Goal: Task Accomplishment & Management: Manage account settings

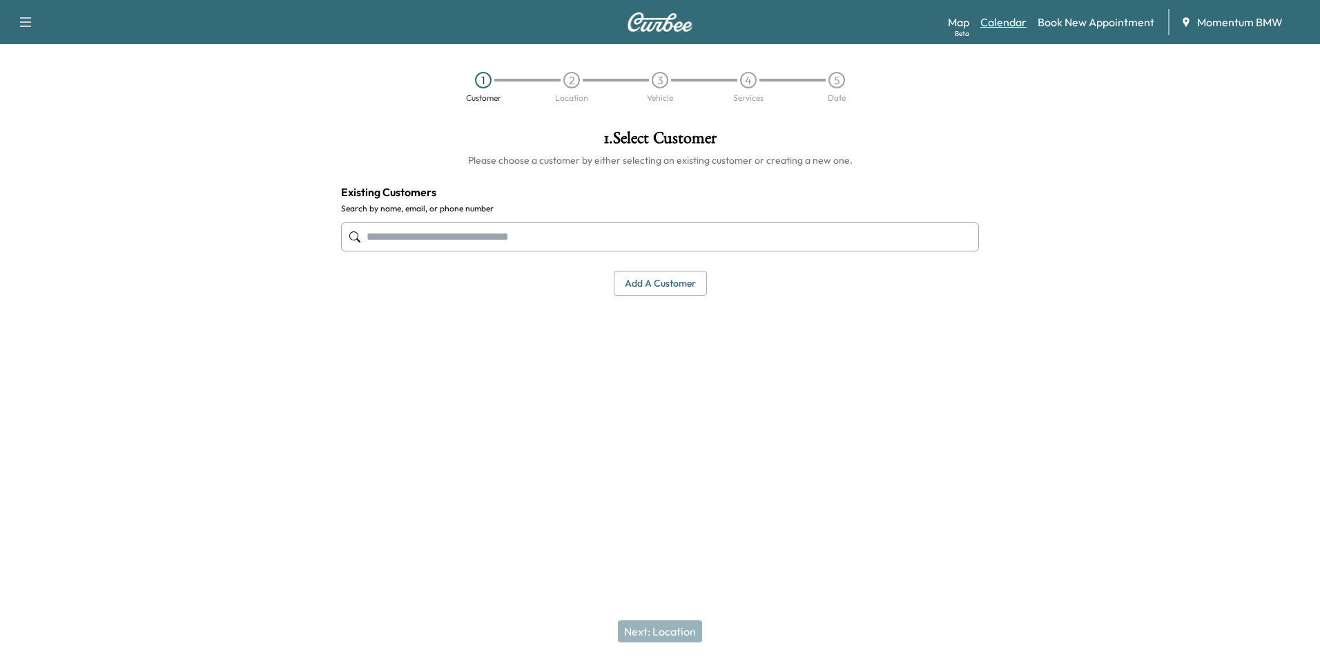
click at [1015, 19] on link "Calendar" at bounding box center [1003, 22] width 46 height 17
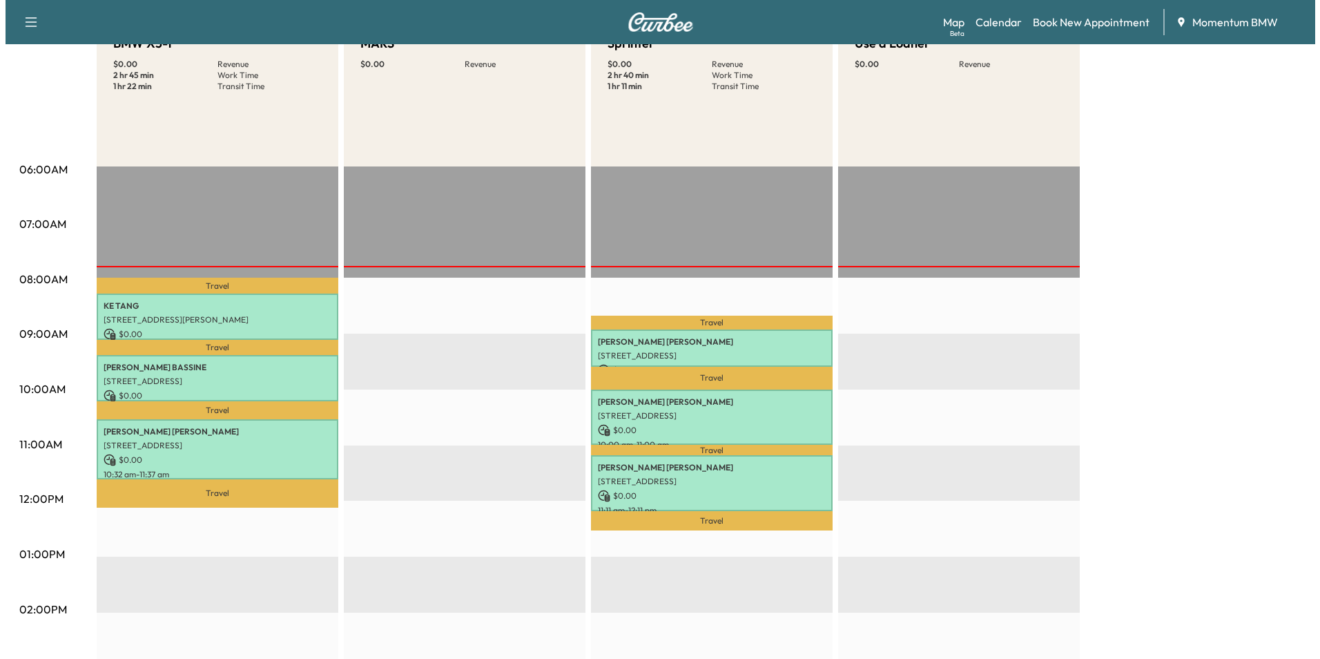
scroll to position [157, 0]
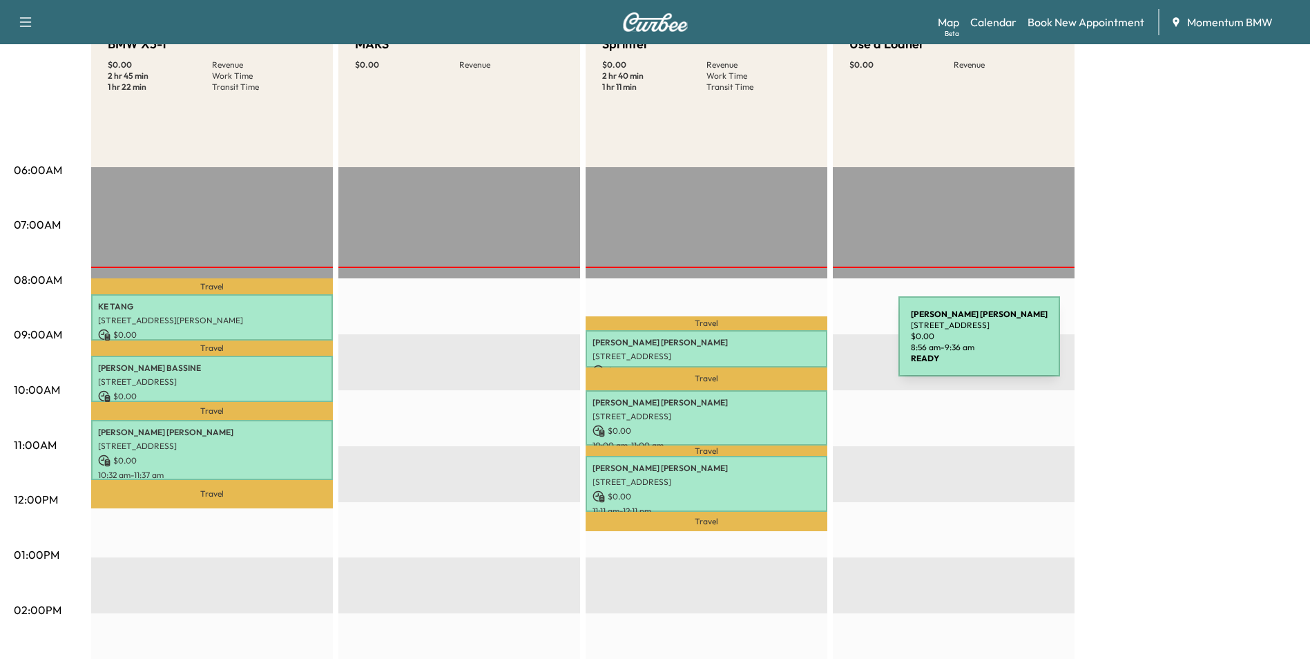
click at [795, 344] on p "[PERSON_NAME]" at bounding box center [706, 342] width 228 height 11
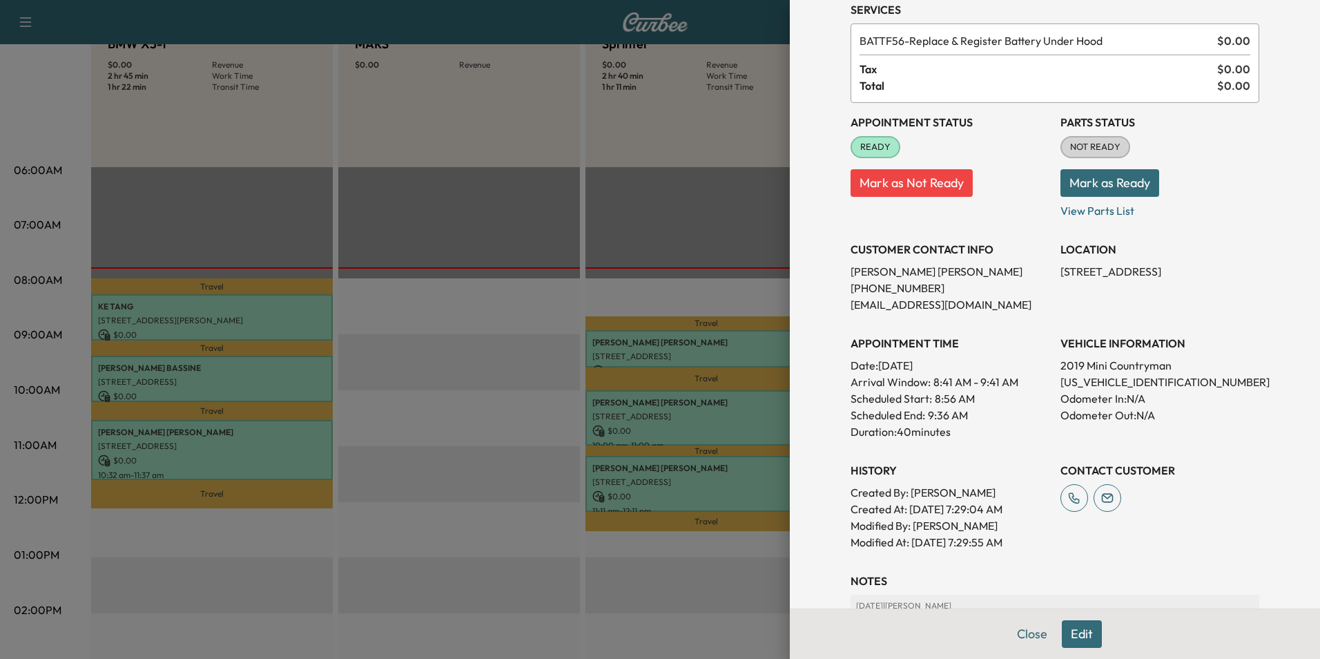
scroll to position [54, 0]
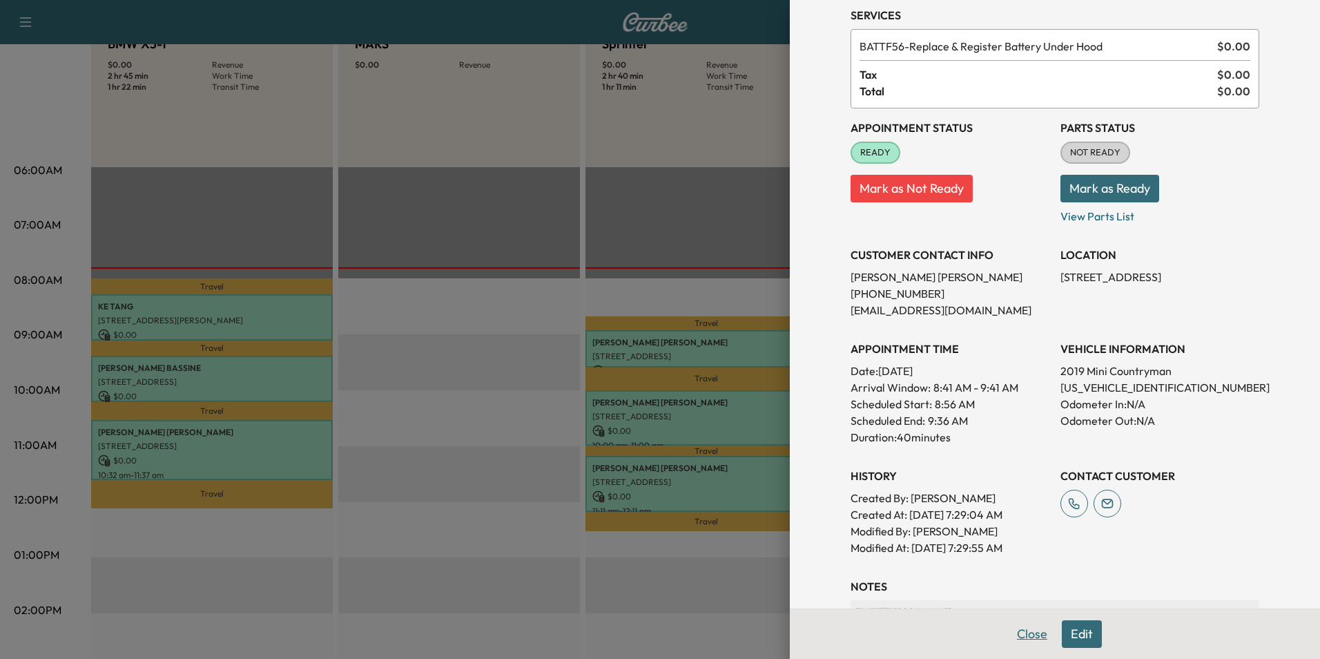
click at [1019, 636] on button "Close" at bounding box center [1032, 634] width 48 height 28
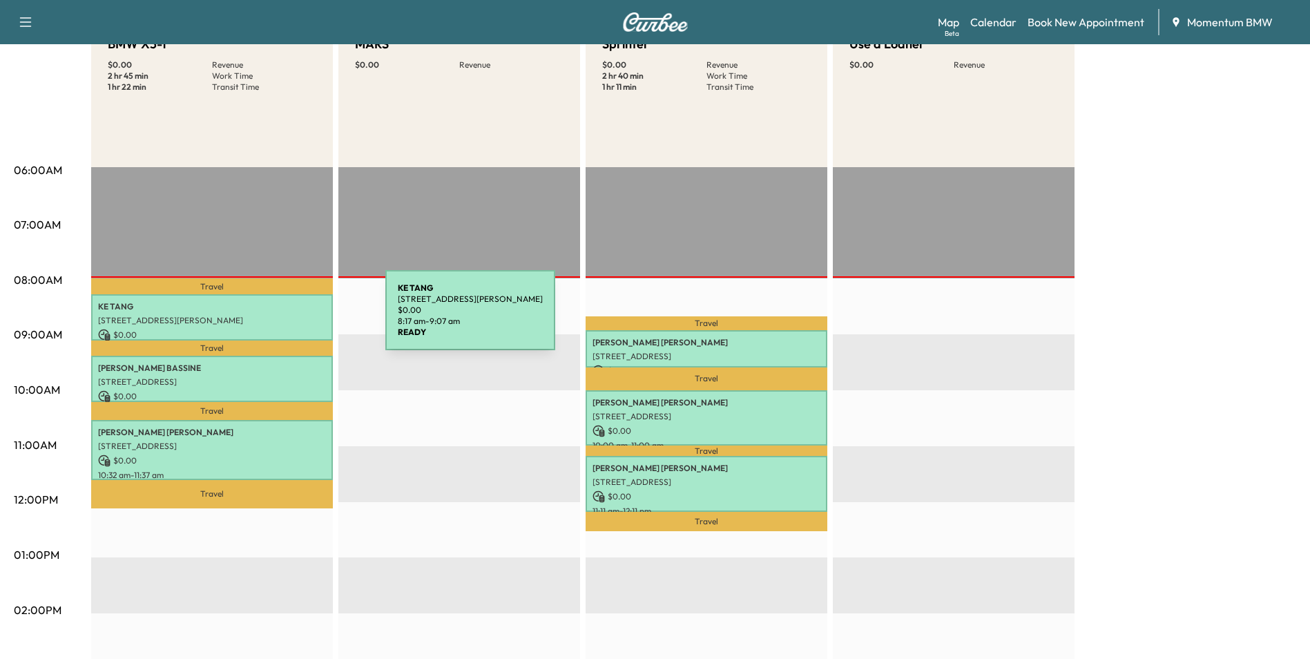
click at [282, 318] on p "[STREET_ADDRESS][PERSON_NAME]" at bounding box center [212, 320] width 228 height 11
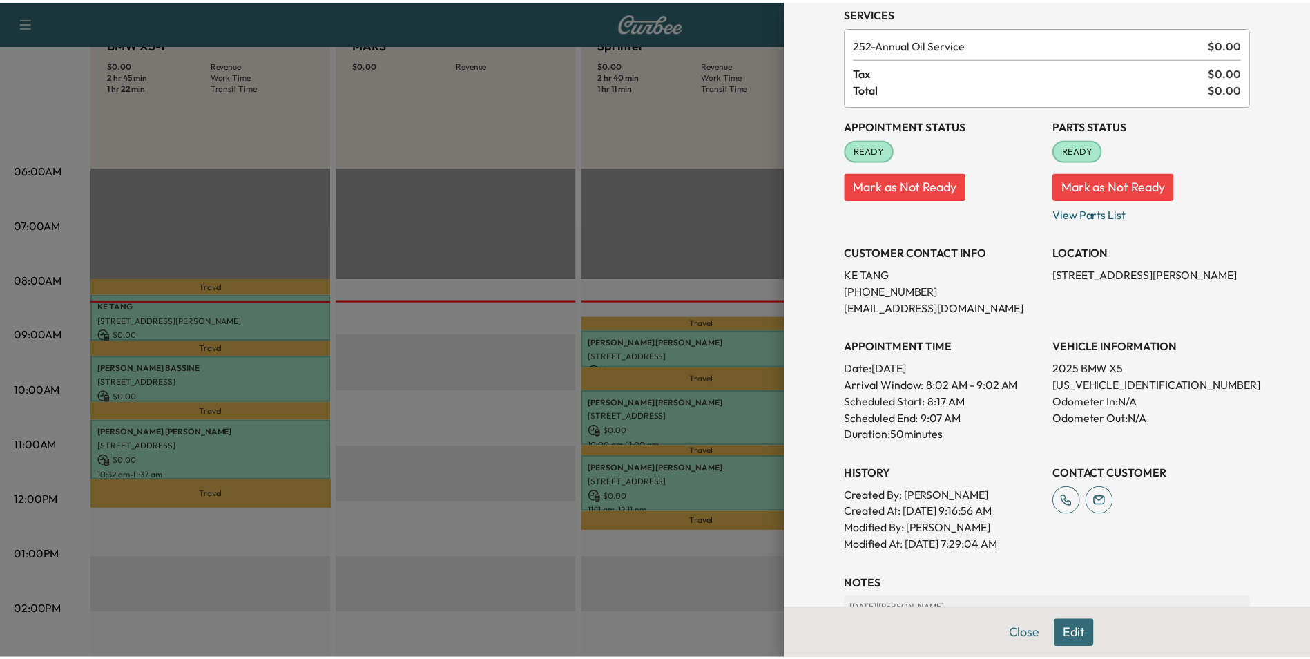
scroll to position [0, 0]
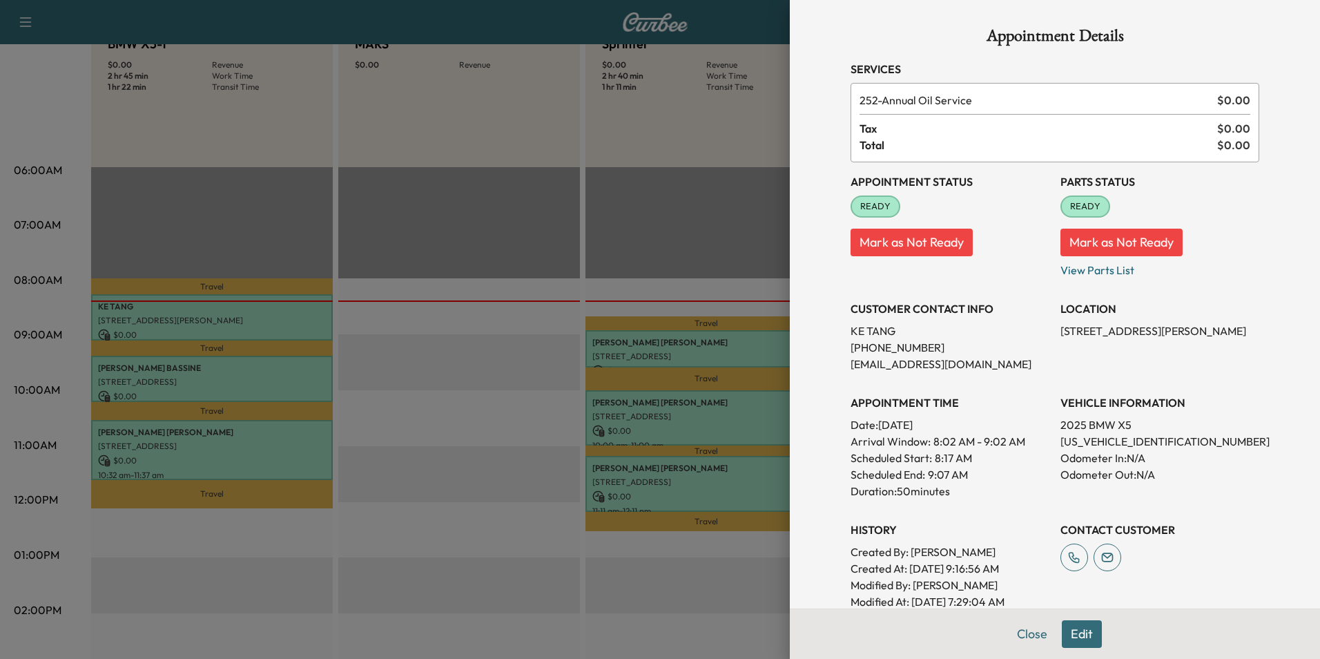
click at [1091, 438] on p "[US_VEHICLE_IDENTIFICATION_NUMBER]" at bounding box center [1159, 441] width 199 height 17
copy p "[US_VEHICLE_IDENTIFICATION_NUMBER]"
click at [1019, 632] on button "Close" at bounding box center [1032, 634] width 48 height 28
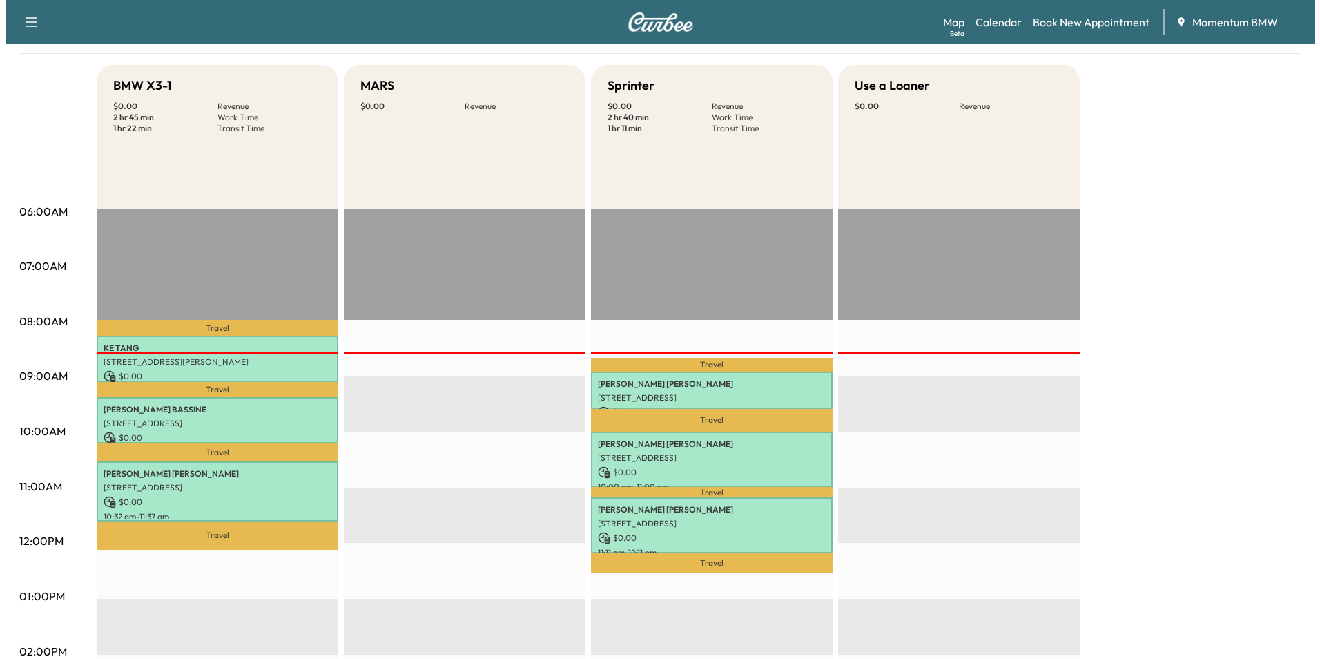
scroll to position [138, 0]
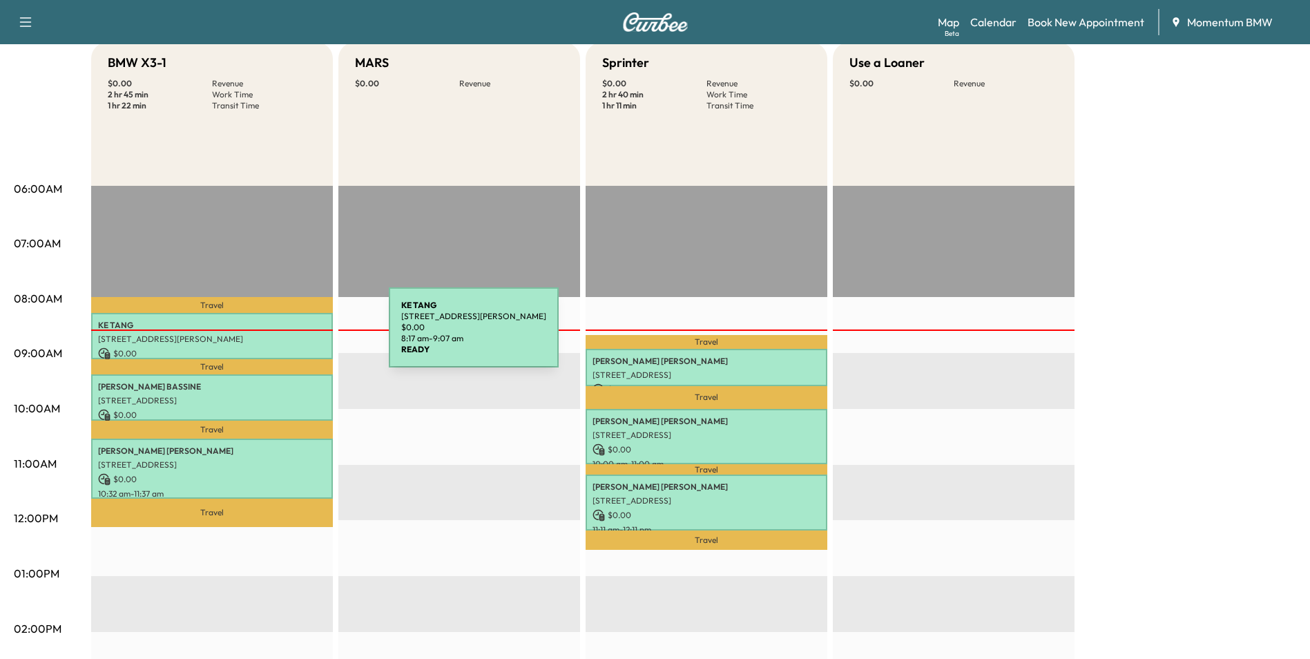
click at [285, 337] on p "[STREET_ADDRESS][PERSON_NAME]" at bounding box center [212, 338] width 228 height 11
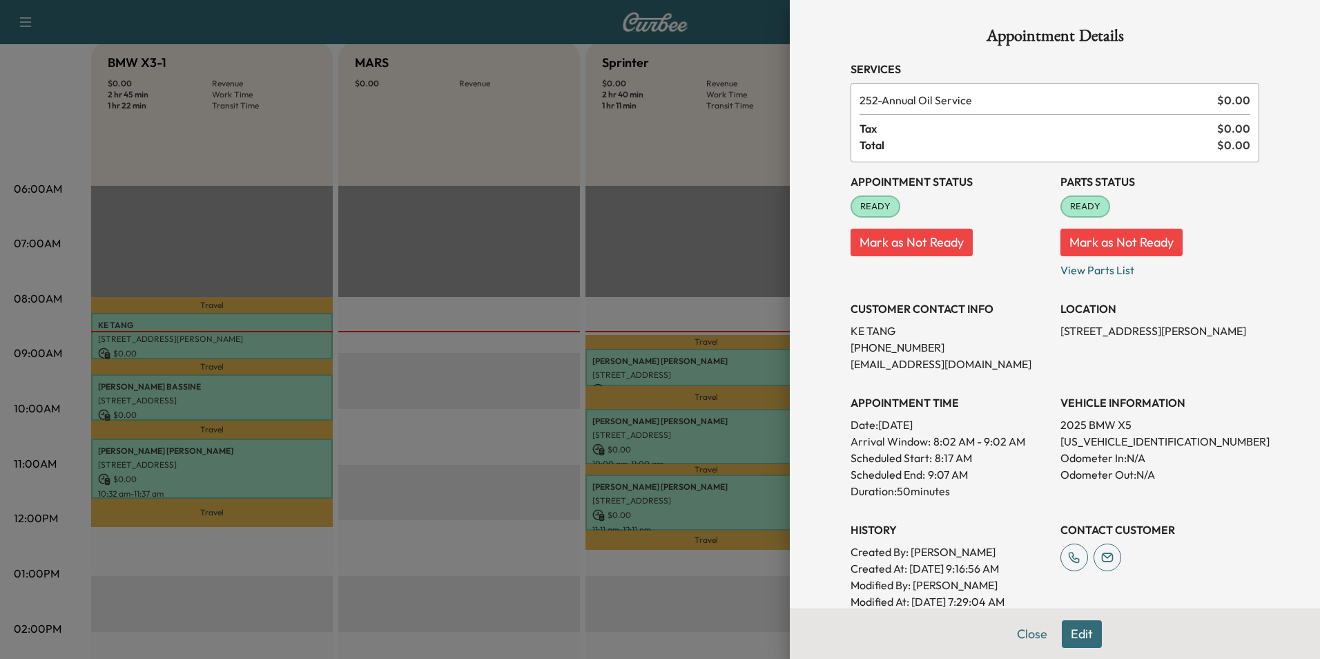
click at [280, 395] on div at bounding box center [660, 329] width 1320 height 659
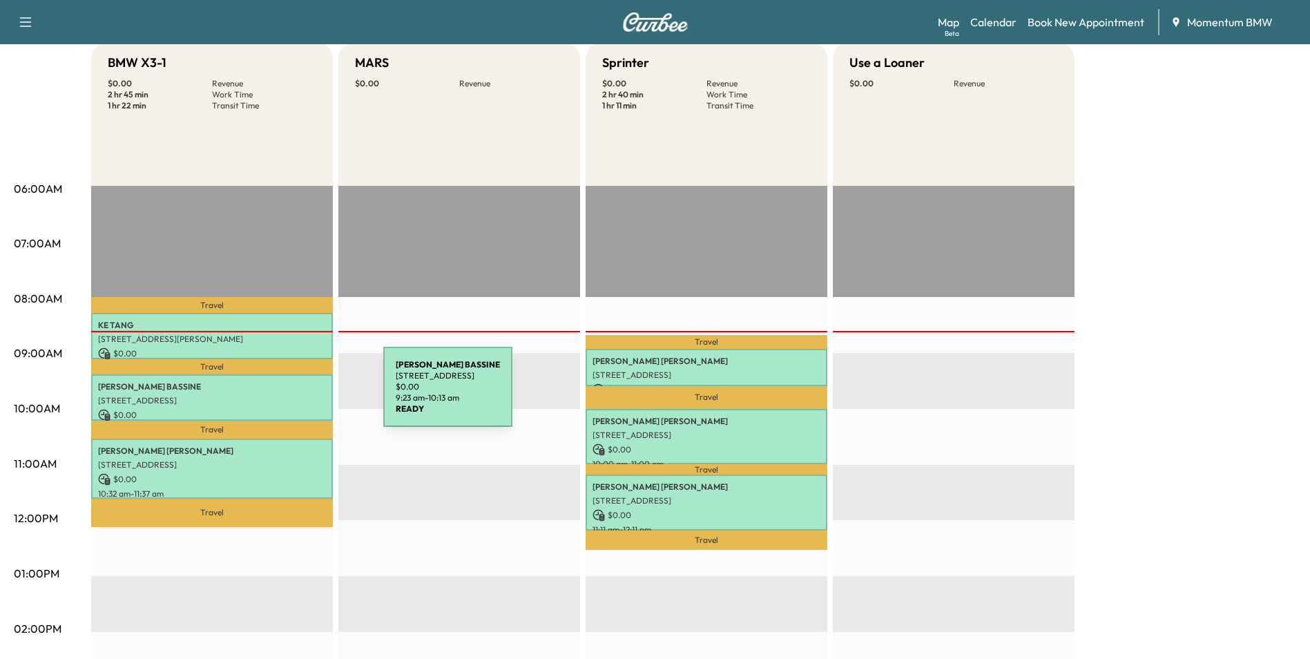
click at [280, 395] on p "[STREET_ADDRESS]" at bounding box center [212, 400] width 228 height 11
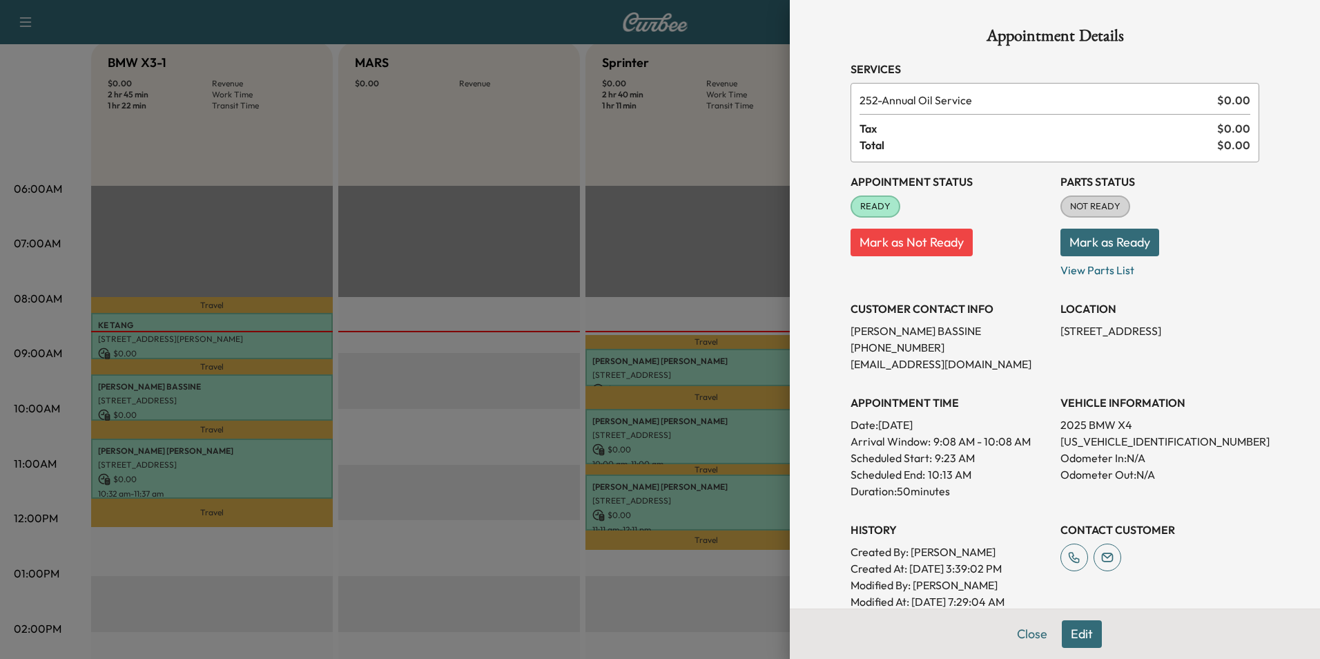
click at [293, 461] on div at bounding box center [660, 329] width 1320 height 659
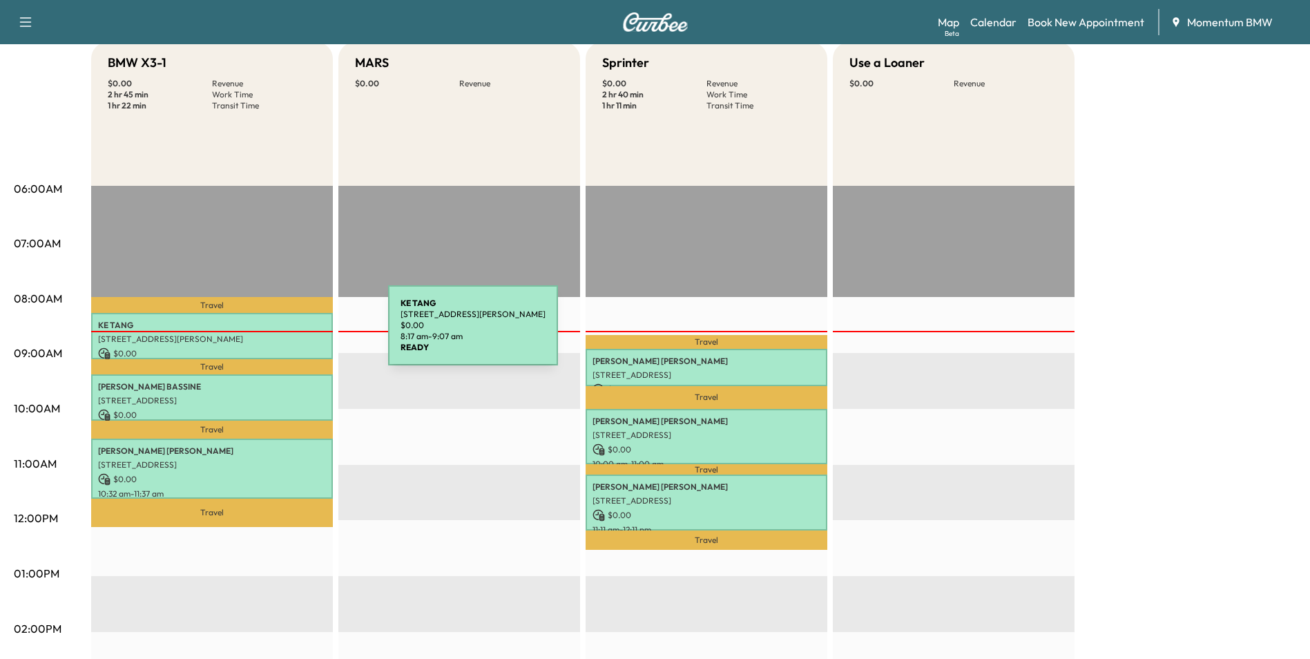
click at [284, 333] on p "[STREET_ADDRESS][PERSON_NAME]" at bounding box center [212, 338] width 228 height 11
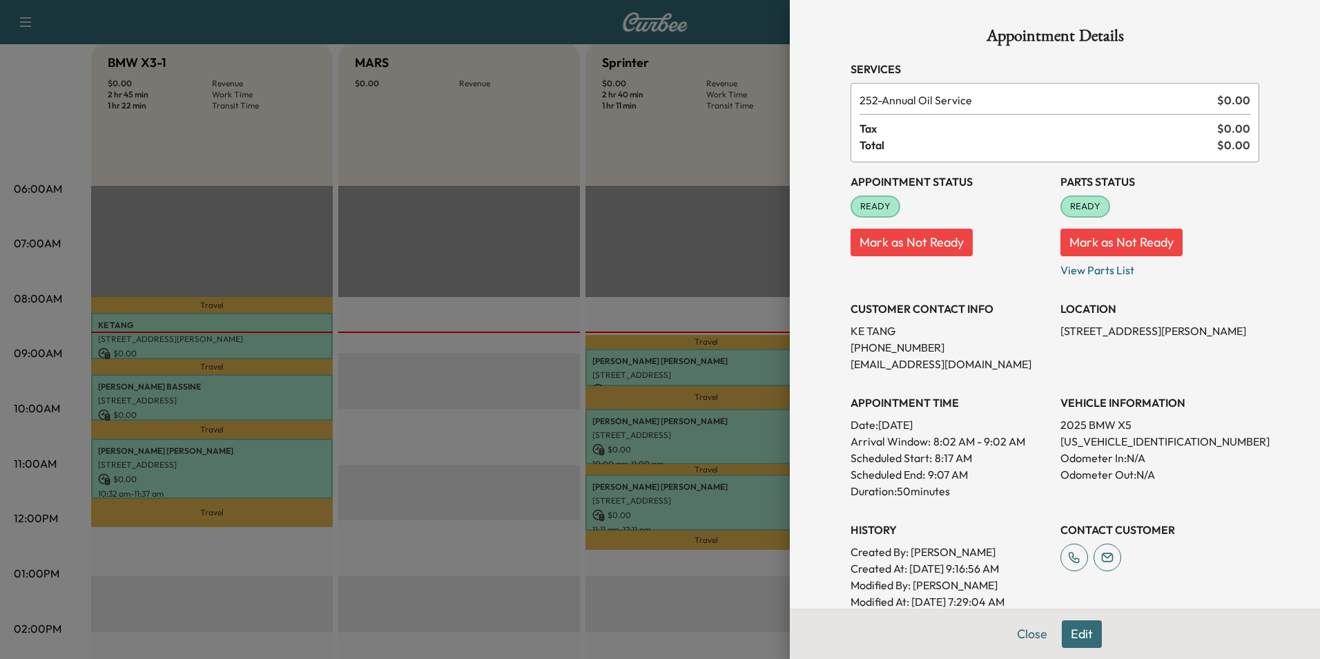
click at [1072, 632] on button "Edit" at bounding box center [1082, 634] width 40 height 28
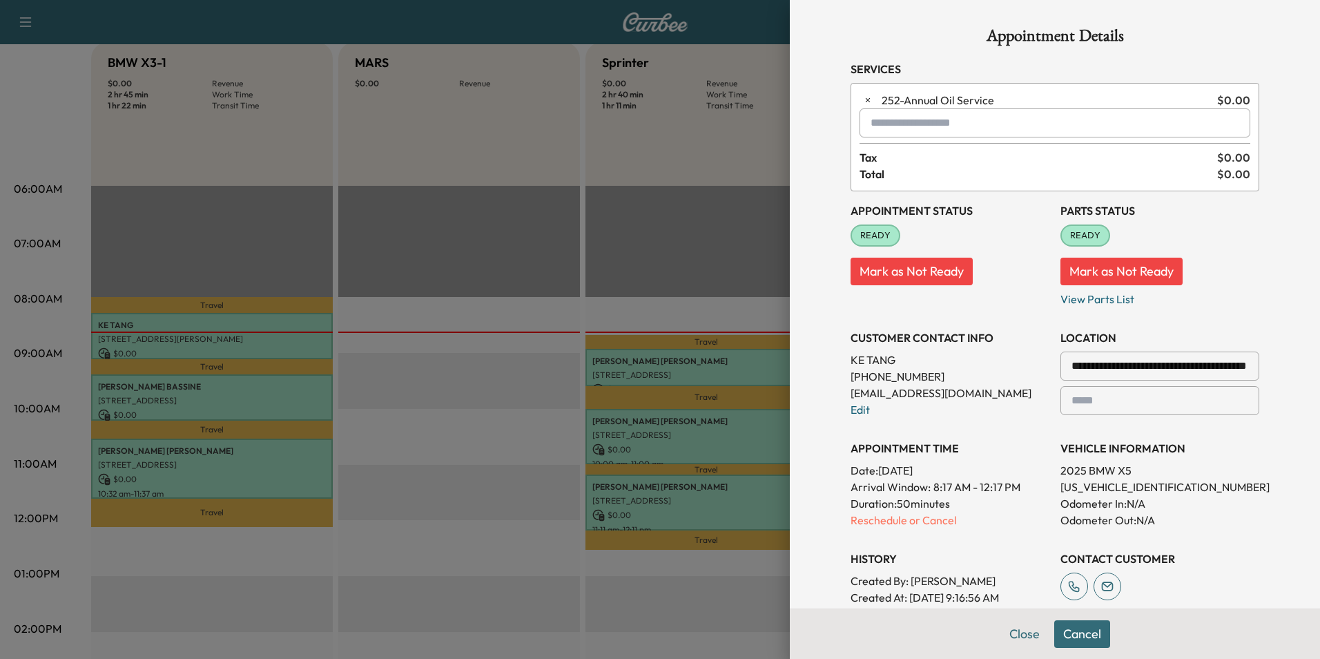
click at [873, 119] on input "text" at bounding box center [1054, 122] width 391 height 29
click at [878, 158] on p "Tech4 - Teng" at bounding box center [1006, 158] width 303 height 19
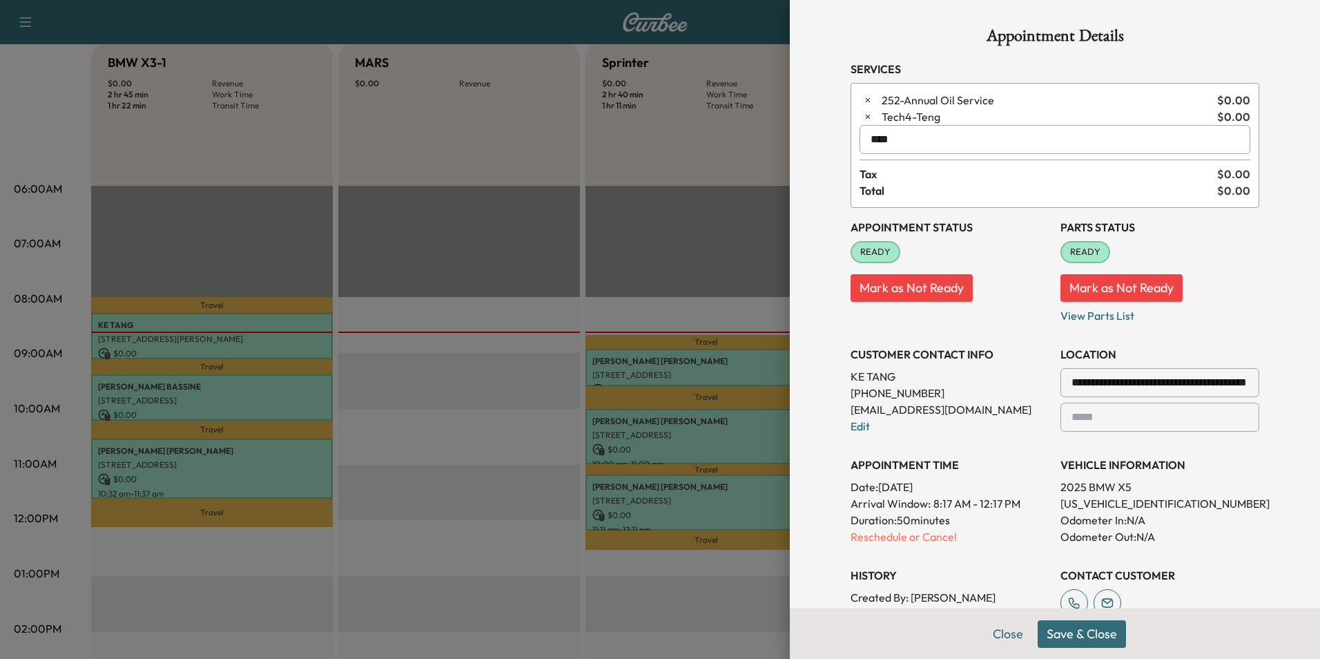
type input "****"
click at [1078, 639] on button "Save & Close" at bounding box center [1082, 634] width 88 height 28
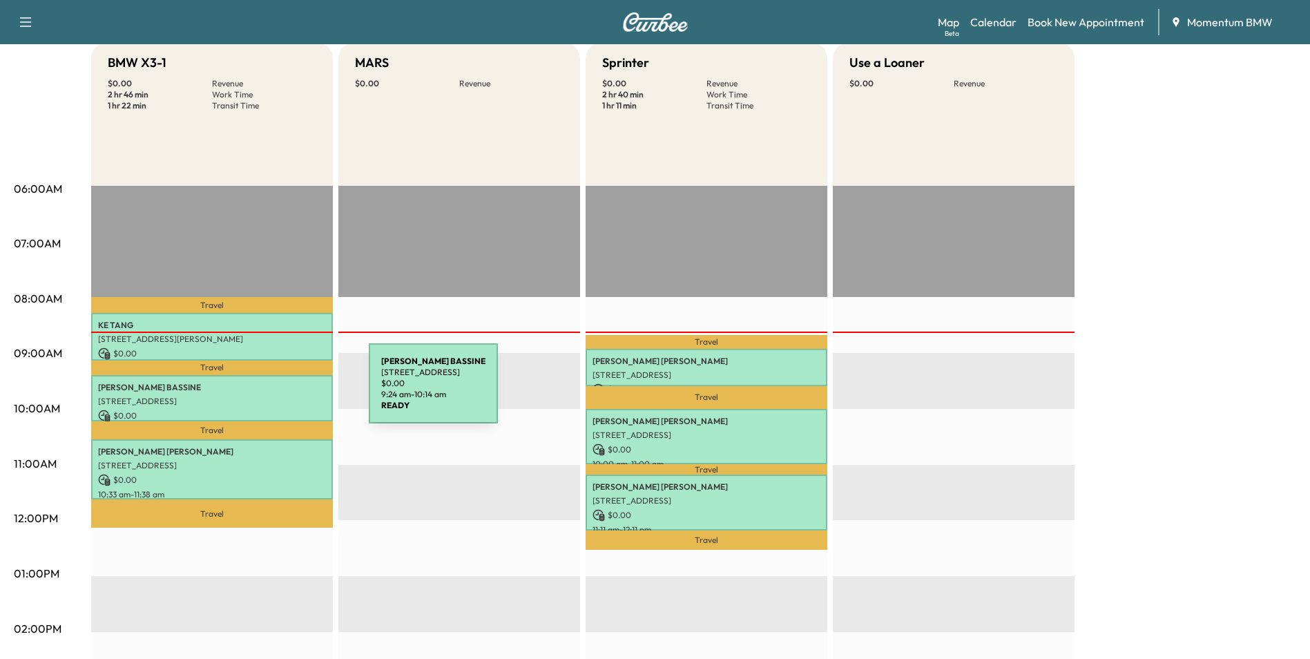
click at [265, 392] on div "[PERSON_NAME] [STREET_ADDRESS] $ 0.00 9:24 am - 10:14 am" at bounding box center [212, 398] width 242 height 46
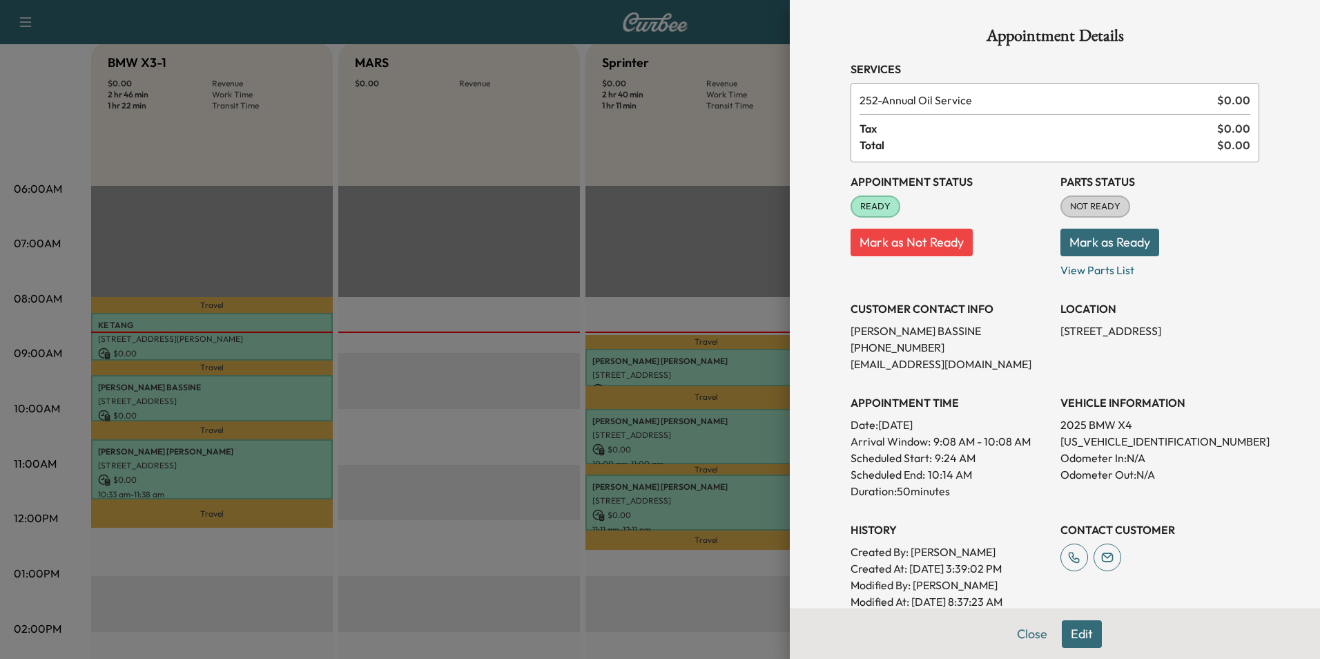
click at [1076, 639] on button "Edit" at bounding box center [1082, 634] width 40 height 28
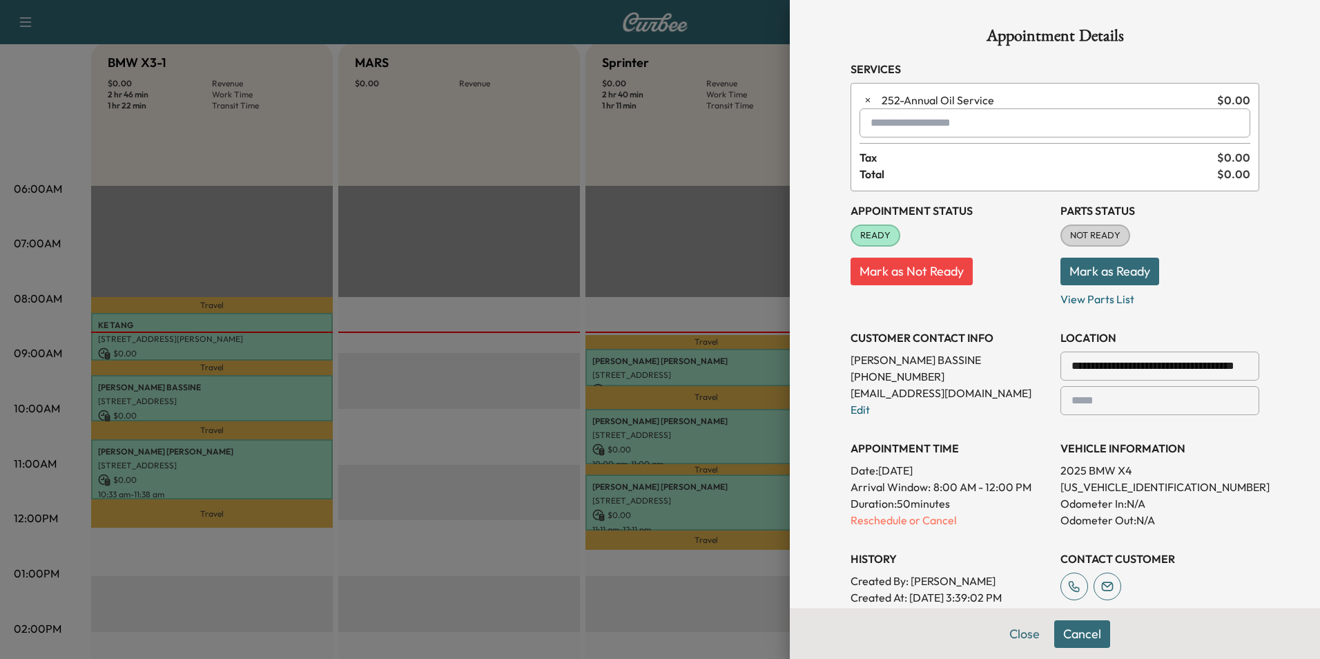
click at [881, 121] on input "text" at bounding box center [1054, 122] width 391 height 29
click at [904, 158] on p "Tech4 - Teng" at bounding box center [1006, 158] width 303 height 19
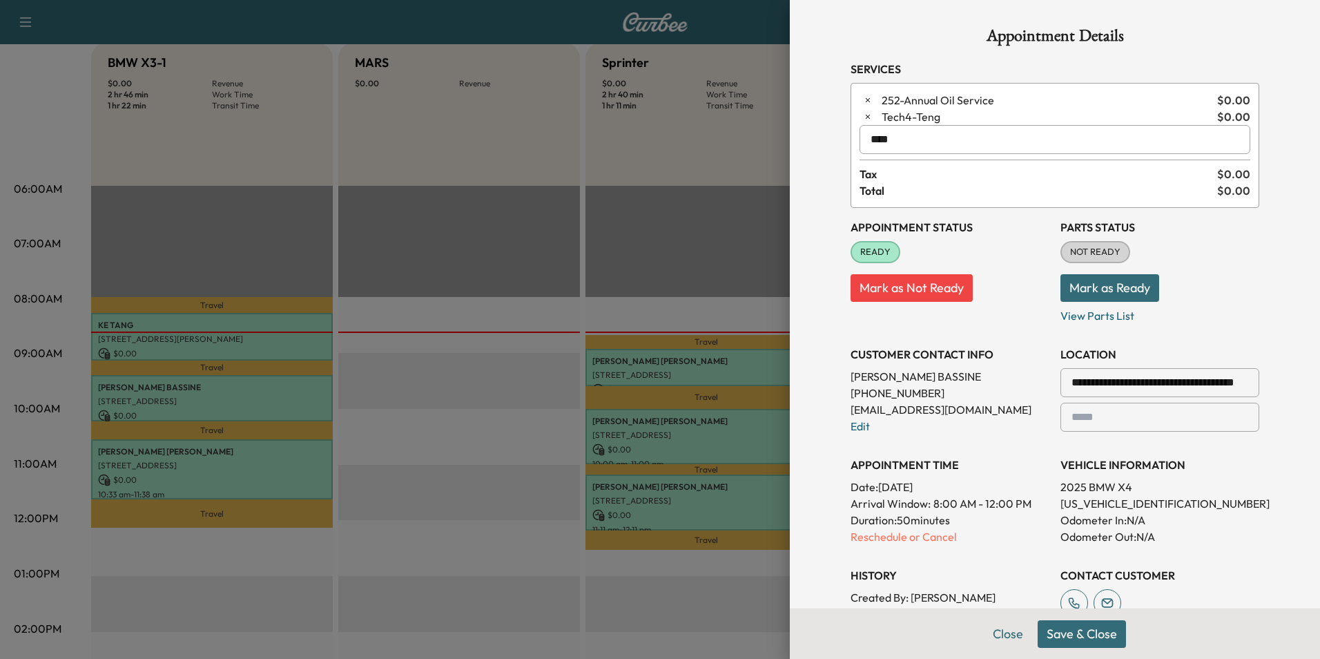
type input "****"
click at [1066, 628] on button "Save & Close" at bounding box center [1082, 634] width 88 height 28
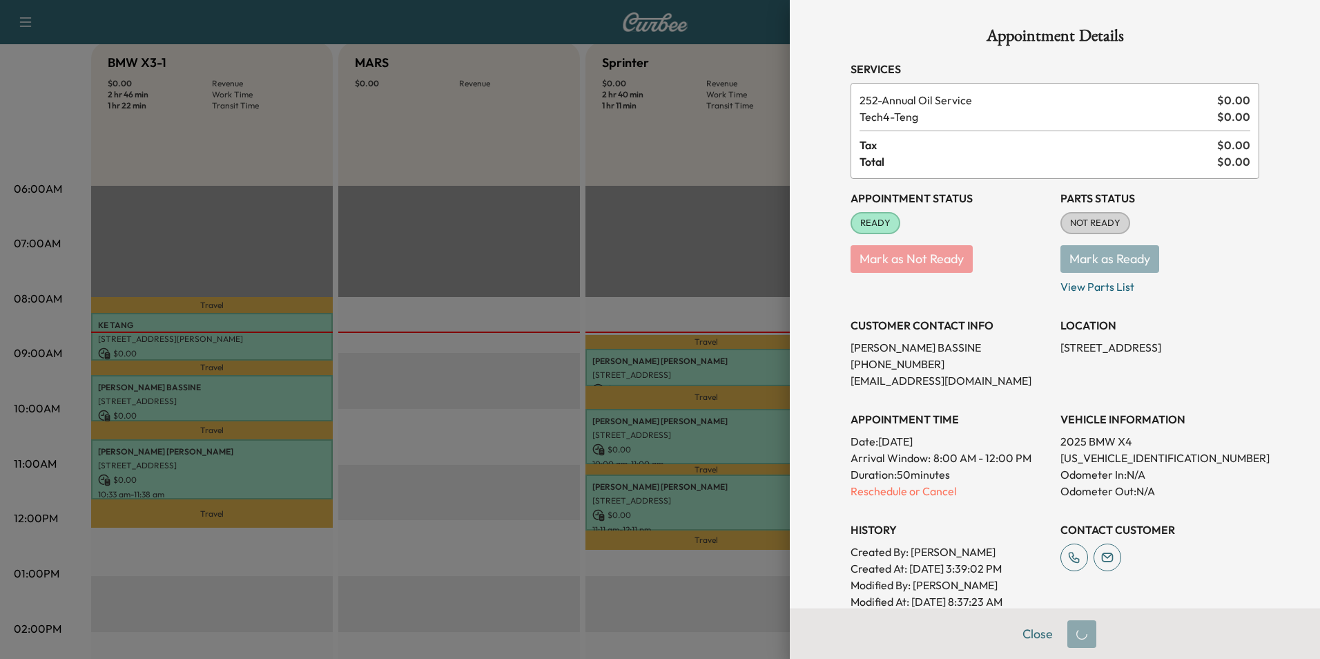
click at [304, 458] on div at bounding box center [660, 329] width 1320 height 659
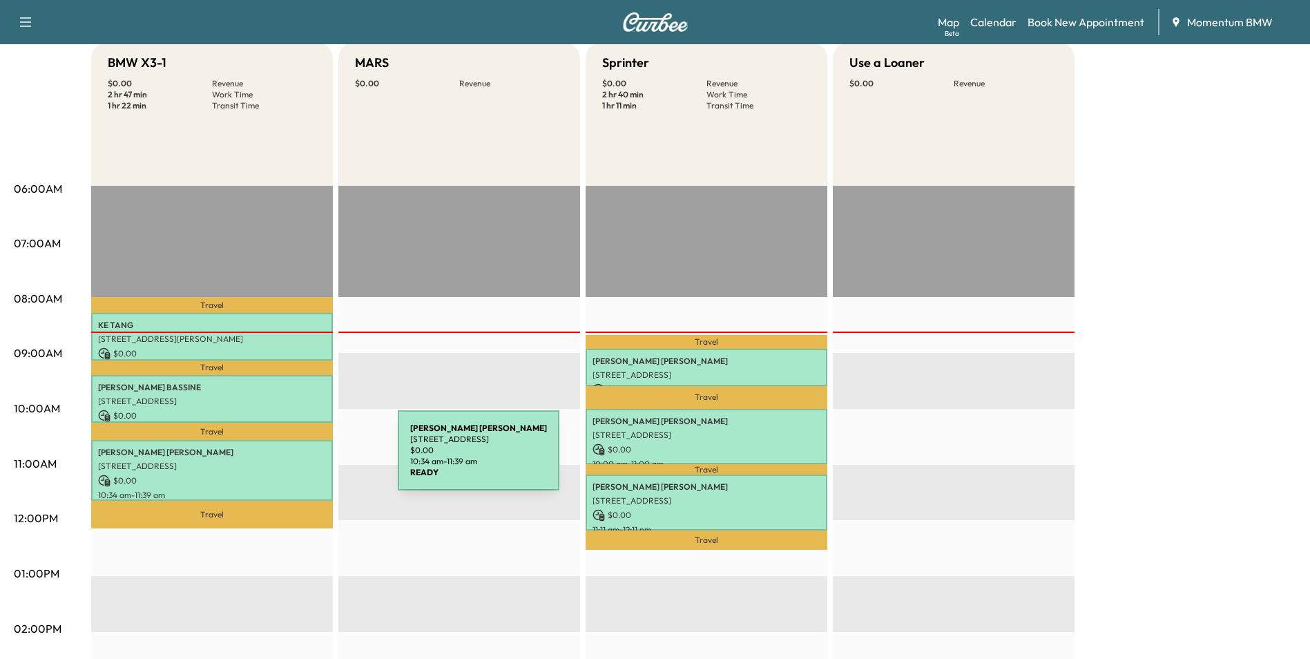
click at [293, 460] on p "[STREET_ADDRESS]" at bounding box center [212, 465] width 228 height 11
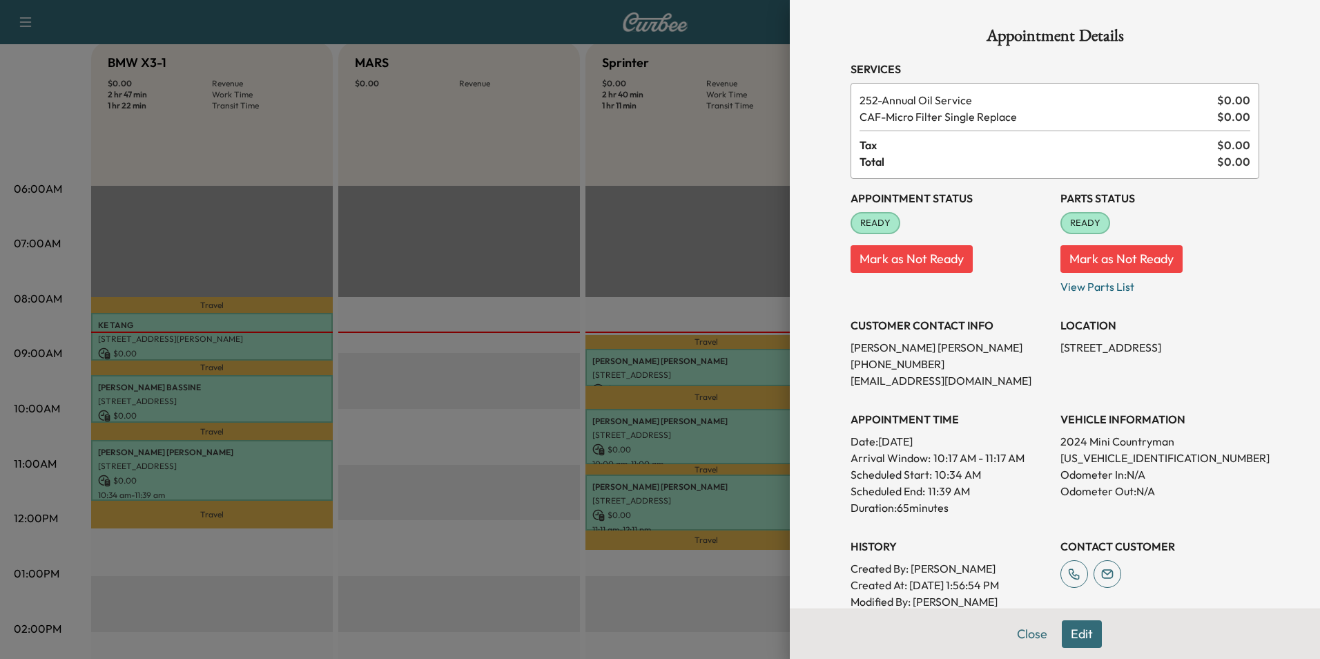
click at [1071, 634] on button "Edit" at bounding box center [1082, 634] width 40 height 28
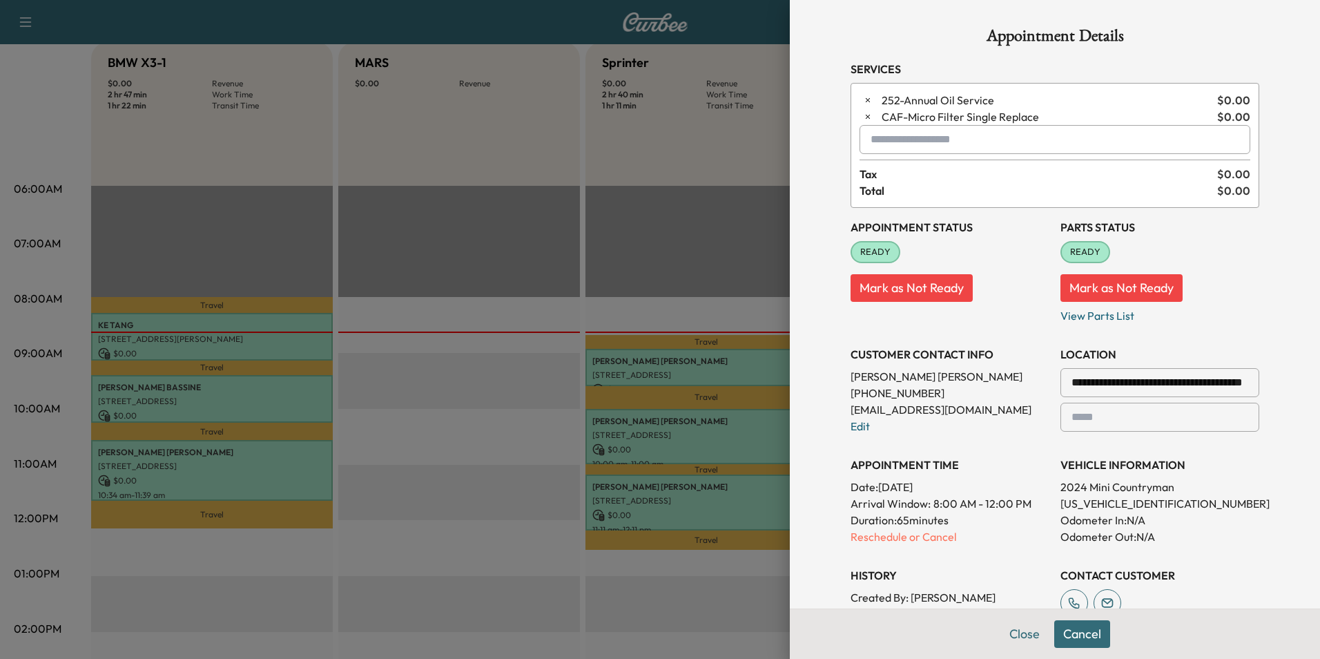
click at [875, 140] on input "text" at bounding box center [1054, 139] width 391 height 29
click at [891, 171] on p "Tech4 - Teng" at bounding box center [1006, 175] width 303 height 19
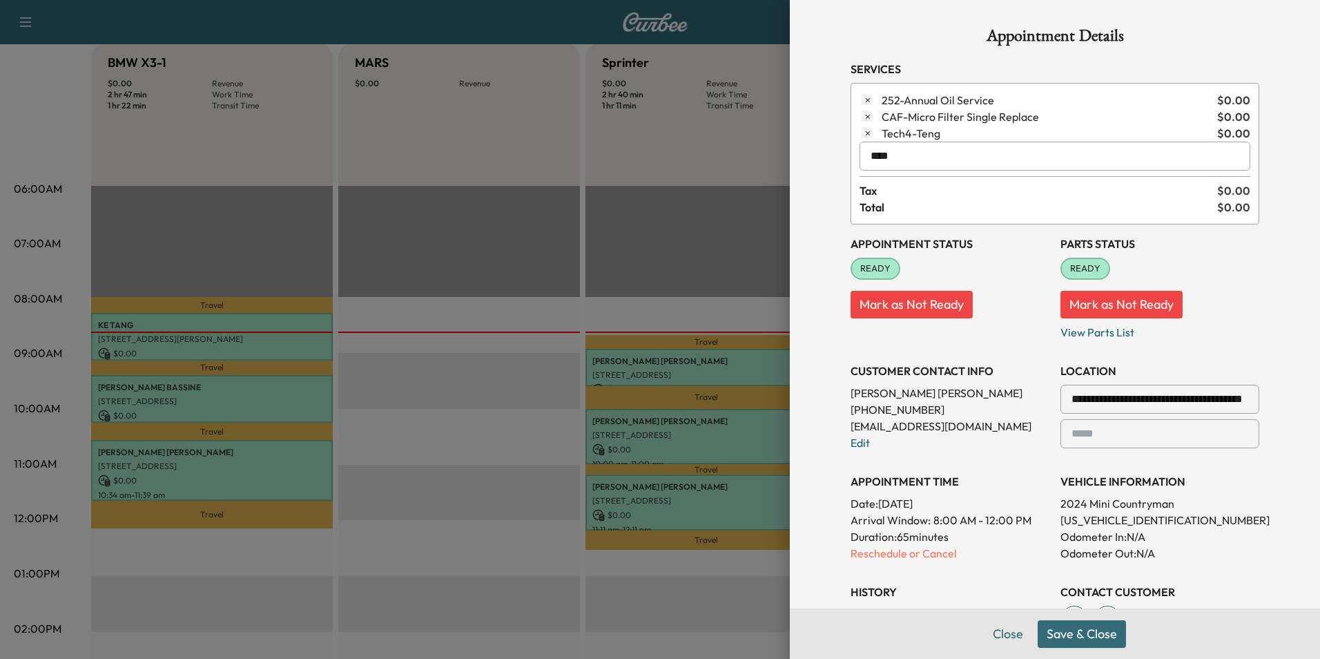
type input "****"
click at [1086, 637] on button "Save & Close" at bounding box center [1082, 634] width 88 height 28
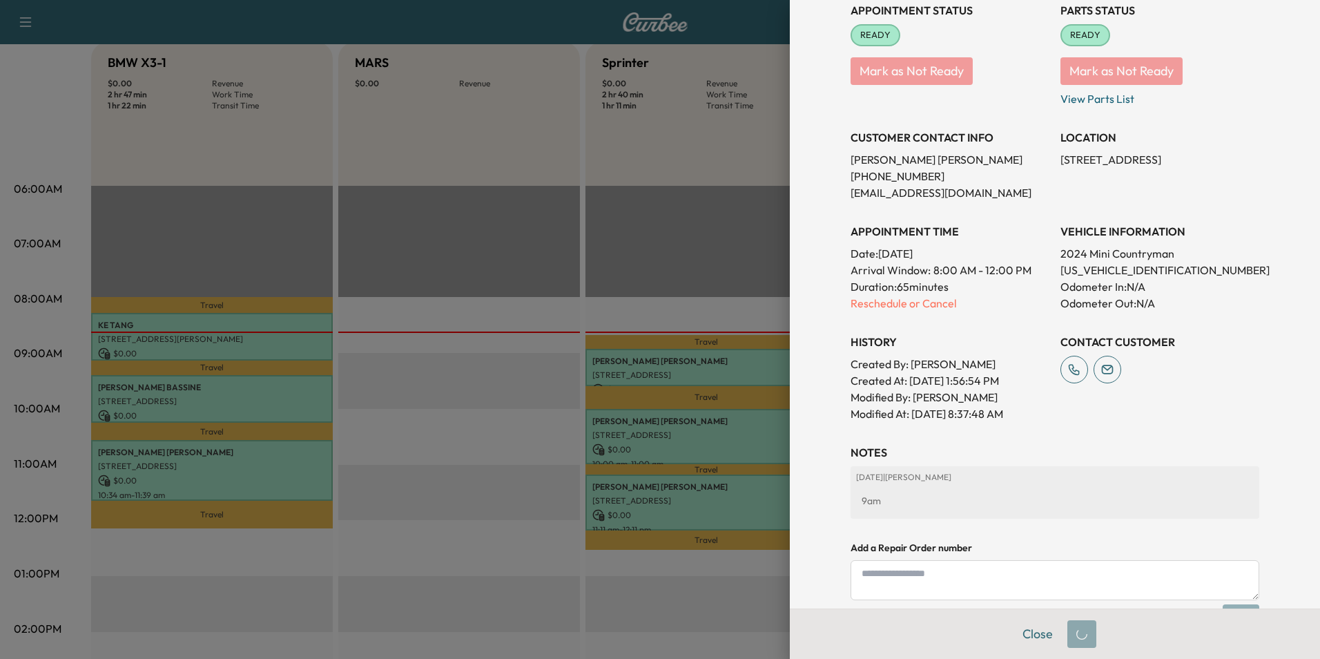
scroll to position [207, 0]
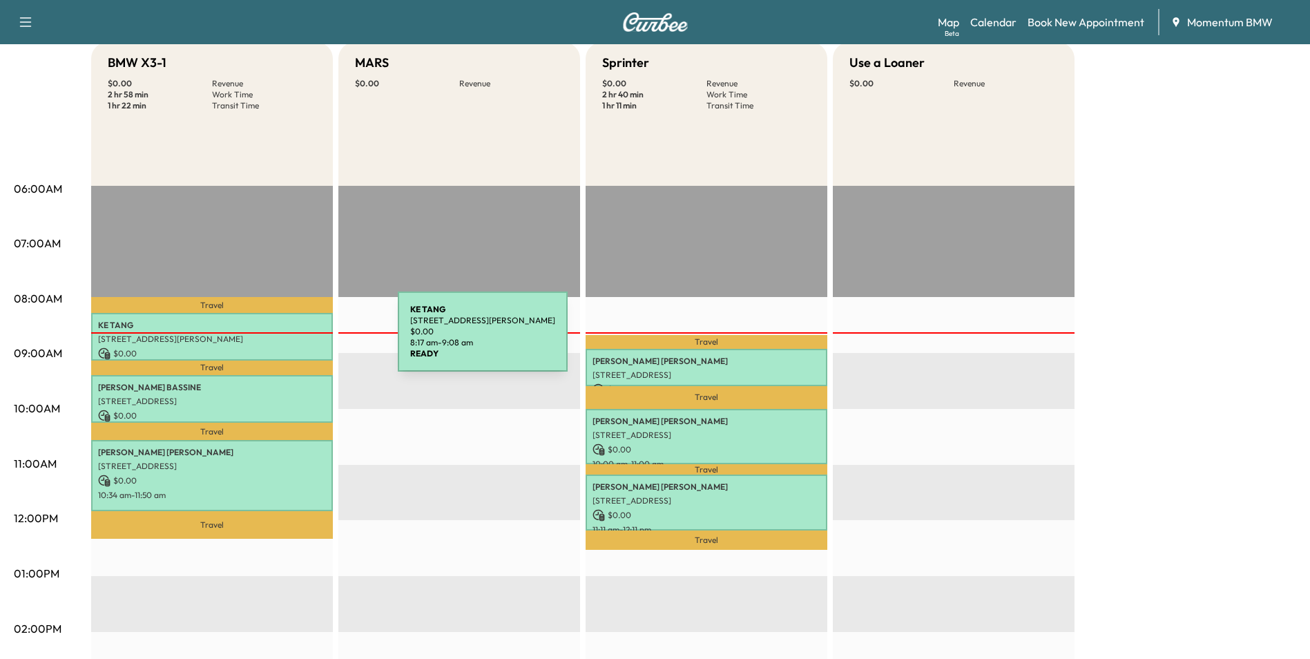
click at [294, 340] on p "[STREET_ADDRESS][PERSON_NAME]" at bounding box center [212, 338] width 228 height 11
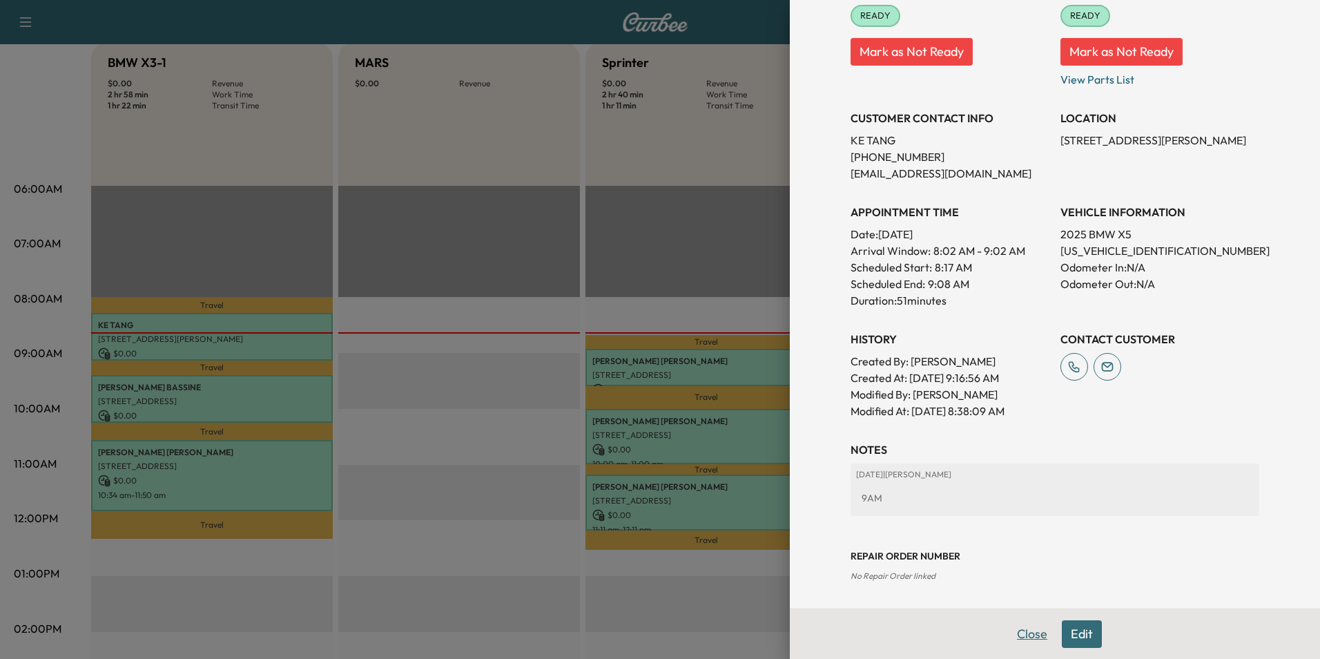
click at [1024, 636] on button "Close" at bounding box center [1032, 634] width 48 height 28
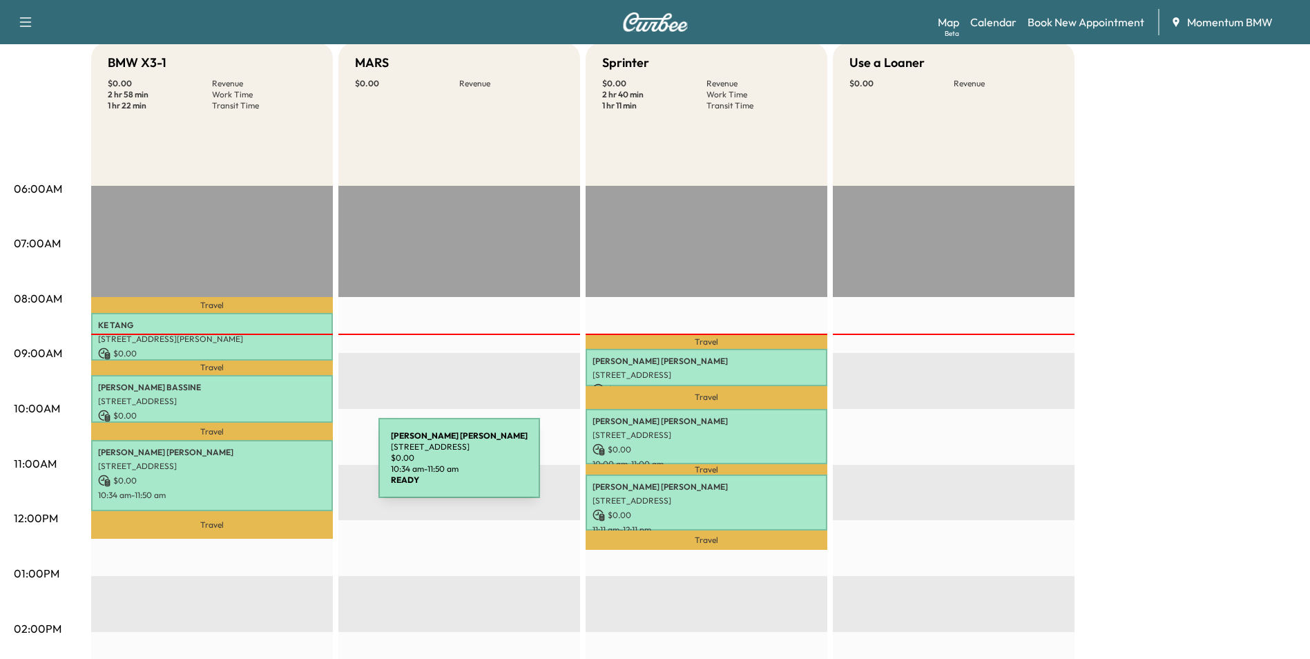
click at [275, 466] on p "[STREET_ADDRESS]" at bounding box center [212, 465] width 228 height 11
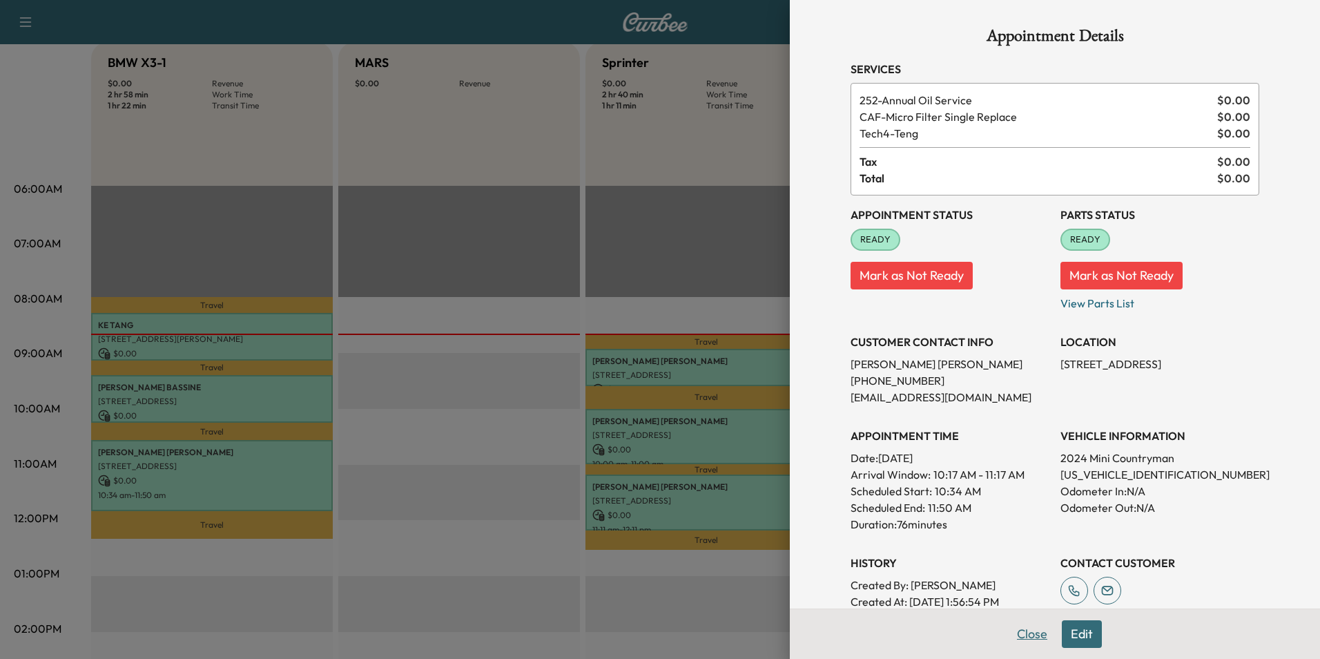
click at [1029, 632] on button "Close" at bounding box center [1032, 634] width 48 height 28
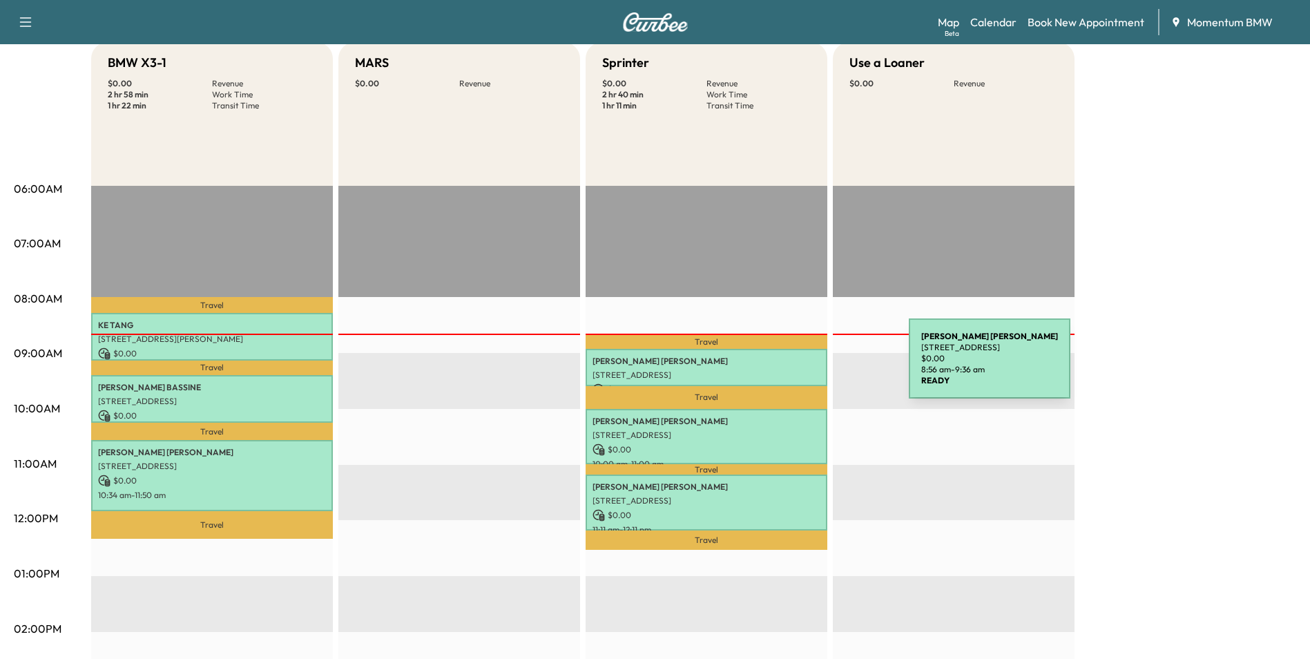
click at [805, 367] on div "[PERSON_NAME] [STREET_ADDRESS] $ 0.00 8:56 am - 9:36 am" at bounding box center [706, 367] width 242 height 37
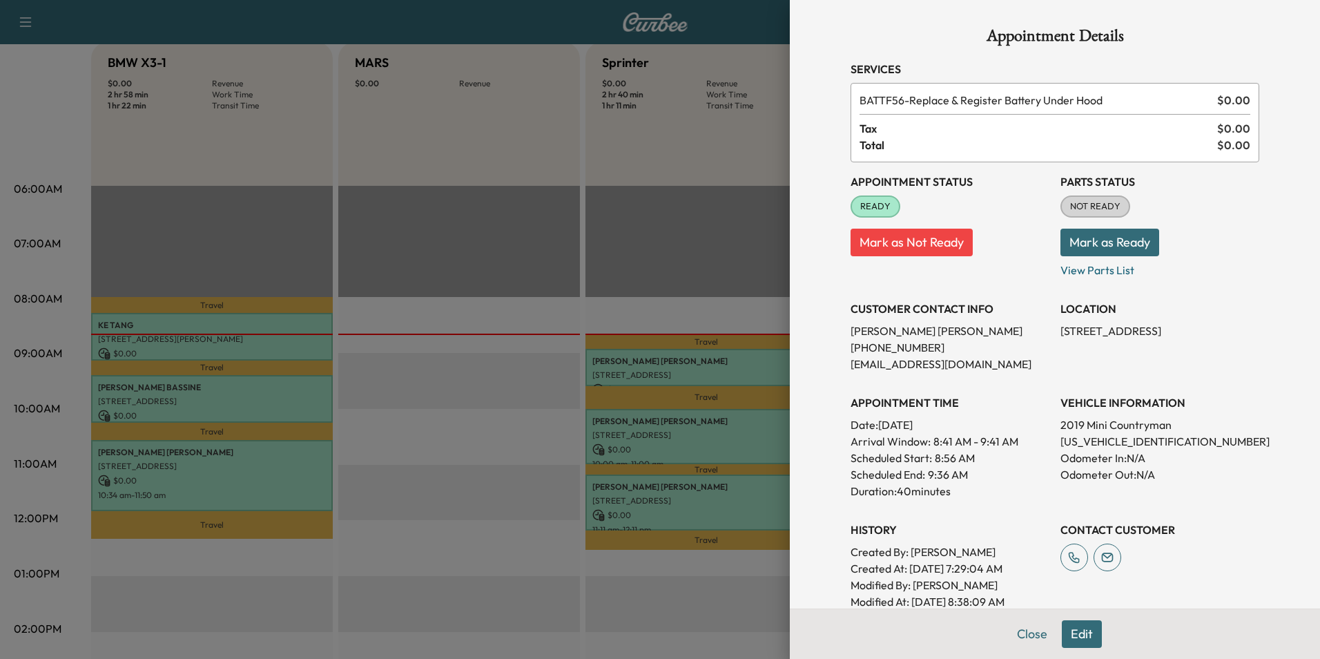
click at [1074, 630] on button "Edit" at bounding box center [1082, 634] width 40 height 28
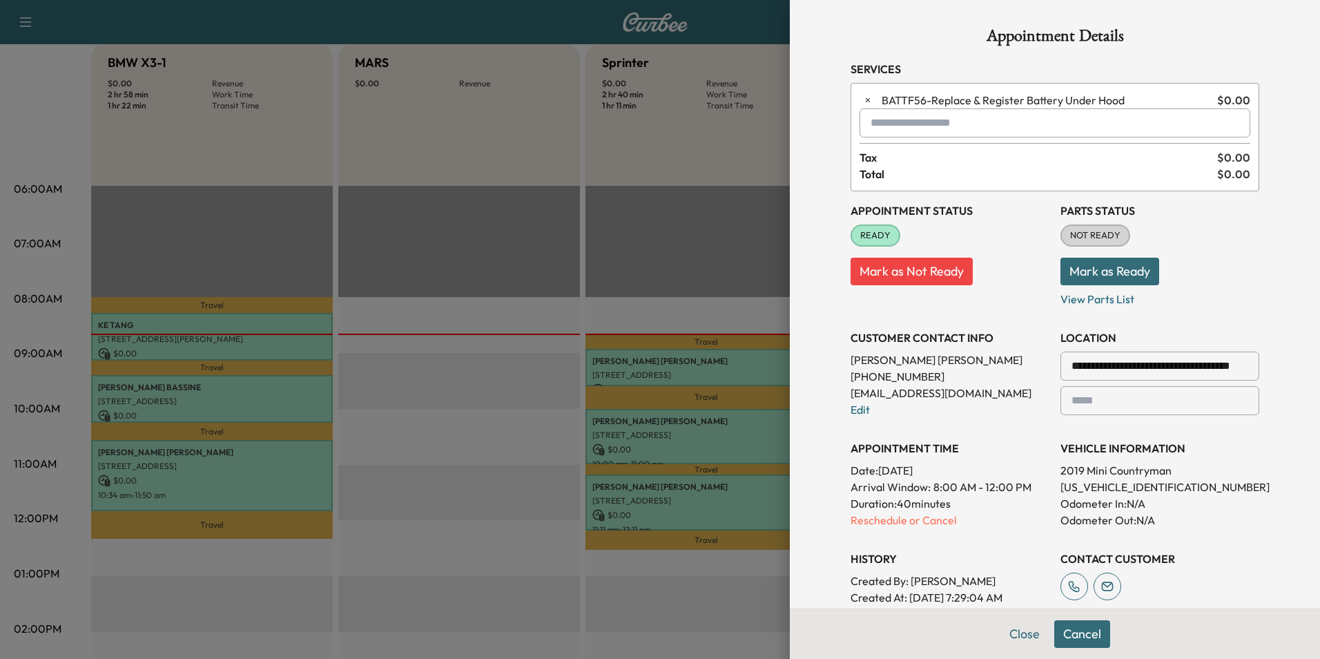
click at [893, 123] on input "text" at bounding box center [1054, 122] width 391 height 29
click at [906, 157] on p "Tech1 - Gabe" at bounding box center [1006, 158] width 303 height 19
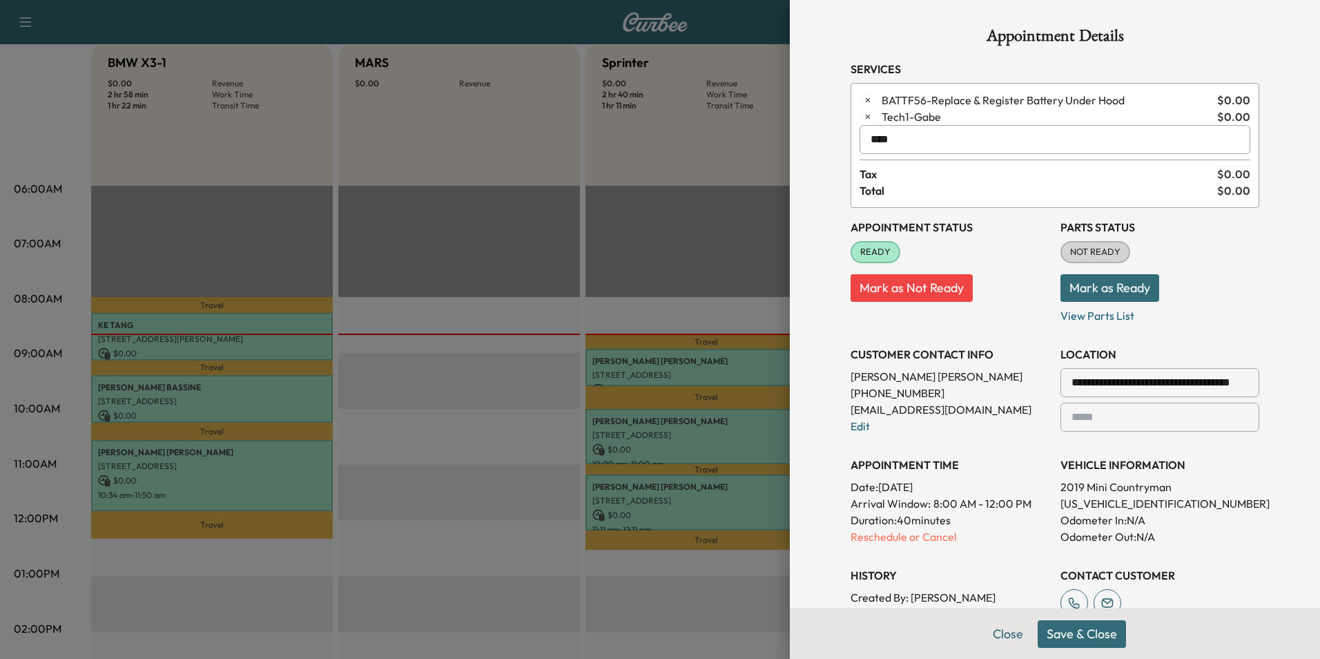
type input "****"
click at [1068, 636] on button "Save & Close" at bounding box center [1082, 634] width 88 height 28
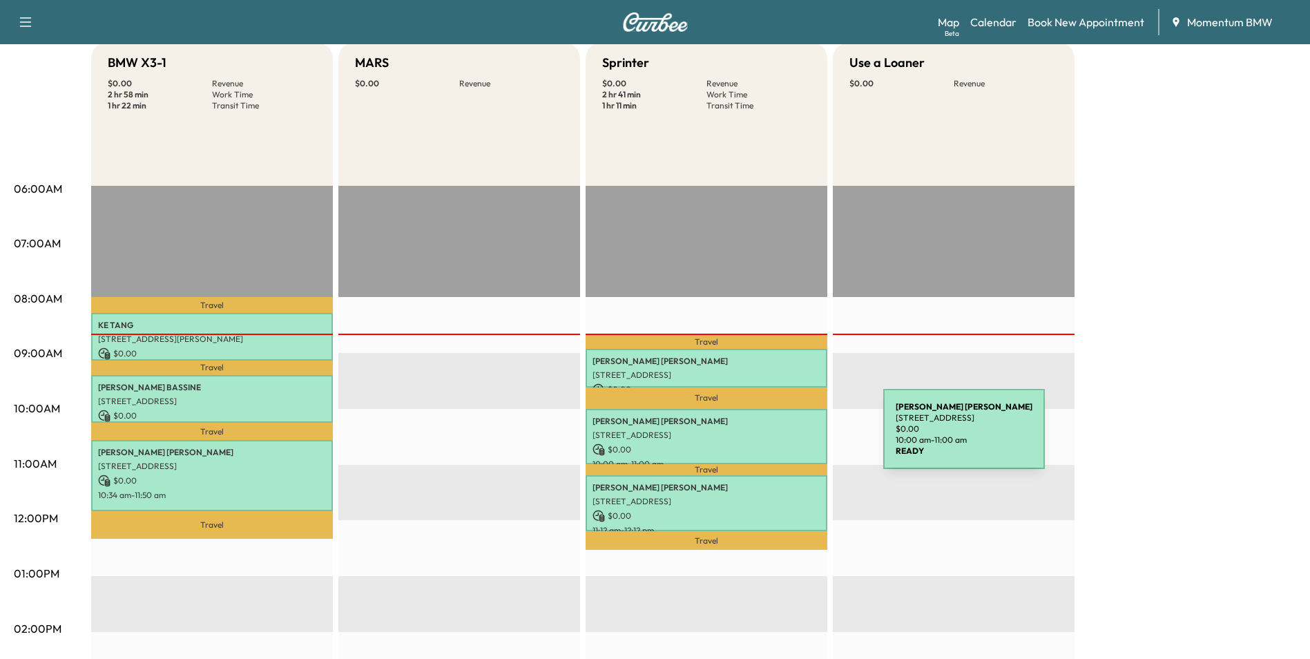
click at [779, 437] on p "[STREET_ADDRESS]" at bounding box center [706, 434] width 228 height 11
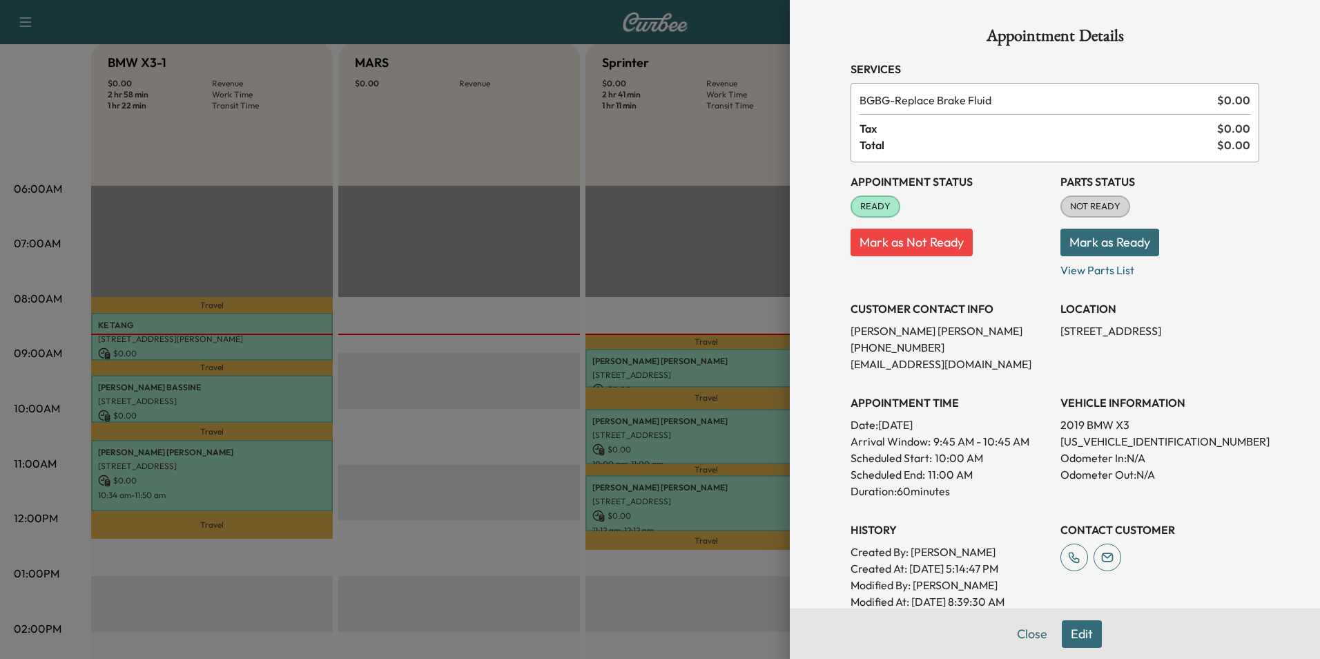
click at [1075, 633] on button "Edit" at bounding box center [1082, 634] width 40 height 28
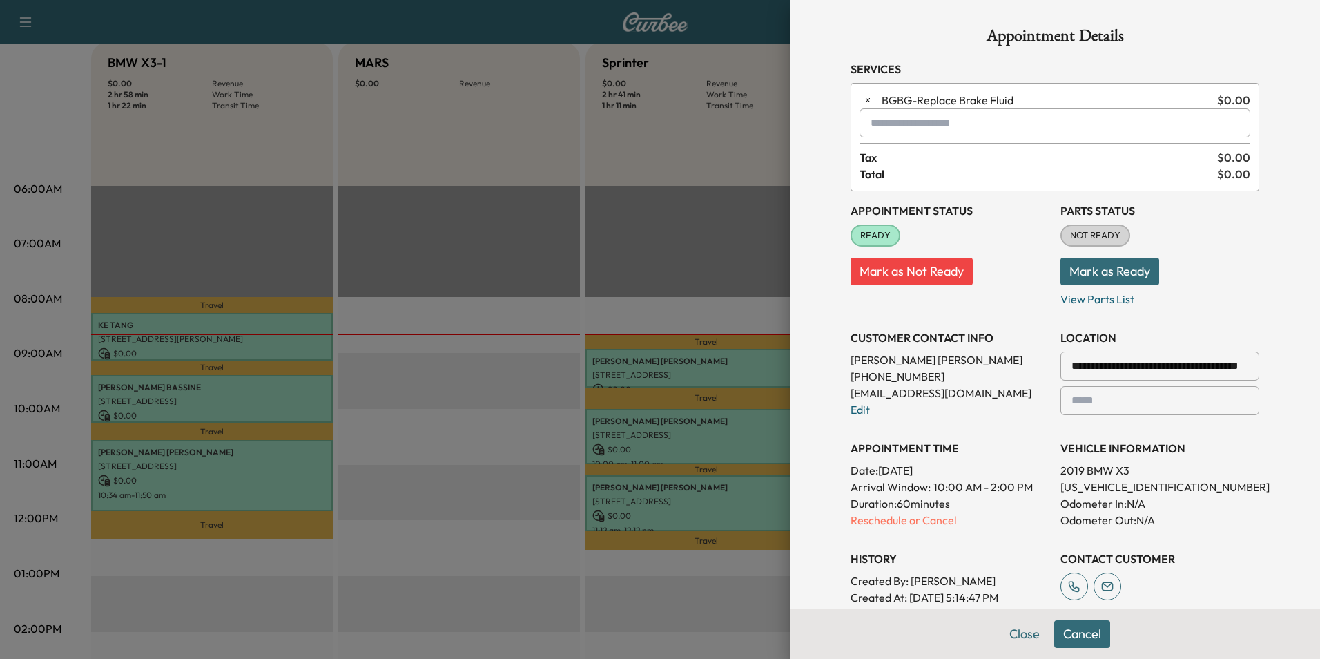
click at [877, 124] on input "text" at bounding box center [1054, 122] width 391 height 29
type input "****"
click at [1083, 635] on button "Cancel" at bounding box center [1082, 634] width 56 height 28
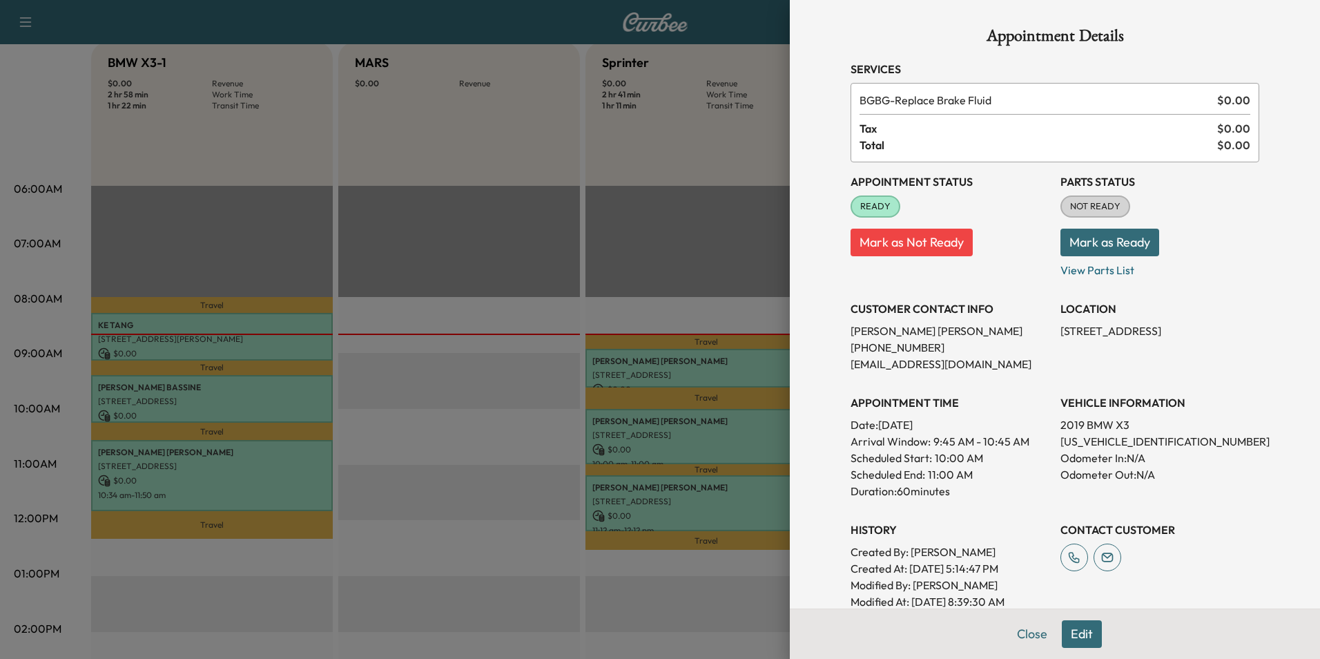
click at [1067, 632] on button "Edit" at bounding box center [1082, 634] width 40 height 28
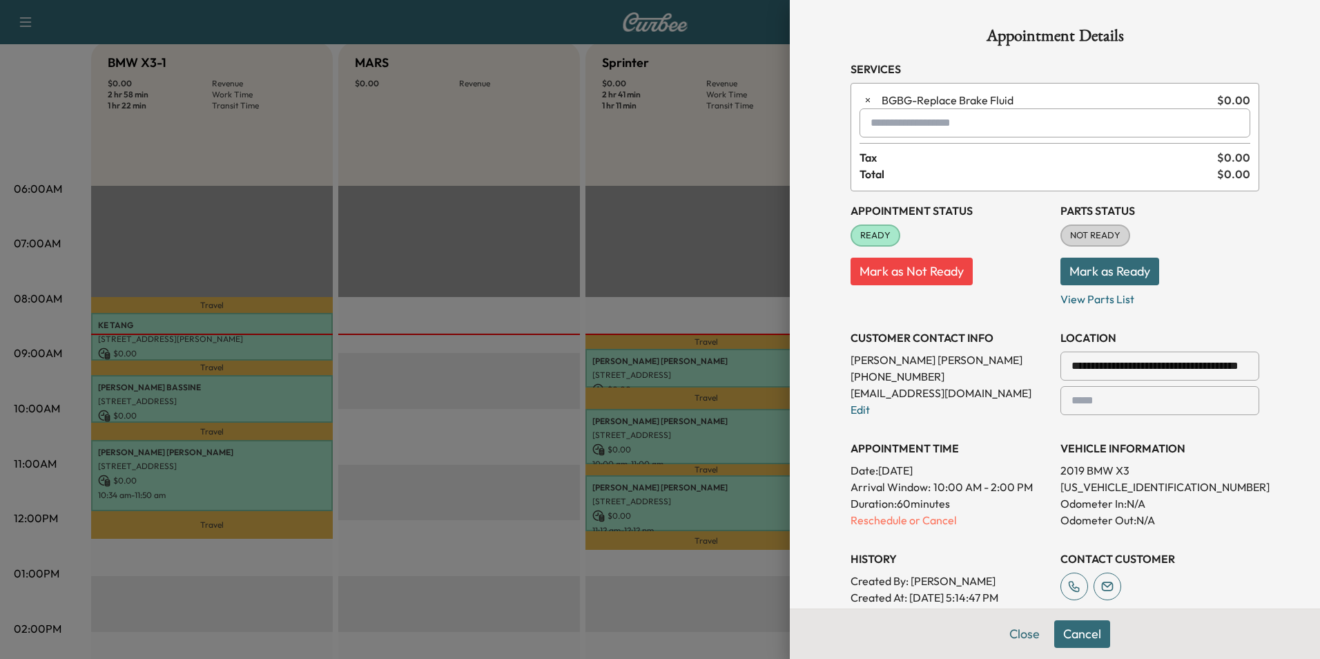
click at [888, 122] on input "text" at bounding box center [1054, 122] width 391 height 29
click at [904, 156] on p "Tech1 - Gabe" at bounding box center [1006, 158] width 303 height 19
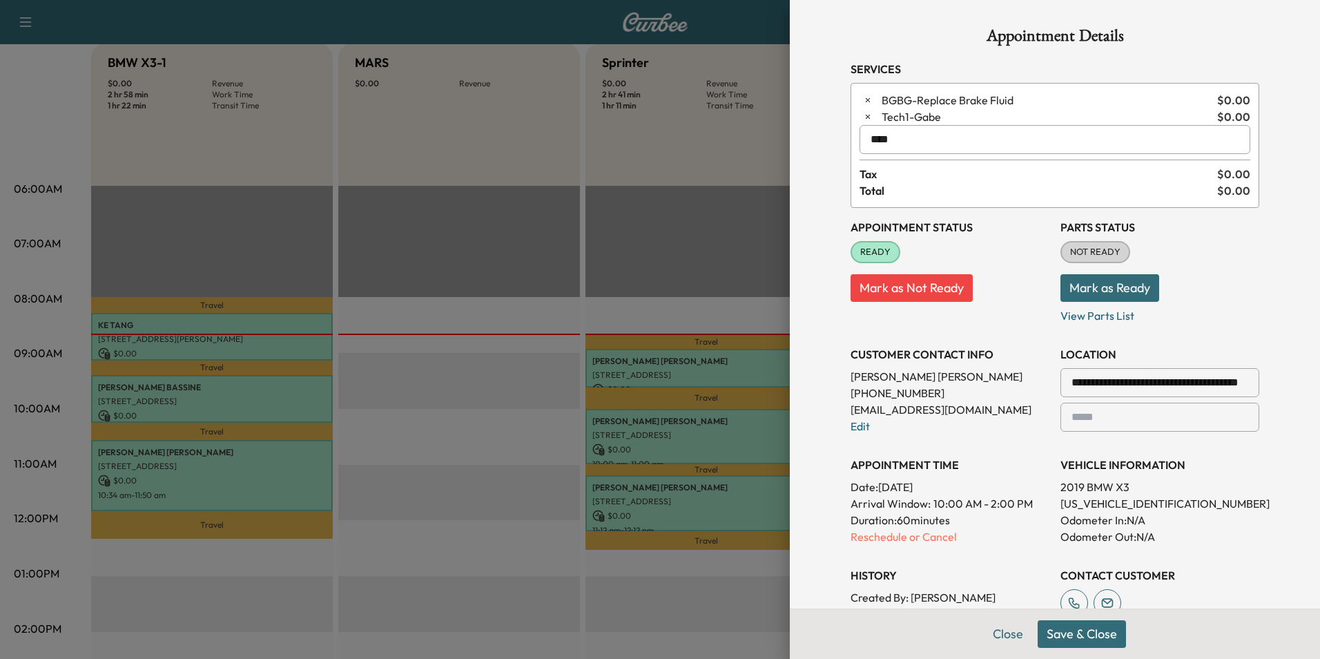
type input "****"
click at [1079, 632] on button "Save & Close" at bounding box center [1082, 634] width 88 height 28
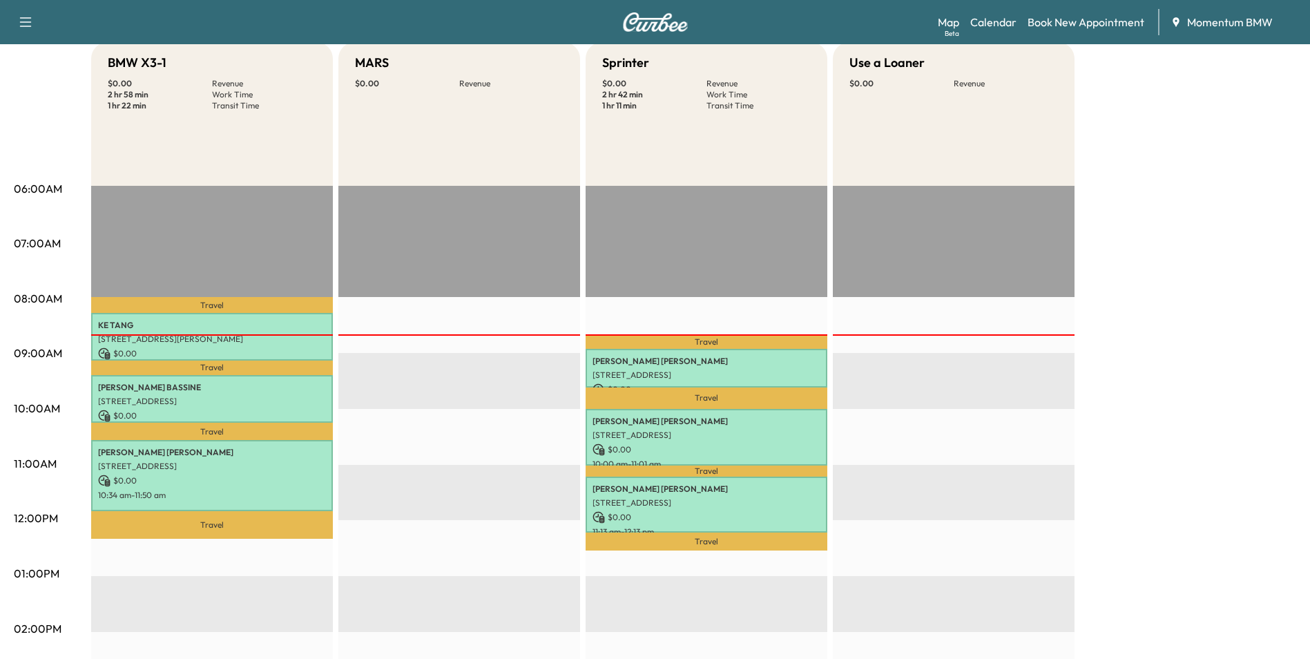
click at [790, 497] on p "[STREET_ADDRESS]" at bounding box center [706, 502] width 228 height 11
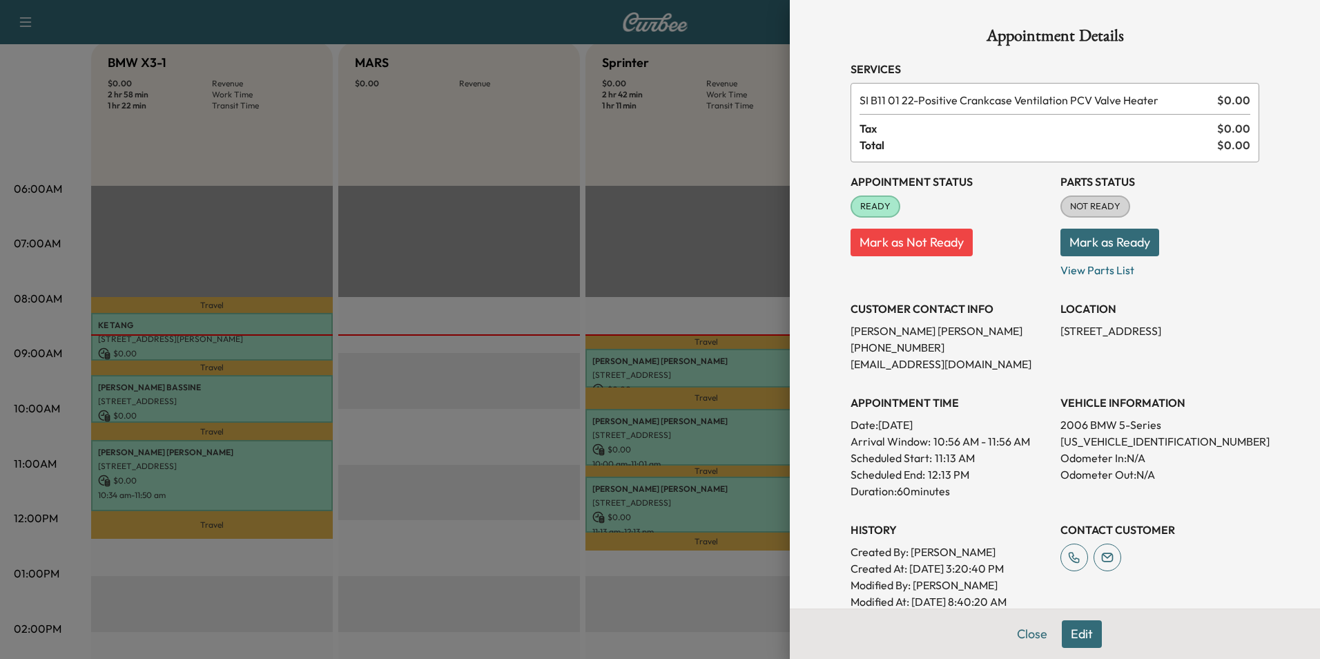
click at [1074, 630] on button "Edit" at bounding box center [1082, 634] width 40 height 28
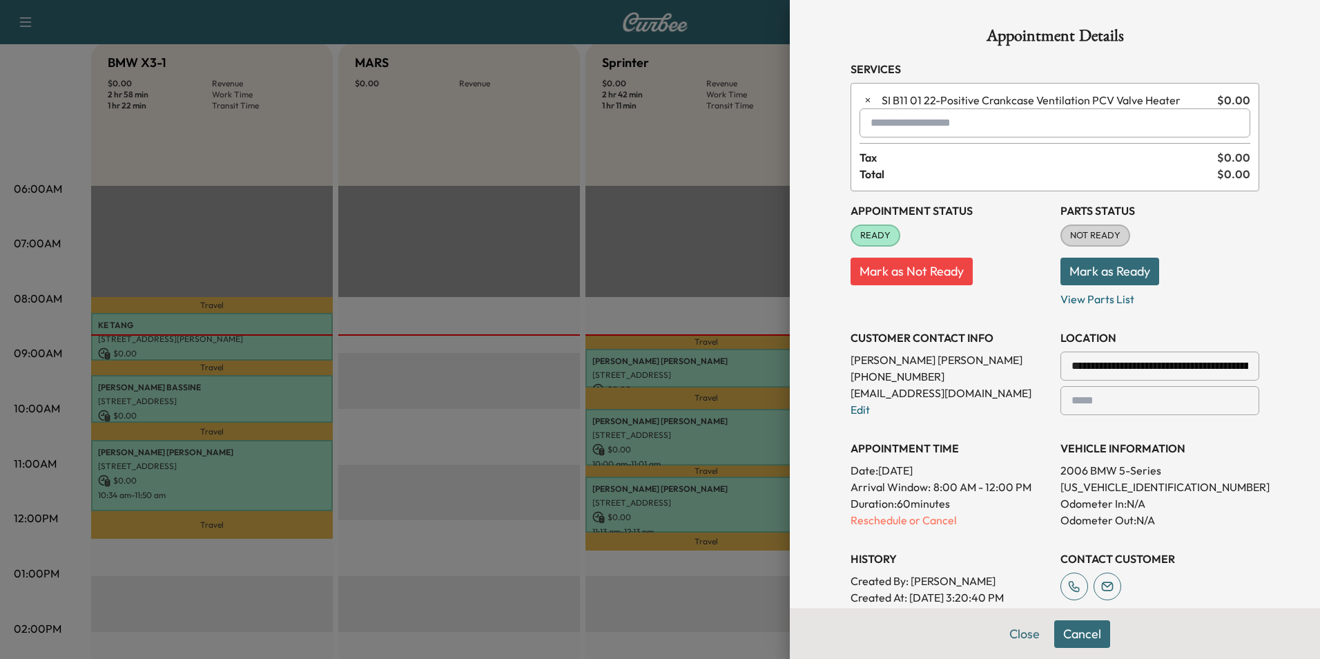
click at [906, 121] on input "text" at bounding box center [1054, 122] width 391 height 29
click at [904, 164] on p "Tech1 - Gabe" at bounding box center [1006, 158] width 303 height 19
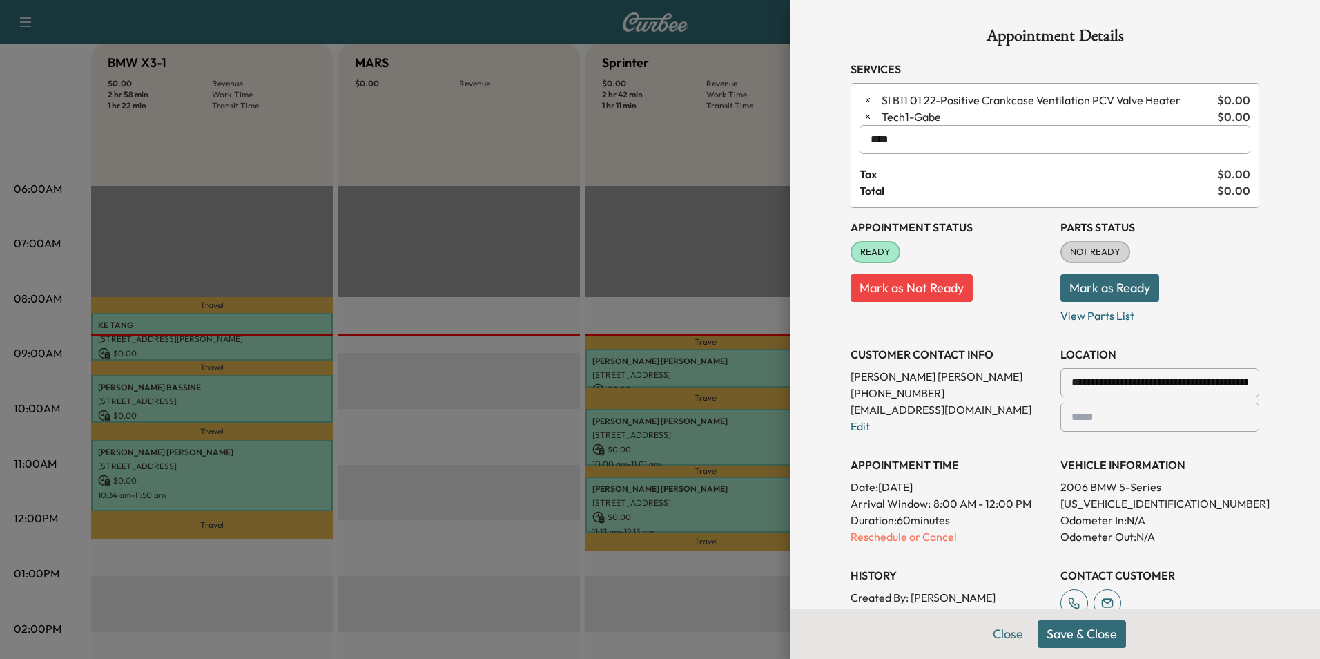
type input "****"
click at [1072, 637] on button "Save & Close" at bounding box center [1082, 634] width 88 height 28
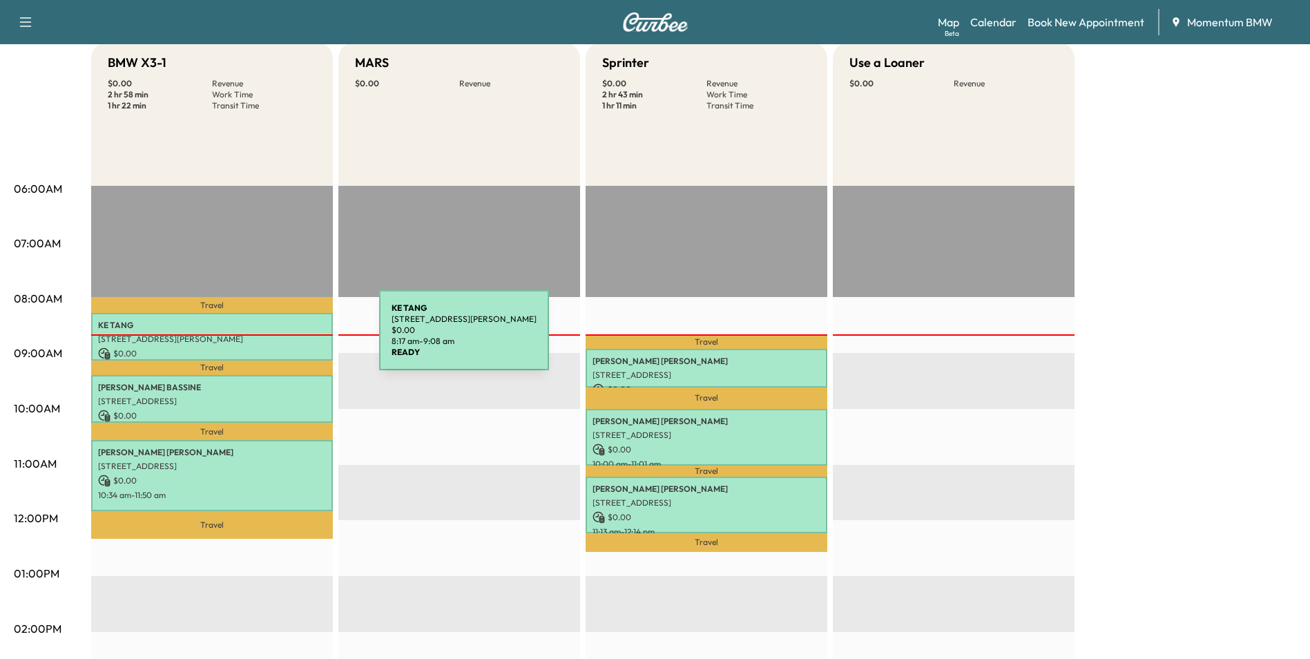
click at [275, 338] on p "[STREET_ADDRESS][PERSON_NAME]" at bounding box center [212, 338] width 228 height 11
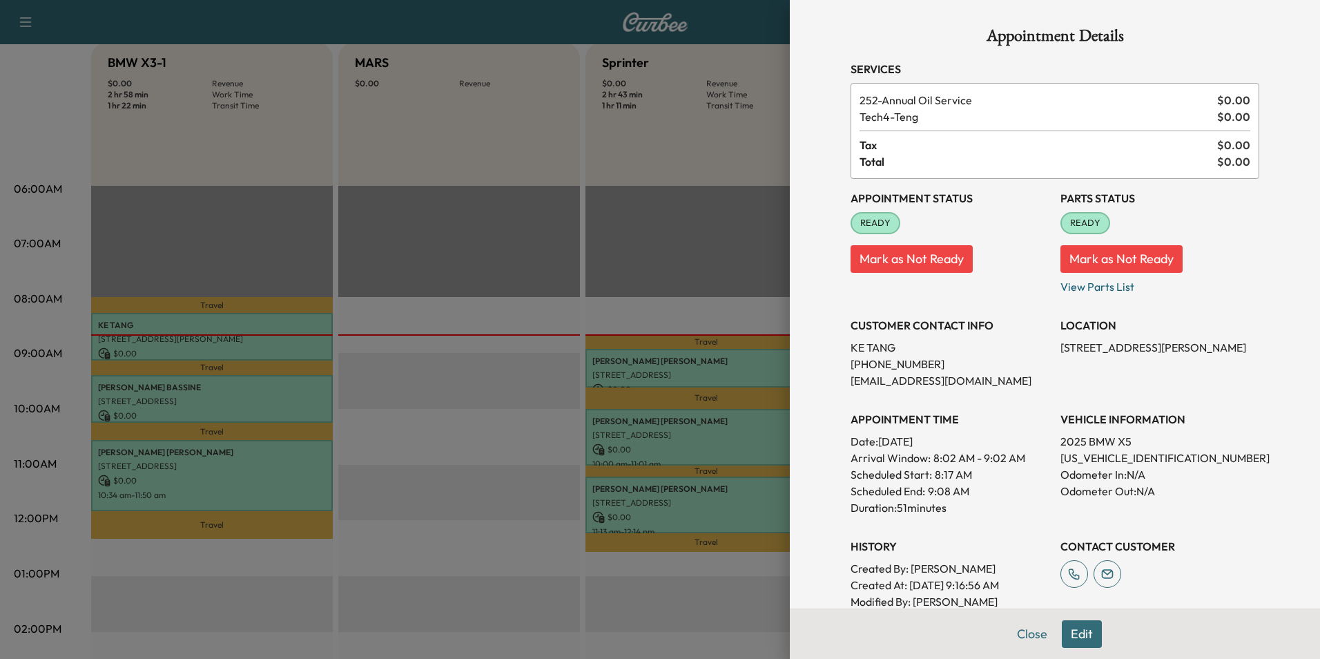
click at [309, 400] on div at bounding box center [660, 329] width 1320 height 659
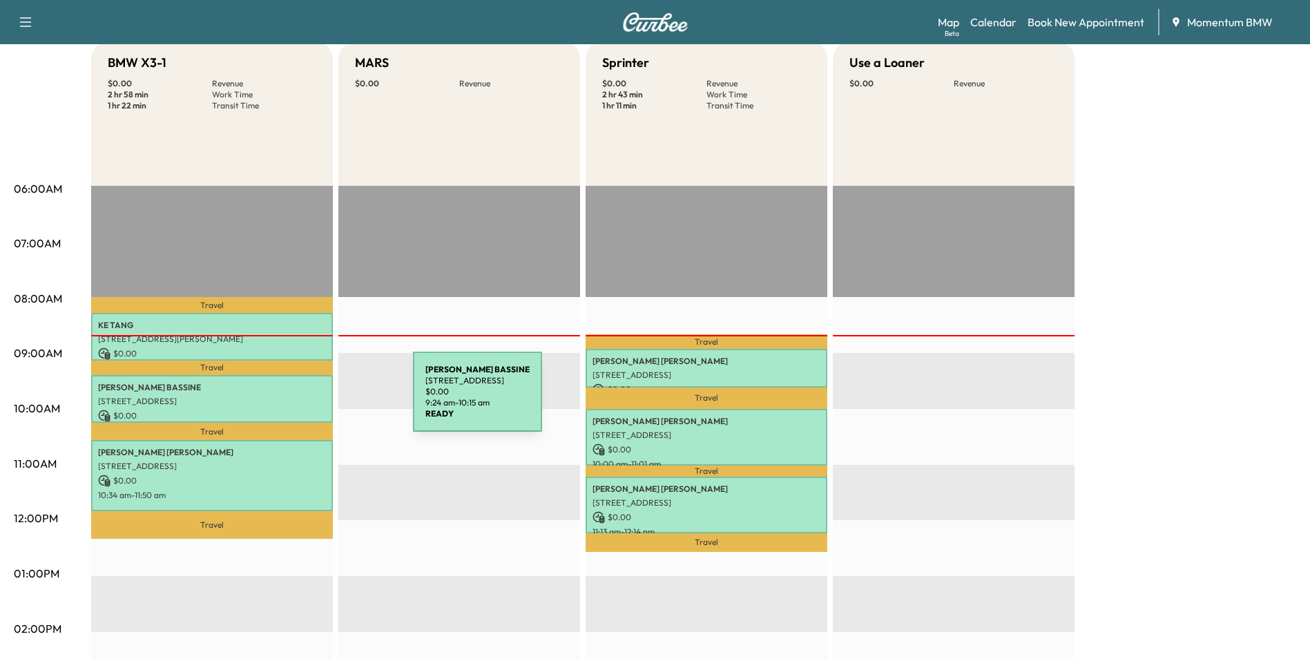
click at [309, 400] on p "[STREET_ADDRESS]" at bounding box center [212, 401] width 228 height 11
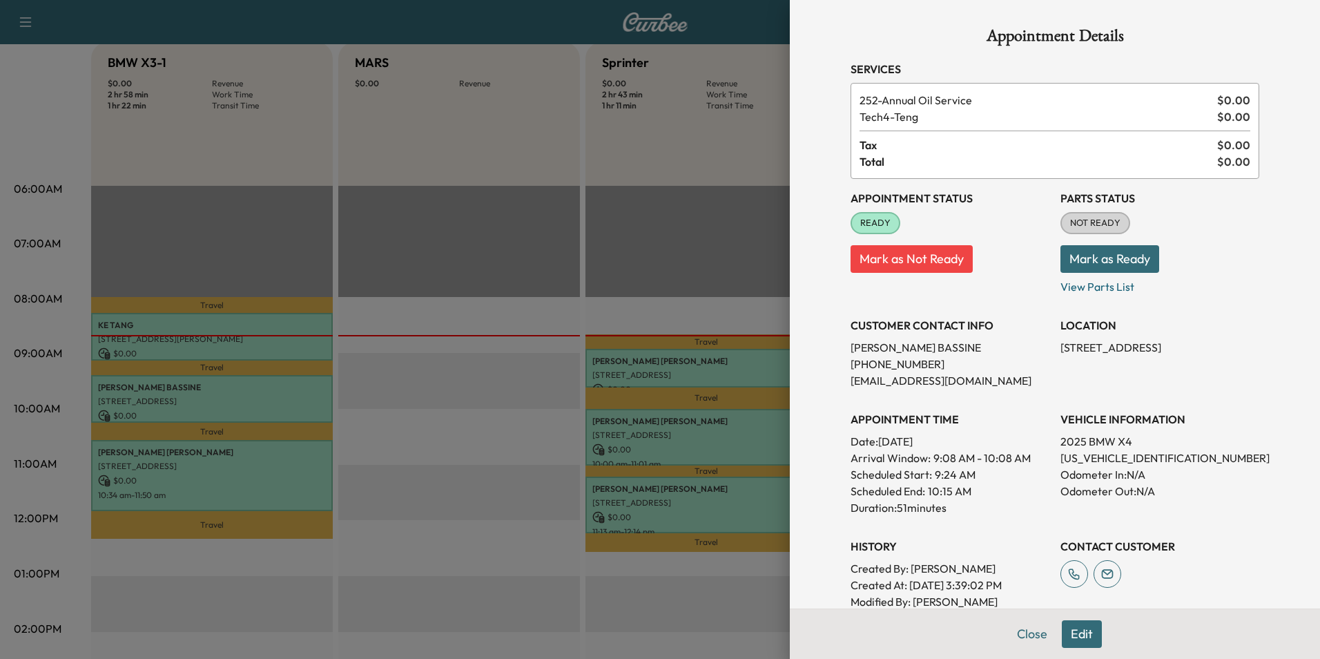
click at [286, 465] on div at bounding box center [660, 329] width 1320 height 659
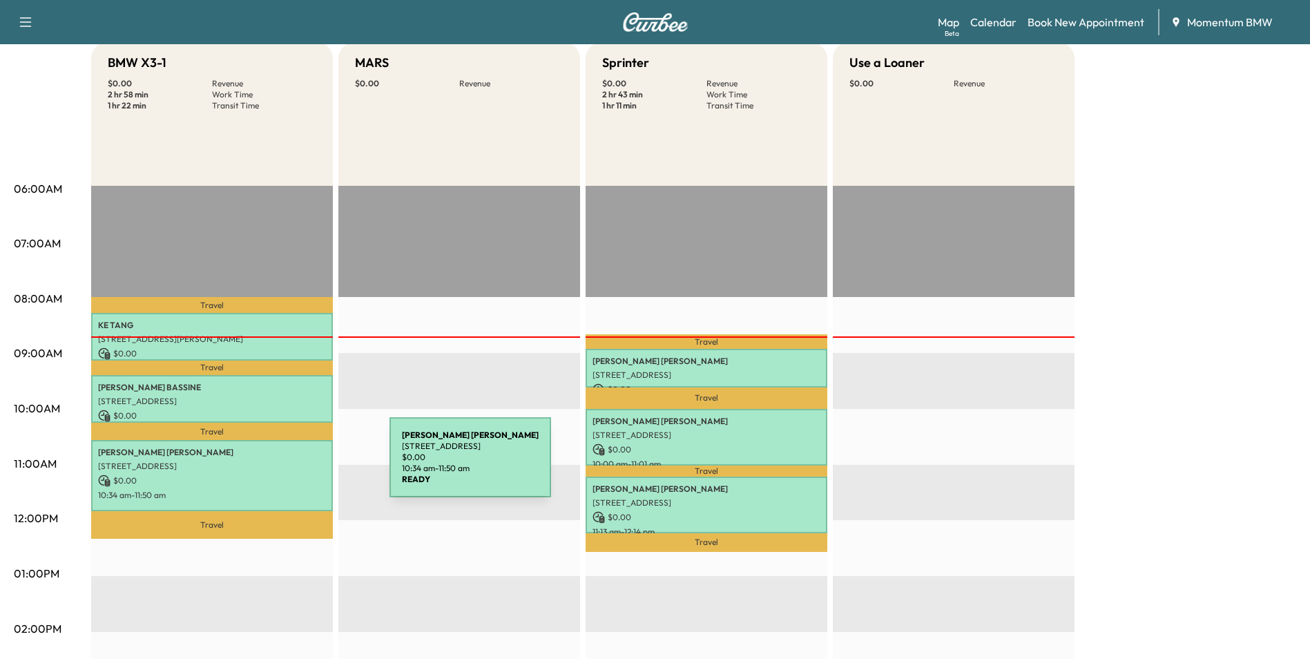
click at [286, 465] on p "[STREET_ADDRESS]" at bounding box center [212, 465] width 228 height 11
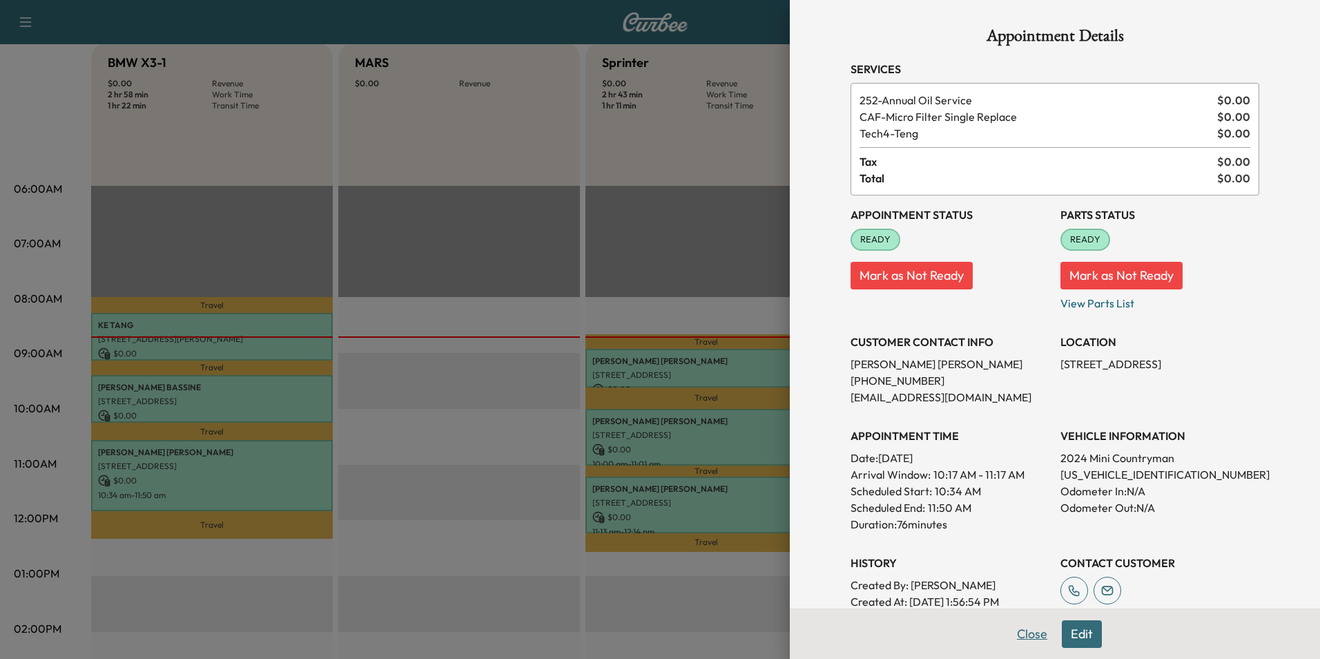
click at [1028, 634] on button "Close" at bounding box center [1032, 634] width 48 height 28
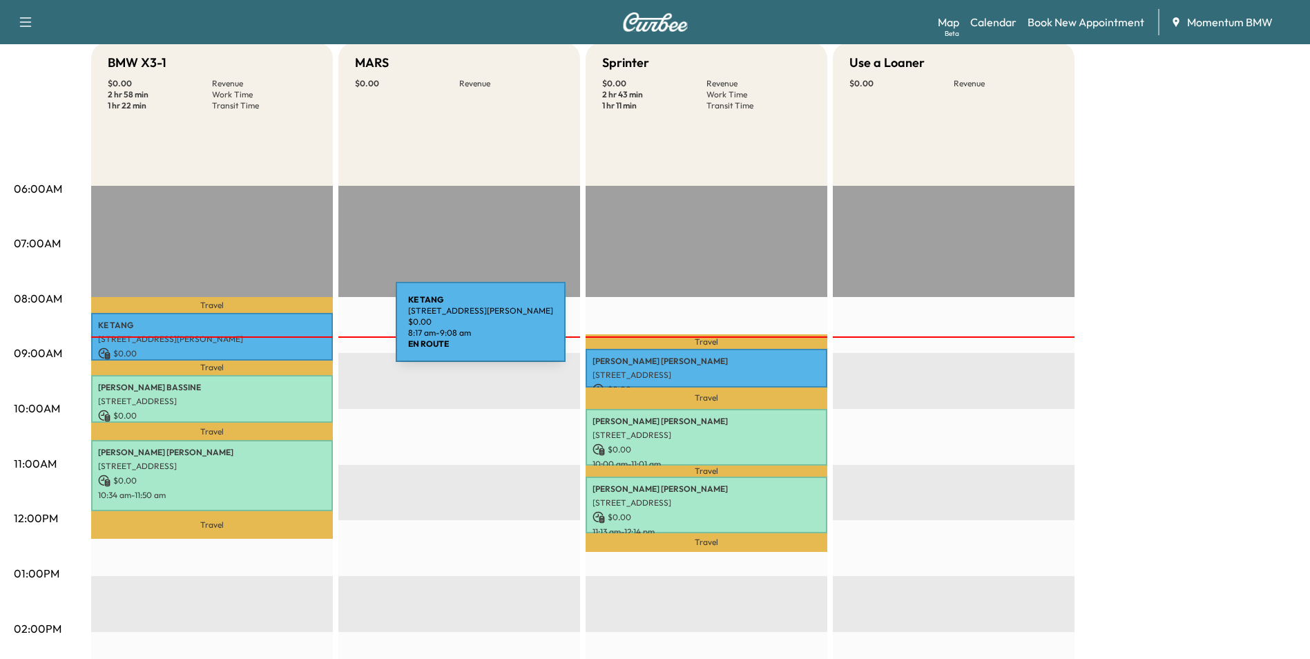
click at [292, 330] on div "[PERSON_NAME] [STREET_ADDRESS][PERSON_NAME] $ 0.00 8:17 am - 9:08 am" at bounding box center [212, 337] width 242 height 48
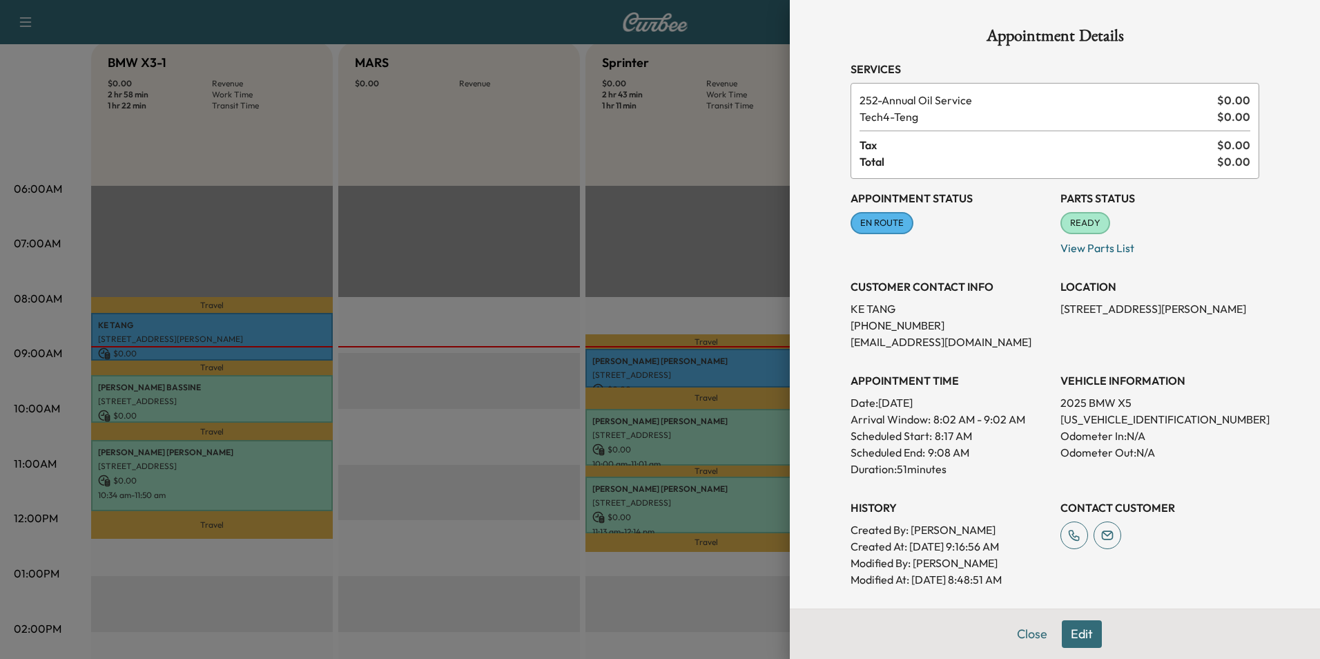
click at [1094, 418] on p "[US_VEHICLE_IDENTIFICATION_NUMBER]" at bounding box center [1159, 419] width 199 height 17
copy p "[US_VEHICLE_IDENTIFICATION_NUMBER]"
drag, startPoint x: 1049, startPoint y: 312, endPoint x: 1150, endPoint y: 330, distance: 103.1
click at [1150, 330] on div "Appointment Status EN ROUTE Mark as Not Ready Parts Status READY Mark as Not Re…" at bounding box center [1054, 383] width 409 height 409
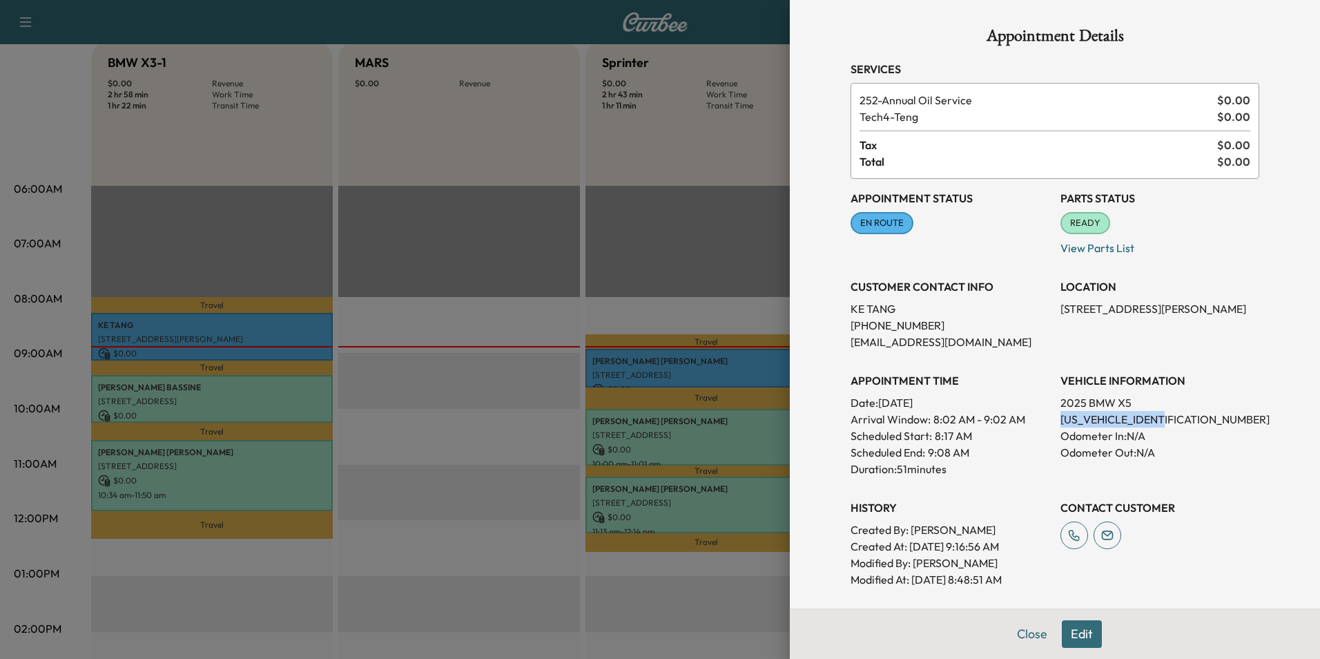
copy p "[STREET_ADDRESS][PERSON_NAME]"
click at [1022, 628] on button "Close" at bounding box center [1032, 634] width 48 height 28
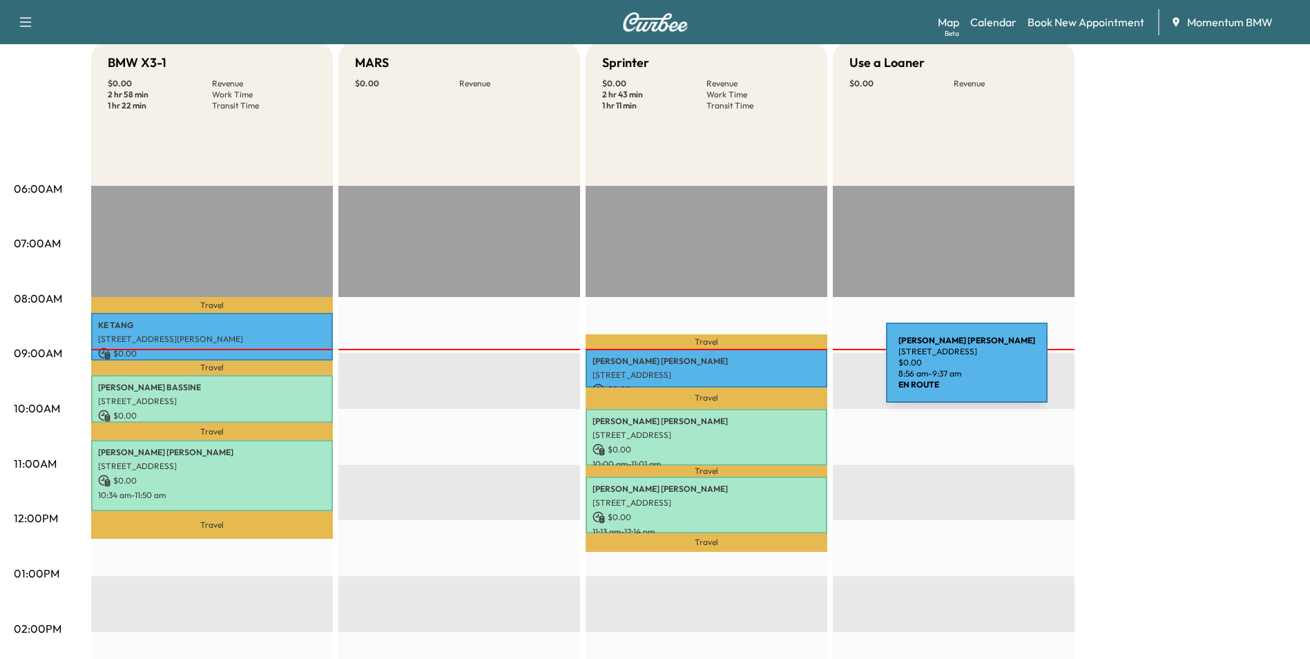
click at [782, 371] on p "[STREET_ADDRESS]" at bounding box center [706, 374] width 228 height 11
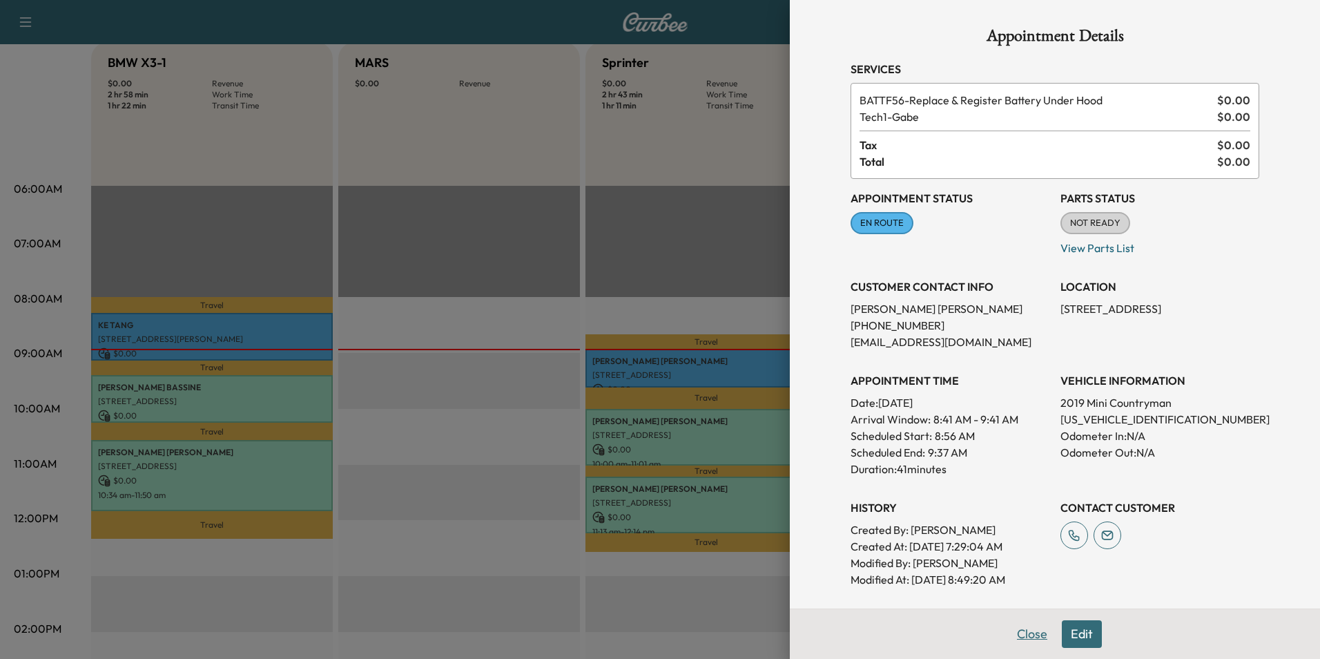
click at [1032, 633] on button "Close" at bounding box center [1032, 634] width 48 height 28
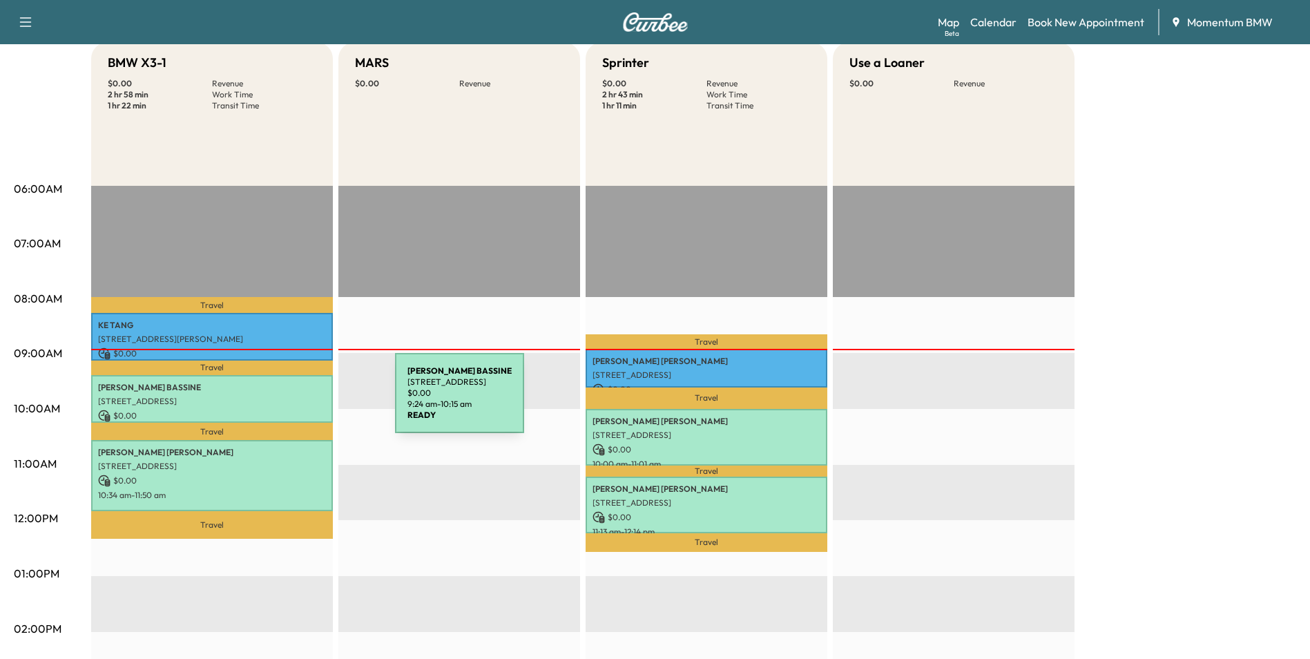
click at [291, 397] on p "[STREET_ADDRESS]" at bounding box center [212, 401] width 228 height 11
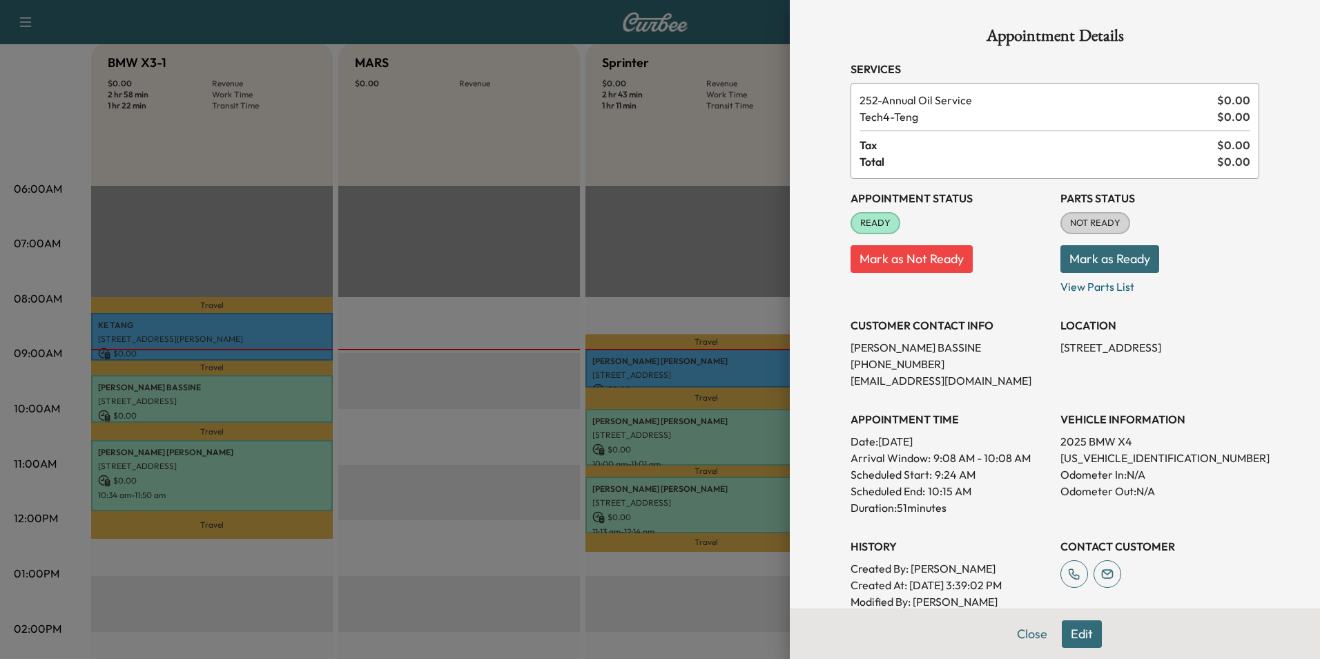
click at [1093, 456] on p "[US_VEHICLE_IDENTIFICATION_NUMBER]" at bounding box center [1159, 457] width 199 height 17
copy p "[US_VEHICLE_IDENTIFICATION_NUMBER]"
drag, startPoint x: 1046, startPoint y: 346, endPoint x: 1187, endPoint y: 367, distance: 143.1
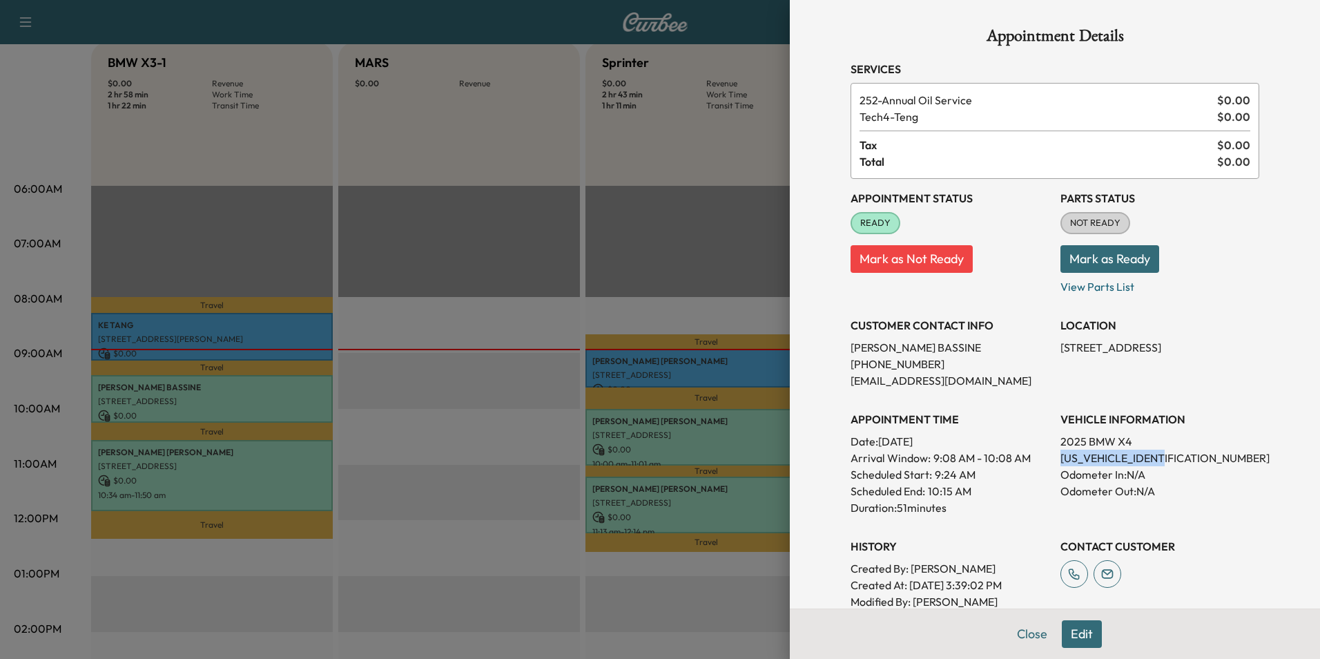
click at [1187, 367] on div "Appointment Status READY Mark as Not Ready Parts Status NOT READY Mark as Ready…" at bounding box center [1054, 402] width 409 height 447
copy p "[STREET_ADDRESS]"
click at [284, 471] on div at bounding box center [660, 329] width 1320 height 659
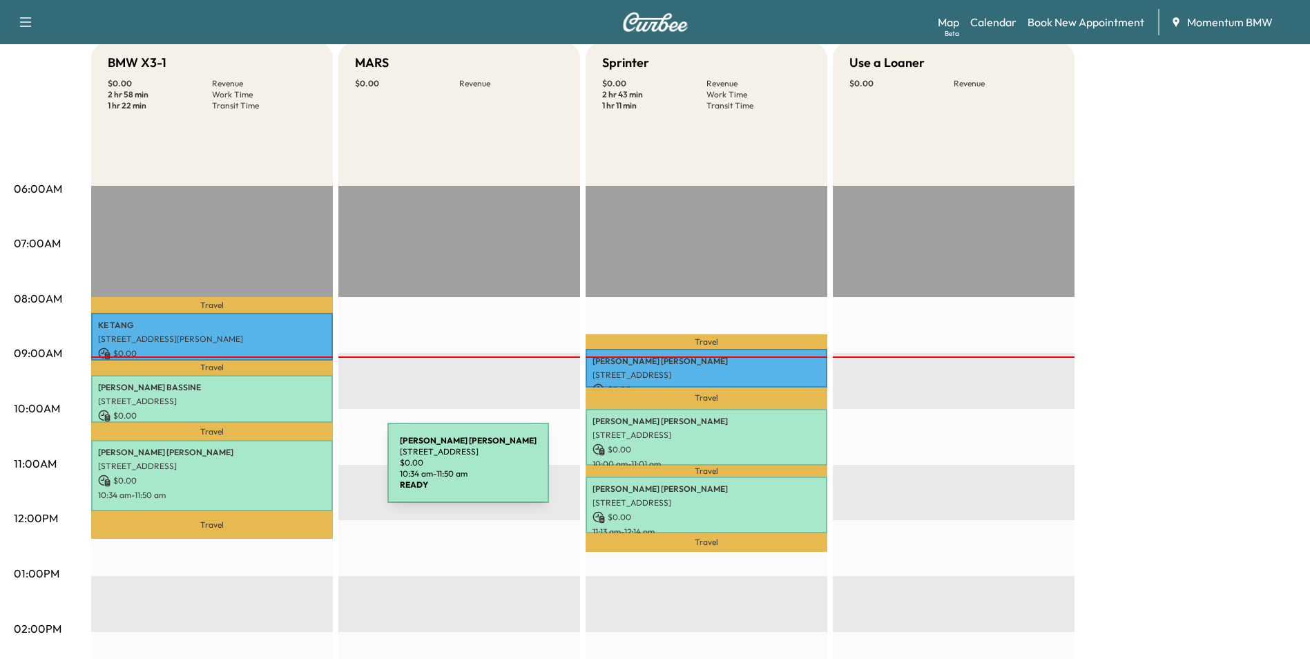
click at [284, 471] on div "[PERSON_NAME] [STREET_ADDRESS][PERSON_NAME] $ 0.00 10:34 am - 11:50 am" at bounding box center [212, 475] width 242 height 70
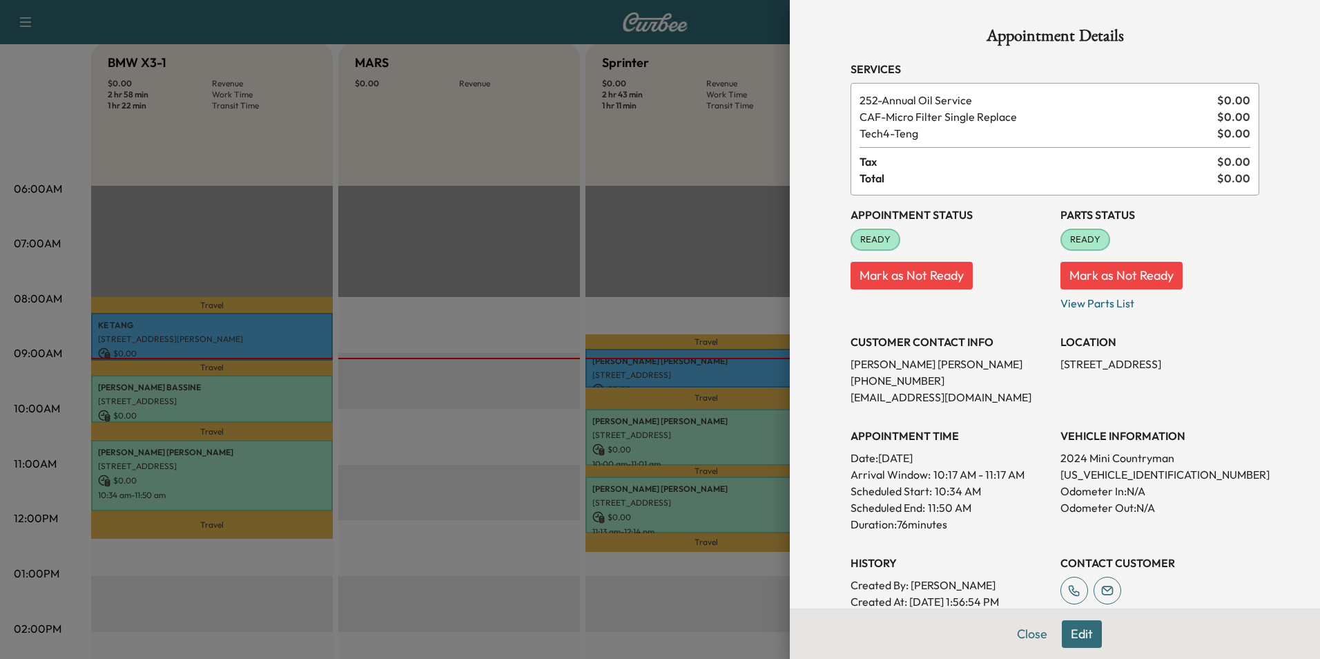
click at [1085, 472] on p "[US_VEHICLE_IDENTIFICATION_NUMBER]" at bounding box center [1159, 474] width 199 height 17
copy p "[US_VEHICLE_IDENTIFICATION_NUMBER]"
drag, startPoint x: 1051, startPoint y: 363, endPoint x: 1155, endPoint y: 385, distance: 105.7
click at [1155, 372] on p "[STREET_ADDRESS]" at bounding box center [1159, 364] width 199 height 17
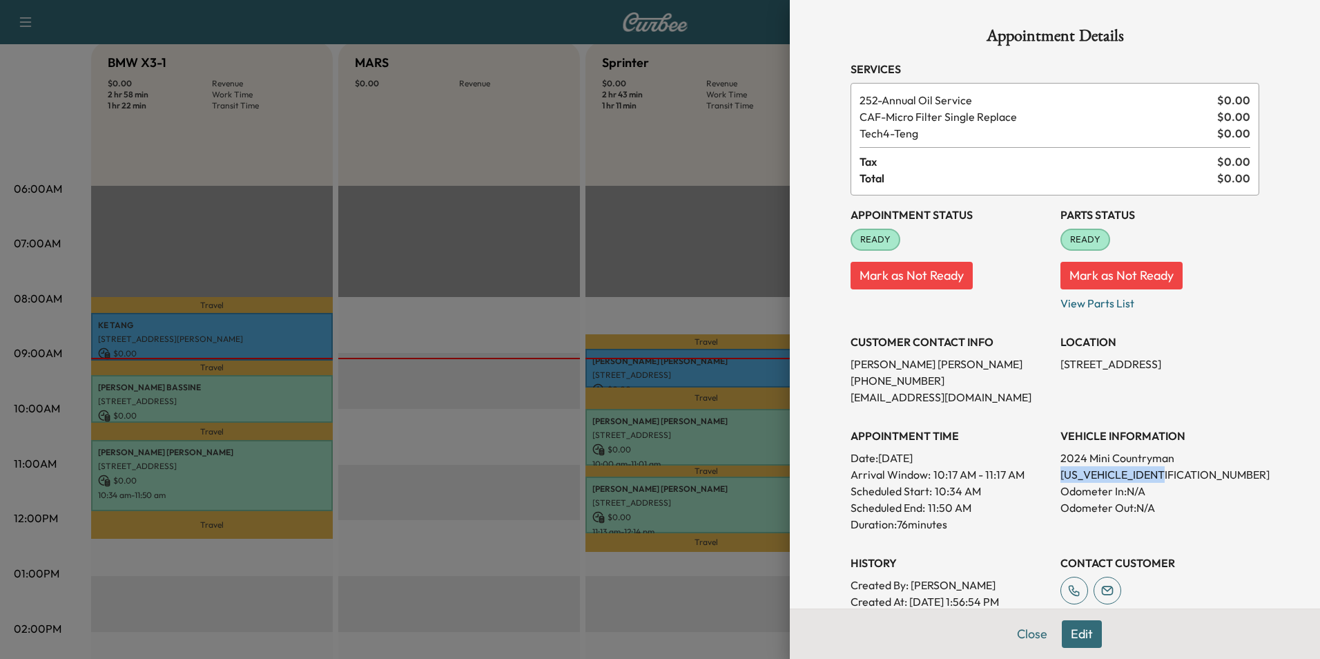
copy p "[STREET_ADDRESS]"
click at [1024, 637] on button "Close" at bounding box center [1032, 634] width 48 height 28
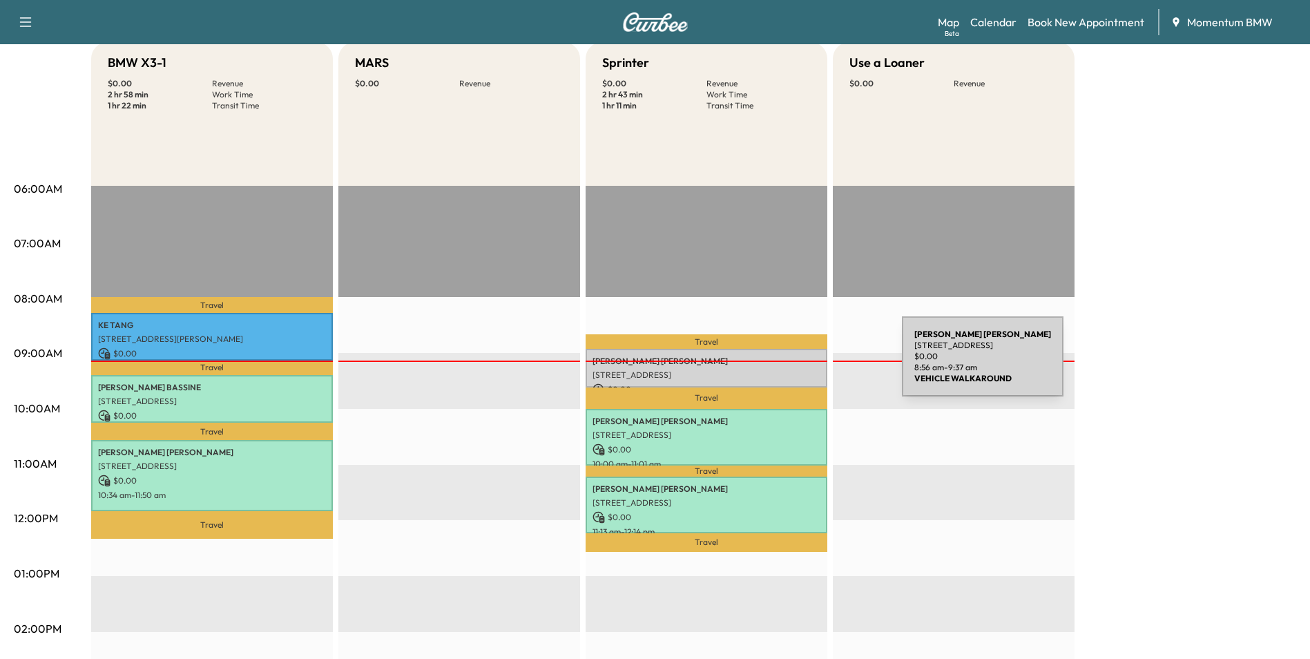
click at [798, 364] on p "[PERSON_NAME]" at bounding box center [706, 361] width 228 height 11
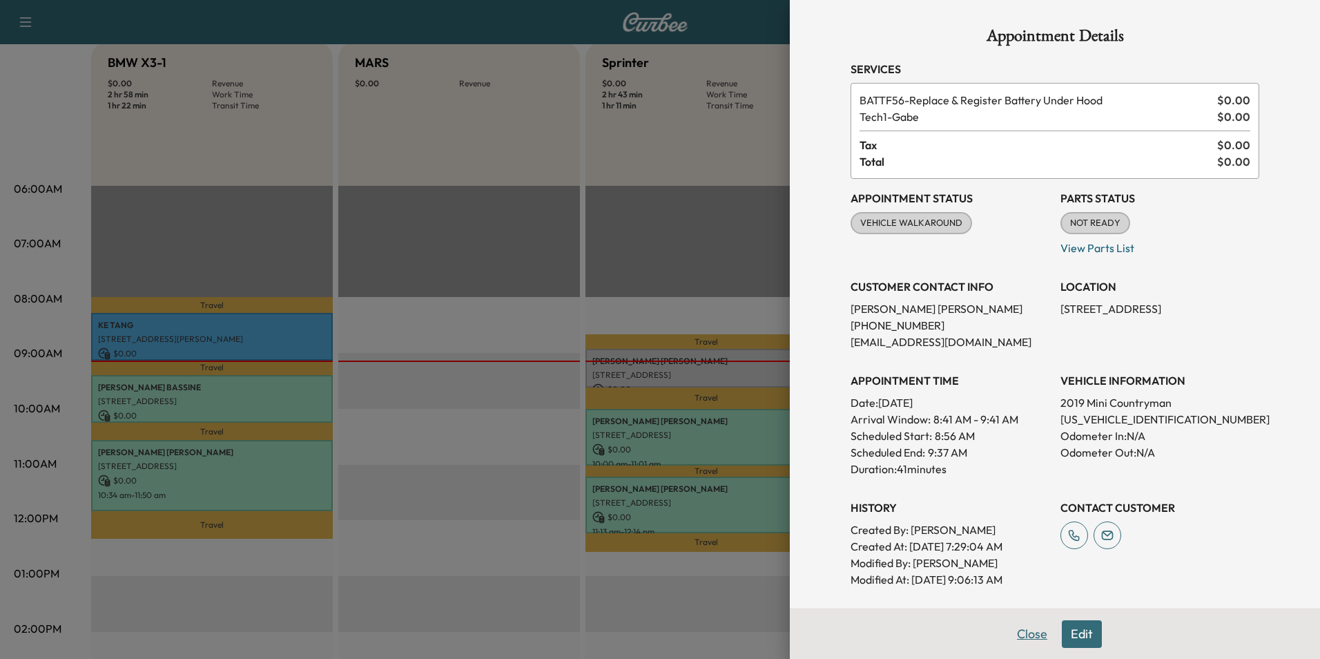
click at [1015, 633] on button "Close" at bounding box center [1032, 634] width 48 height 28
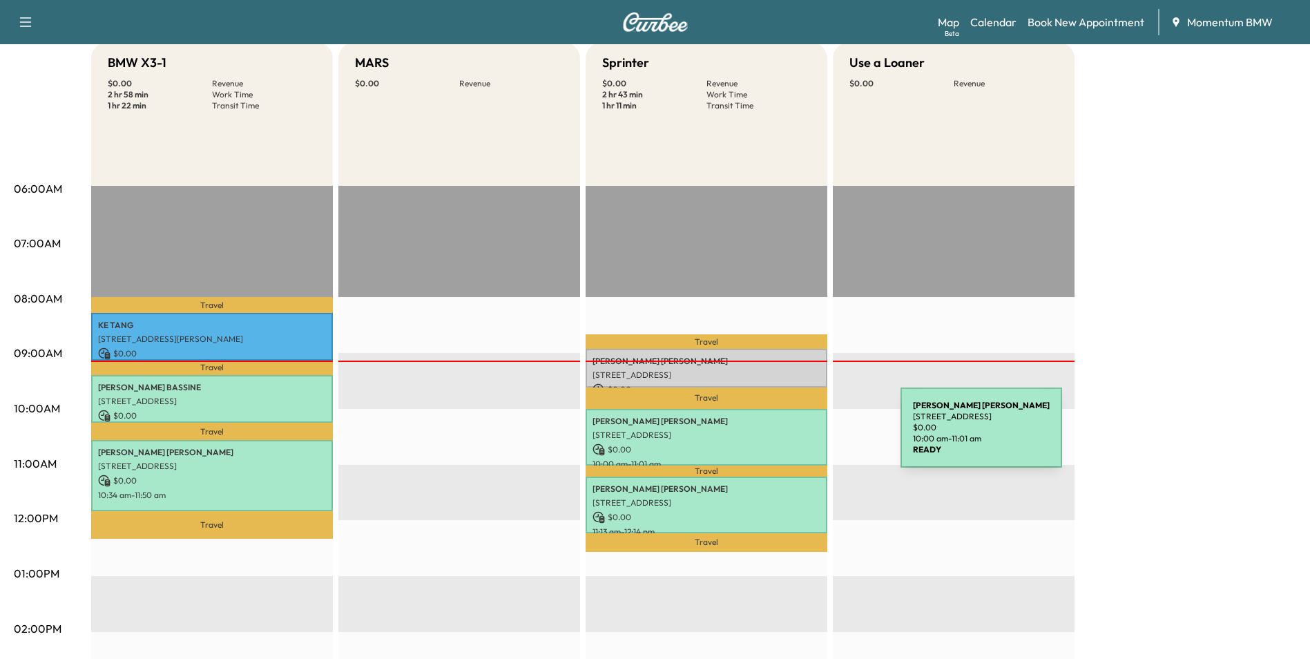
click at [797, 436] on p "[STREET_ADDRESS]" at bounding box center [706, 434] width 228 height 11
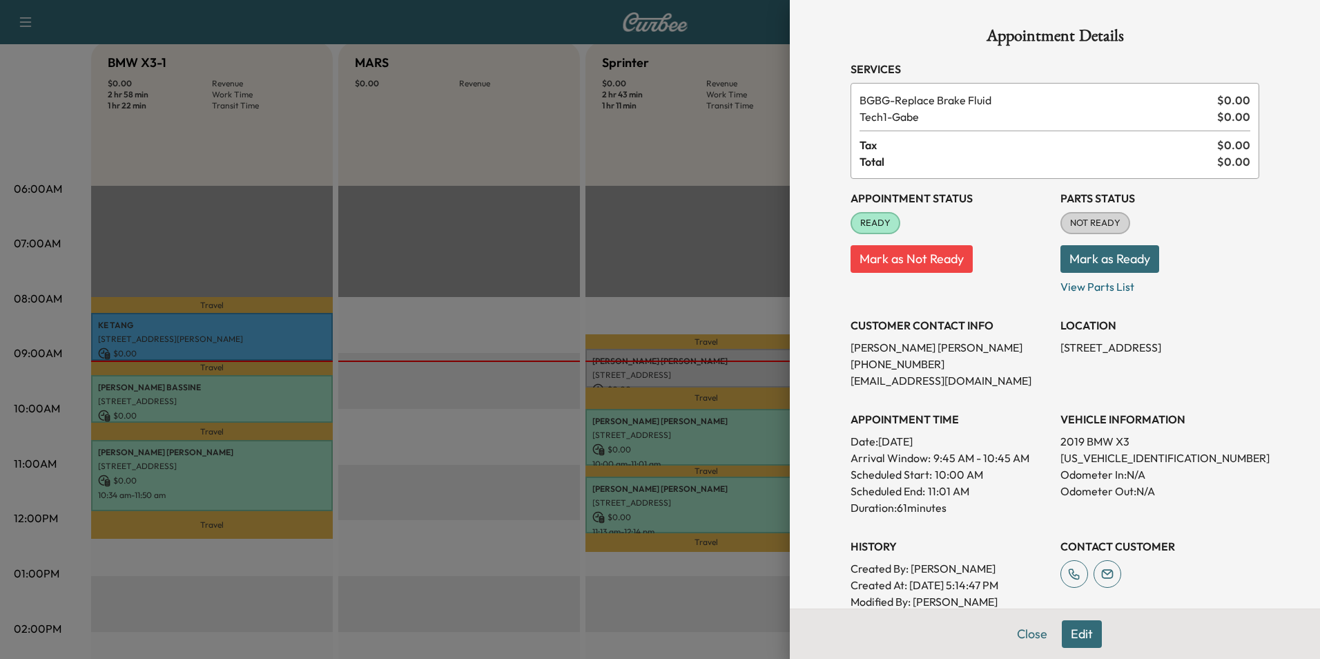
click at [1022, 634] on button "Close" at bounding box center [1032, 634] width 48 height 28
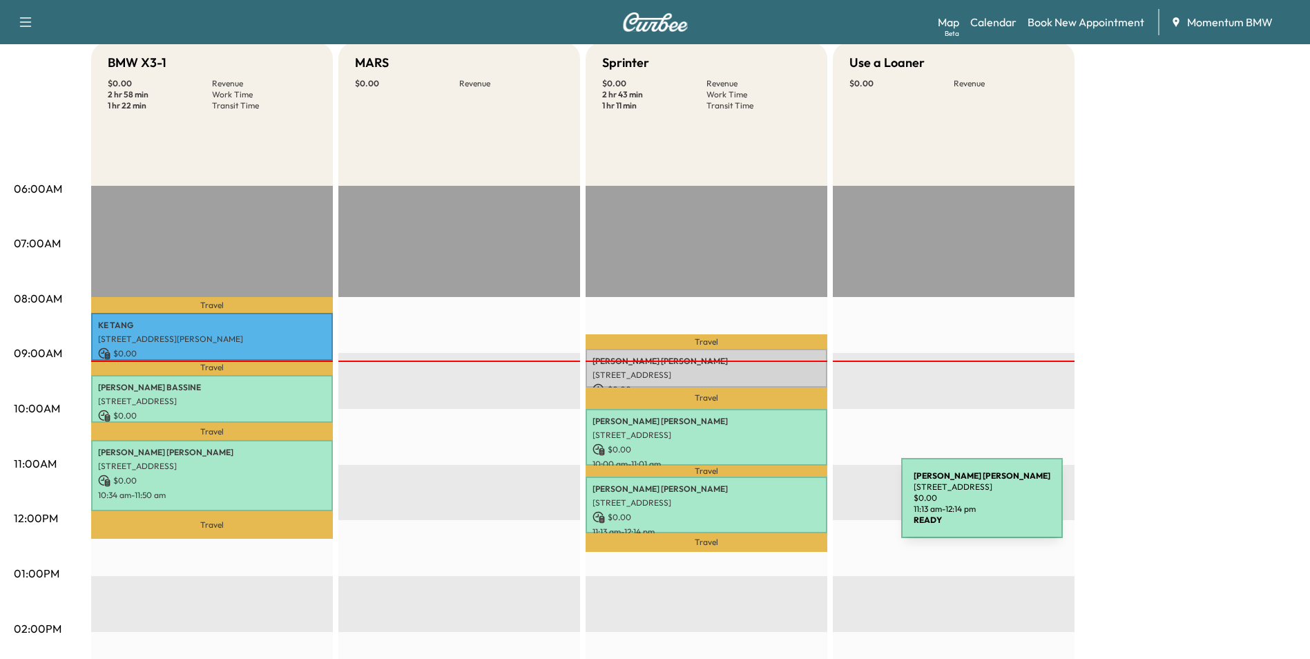
click at [797, 506] on div "[PERSON_NAME] 16422 [GEOGRAPHIC_DATA], [GEOGRAPHIC_DATA], [GEOGRAPHIC_DATA] $ 0…" at bounding box center [706, 504] width 242 height 57
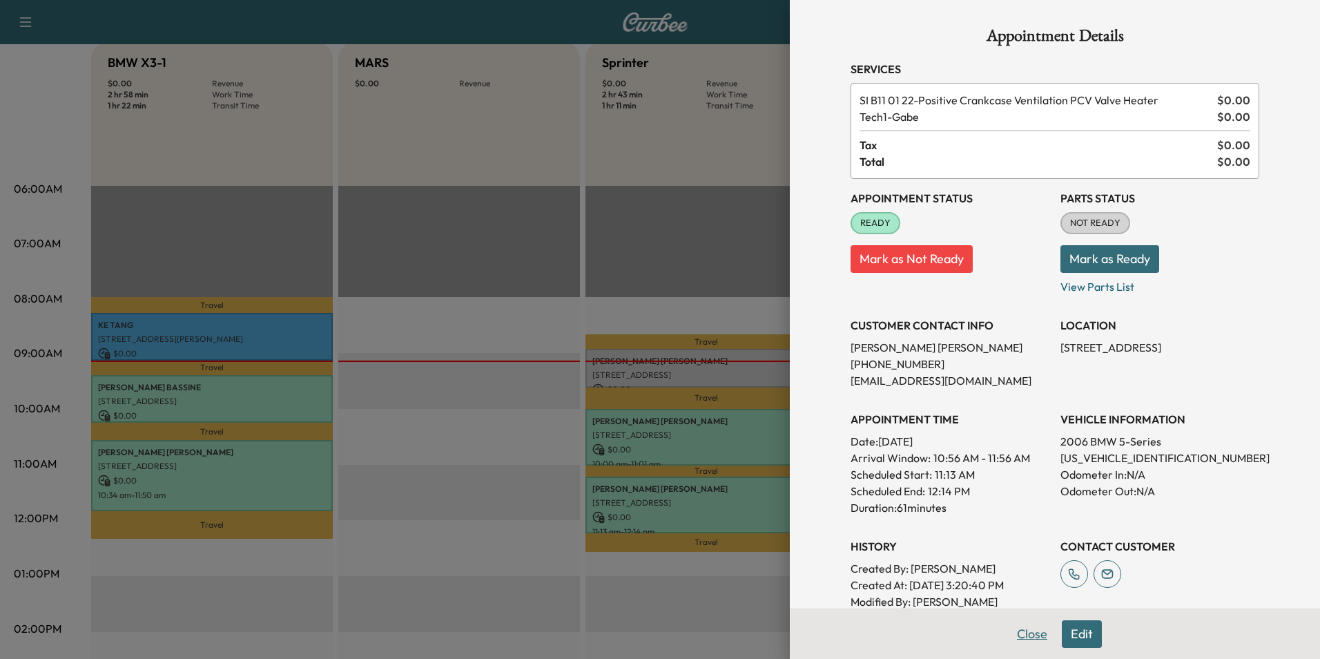
click at [1026, 635] on button "Close" at bounding box center [1032, 634] width 48 height 28
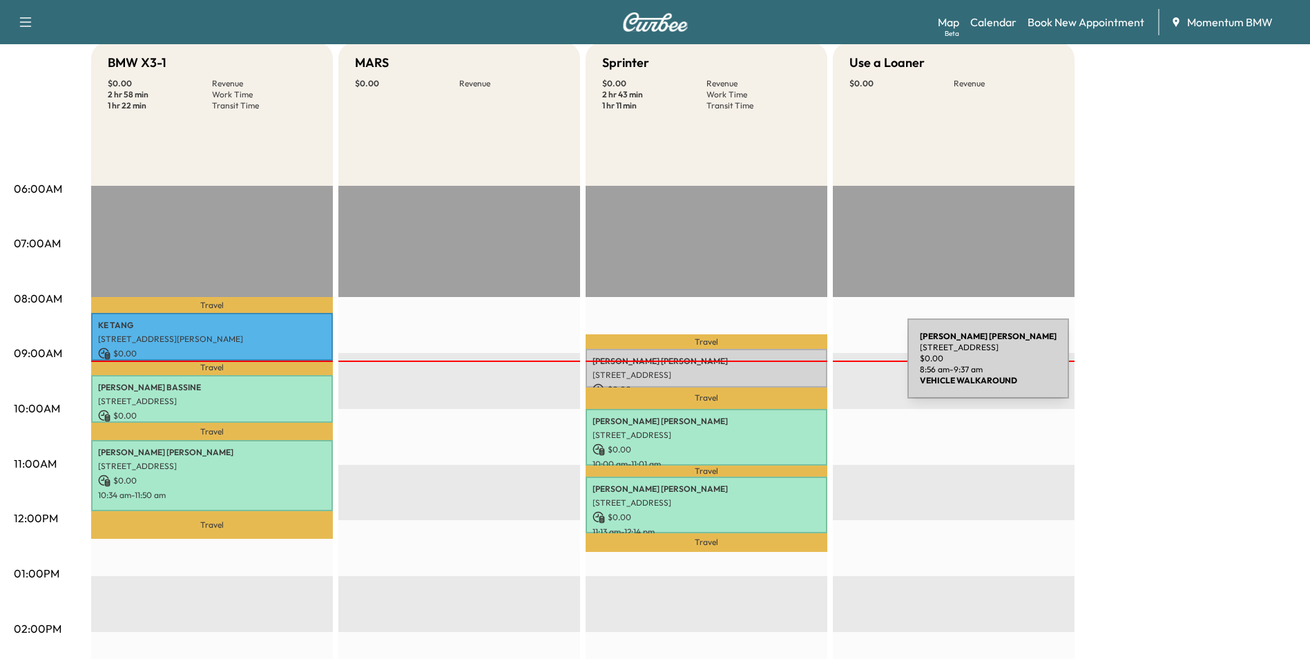
click at [804, 367] on div "[PERSON_NAME] [STREET_ADDRESS] $ 0.00 8:56 am - 9:37 am" at bounding box center [706, 368] width 242 height 38
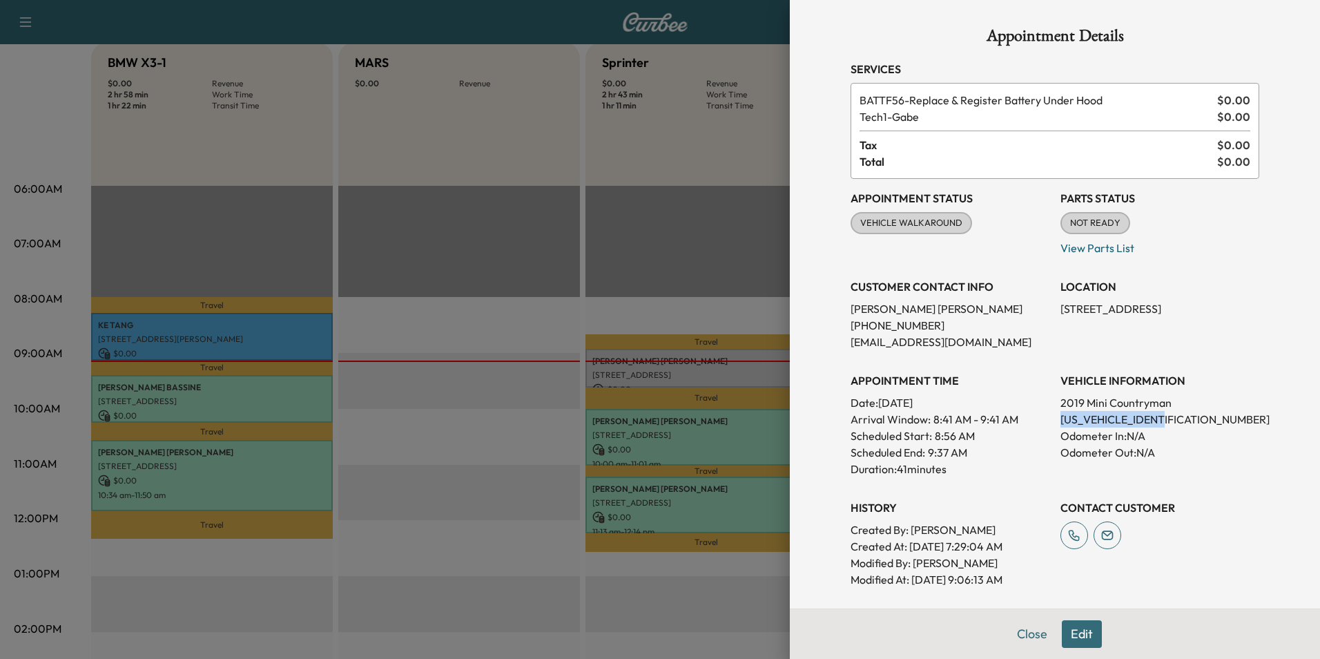
drag, startPoint x: 1049, startPoint y: 420, endPoint x: 1169, endPoint y: 422, distance: 120.8
click at [1169, 422] on div "Appointment Status VEHICLE WALKAROUND [PERSON_NAME] as Not Ready Parts Status N…" at bounding box center [1054, 383] width 409 height 409
drag, startPoint x: 1169, startPoint y: 422, endPoint x: 1148, endPoint y: 417, distance: 21.9
copy p "[US_VEHICLE_IDENTIFICATION_NUMBER]"
click at [1023, 632] on button "Close" at bounding box center [1032, 634] width 48 height 28
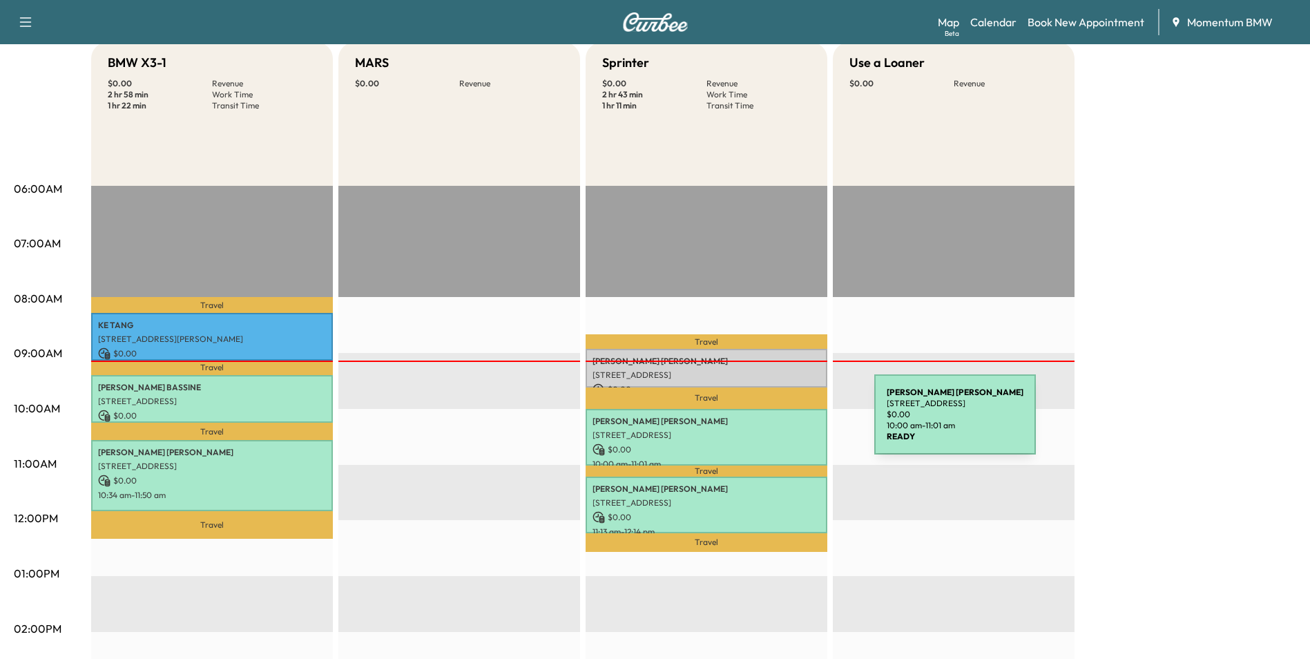
click at [770, 423] on p "[PERSON_NAME]" at bounding box center [706, 421] width 228 height 11
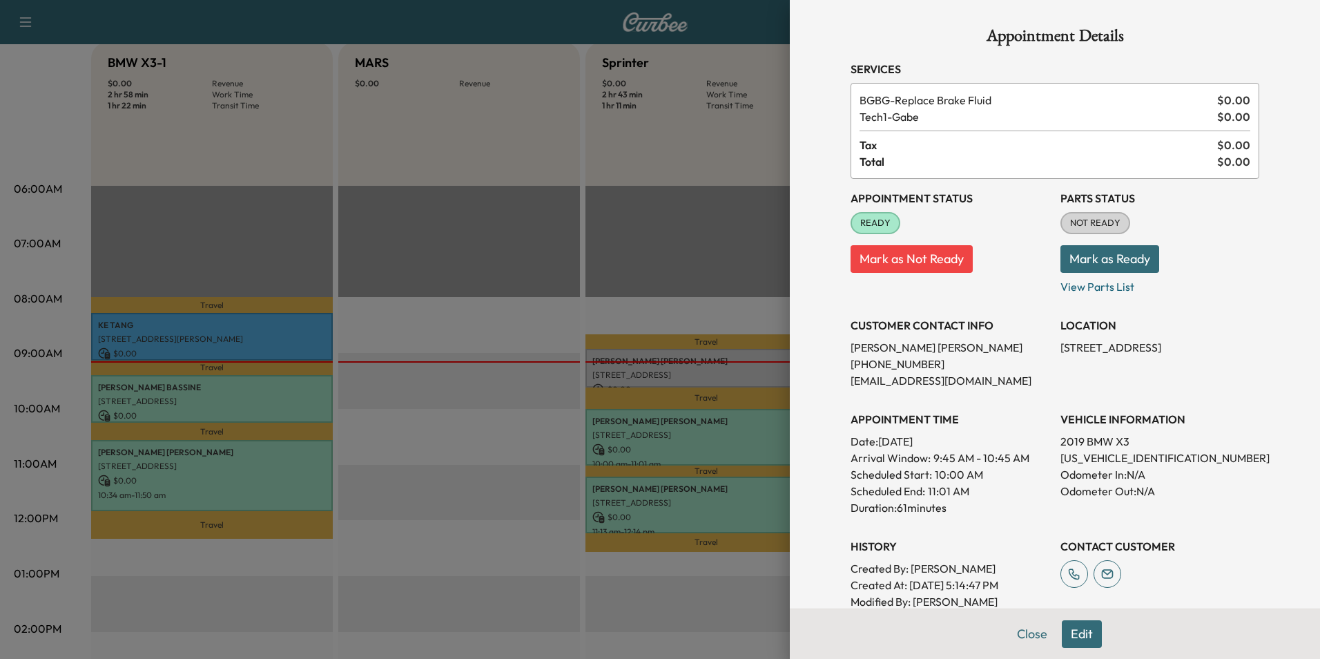
click at [1069, 456] on p "[US_VEHICLE_IDENTIFICATION_NUMBER]" at bounding box center [1159, 457] width 199 height 17
copy p "[US_VEHICLE_IDENTIFICATION_NUMBER]"
drag, startPoint x: 1049, startPoint y: 350, endPoint x: 1166, endPoint y: 360, distance: 117.8
click at [1166, 360] on div "Appointment Status READY Mark as Not Ready Parts Status NOT READY Mark as Ready…" at bounding box center [1054, 402] width 409 height 447
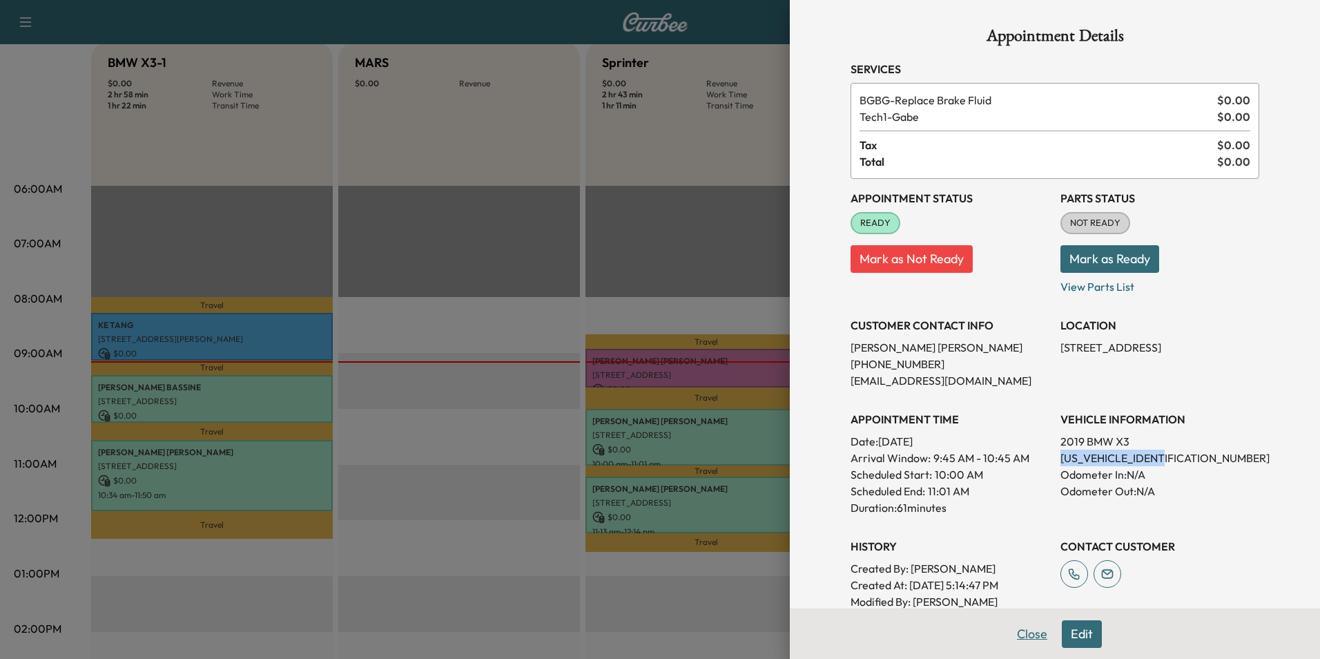
click at [1033, 639] on button "Close" at bounding box center [1032, 634] width 48 height 28
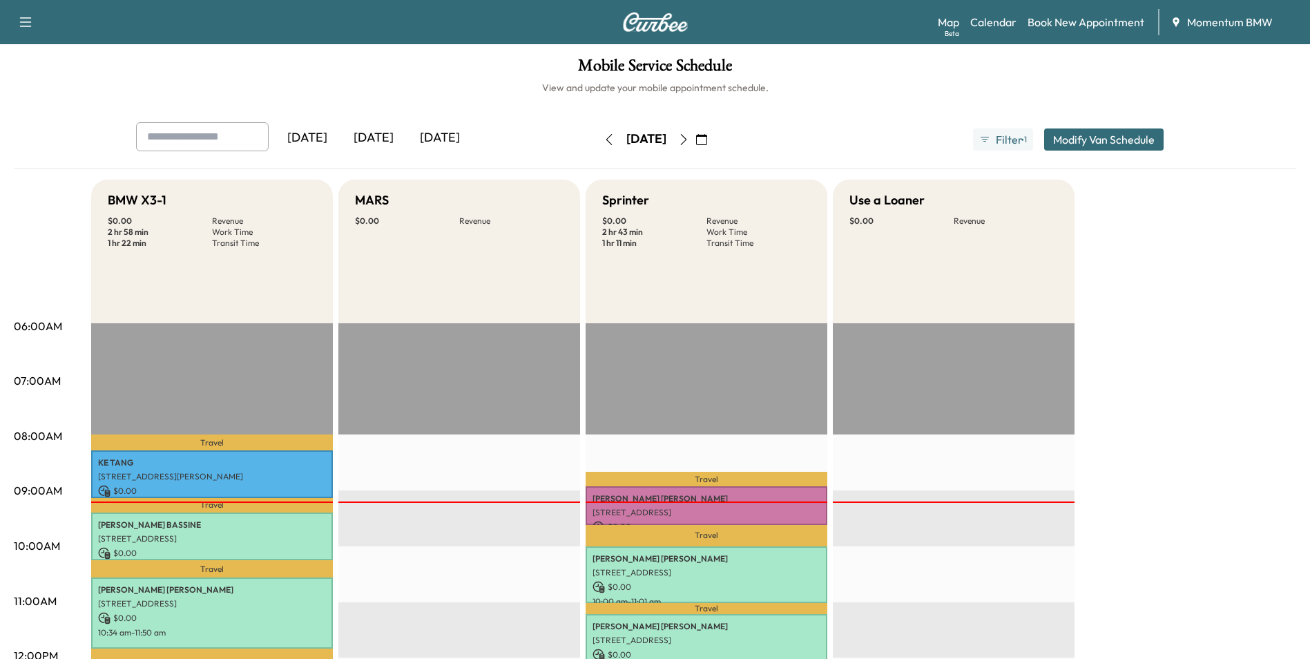
scroll to position [0, 0]
click at [689, 138] on icon "button" at bounding box center [683, 140] width 11 height 11
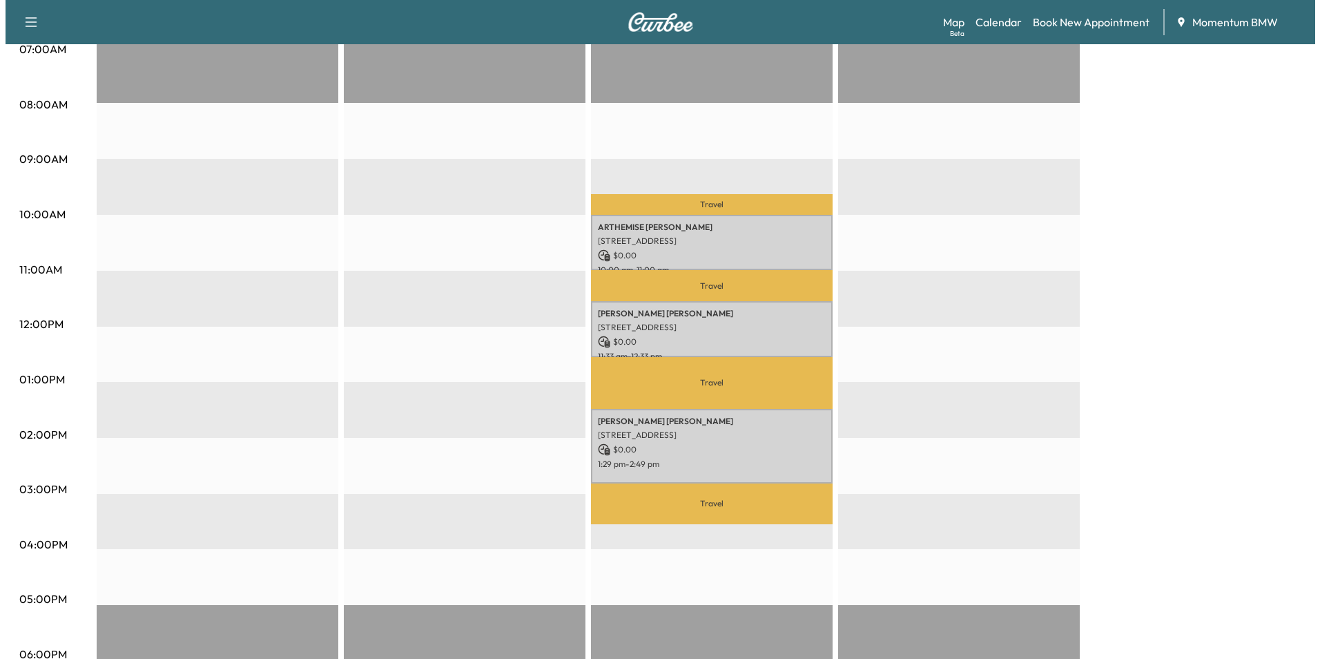
scroll to position [345, 0]
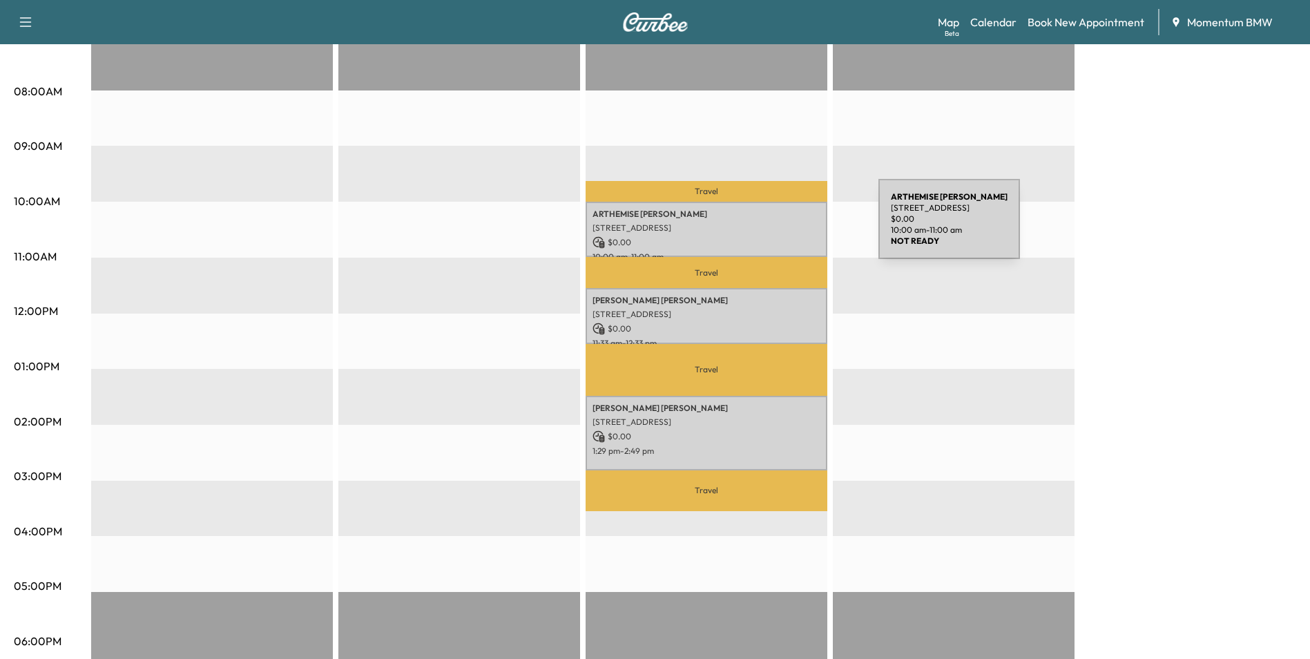
click at [775, 227] on p "[STREET_ADDRESS]" at bounding box center [706, 227] width 228 height 11
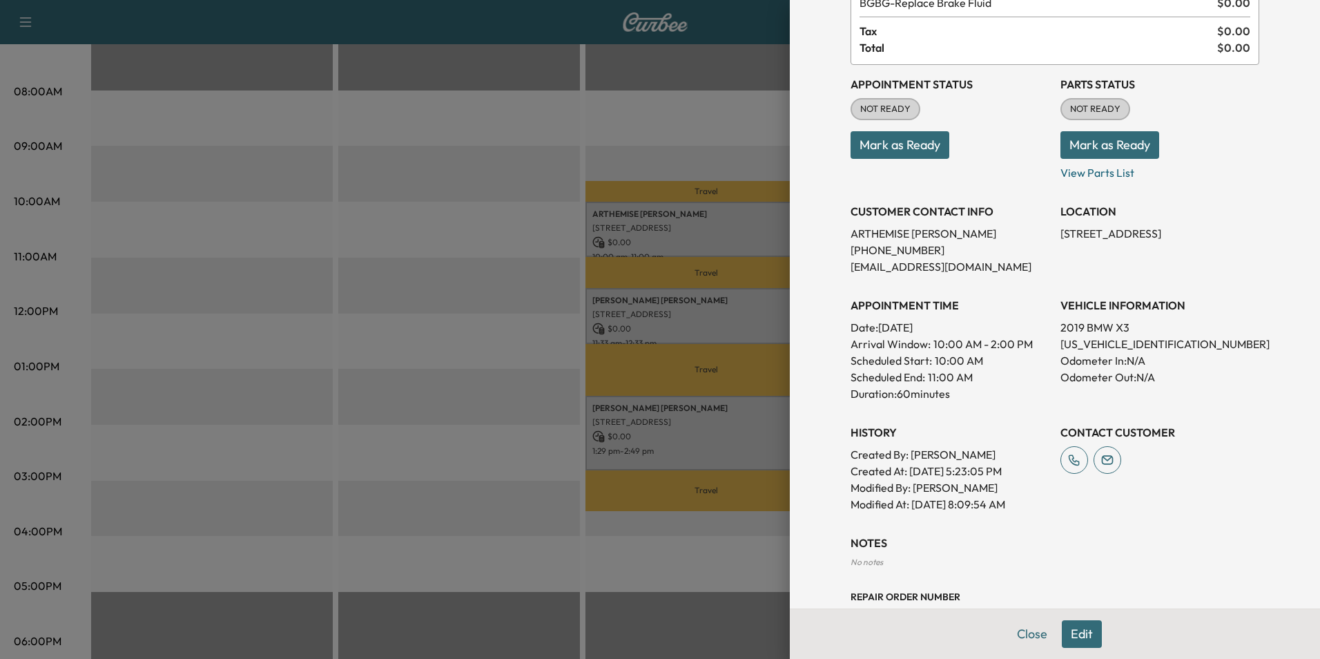
scroll to position [138, 0]
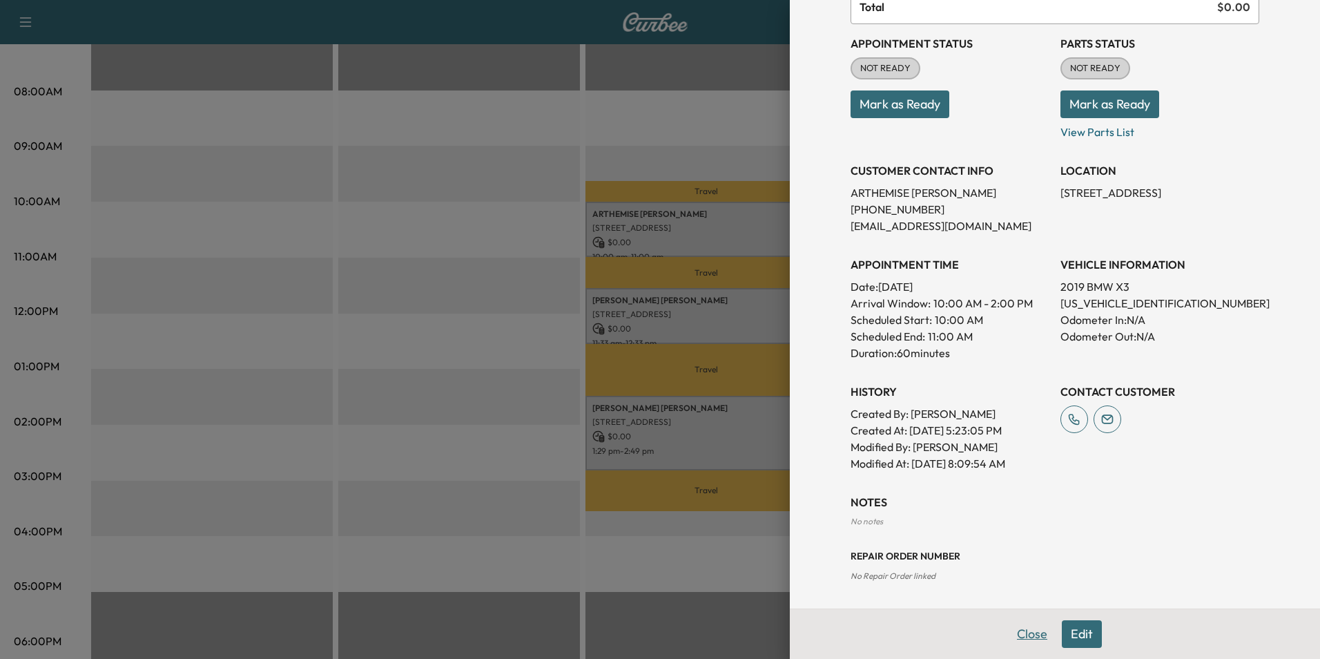
click at [1022, 635] on button "Close" at bounding box center [1032, 634] width 48 height 28
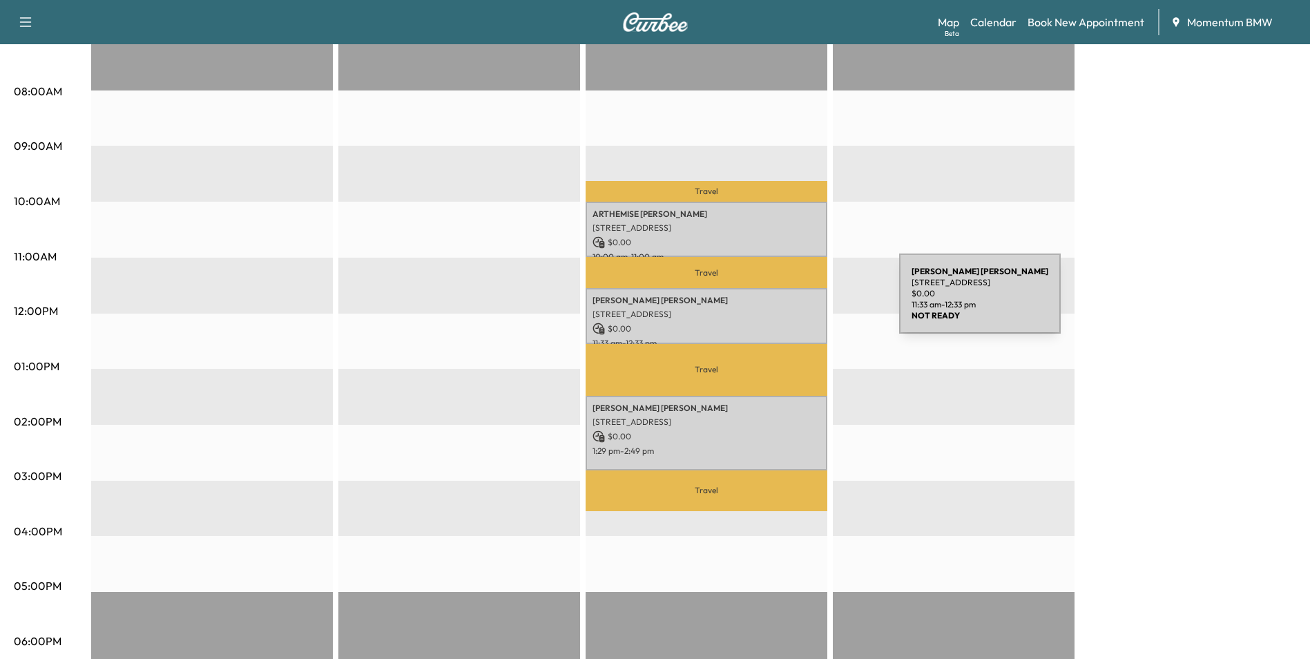
click at [795, 302] on p "[PERSON_NAME]" at bounding box center [706, 300] width 228 height 11
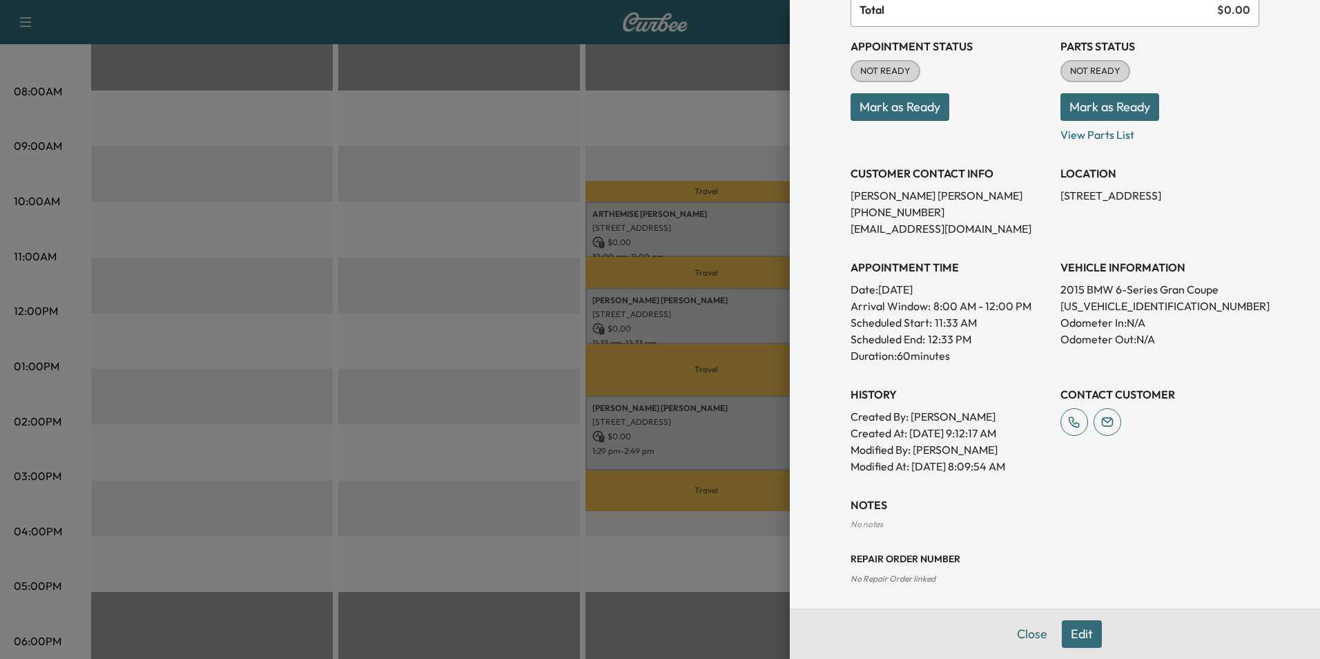
scroll to position [139, 0]
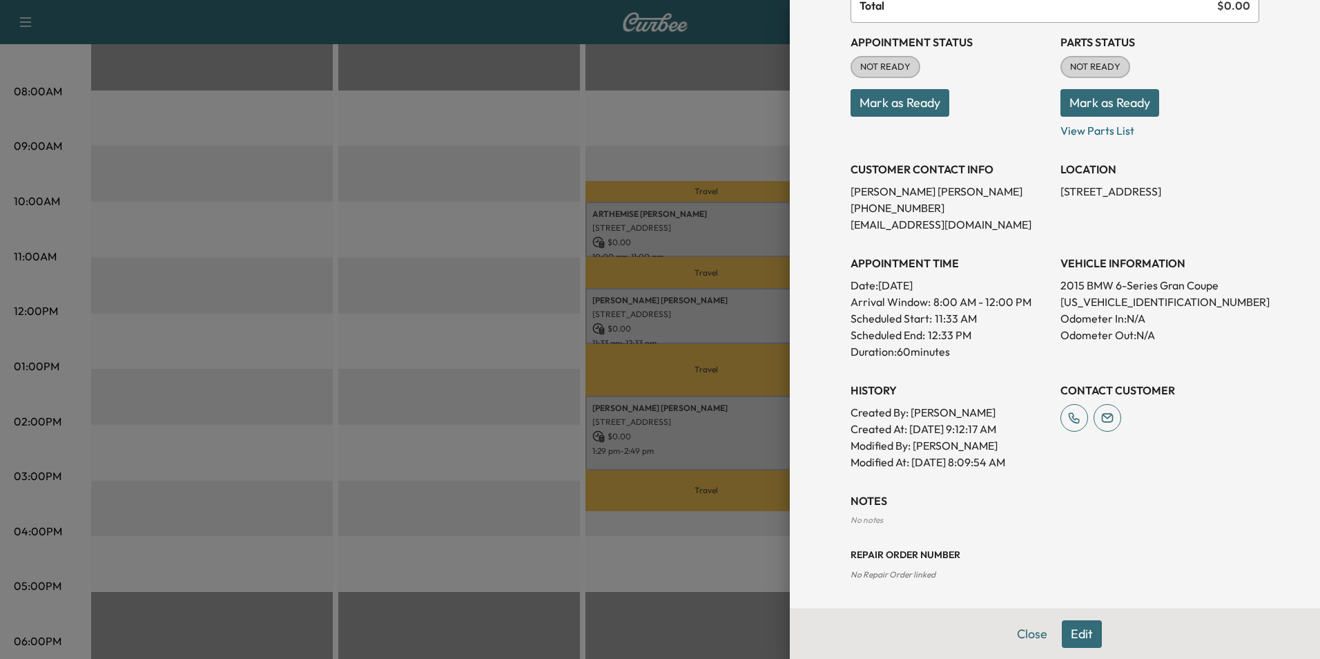
click at [738, 426] on div at bounding box center [660, 329] width 1320 height 659
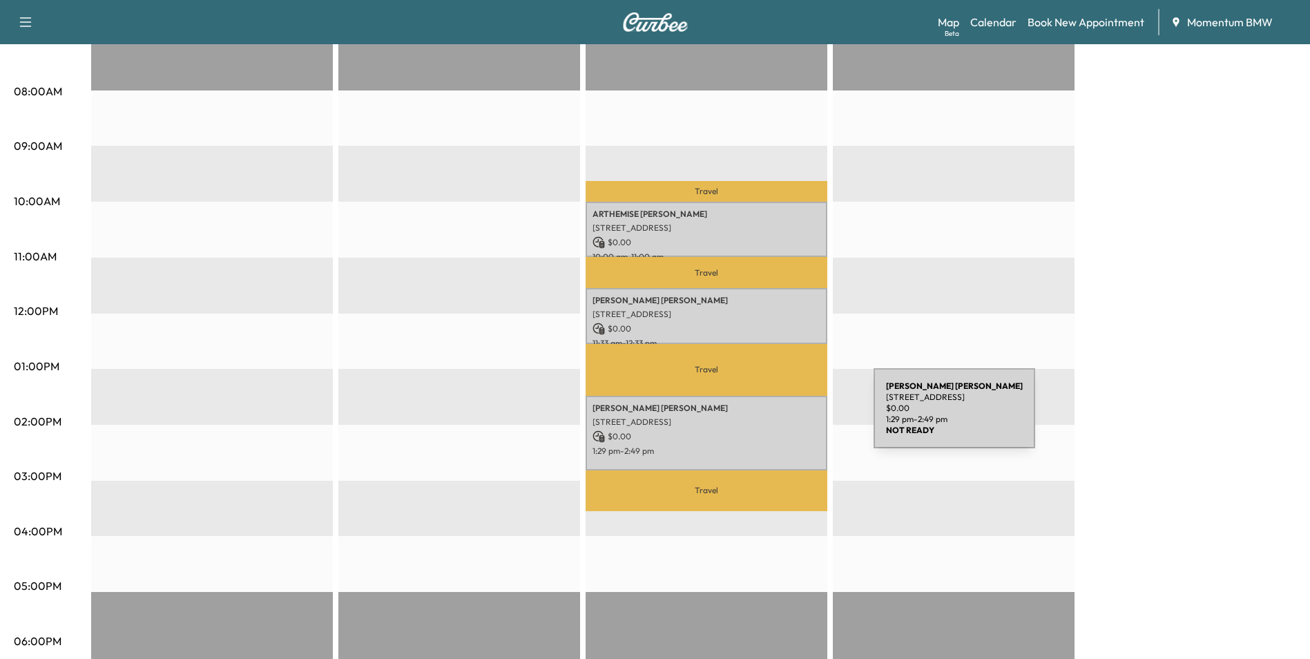
click at [770, 416] on p "[STREET_ADDRESS]" at bounding box center [706, 421] width 228 height 11
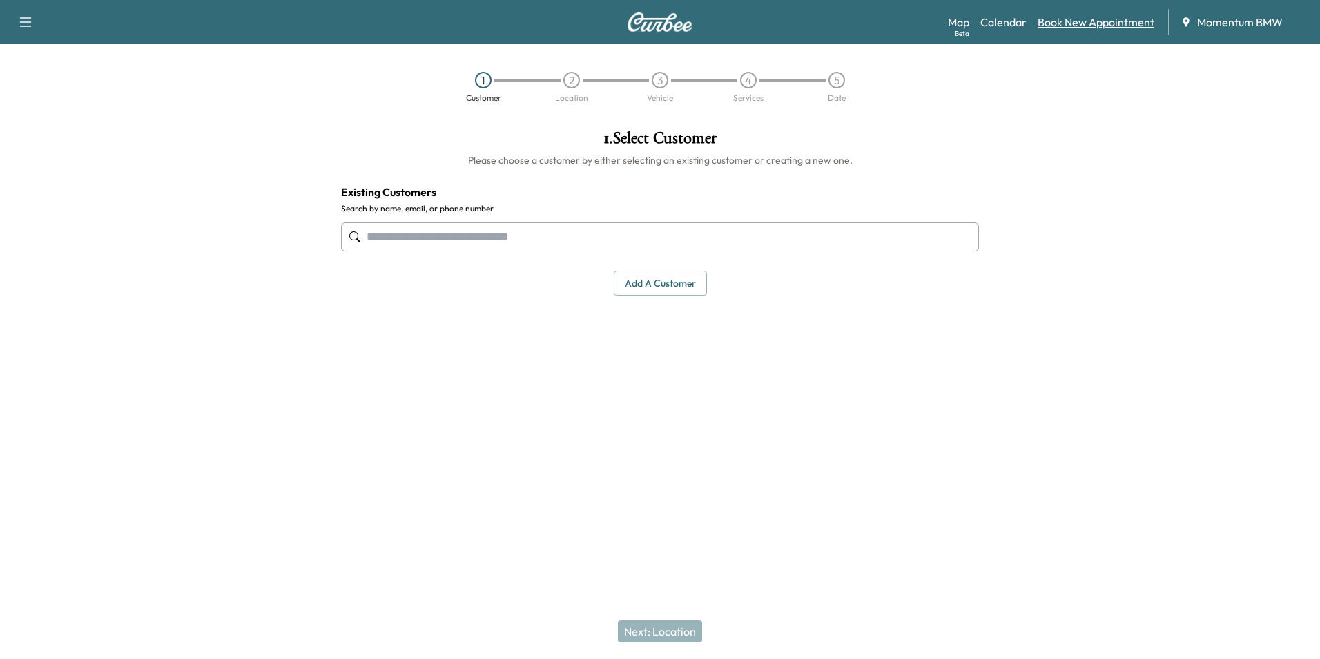
click at [1098, 20] on link "Book New Appointment" at bounding box center [1096, 22] width 117 height 17
click at [666, 288] on button "Add a customer" at bounding box center [660, 284] width 93 height 26
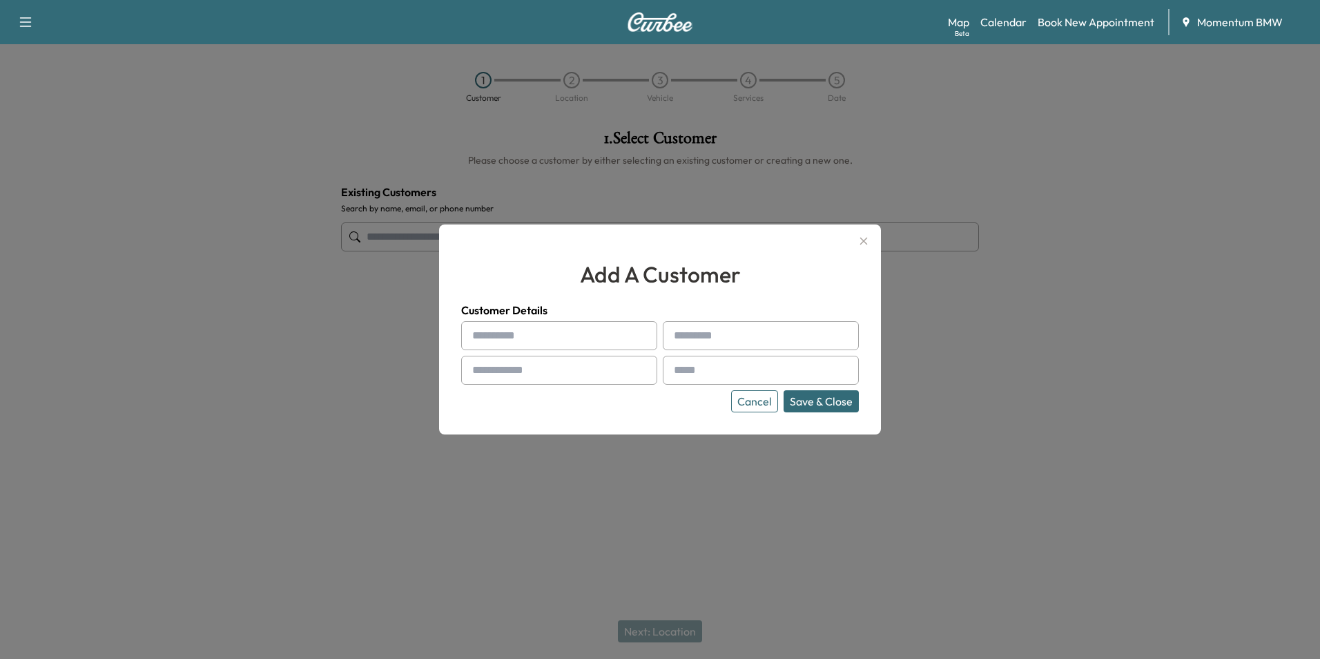
click at [512, 341] on input "text" at bounding box center [559, 335] width 196 height 29
paste input "******"
type input "******"
click at [864, 240] on icon "button" at bounding box center [864, 241] width 8 height 8
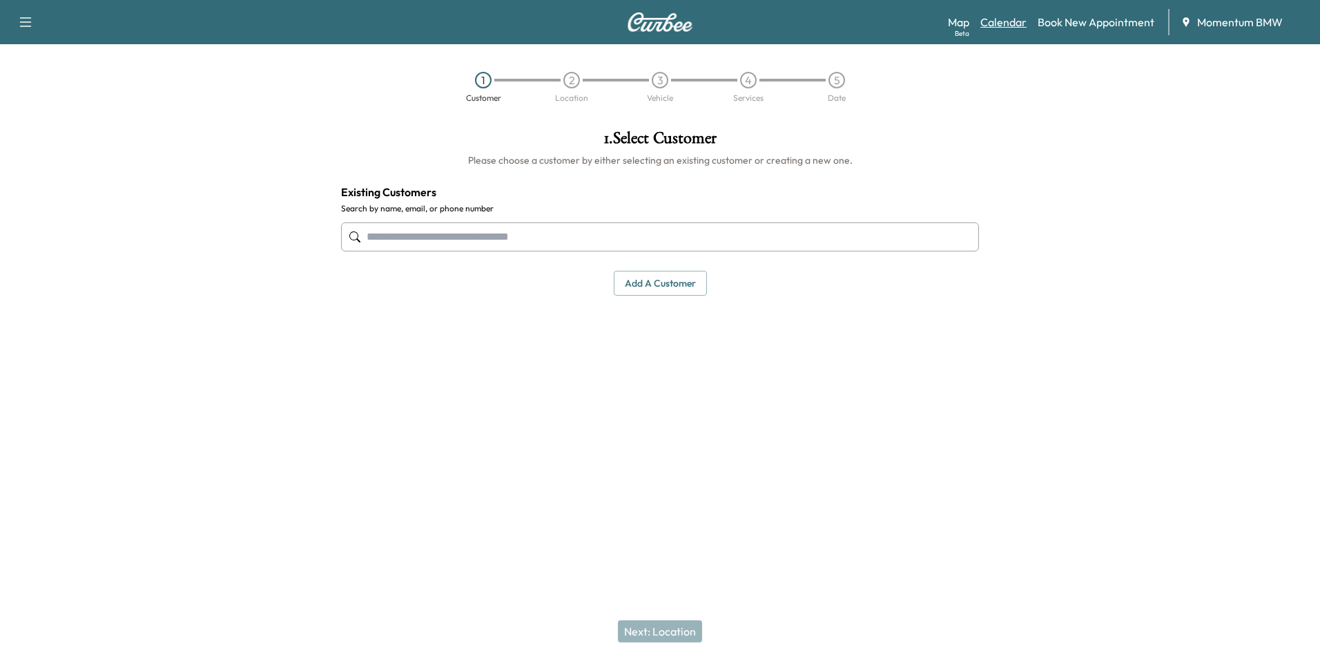
click at [1003, 21] on link "Calendar" at bounding box center [1003, 22] width 46 height 17
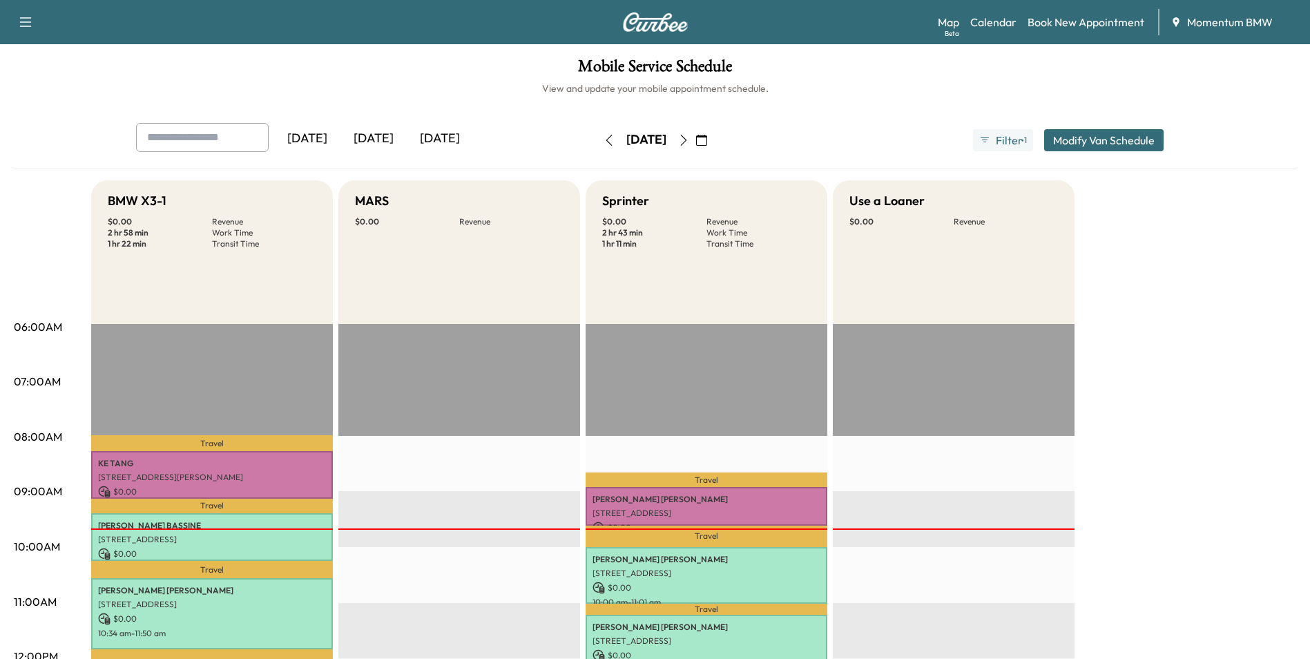
click at [689, 138] on icon "button" at bounding box center [683, 140] width 11 height 11
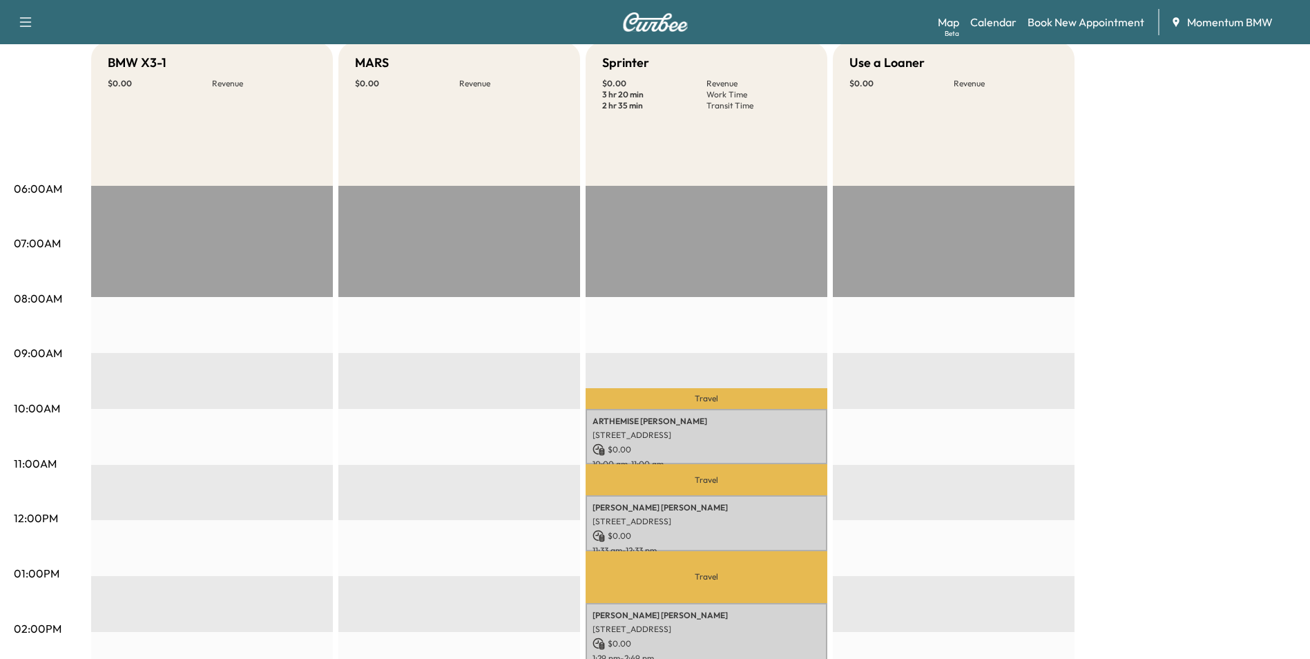
scroll to position [69, 0]
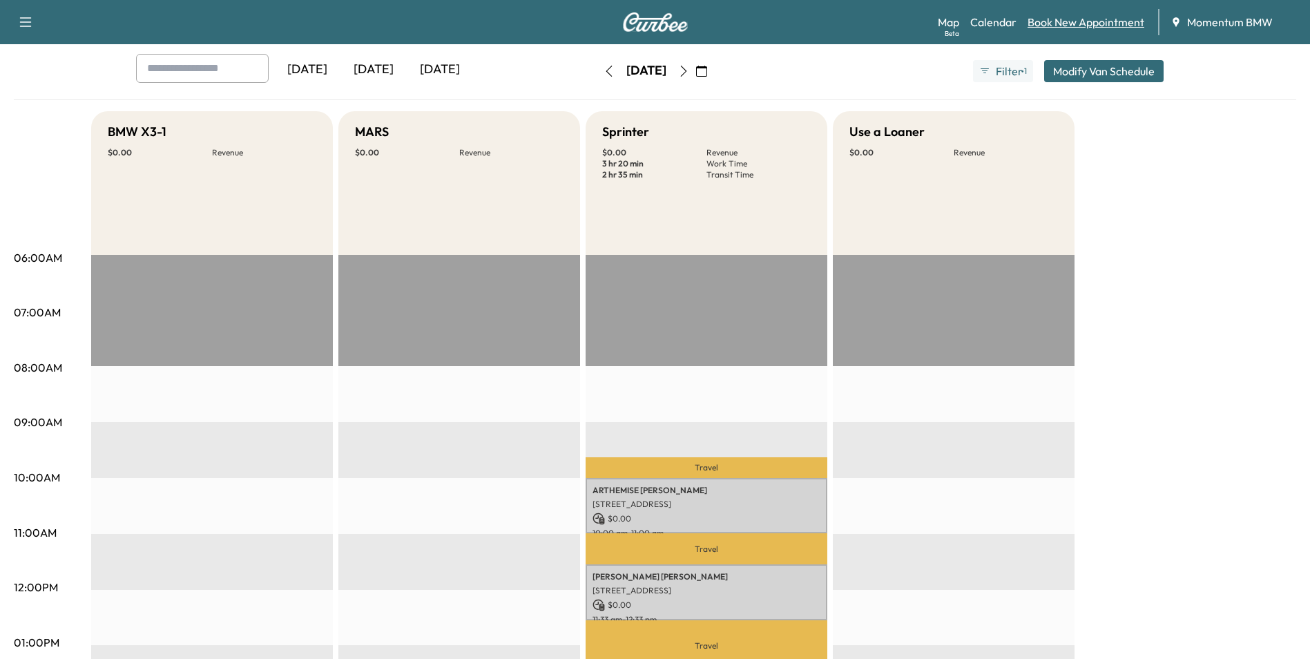
click at [1071, 21] on link "Book New Appointment" at bounding box center [1085, 22] width 117 height 17
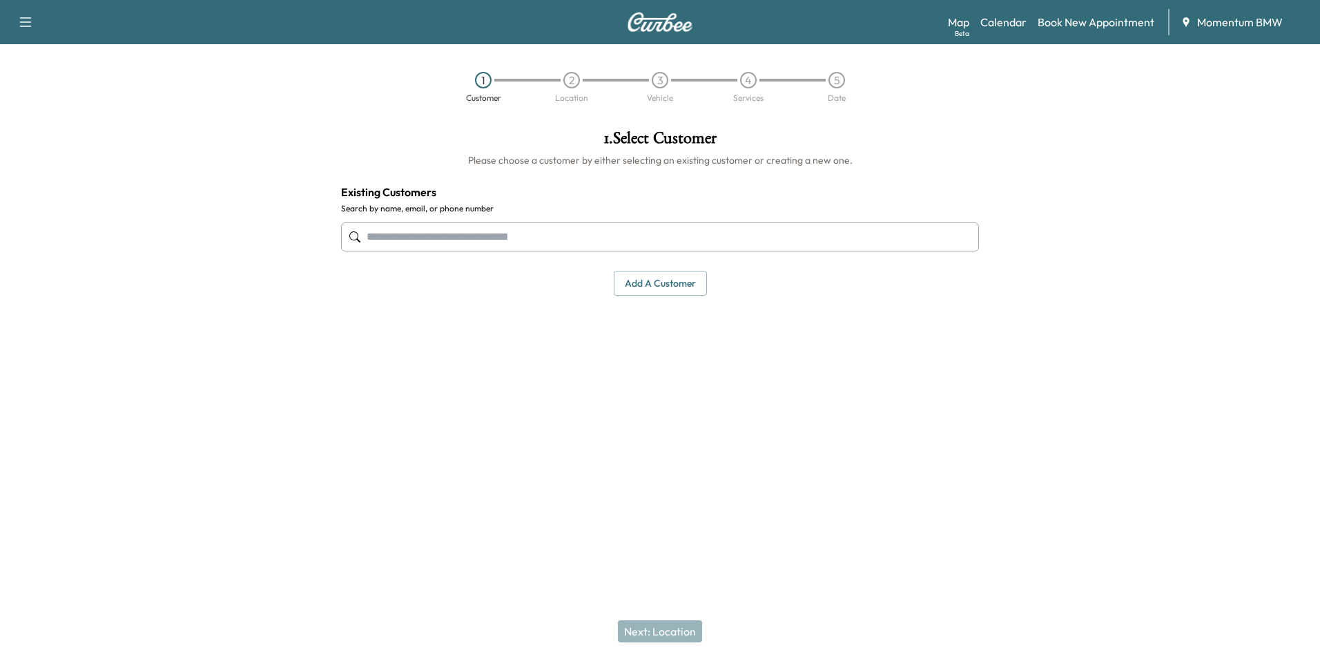
click at [644, 284] on button "Add a customer" at bounding box center [660, 284] width 93 height 26
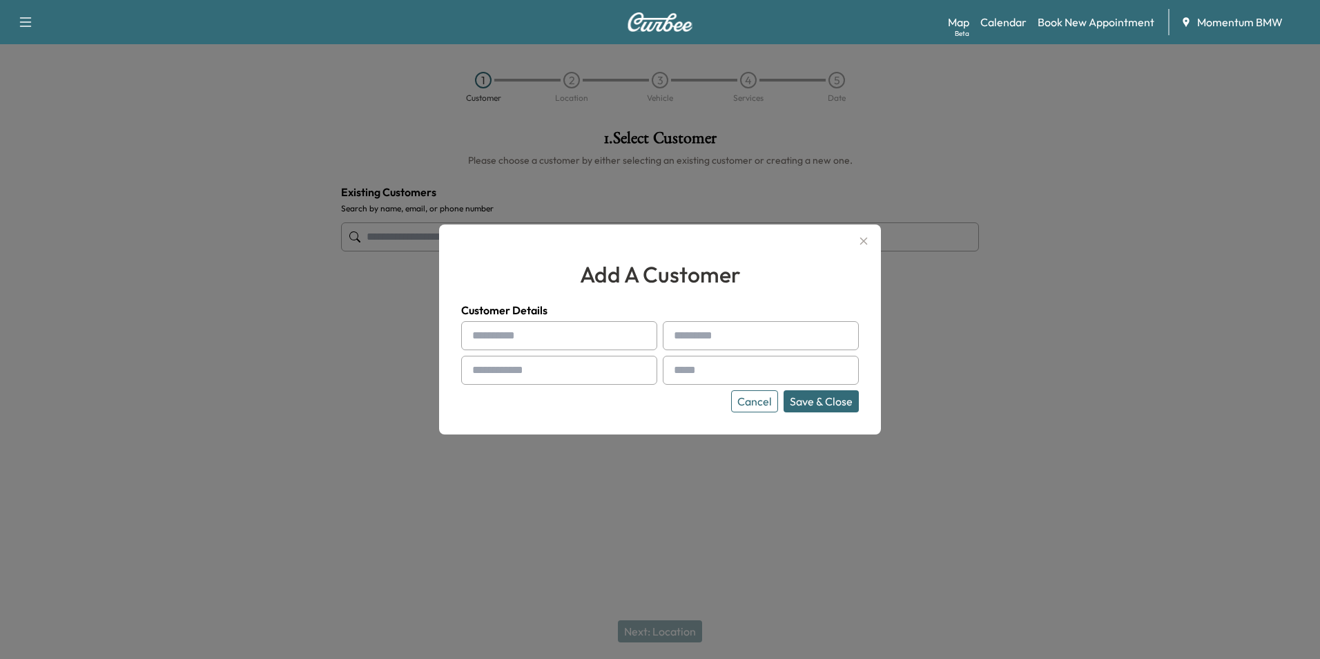
click at [513, 340] on input "text" at bounding box center [559, 335] width 196 height 29
drag, startPoint x: 513, startPoint y: 340, endPoint x: 481, endPoint y: 331, distance: 33.0
click at [481, 332] on div at bounding box center [475, 335] width 17 height 17
click at [864, 238] on icon "button" at bounding box center [863, 241] width 17 height 17
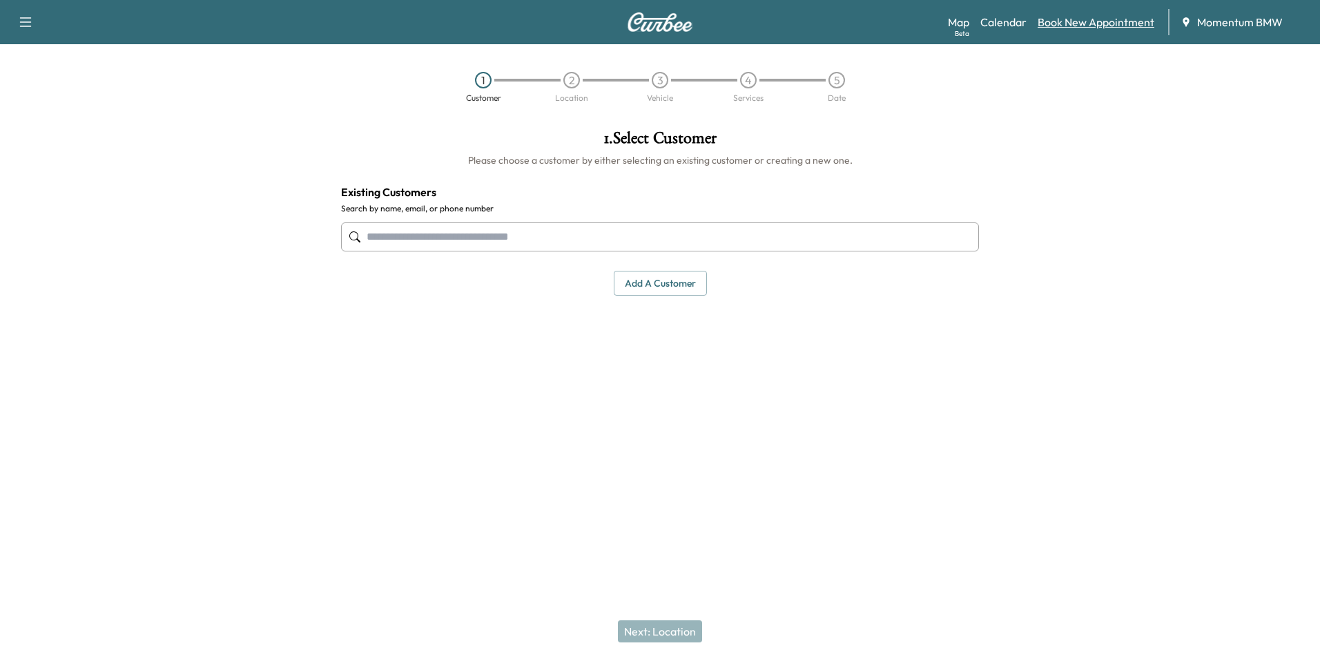
click at [1061, 20] on link "Book New Appointment" at bounding box center [1096, 22] width 117 height 17
click at [639, 233] on input "text" at bounding box center [660, 236] width 638 height 29
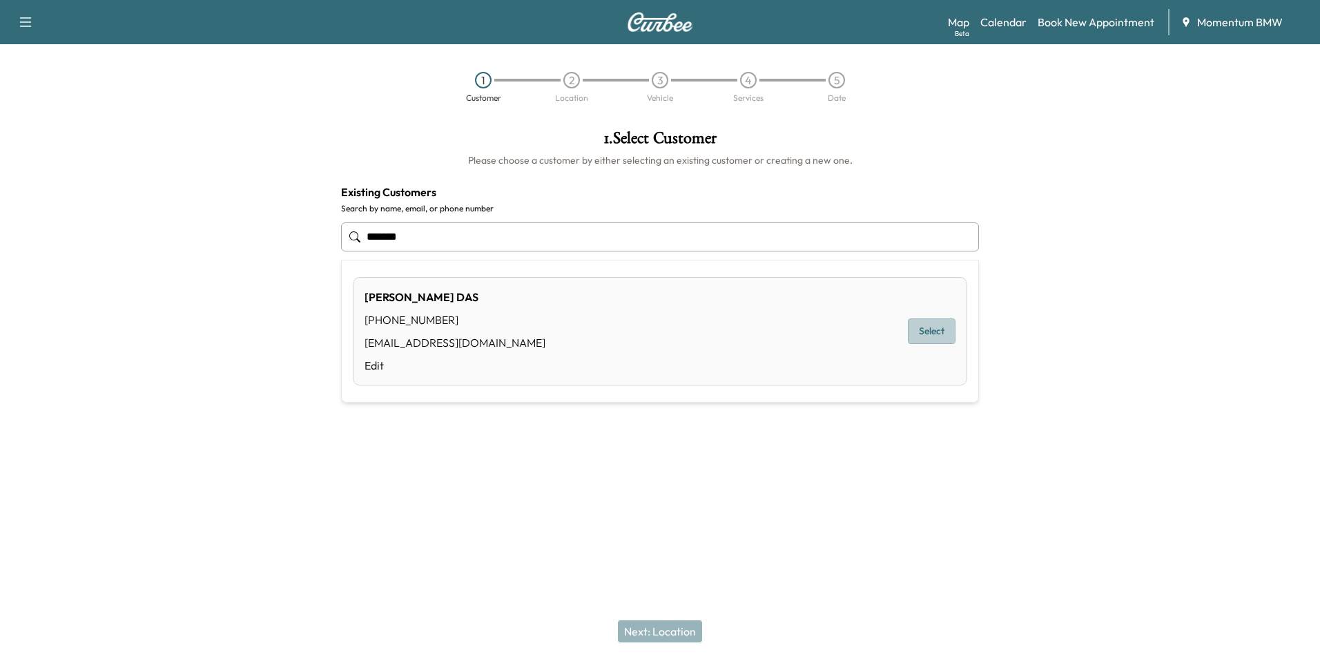
click at [949, 331] on button "Select" at bounding box center [932, 331] width 48 height 26
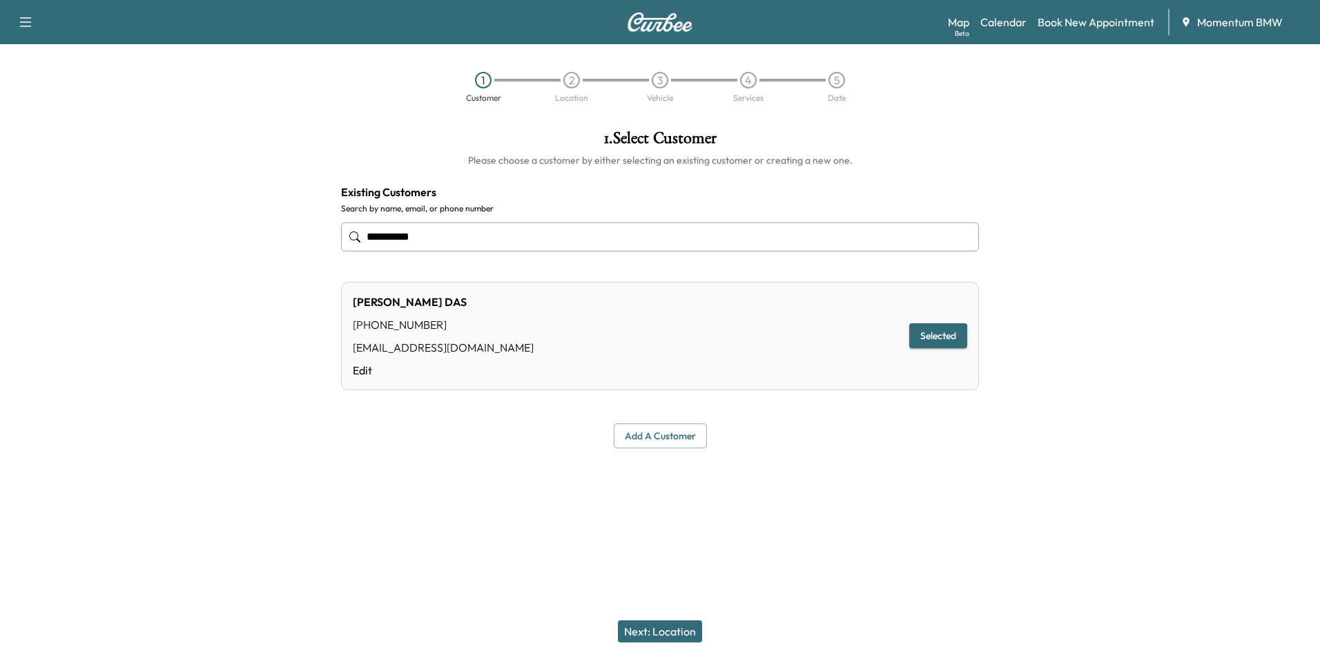
type input "**********"
click at [666, 632] on button "Next: Location" at bounding box center [660, 631] width 84 height 22
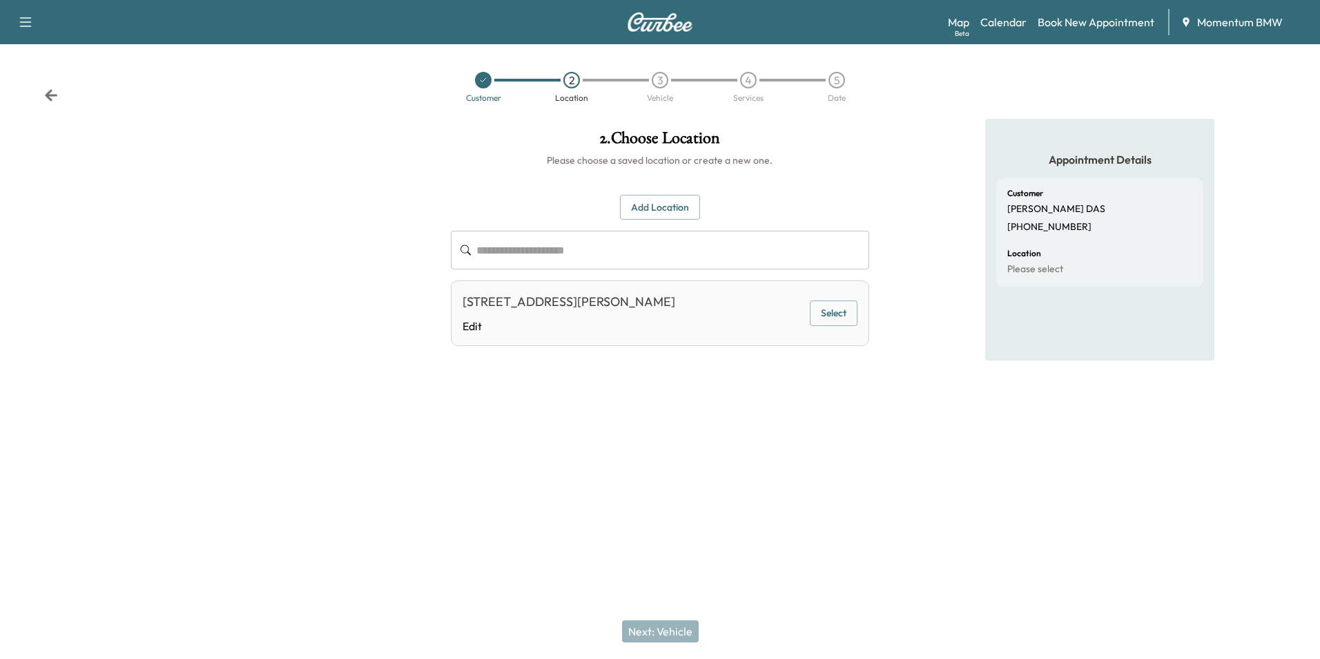
click at [835, 313] on button "Select" at bounding box center [834, 313] width 48 height 26
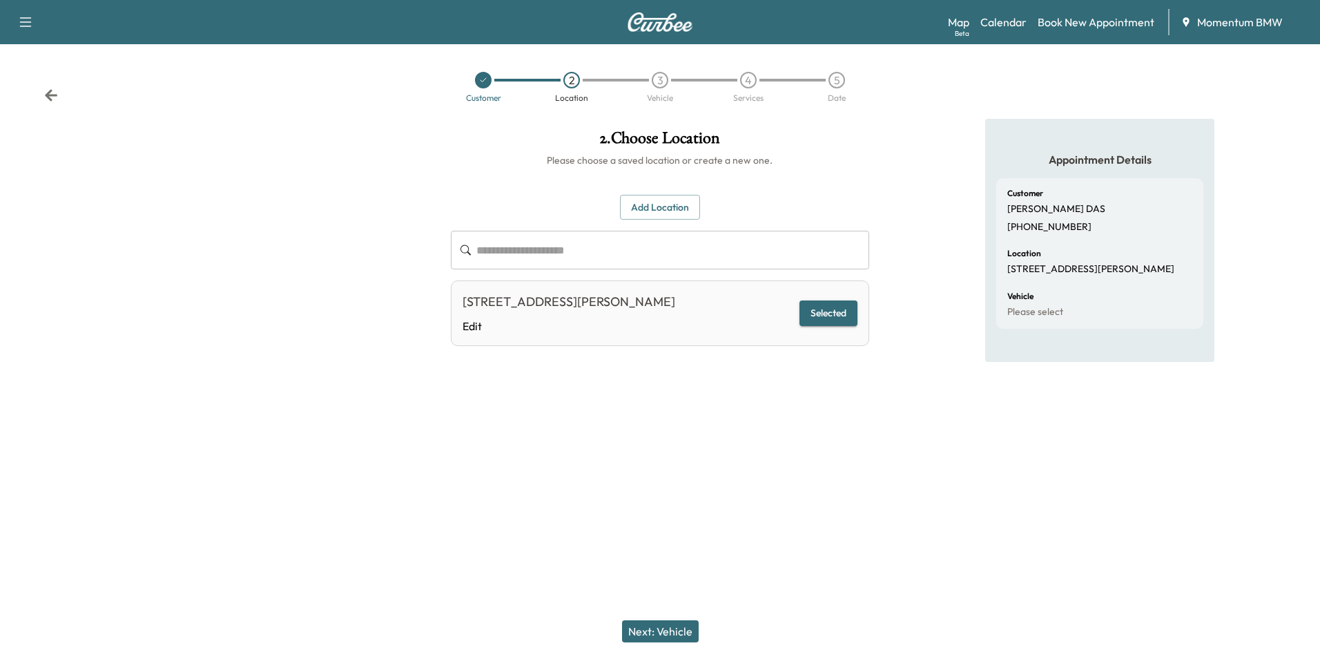
click at [668, 634] on button "Next: Vehicle" at bounding box center [660, 631] width 77 height 22
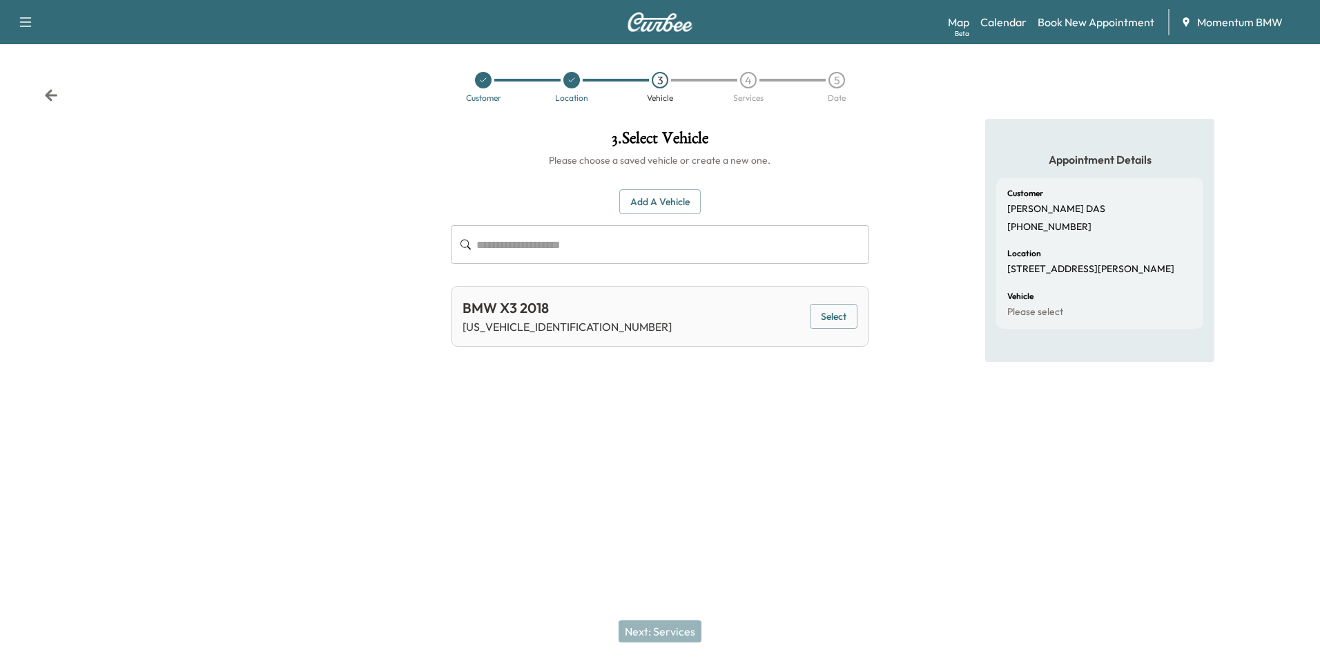
click at [833, 318] on button "Select" at bounding box center [834, 317] width 48 height 26
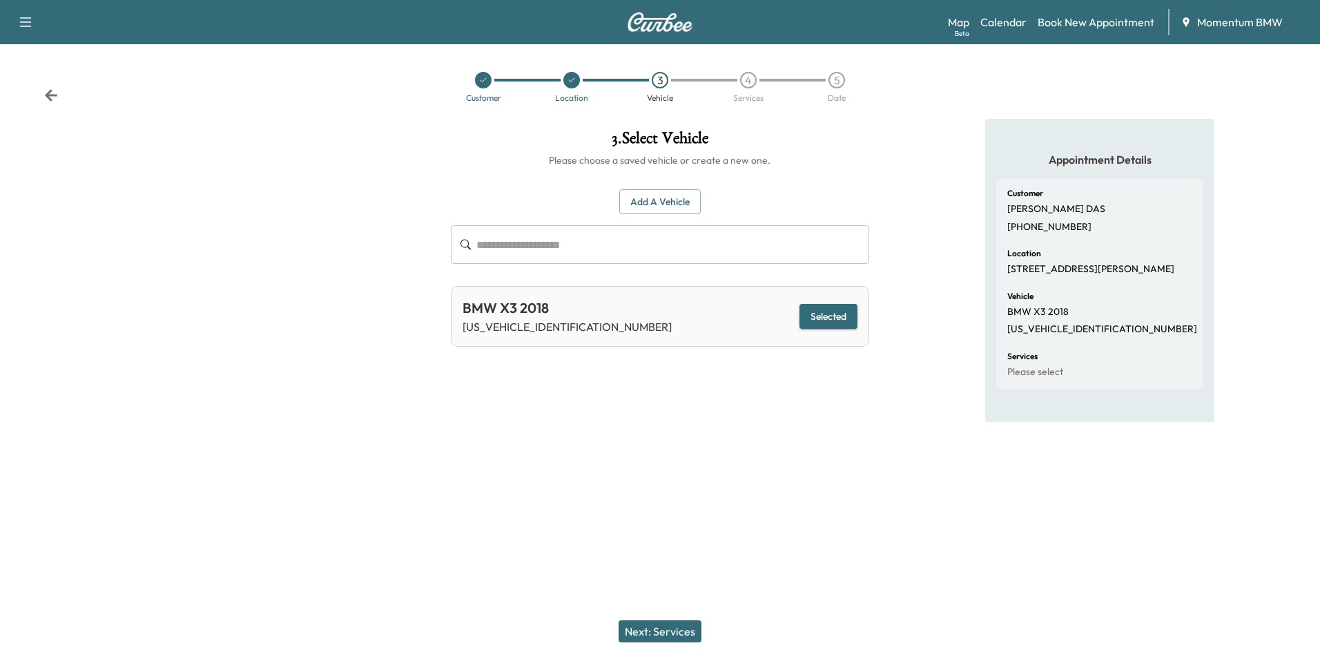
click at [667, 632] on button "Next: Services" at bounding box center [660, 631] width 83 height 22
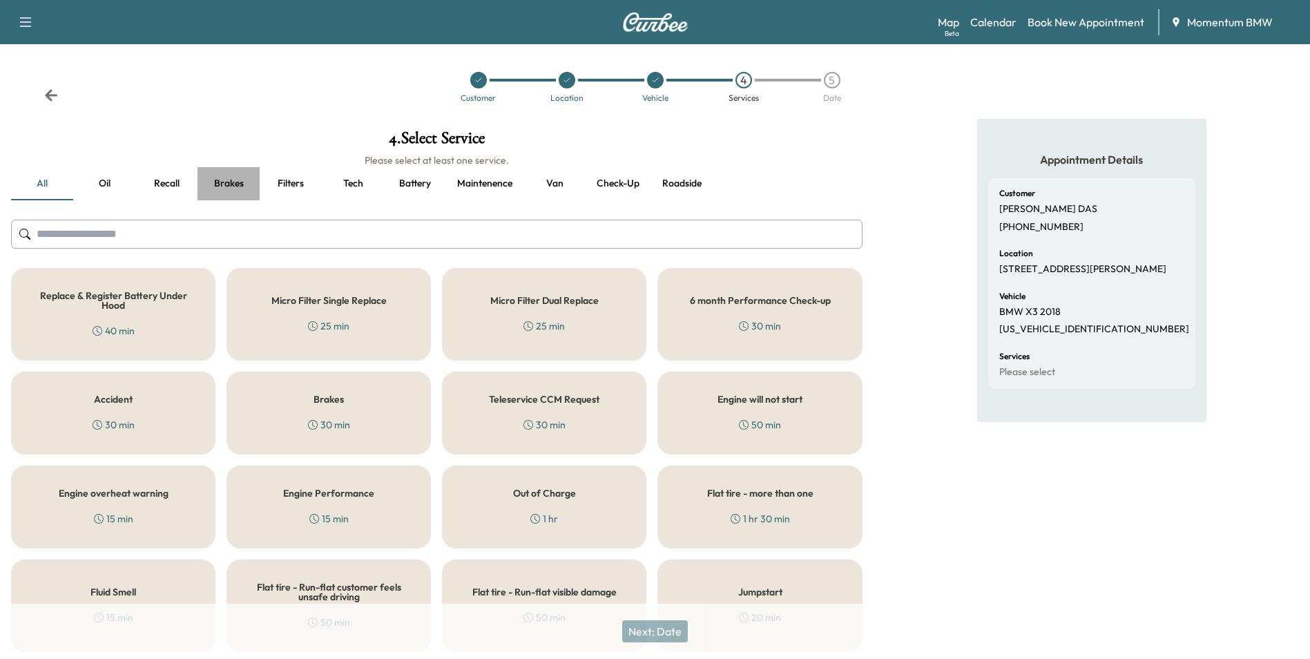
click at [233, 180] on button "Brakes" at bounding box center [228, 183] width 62 height 33
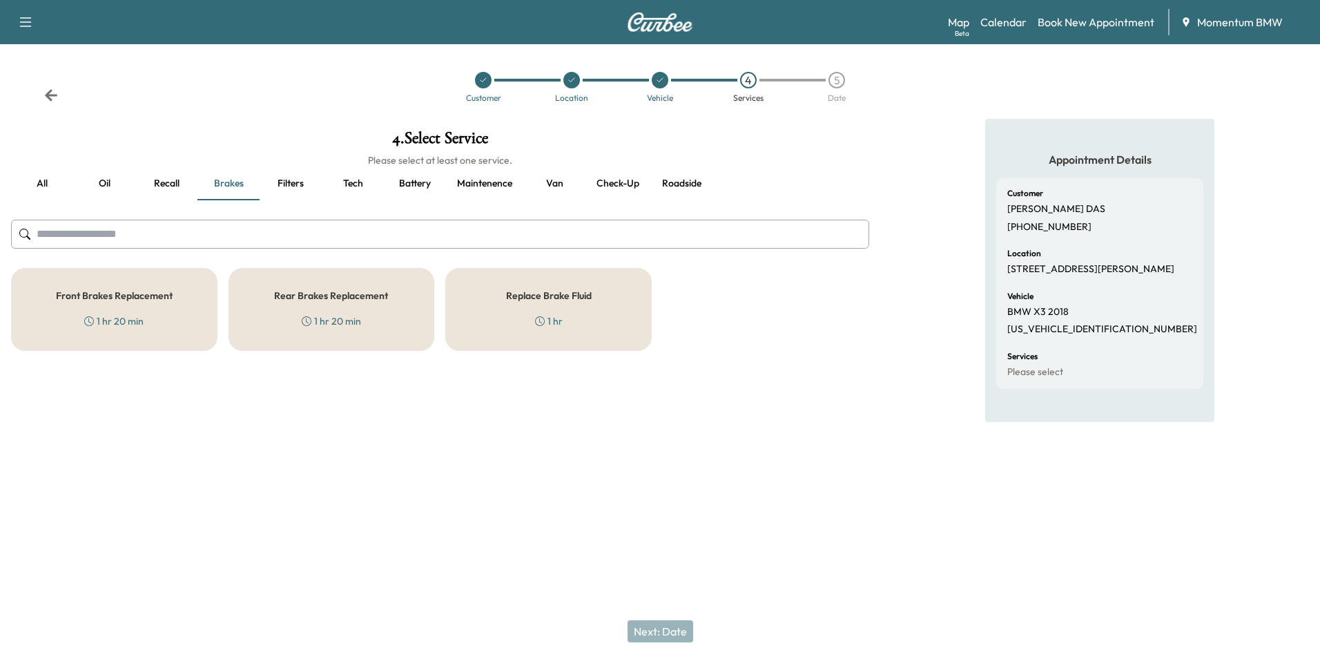
click at [147, 300] on h5 "Front Brakes Replacement" at bounding box center [114, 296] width 117 height 10
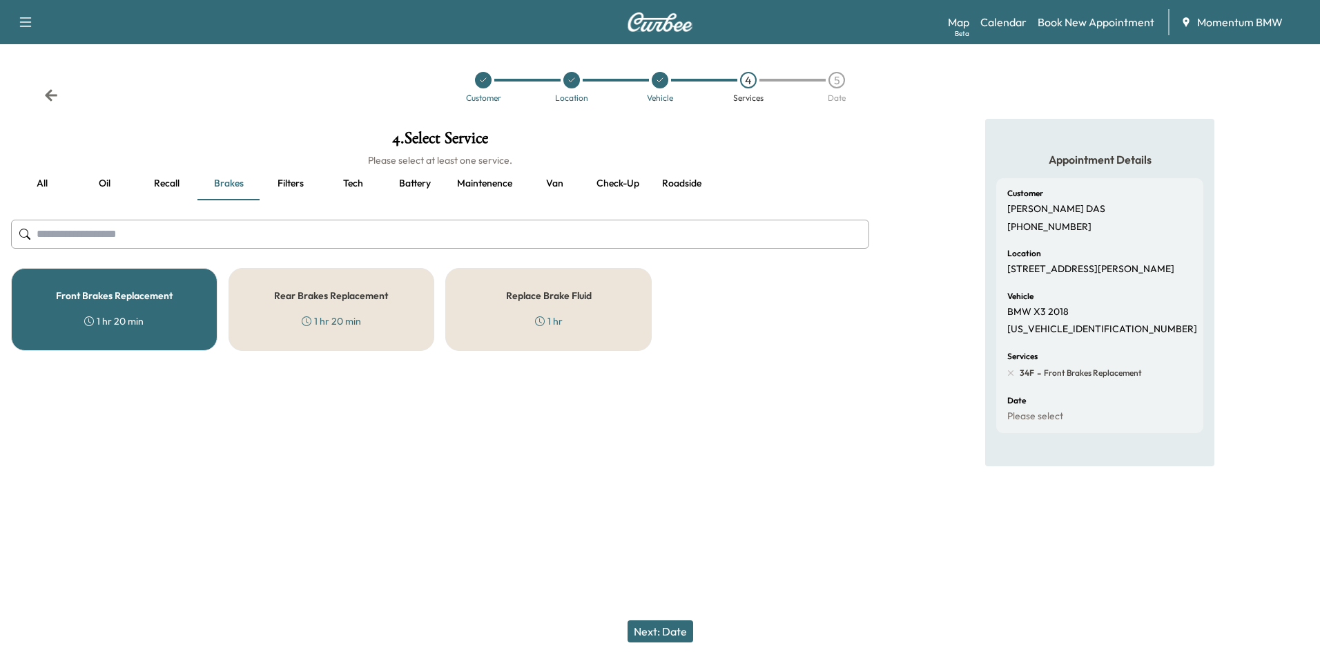
click at [657, 628] on button "Next: Date" at bounding box center [661, 631] width 66 height 22
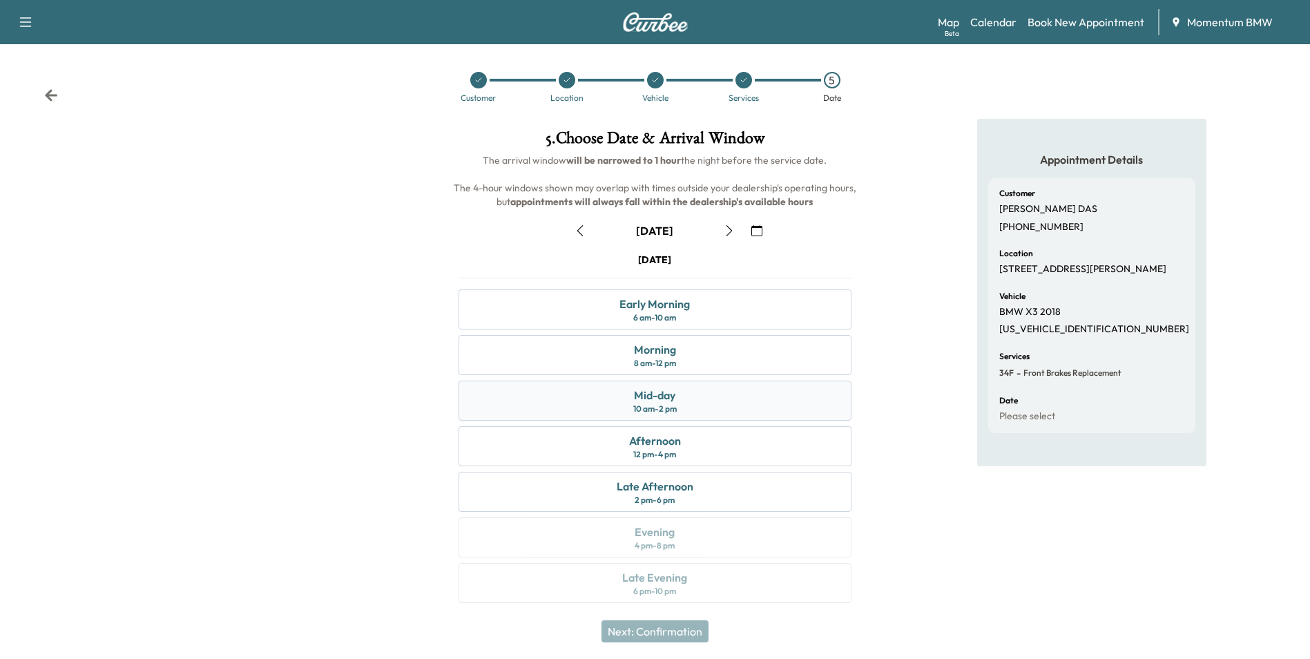
click at [689, 398] on div "Mid-day 10 am - 2 pm" at bounding box center [654, 400] width 392 height 40
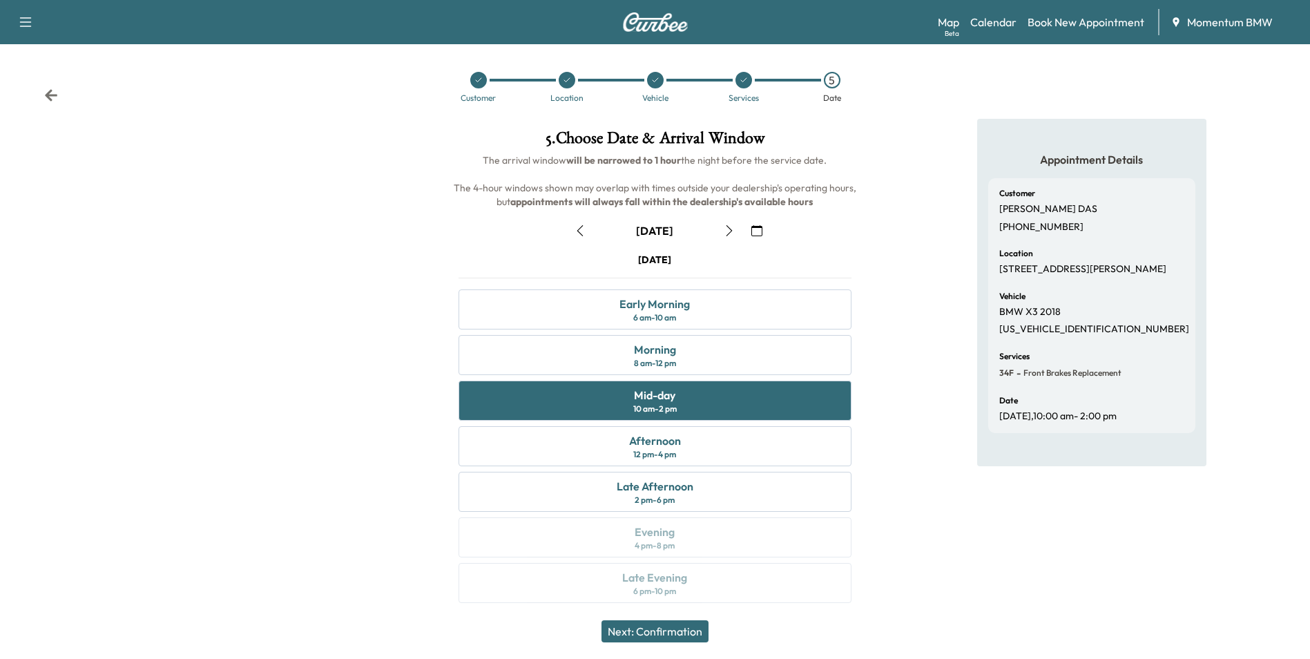
click at [658, 632] on button "Next: Confirmation" at bounding box center [654, 631] width 107 height 22
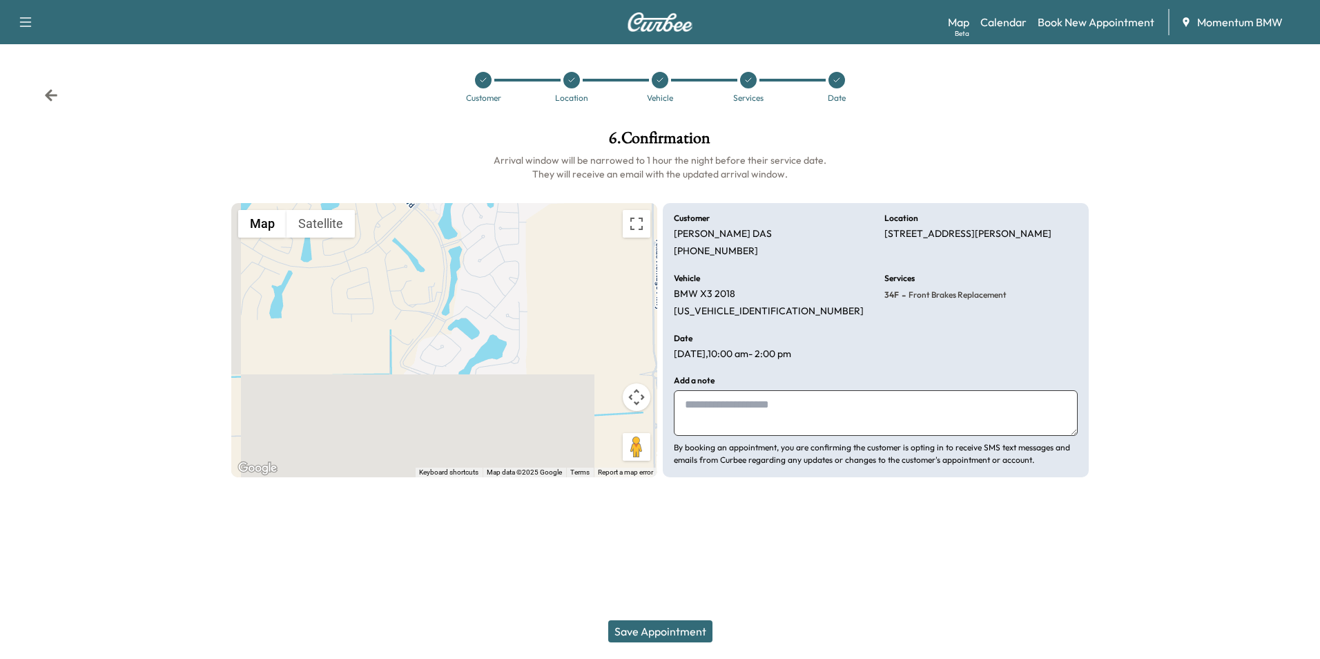
click at [691, 411] on textarea at bounding box center [876, 413] width 404 height 46
type textarea "***"
click at [661, 628] on button "Save Appointment" at bounding box center [660, 631] width 104 height 22
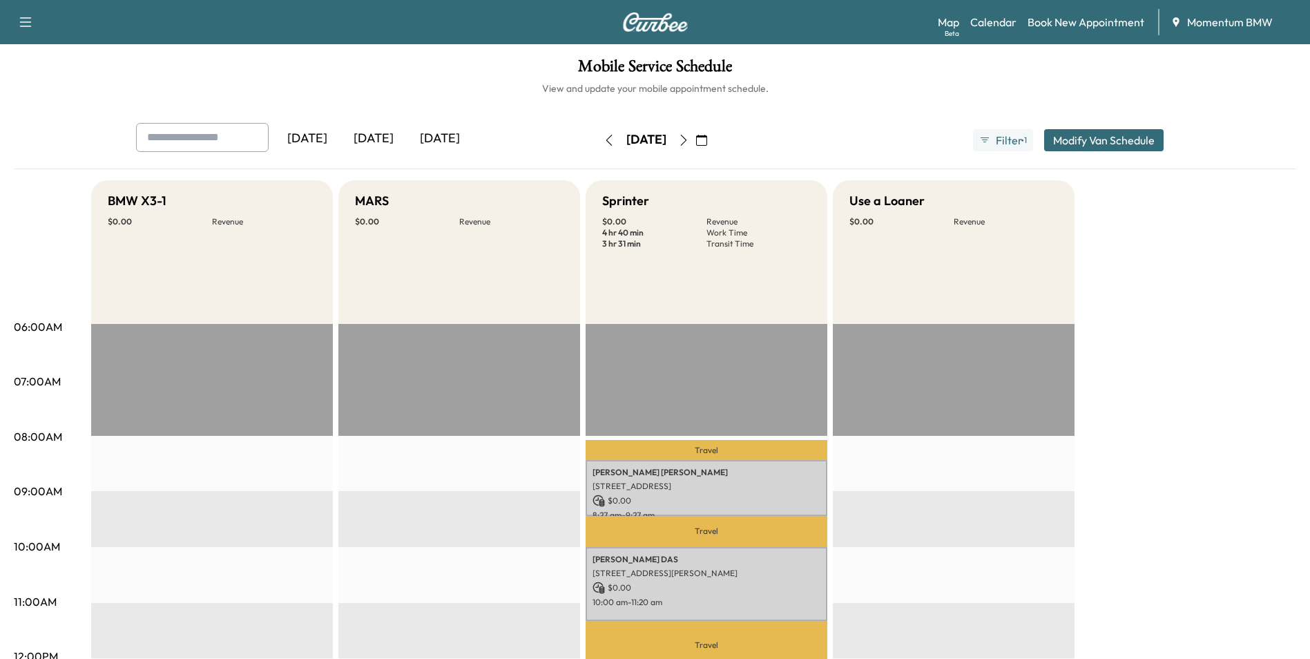
click at [603, 139] on icon "button" at bounding box center [608, 140] width 11 height 11
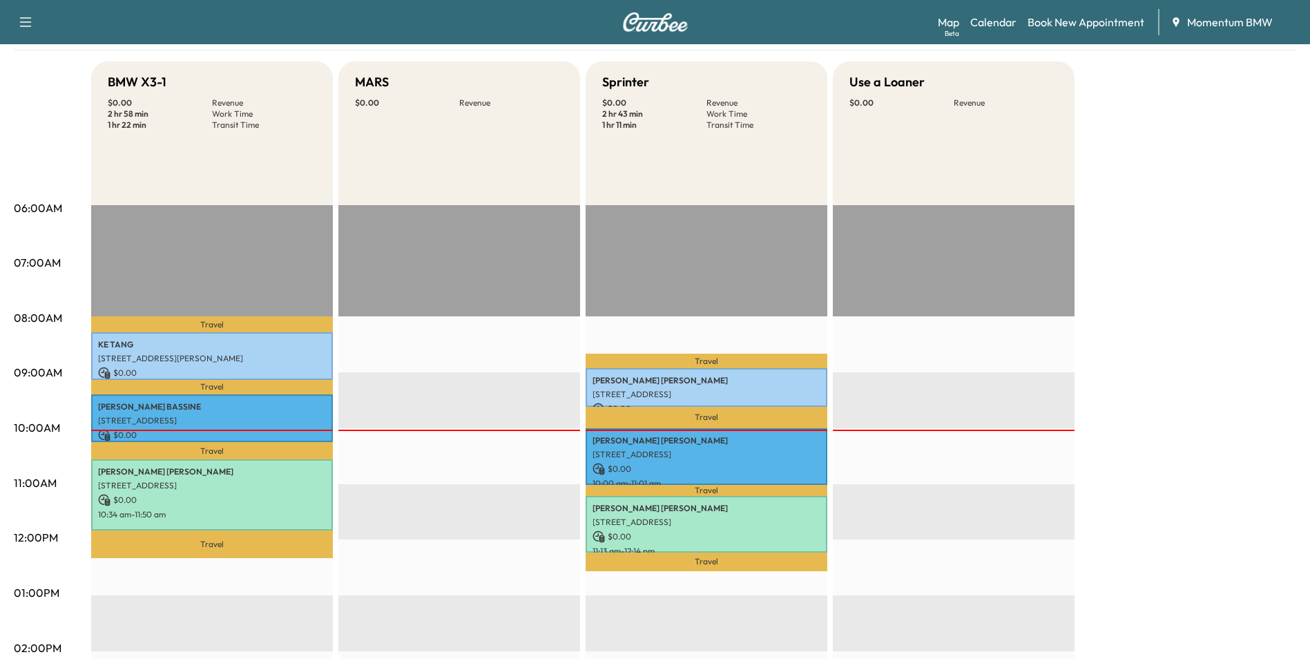
scroll to position [138, 0]
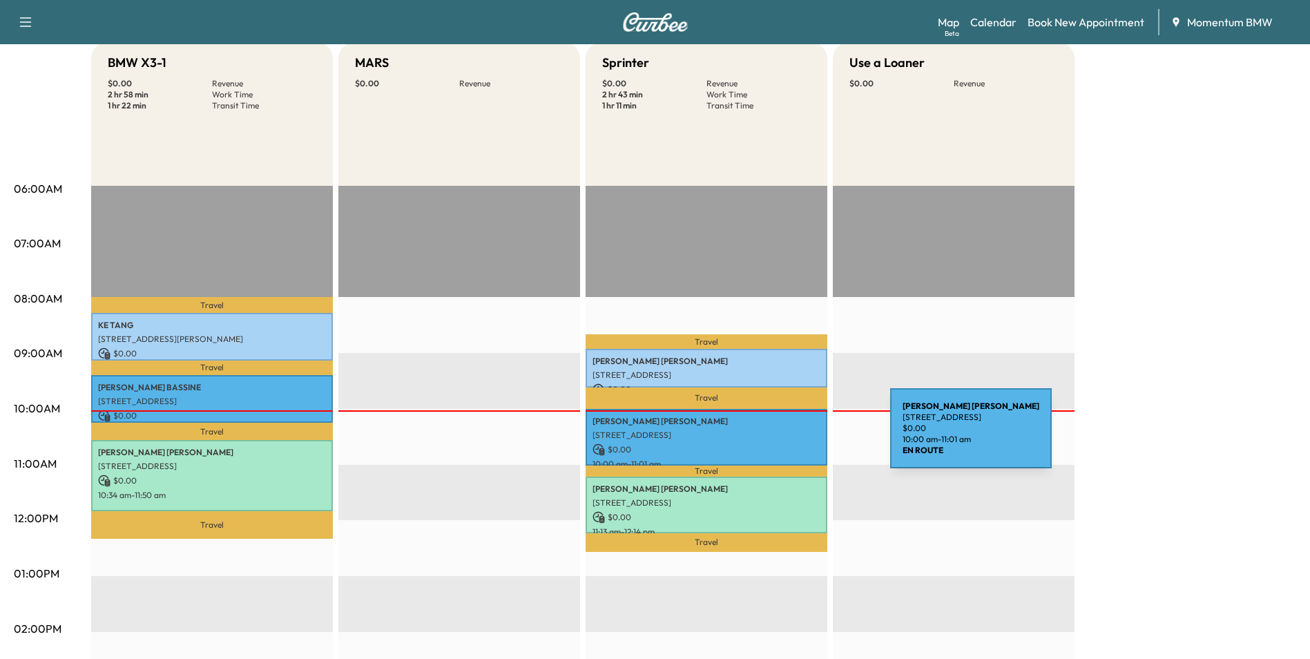
click at [786, 436] on p "[STREET_ADDRESS]" at bounding box center [706, 434] width 228 height 11
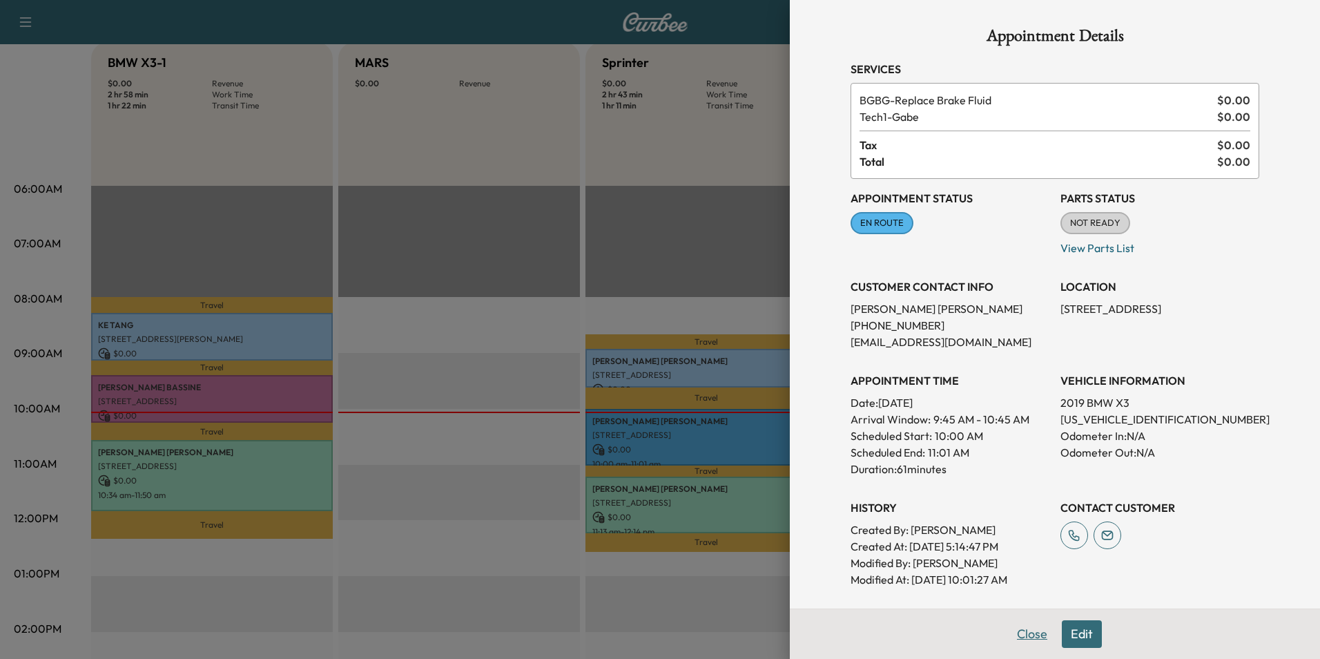
click at [1021, 638] on button "Close" at bounding box center [1032, 634] width 48 height 28
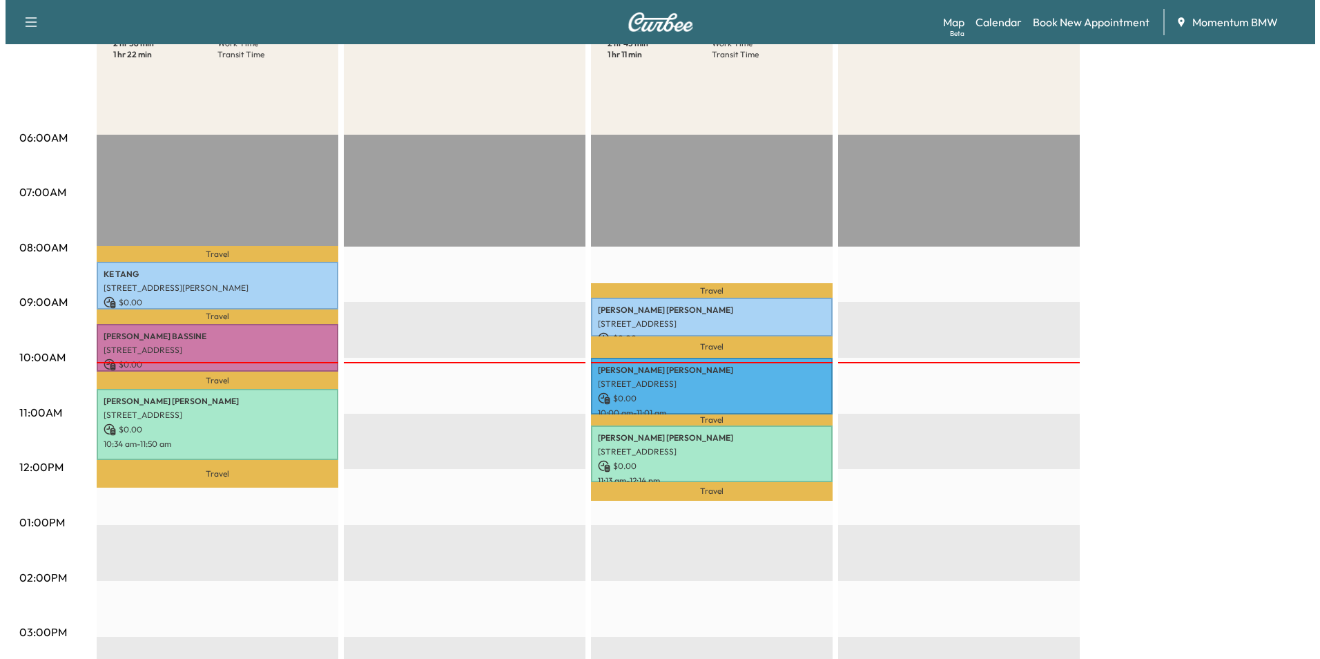
scroll to position [207, 0]
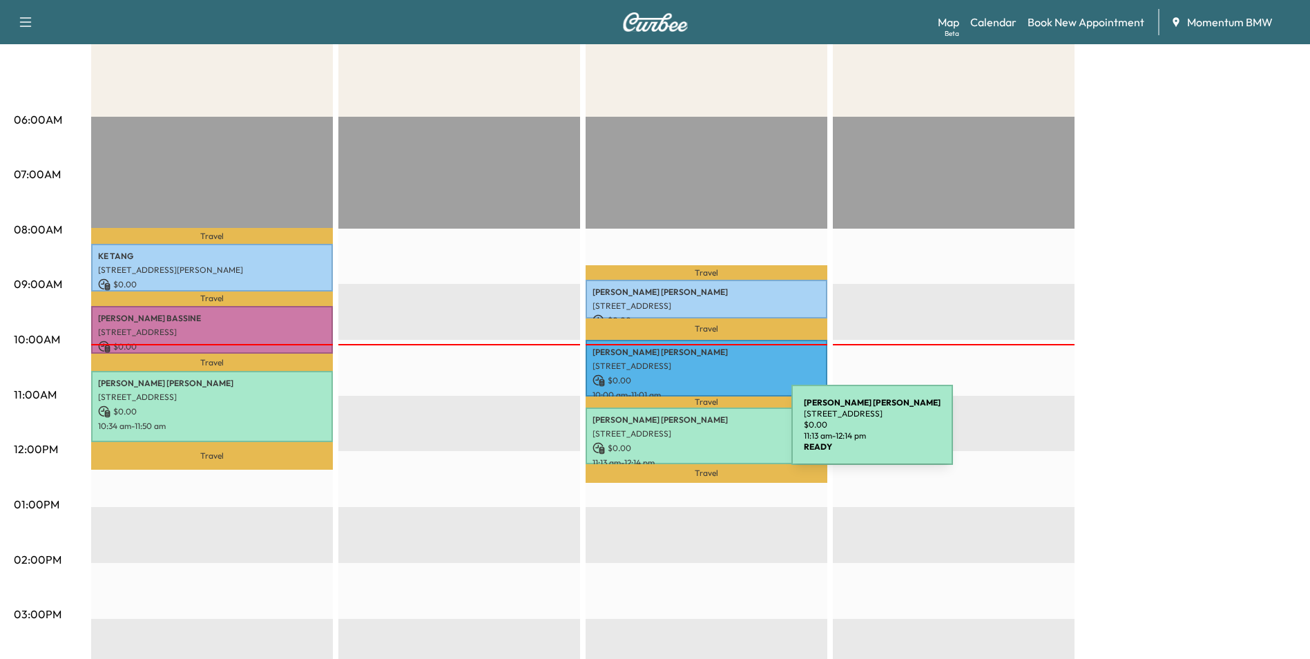
click at [688, 433] on p "[STREET_ADDRESS]" at bounding box center [706, 433] width 228 height 11
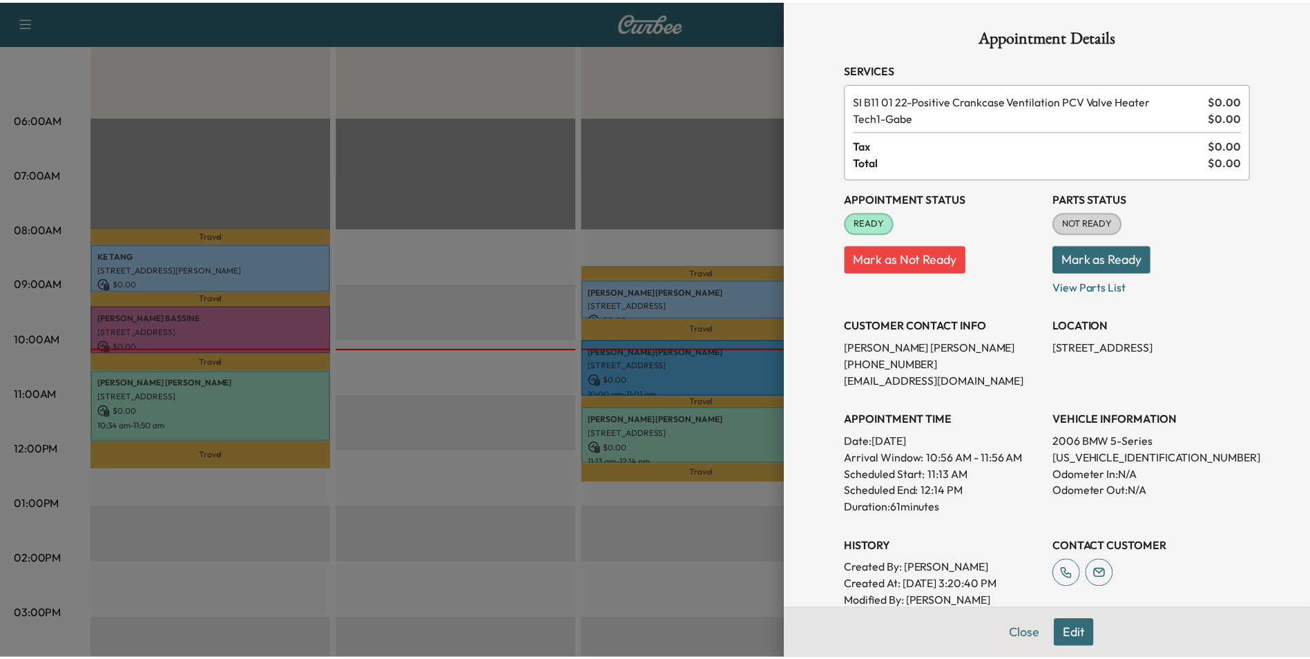
scroll to position [69, 0]
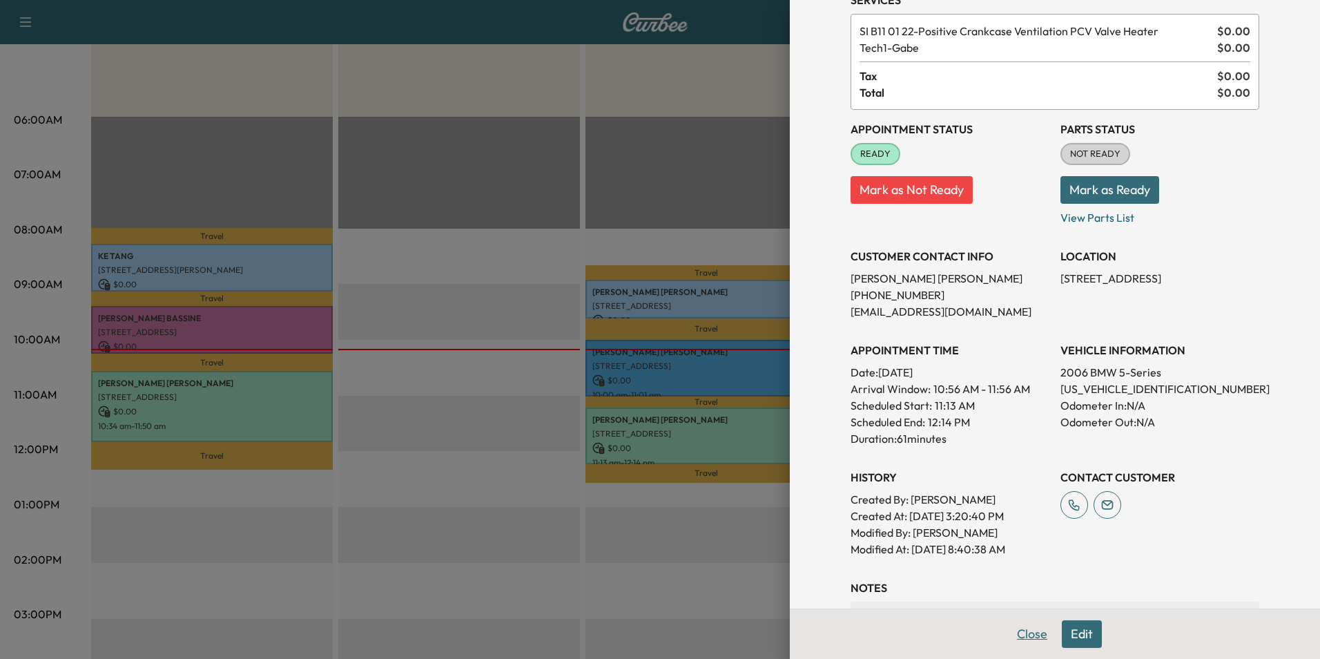
click at [1025, 638] on button "Close" at bounding box center [1032, 634] width 48 height 28
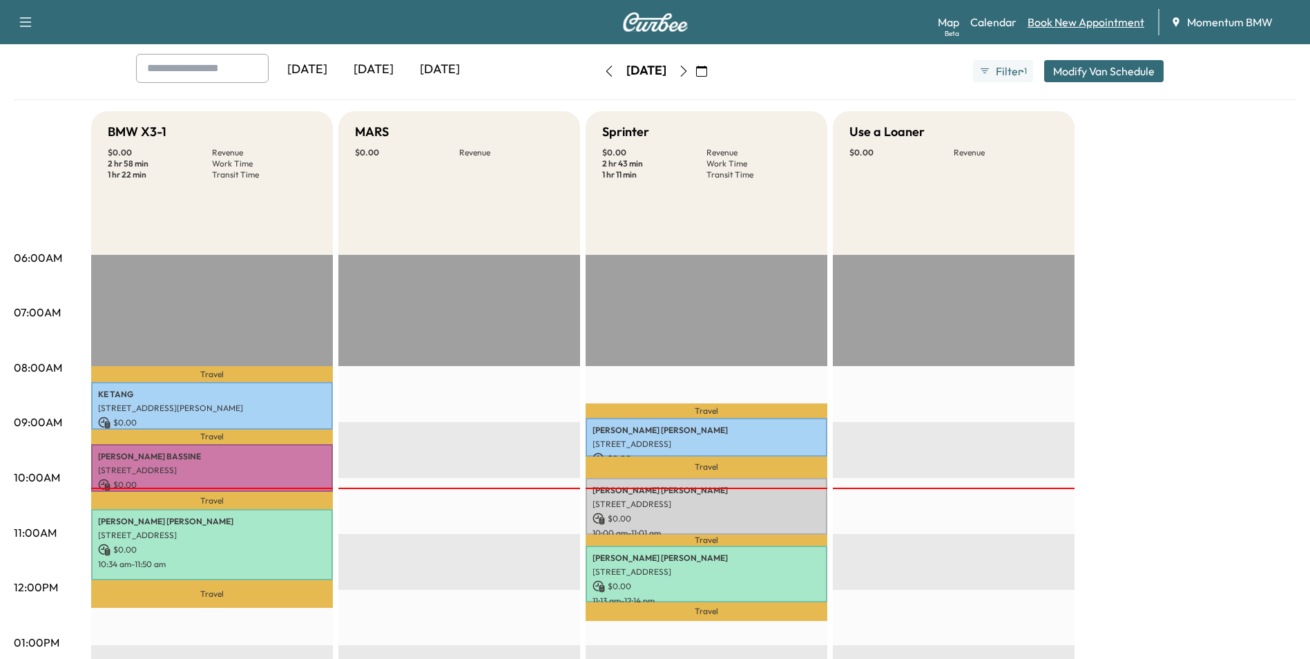
click at [1073, 19] on link "Book New Appointment" at bounding box center [1085, 22] width 117 height 17
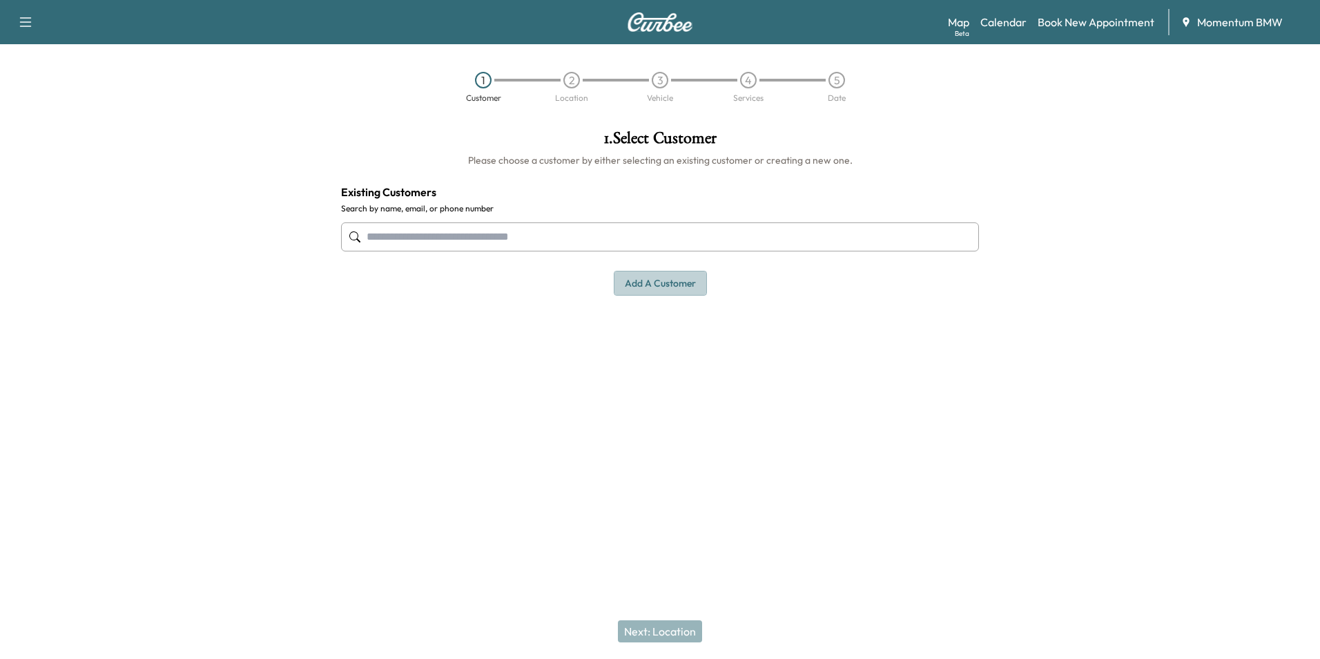
click at [653, 284] on button "Add a customer" at bounding box center [660, 284] width 93 height 26
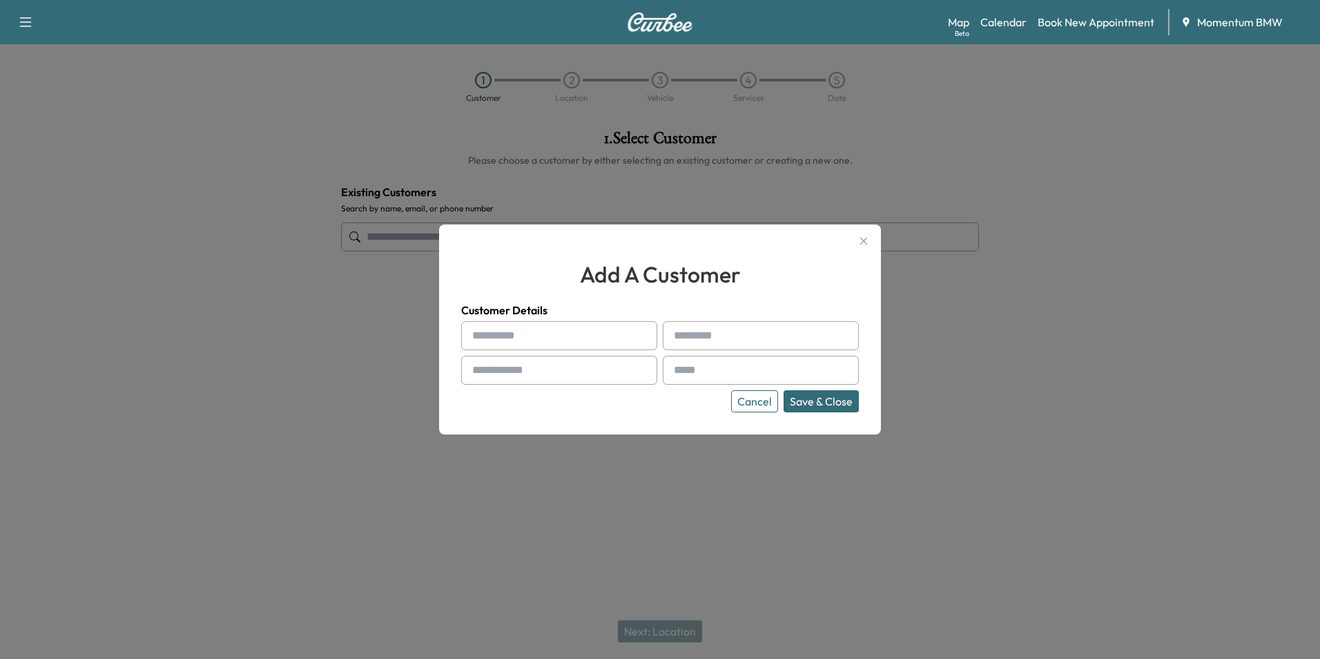
paste input "****"
type input "****"
click at [697, 333] on input "text" at bounding box center [761, 335] width 196 height 29
drag, startPoint x: 676, startPoint y: 331, endPoint x: 621, endPoint y: 333, distance: 54.6
click at [621, 333] on input "****" at bounding box center [559, 335] width 196 height 29
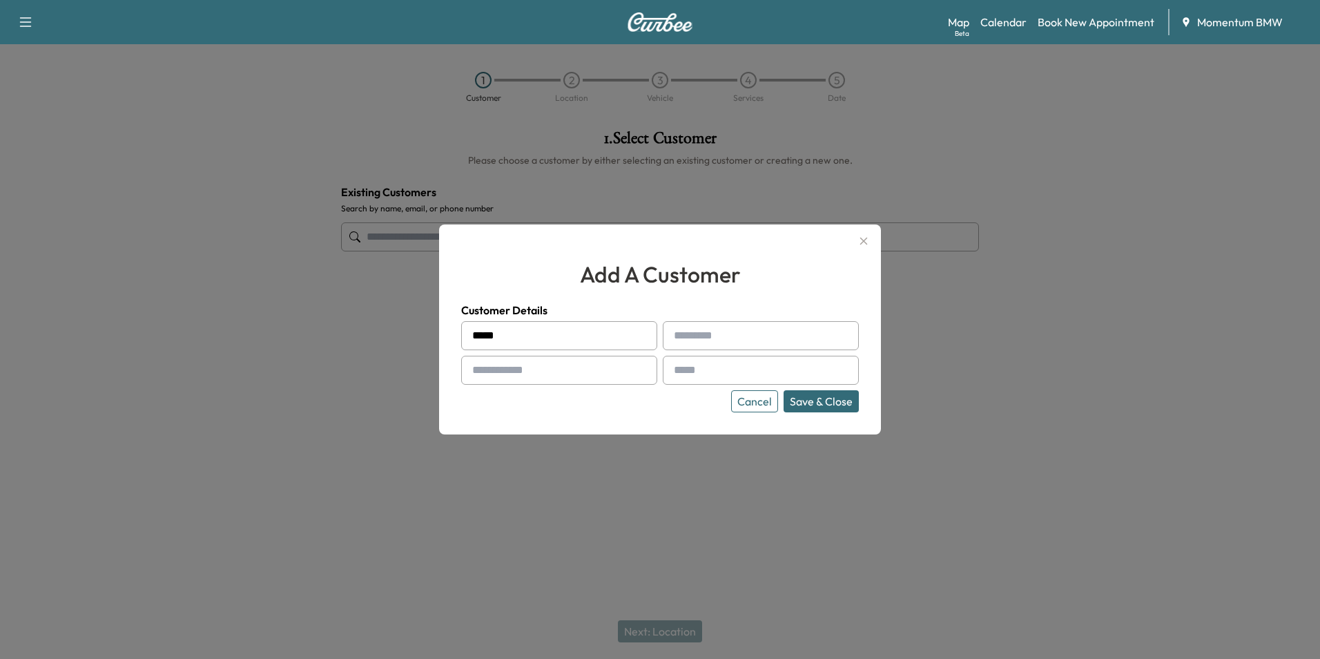
click at [688, 334] on input "text" at bounding box center [761, 335] width 196 height 29
paste input "*******"
type input "*******"
click at [501, 369] on input "text" at bounding box center [559, 370] width 196 height 29
paste input "**********"
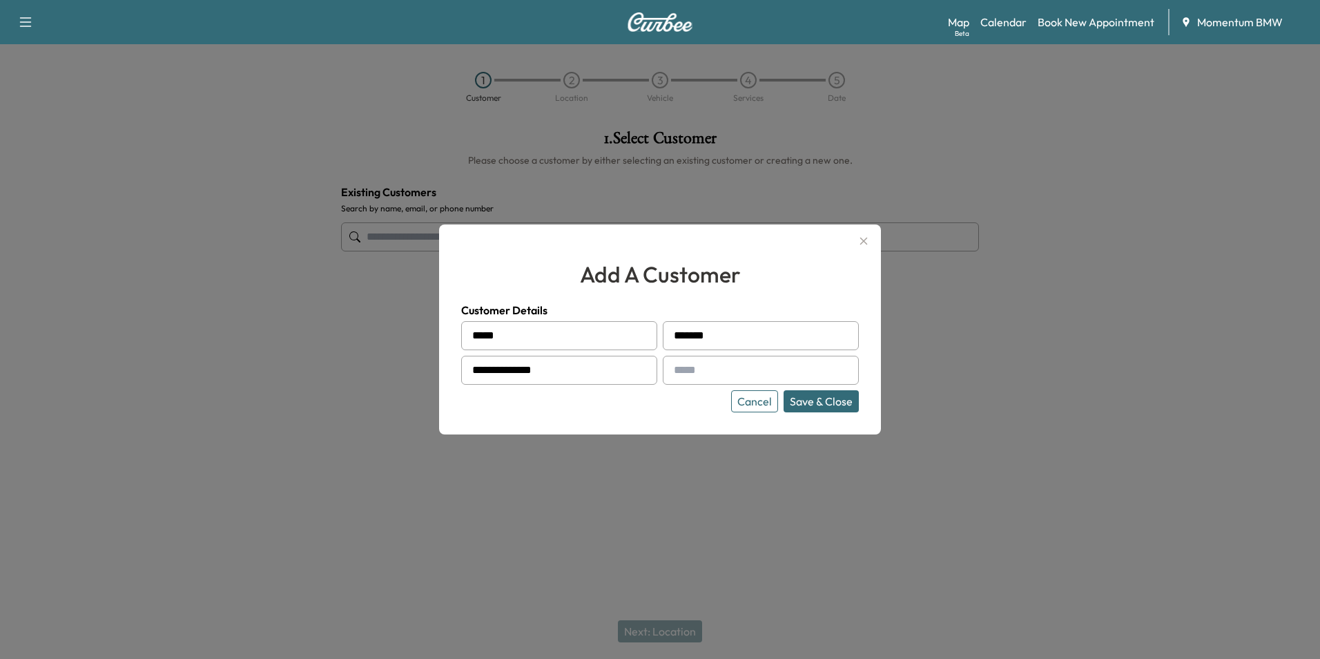
type input "**********"
click at [687, 367] on input "text" at bounding box center [761, 370] width 196 height 29
paste input "**********"
type input "**********"
click at [821, 402] on button "Save & Close" at bounding box center [821, 401] width 75 height 22
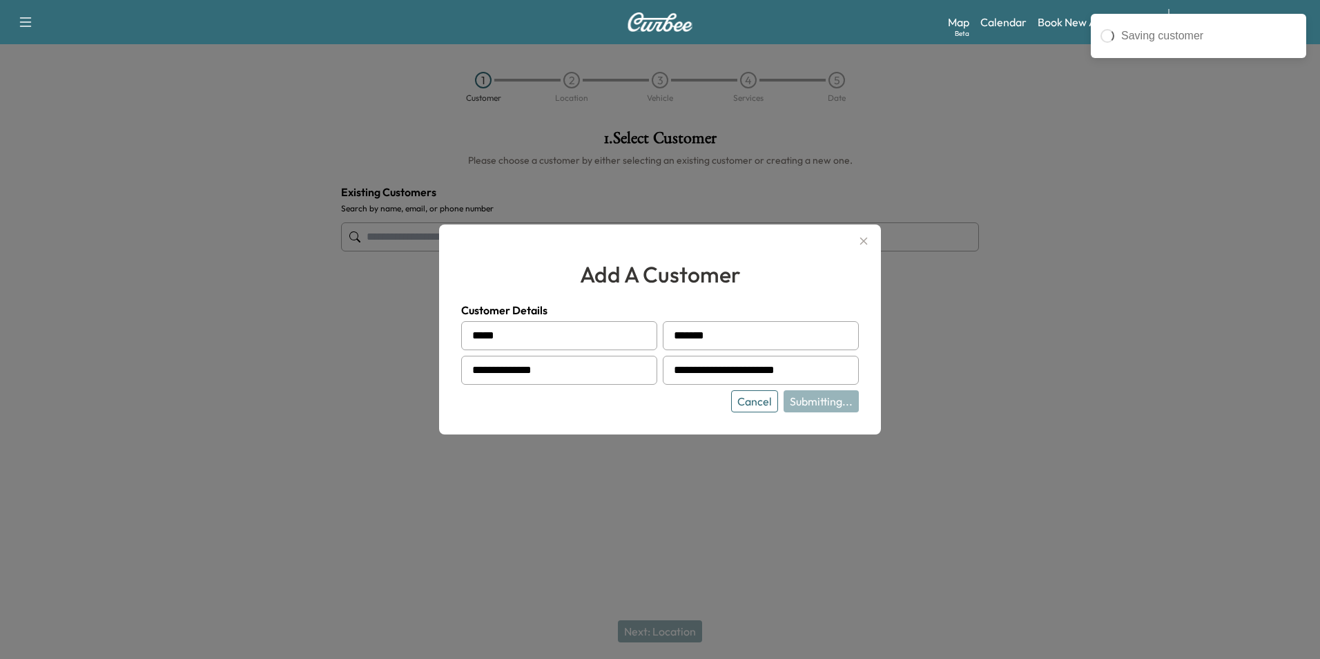
type input "**********"
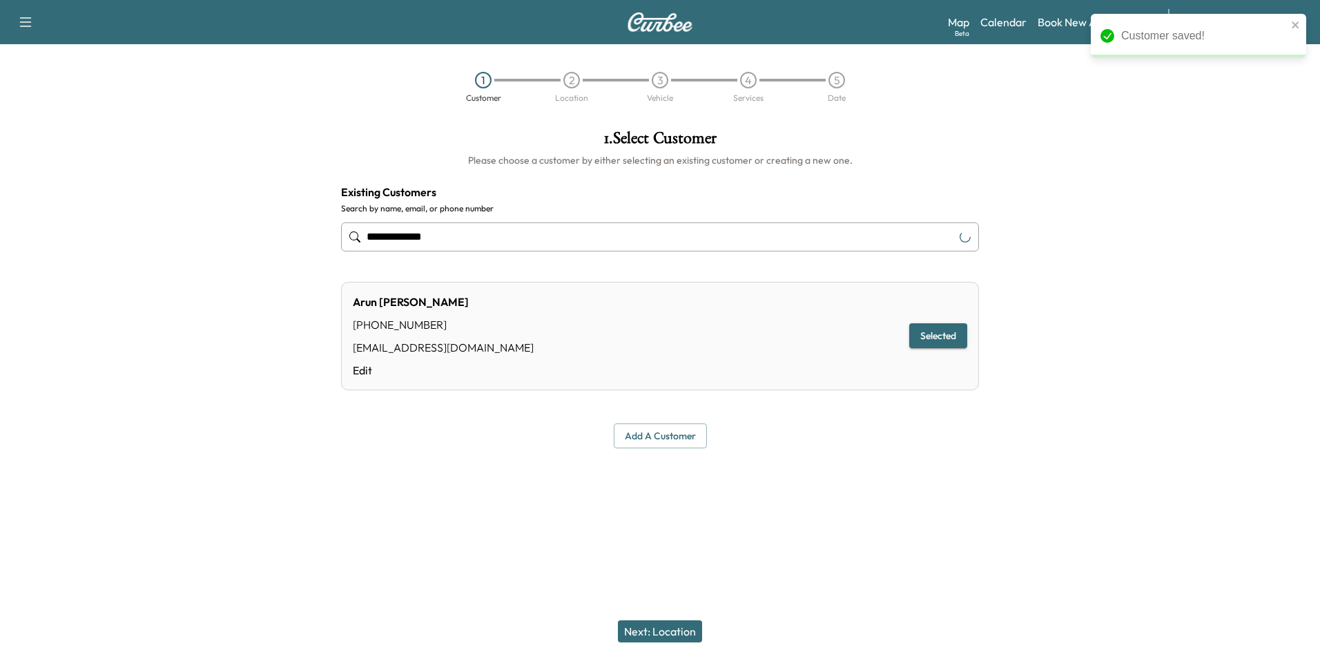
click at [672, 626] on button "Next: Location" at bounding box center [660, 631] width 84 height 22
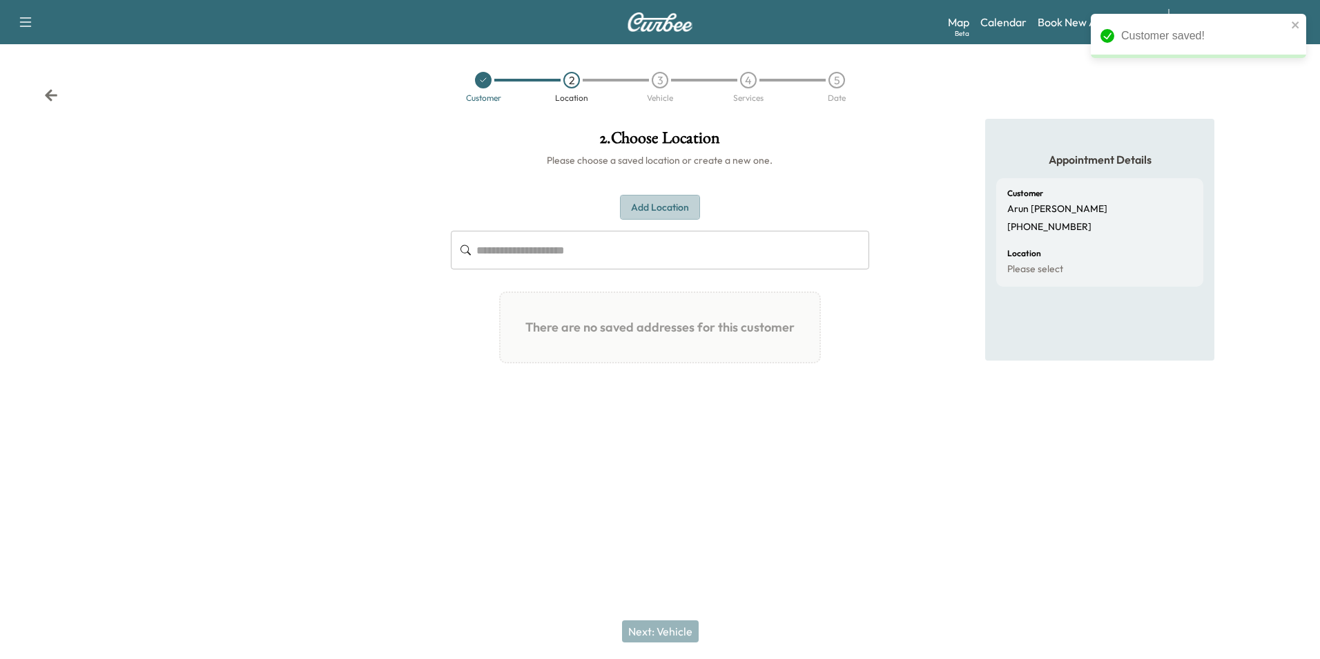
click at [656, 205] on button "Add Location" at bounding box center [660, 208] width 80 height 26
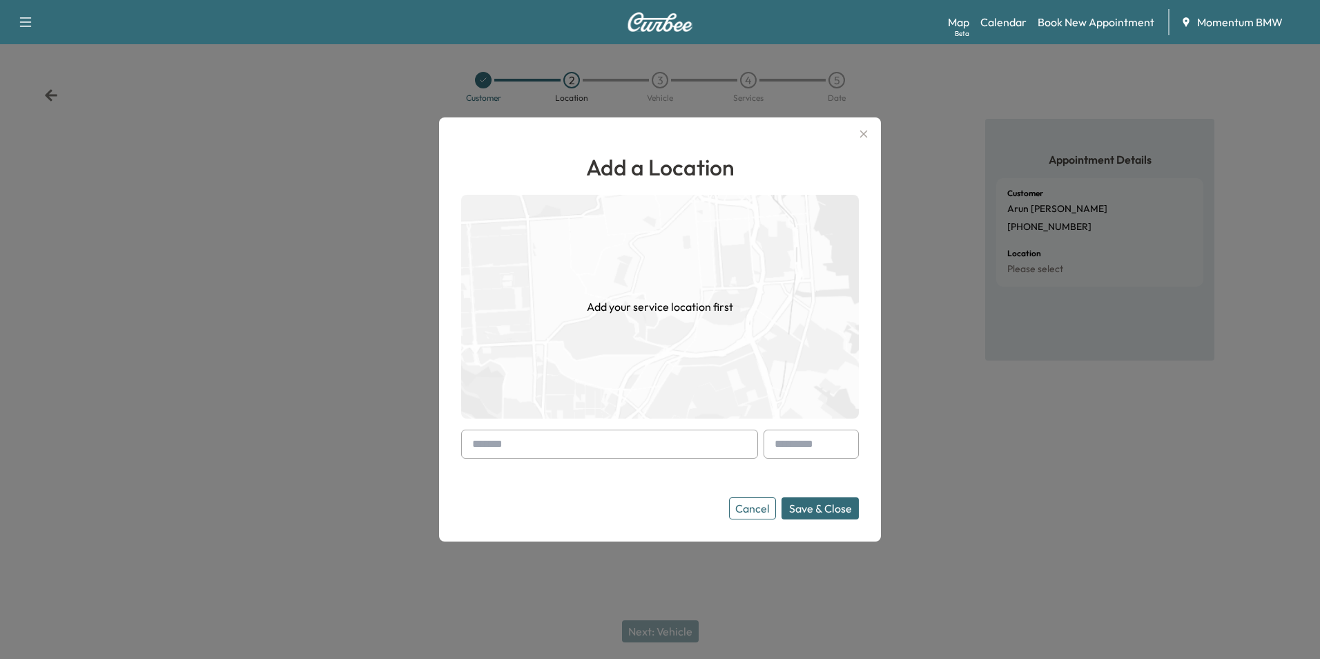
paste input "**********"
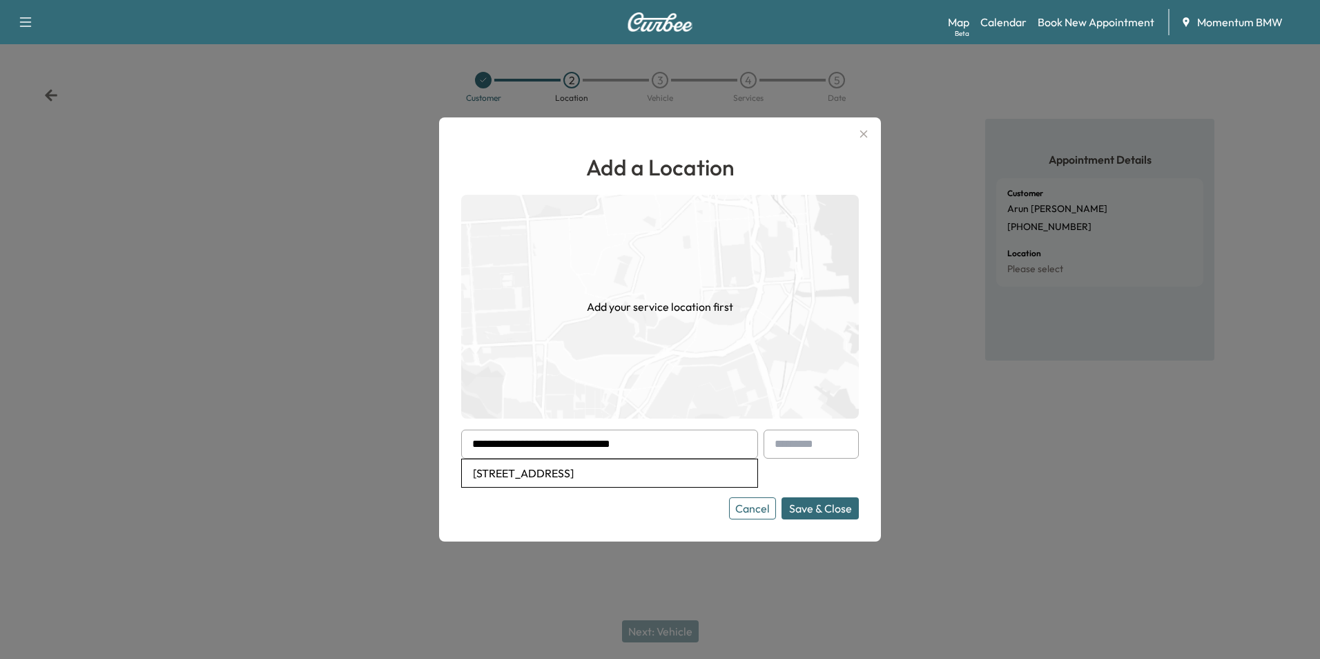
click at [574, 471] on li "12510 Ivy Run Ln, Pearland, TX 77584, USA" at bounding box center [609, 473] width 295 height 28
type input "**********"
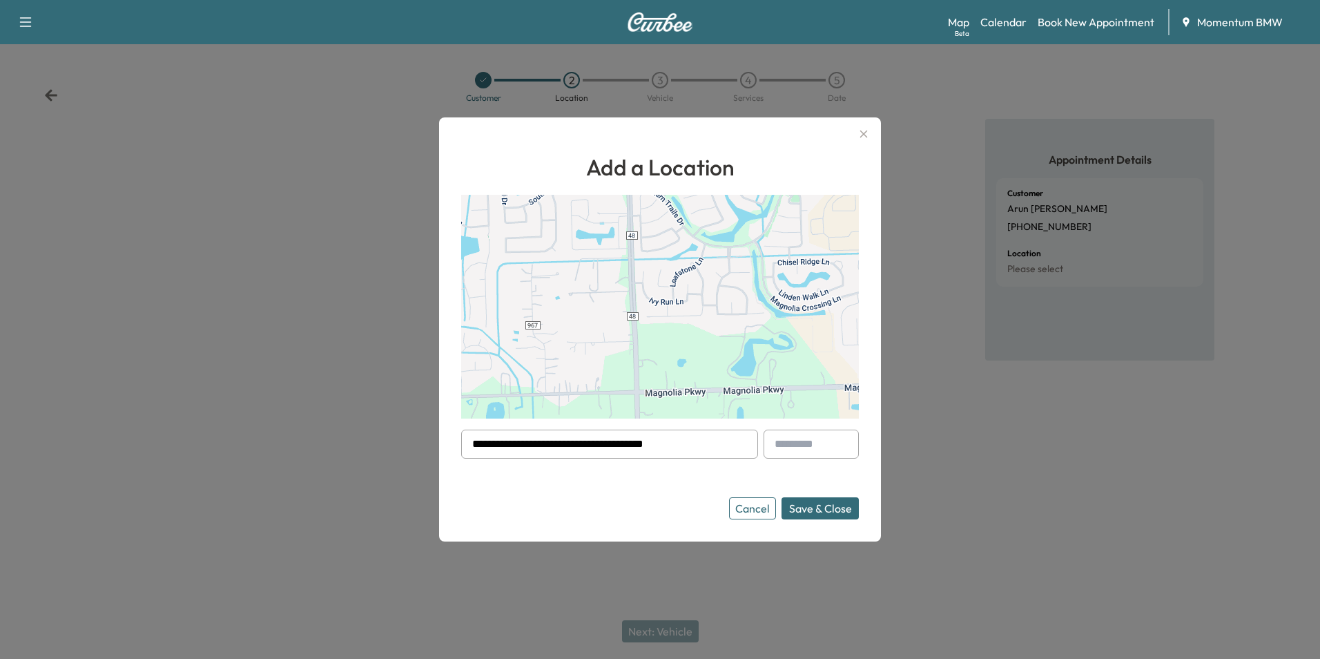
click at [817, 510] on button "Save & Close" at bounding box center [819, 508] width 77 height 22
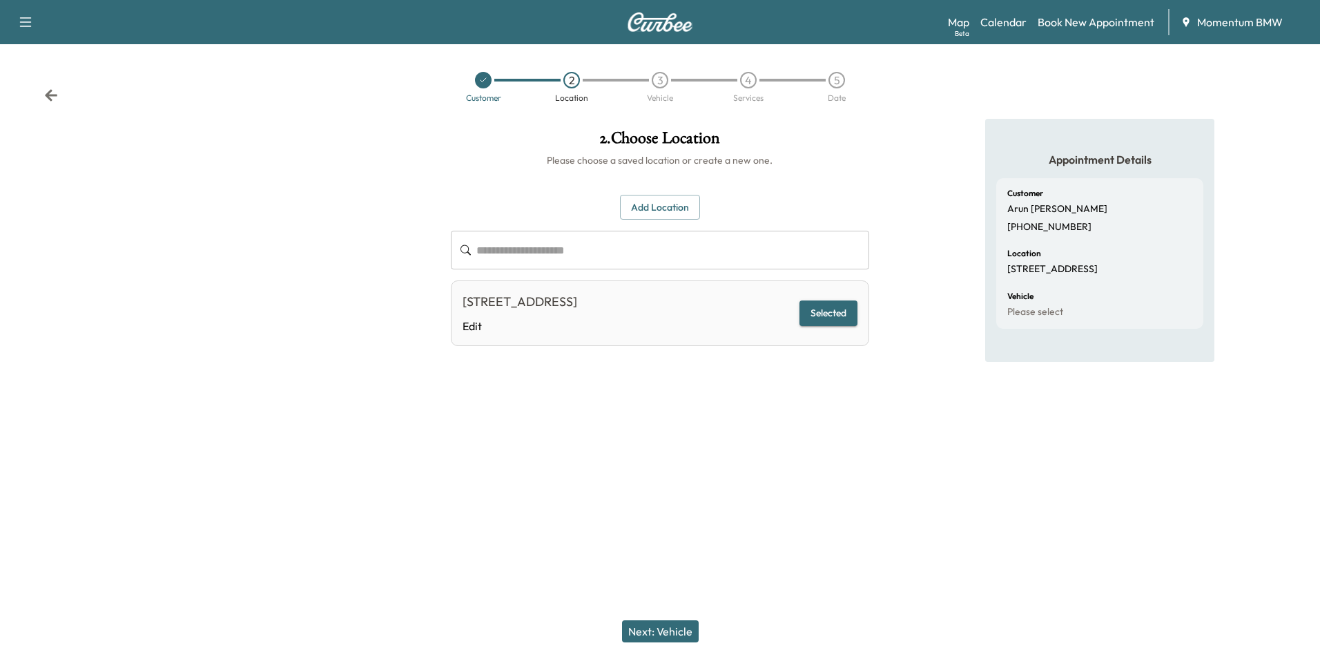
click at [681, 624] on button "Next: Vehicle" at bounding box center [660, 631] width 77 height 22
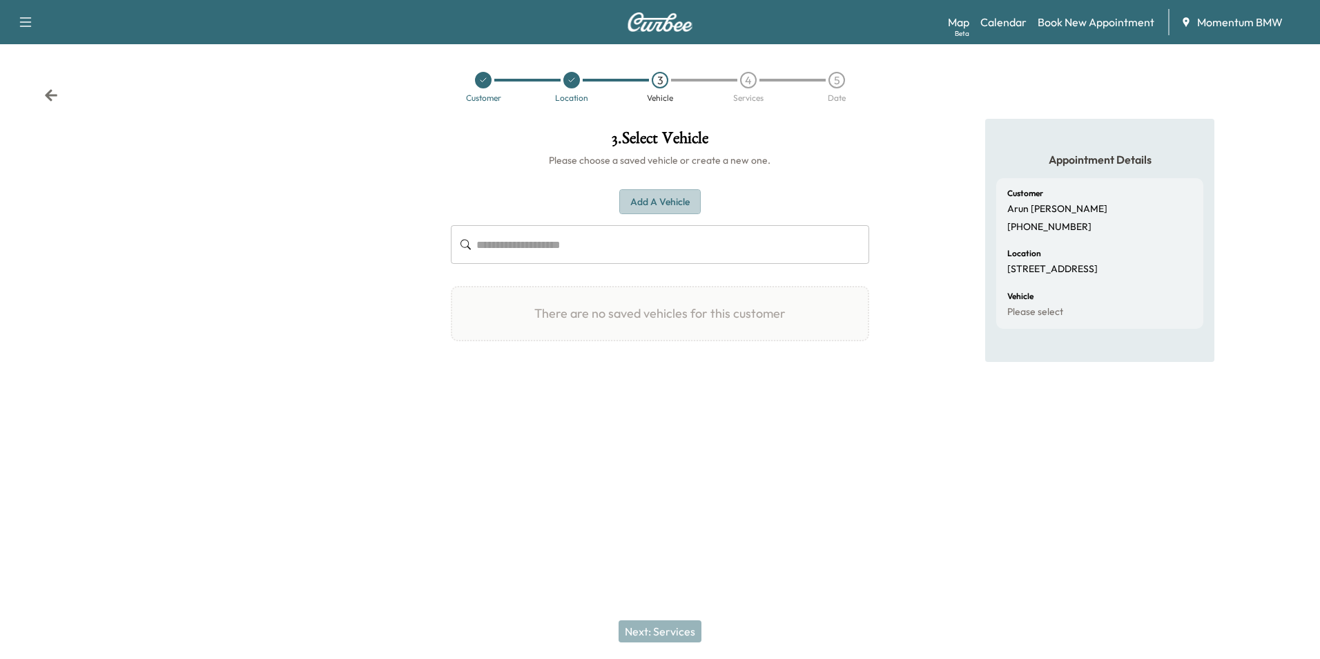
click at [650, 195] on button "Add a Vehicle" at bounding box center [659, 202] width 81 height 26
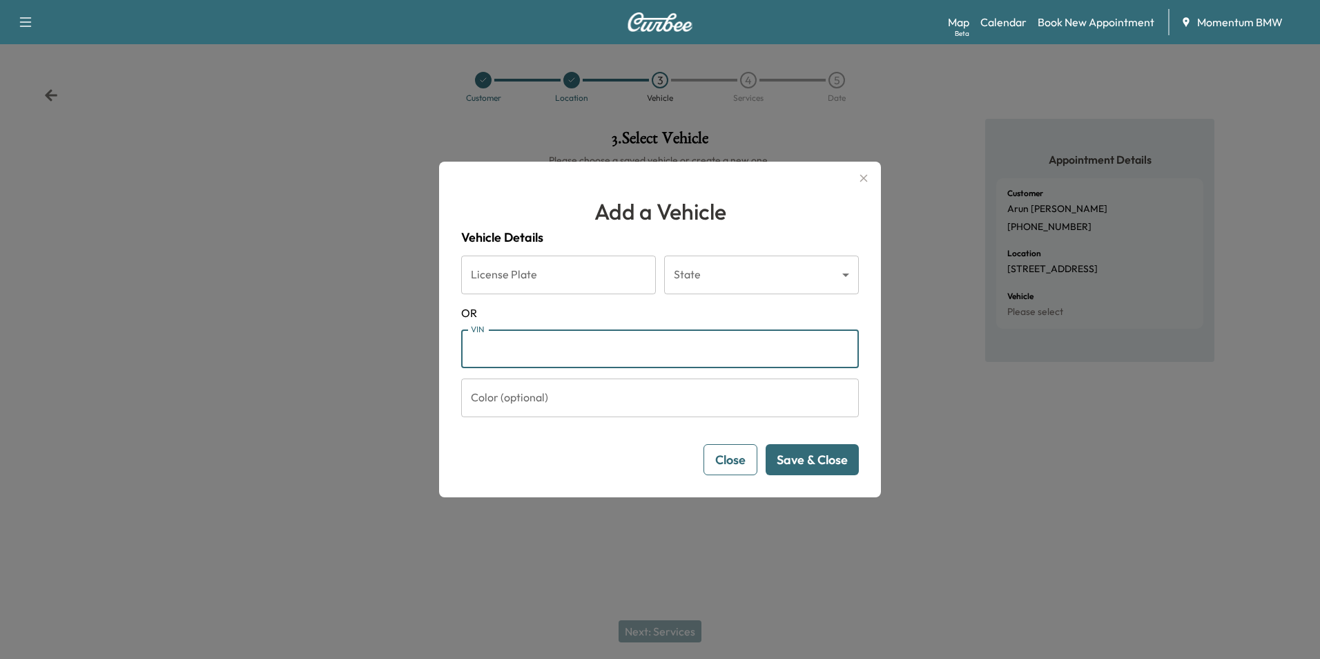
paste input "**********"
type input "**********"
click at [810, 460] on button "Save & Close" at bounding box center [812, 459] width 93 height 31
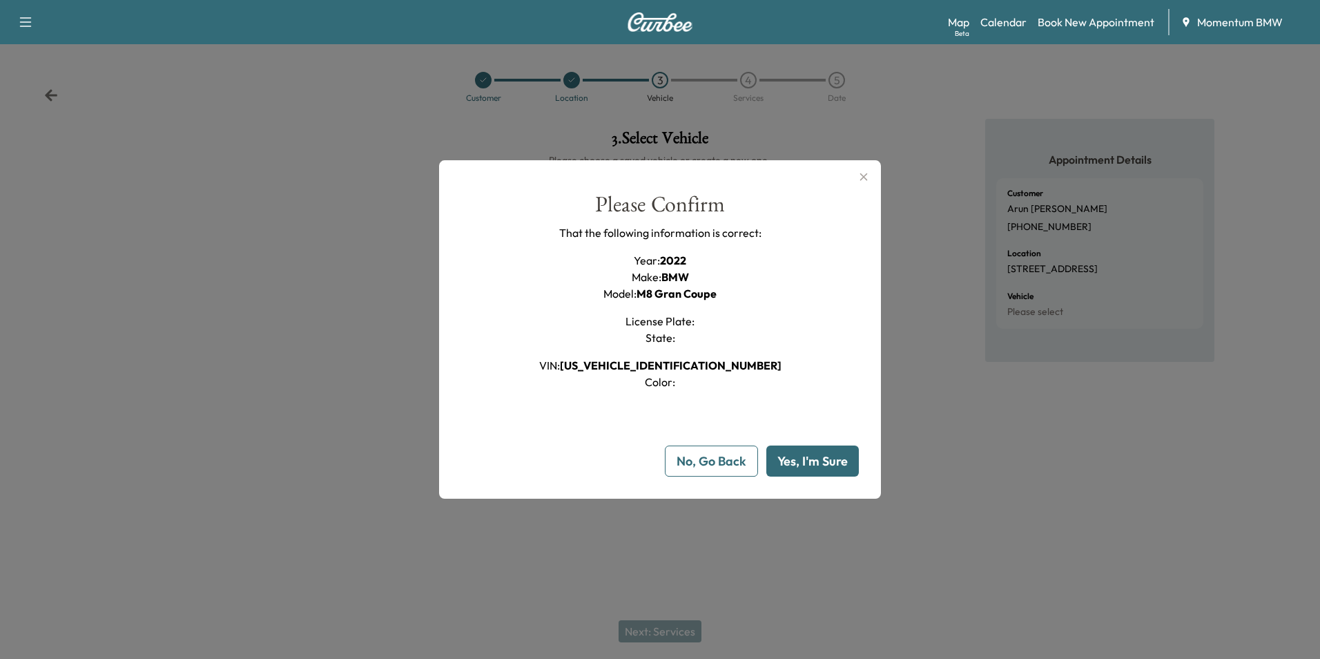
click at [817, 464] on button "Yes, I'm Sure" at bounding box center [812, 460] width 93 height 31
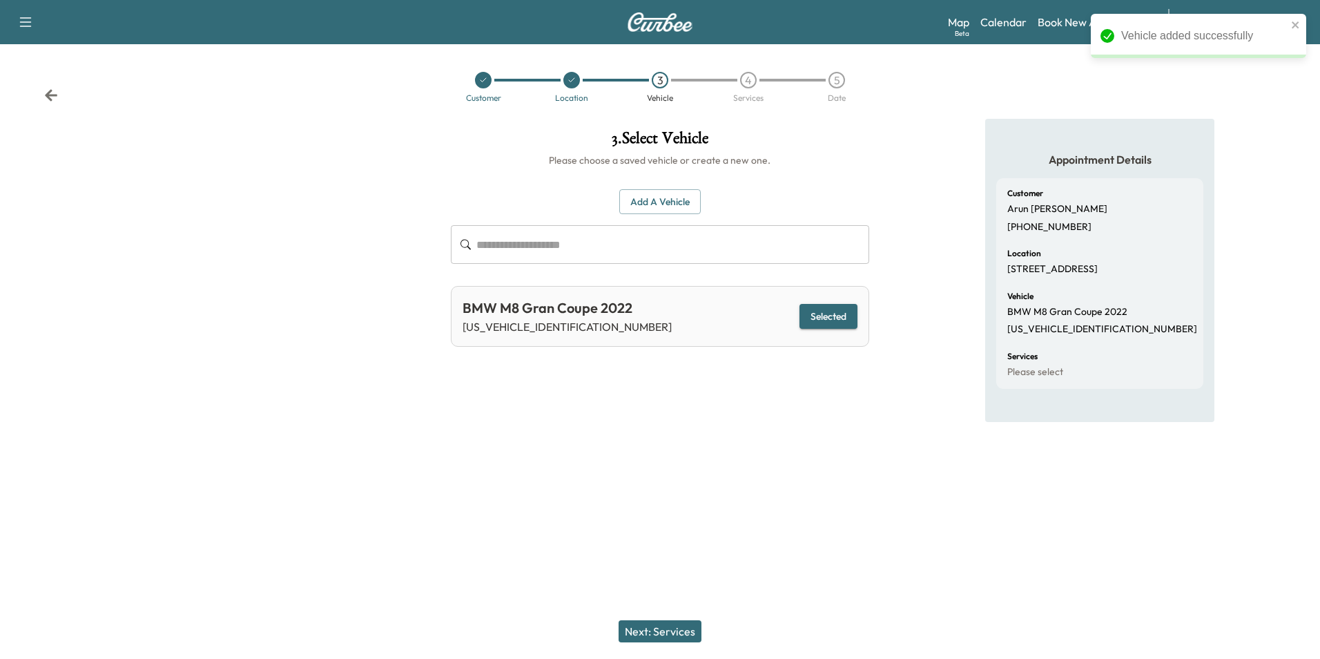
click at [663, 630] on button "Next: Services" at bounding box center [660, 631] width 83 height 22
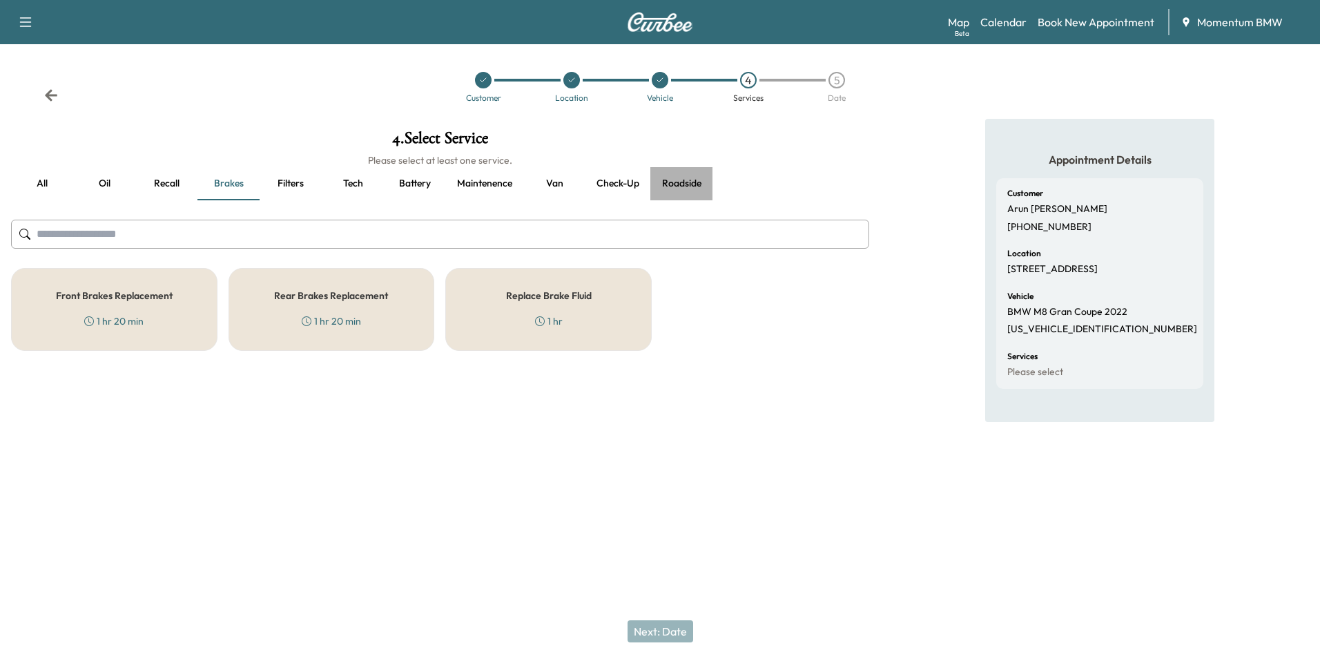
click at [679, 184] on button "Roadside" at bounding box center [681, 183] width 62 height 33
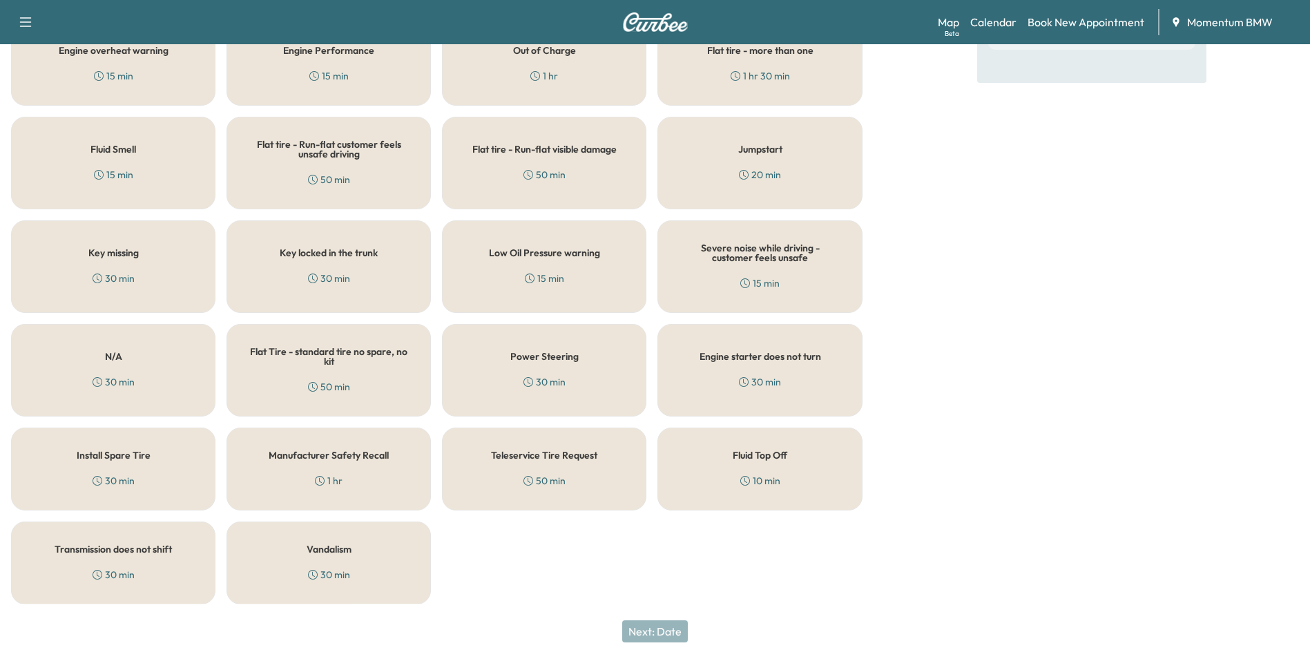
scroll to position [340, 0]
click at [167, 365] on div "N/A 30 min" at bounding box center [113, 369] width 204 height 93
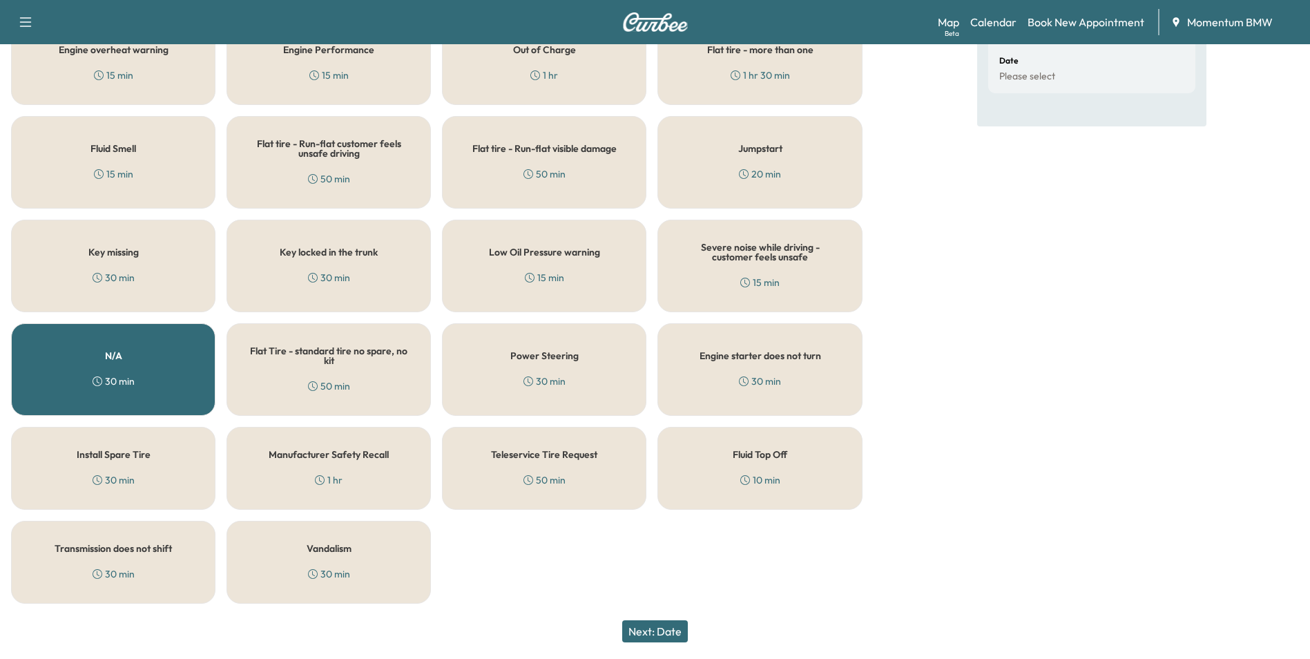
click at [664, 632] on button "Next: Date" at bounding box center [655, 631] width 66 height 22
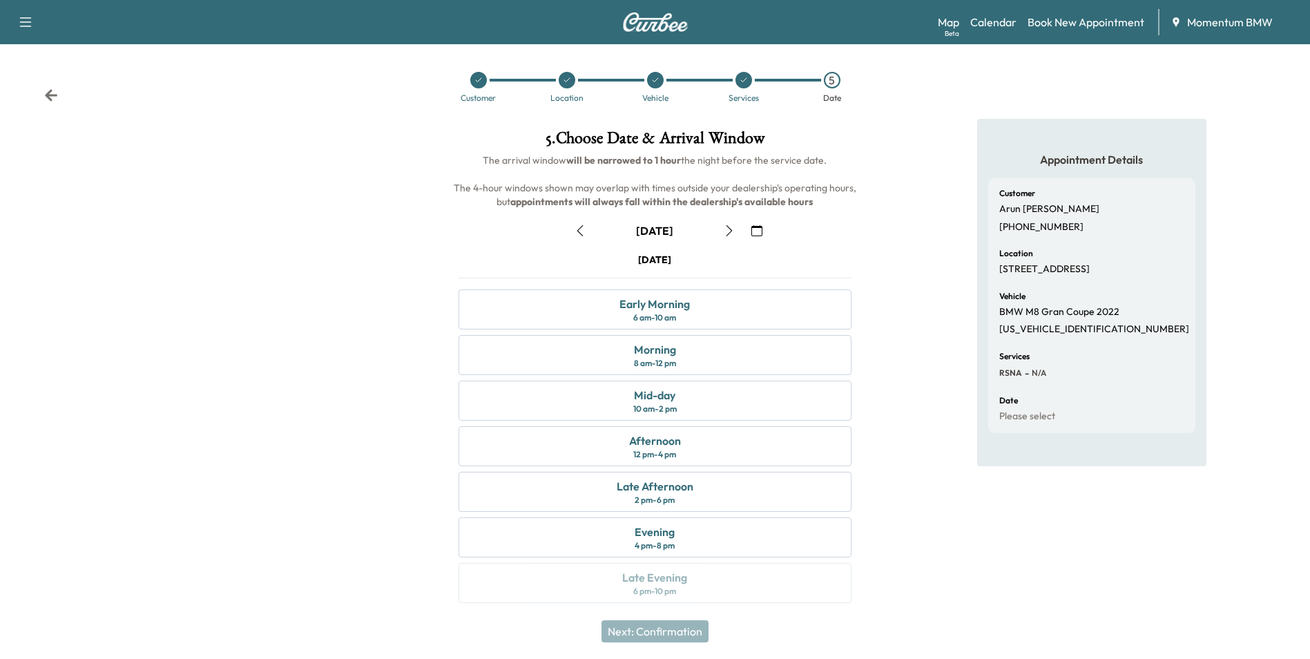
click at [579, 228] on icon "button" at bounding box center [579, 230] width 11 height 11
click at [691, 398] on div "Mid-day 10 am - 2 pm" at bounding box center [654, 400] width 392 height 40
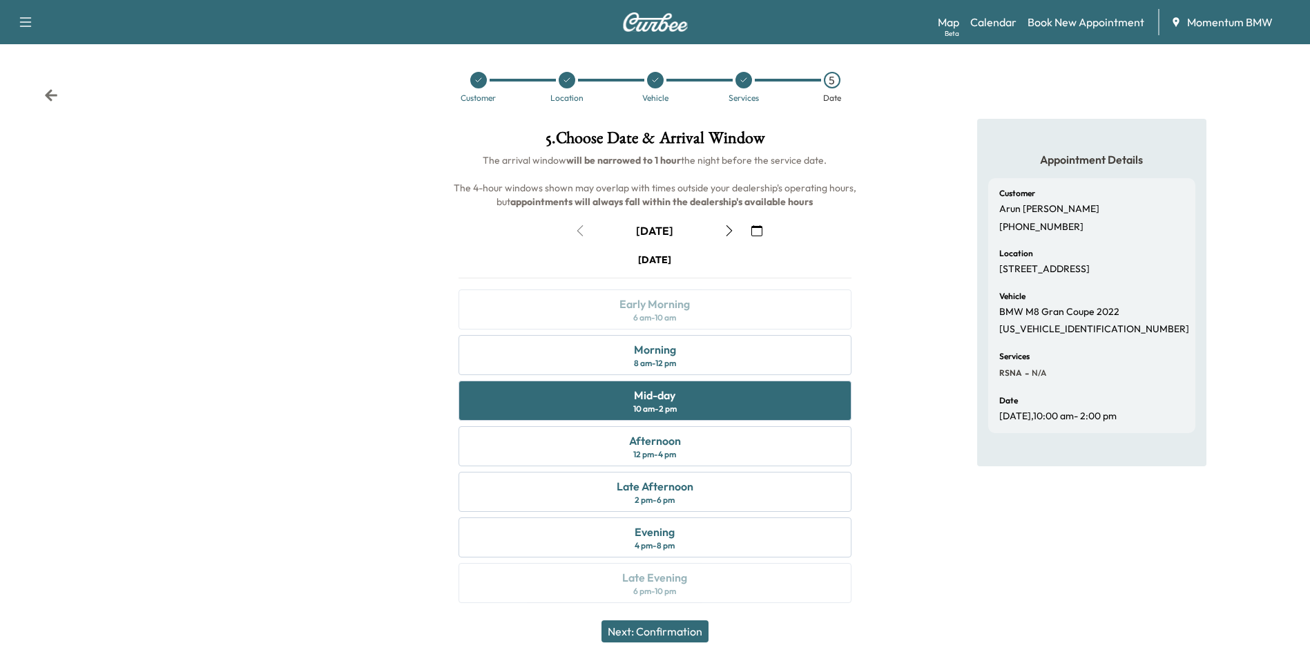
click at [672, 628] on button "Next: Confirmation" at bounding box center [654, 631] width 107 height 22
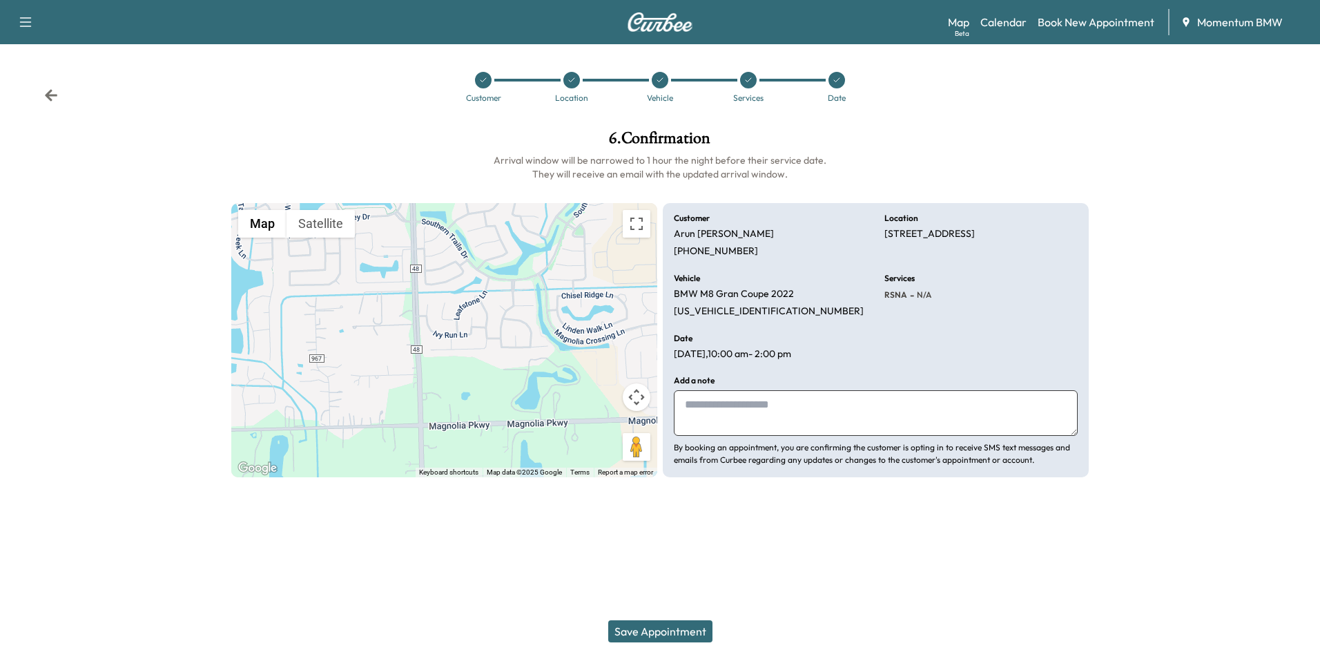
click at [706, 418] on textarea at bounding box center [876, 413] width 404 height 46
type textarea "**********"
click at [652, 631] on button "Save Appointment" at bounding box center [660, 631] width 104 height 22
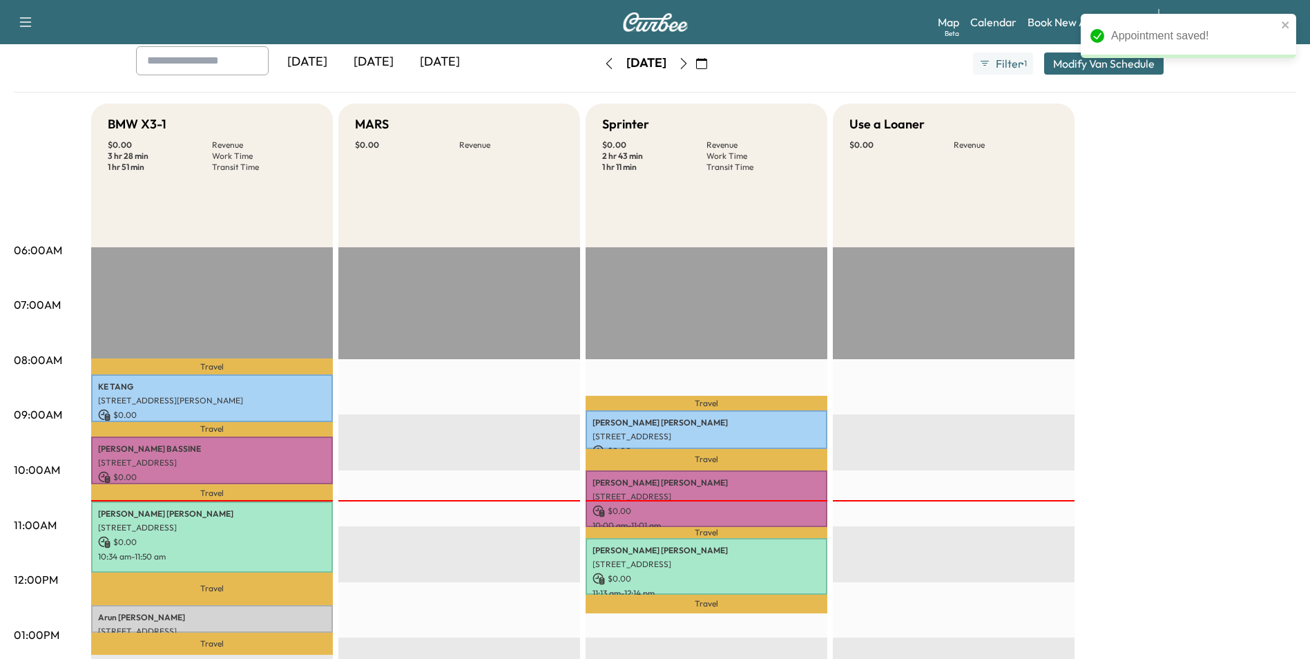
scroll to position [276, 0]
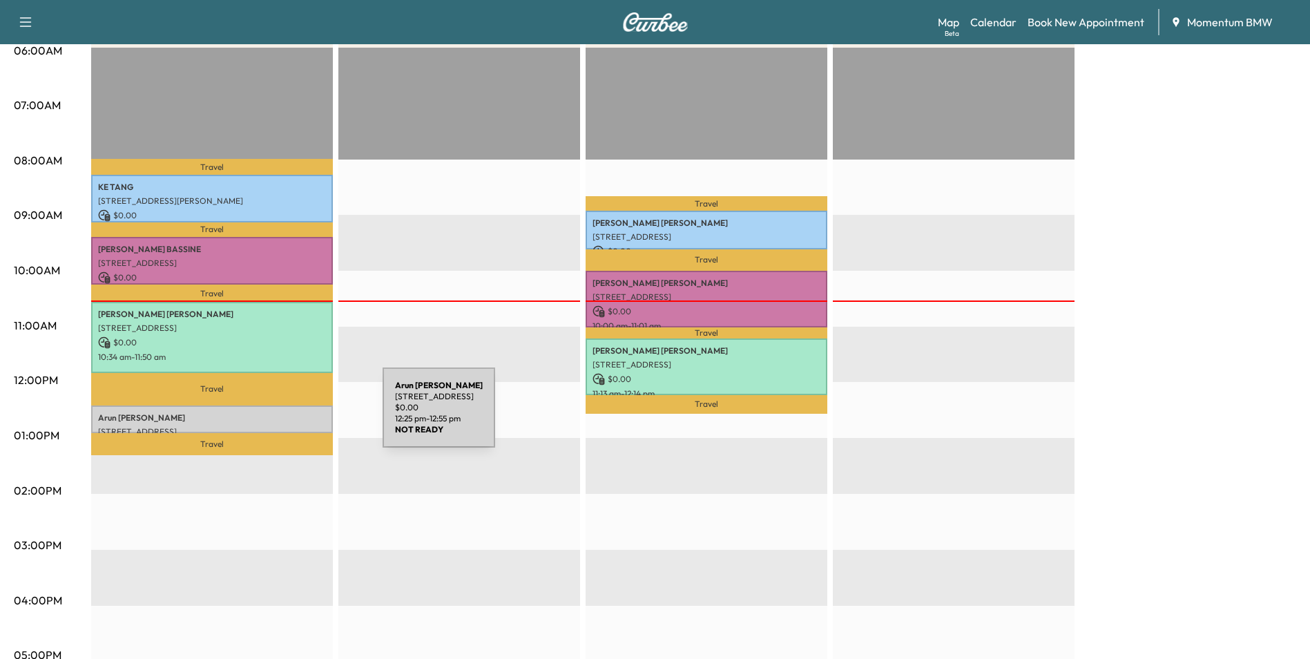
click at [279, 416] on p "Arun Andrews" at bounding box center [212, 417] width 228 height 11
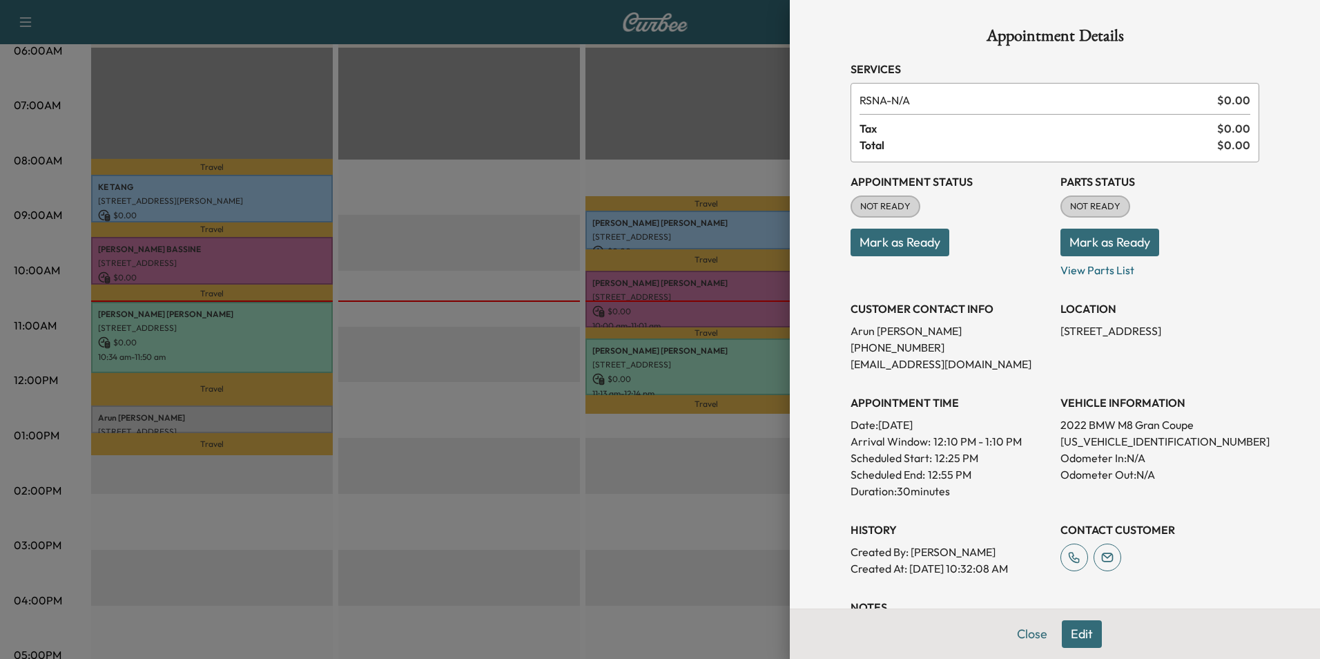
click at [886, 241] on button "Mark as Ready" at bounding box center [899, 242] width 99 height 28
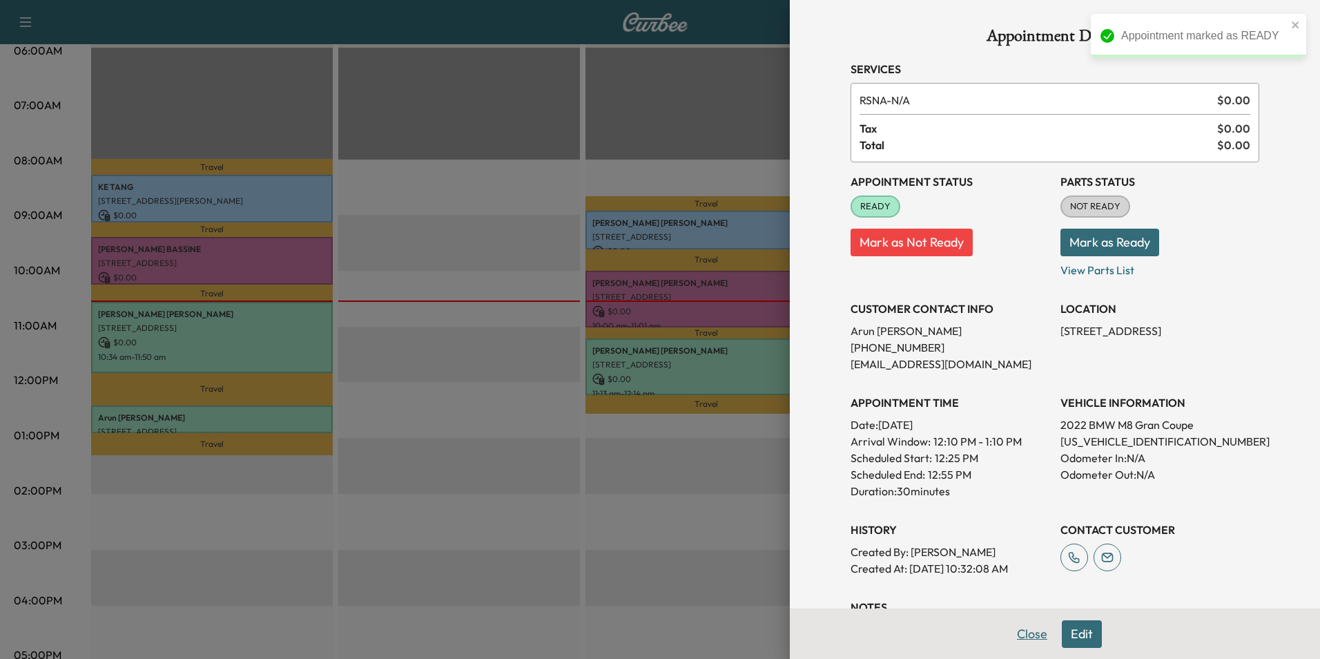
click at [1025, 630] on button "Close" at bounding box center [1032, 634] width 48 height 28
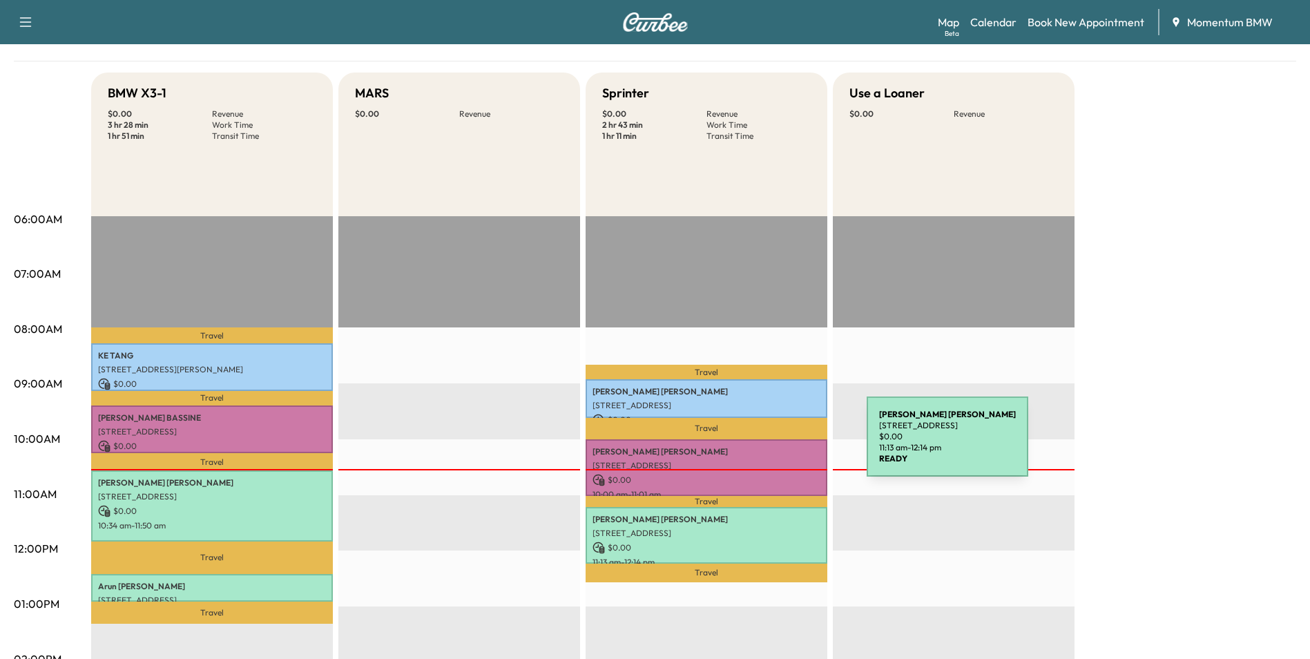
scroll to position [0, 0]
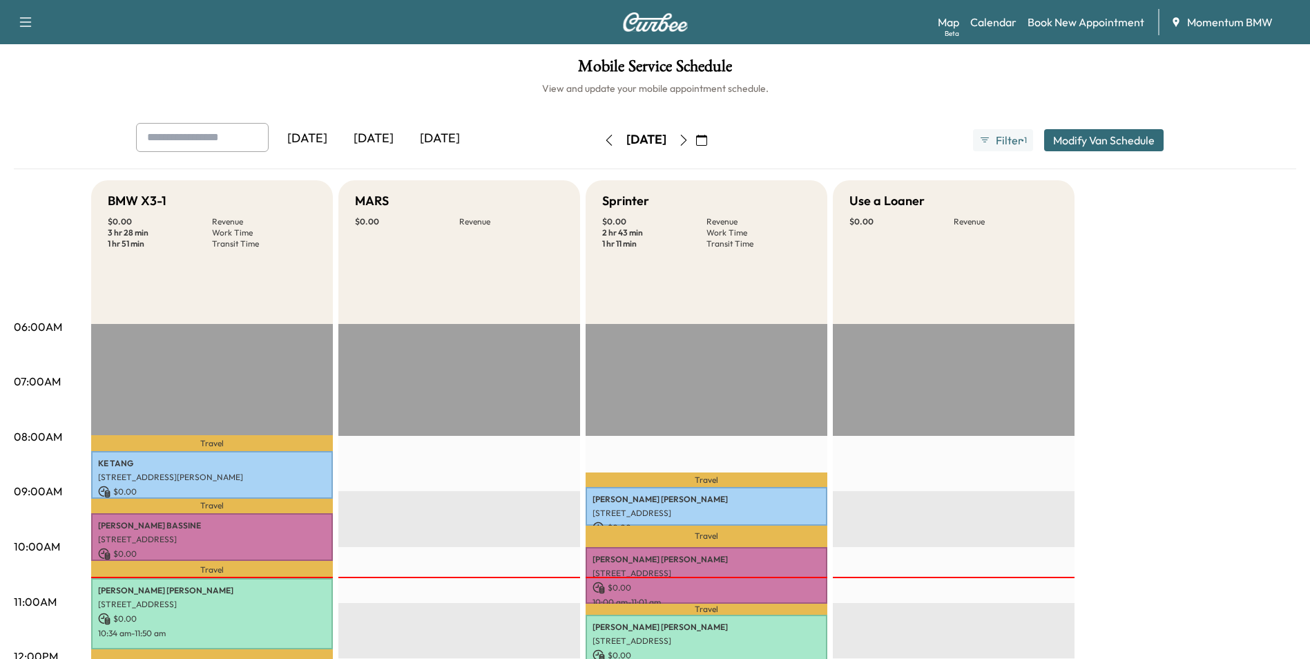
click at [707, 139] on icon "button" at bounding box center [701, 140] width 11 height 11
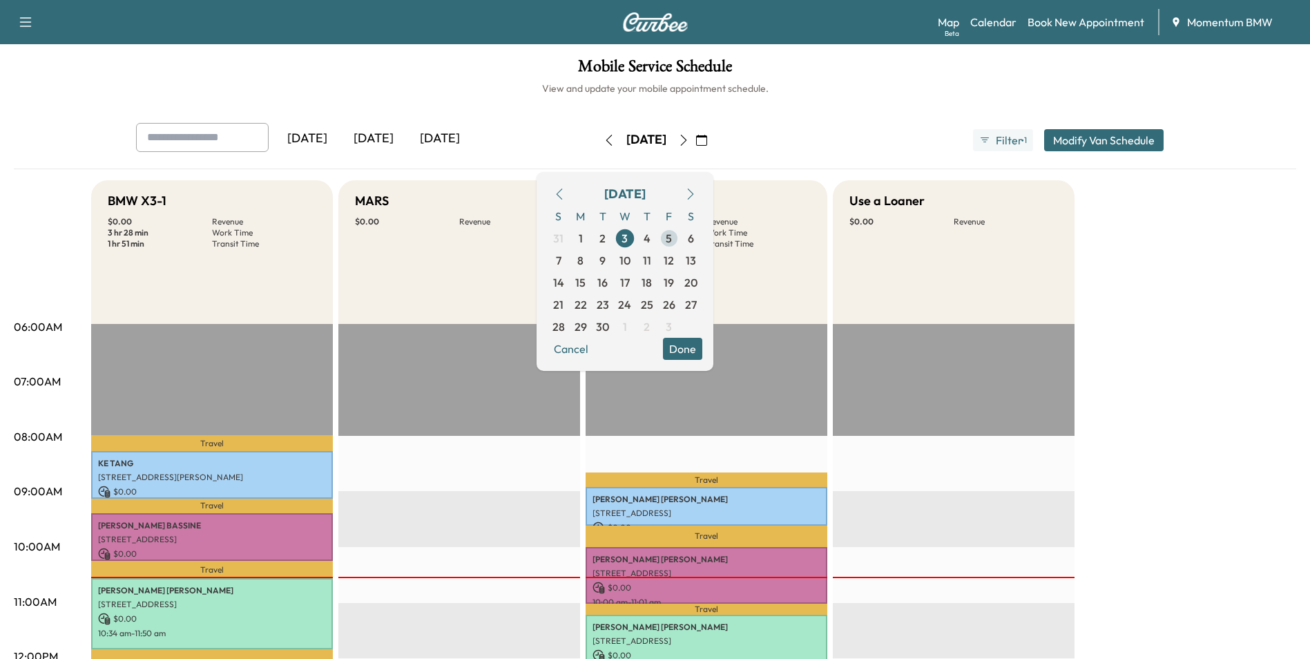
click at [672, 236] on span "5" at bounding box center [668, 238] width 6 height 17
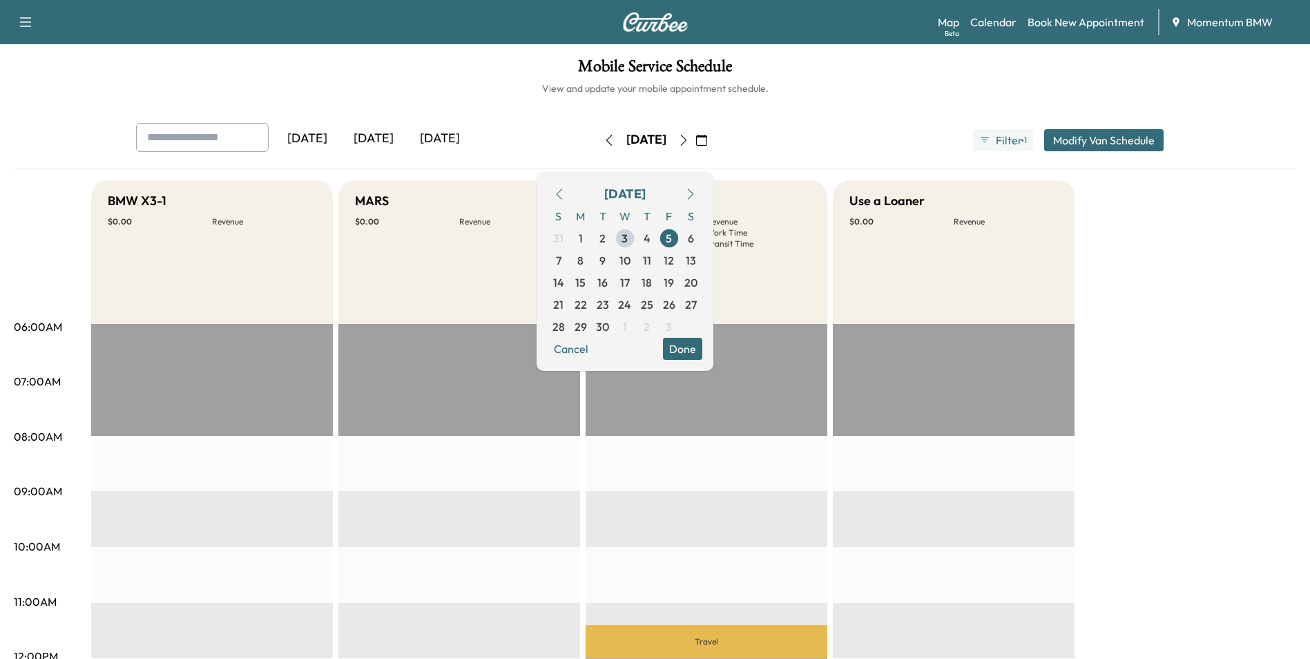
click at [702, 349] on button "Done" at bounding box center [682, 349] width 39 height 22
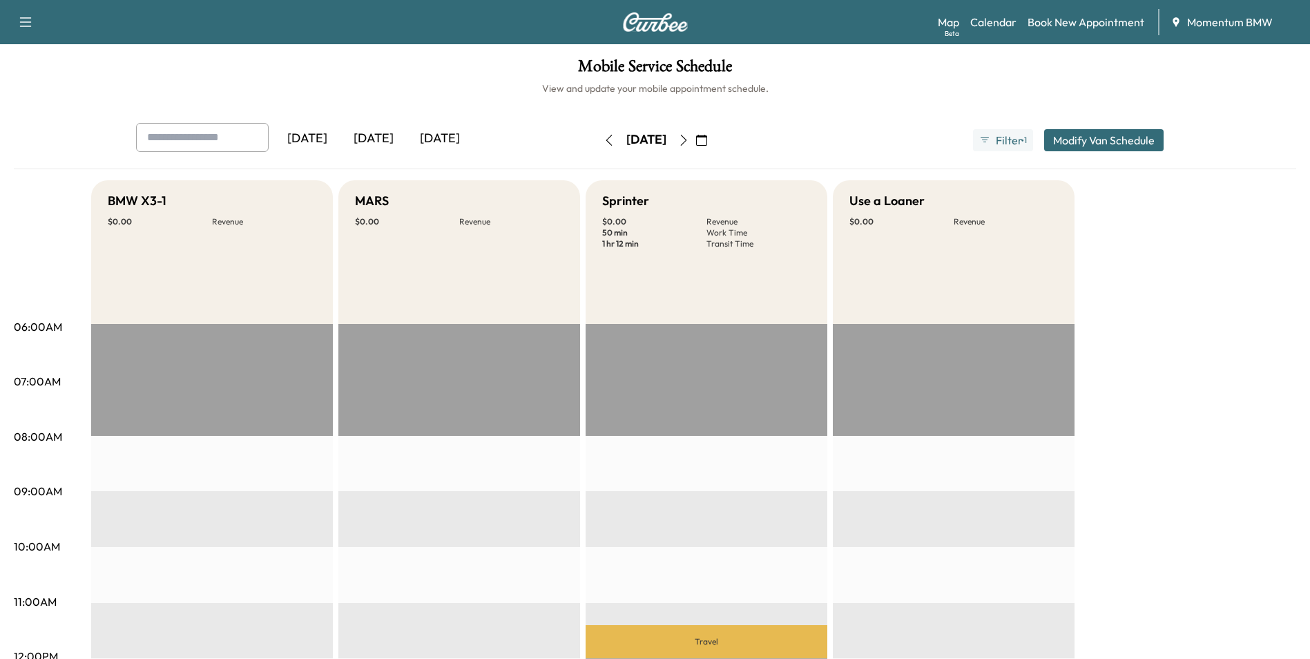
click at [603, 137] on icon "button" at bounding box center [608, 140] width 11 height 11
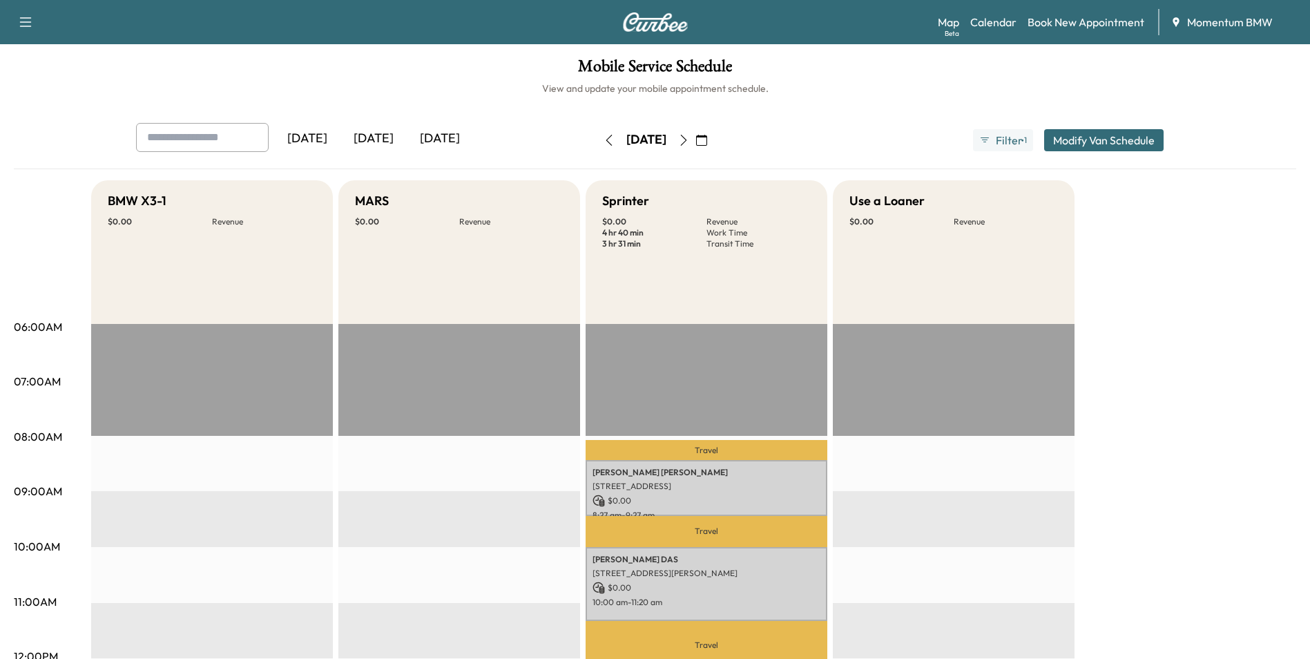
click at [603, 138] on icon "button" at bounding box center [608, 140] width 11 height 11
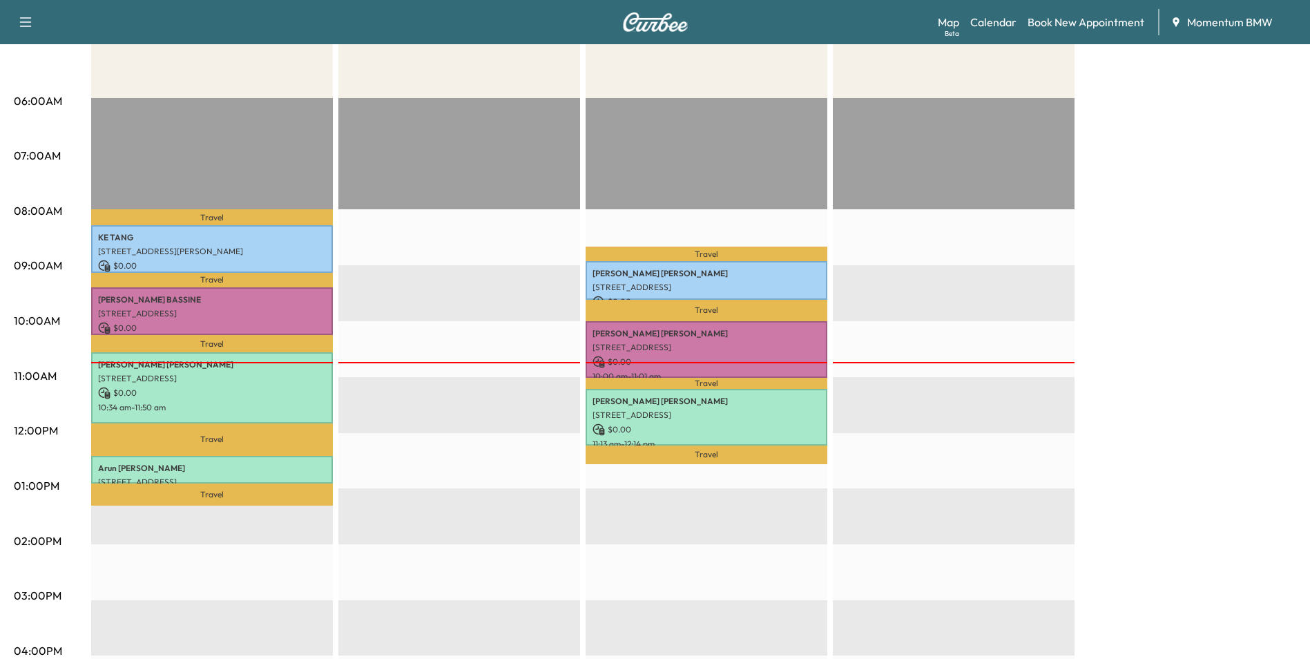
scroll to position [276, 0]
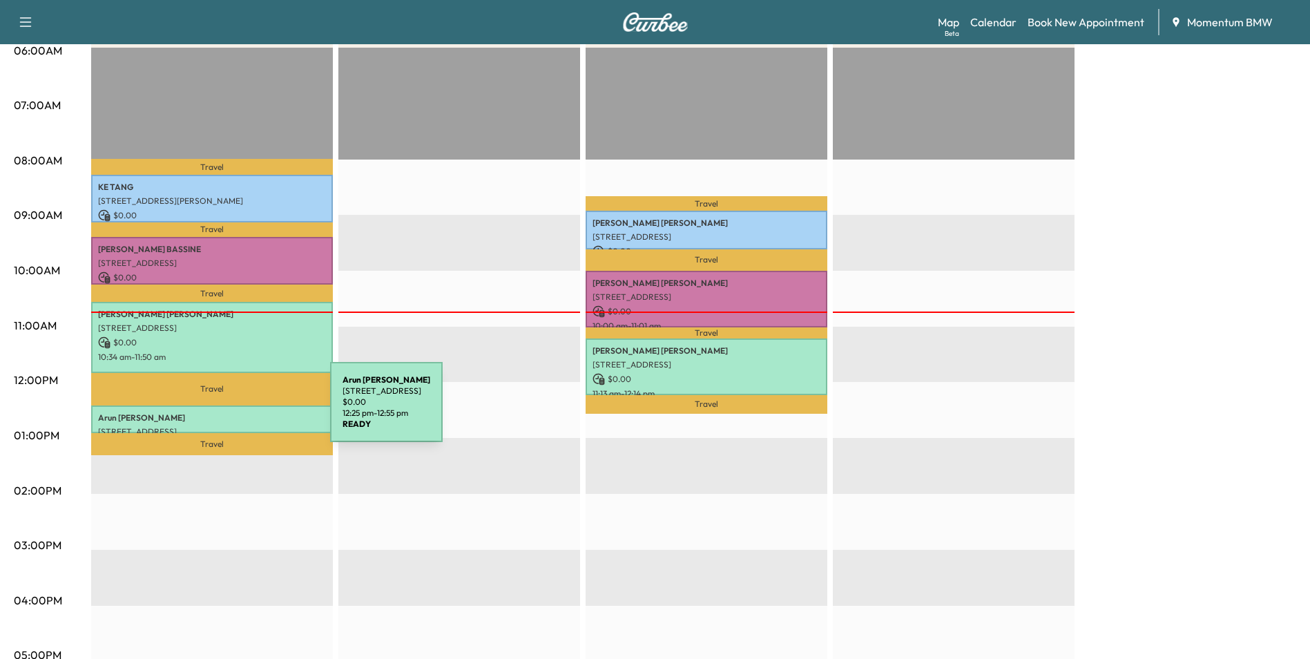
click at [226, 412] on p "Arun Andrews" at bounding box center [212, 417] width 228 height 11
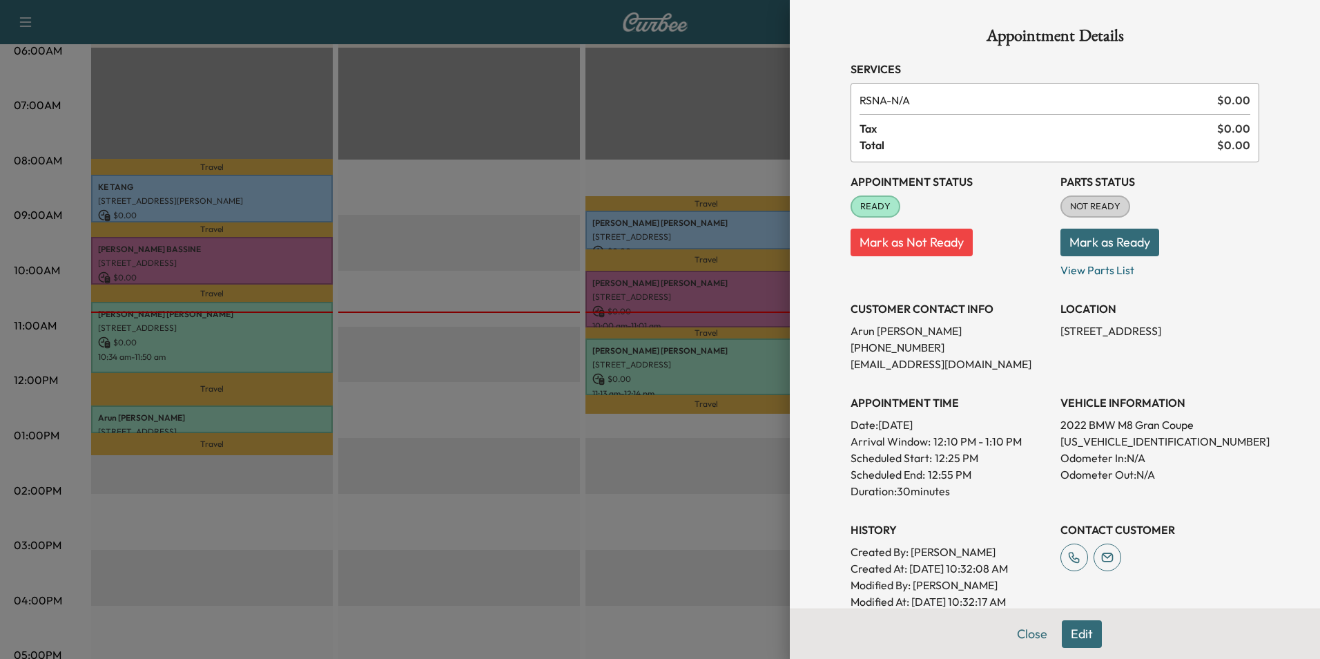
click at [1095, 440] on p "WBSGV0C07NCH52663" at bounding box center [1159, 441] width 199 height 17
copy p "WBSGV0C07NCH52663"
drag, startPoint x: 1047, startPoint y: 329, endPoint x: 1203, endPoint y: 354, distance: 158.0
click at [1203, 354] on div "Appointment Status READY Mark as Not Ready Parts Status NOT READY Mark as Ready…" at bounding box center [1054, 385] width 409 height 447
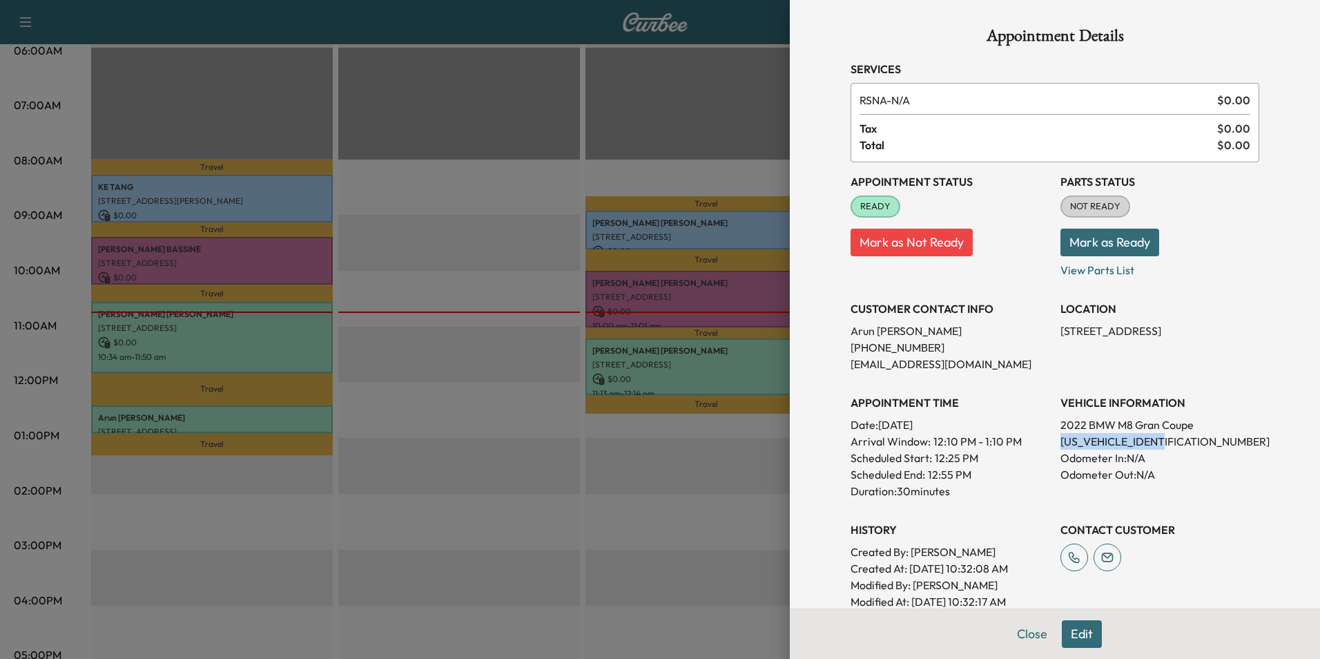
copy p "12510 Ivy Run Ln, Pearland, TX 77584, USA"
click at [1014, 627] on button "Close" at bounding box center [1032, 634] width 48 height 28
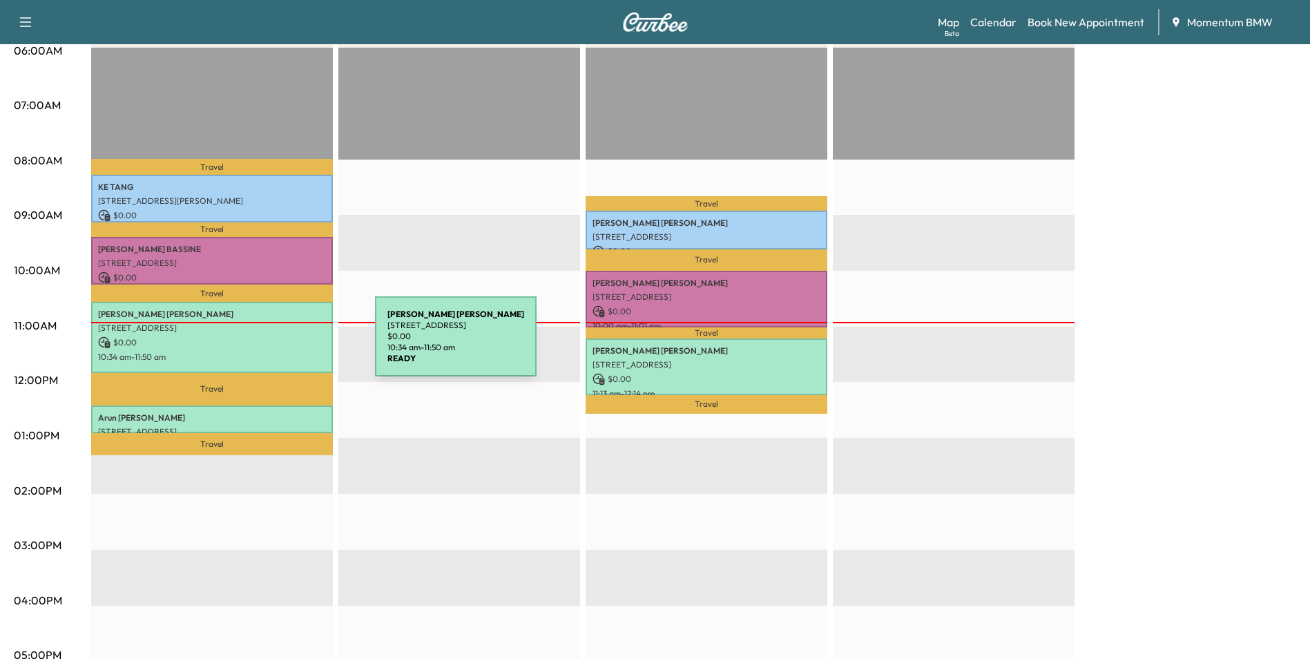
click at [271, 344] on p "$ 0.00" at bounding box center [212, 342] width 228 height 12
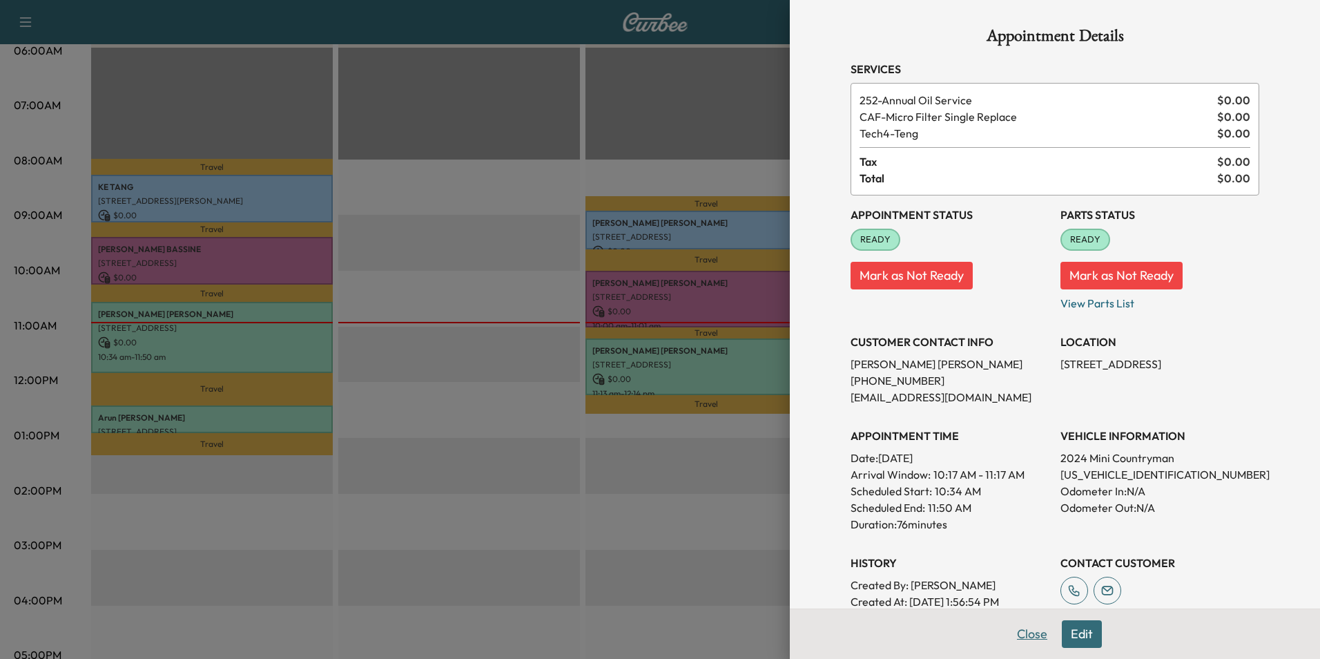
click at [1018, 631] on button "Close" at bounding box center [1032, 634] width 48 height 28
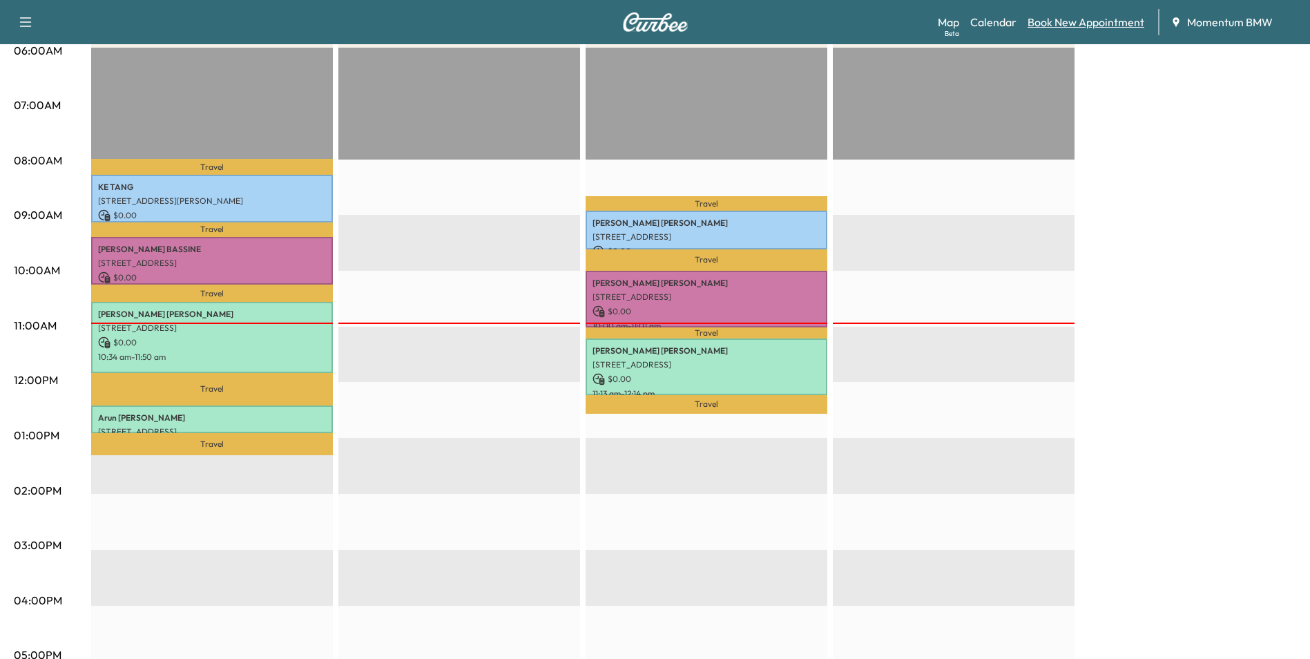
click at [1098, 23] on link "Book New Appointment" at bounding box center [1085, 22] width 117 height 17
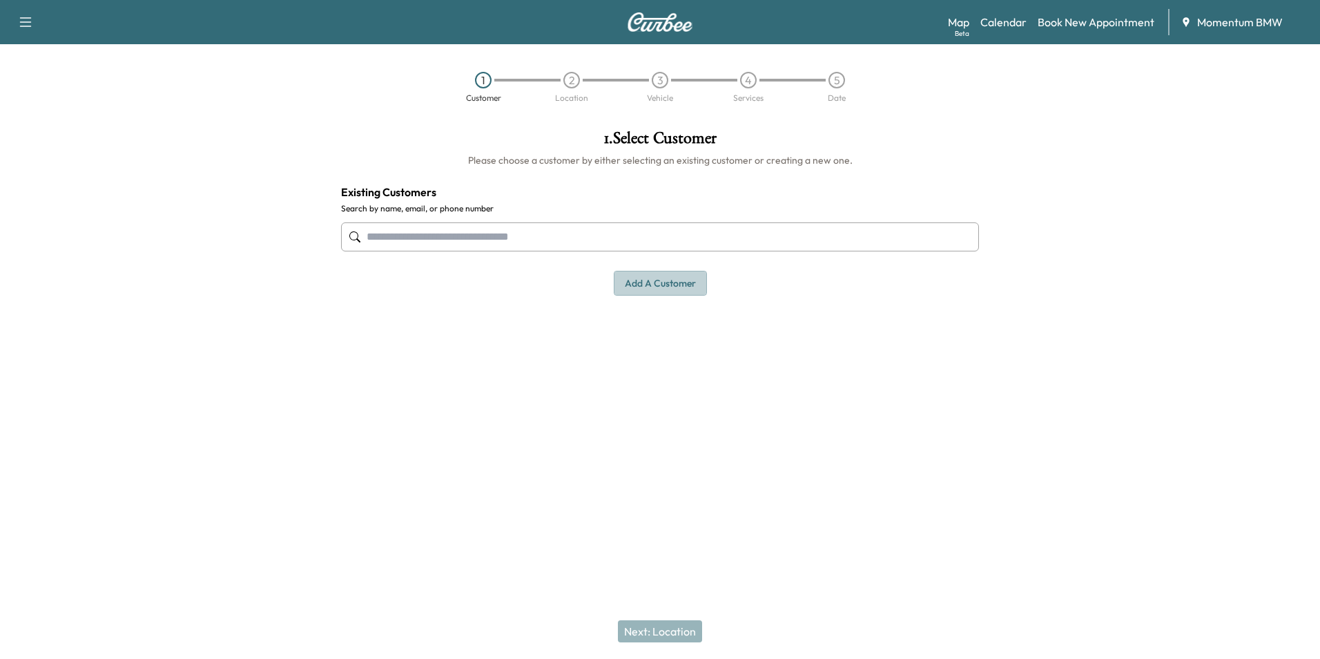
click at [670, 282] on button "Add a customer" at bounding box center [660, 284] width 93 height 26
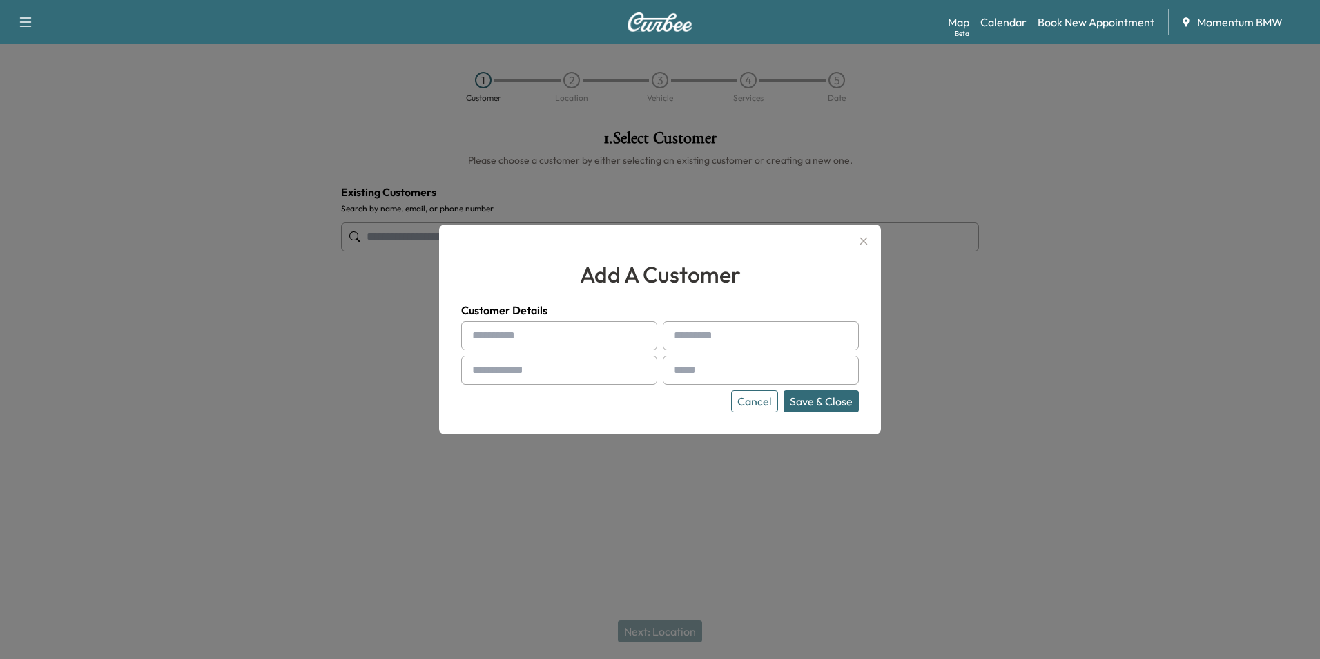
click at [511, 340] on input "text" at bounding box center [559, 335] width 196 height 29
paste input "*********"
type input "*********"
click at [701, 334] on input "text" at bounding box center [761, 335] width 196 height 29
paste input "*********"
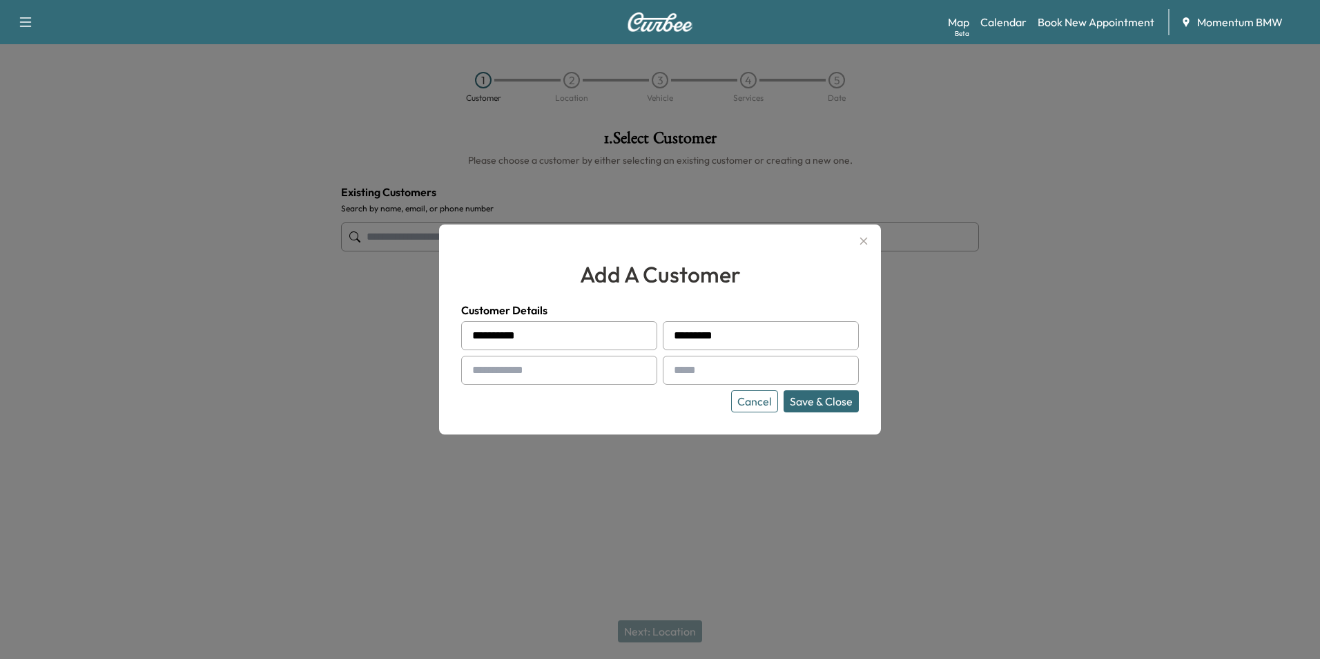
type input "*********"
click at [506, 371] on input "text" at bounding box center [559, 370] width 196 height 29
paste input "**********"
type input "**********"
click at [709, 369] on input "text" at bounding box center [761, 370] width 196 height 29
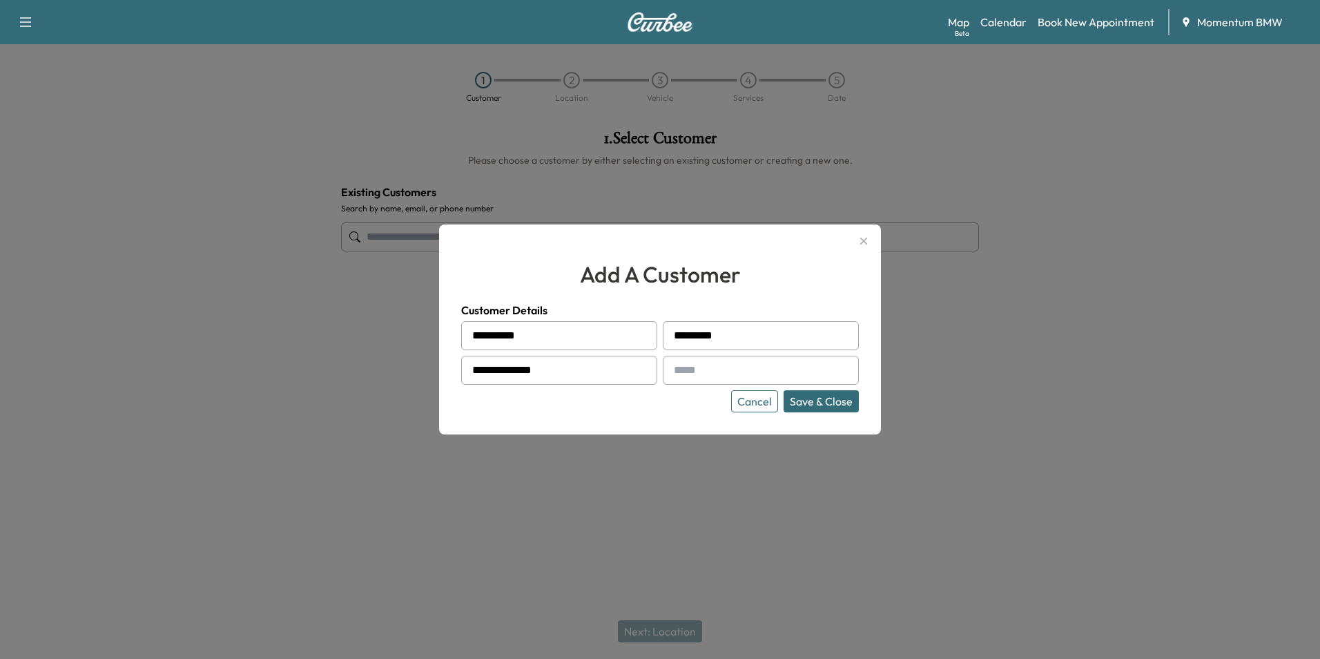
click at [1050, 585] on div at bounding box center [660, 329] width 1320 height 659
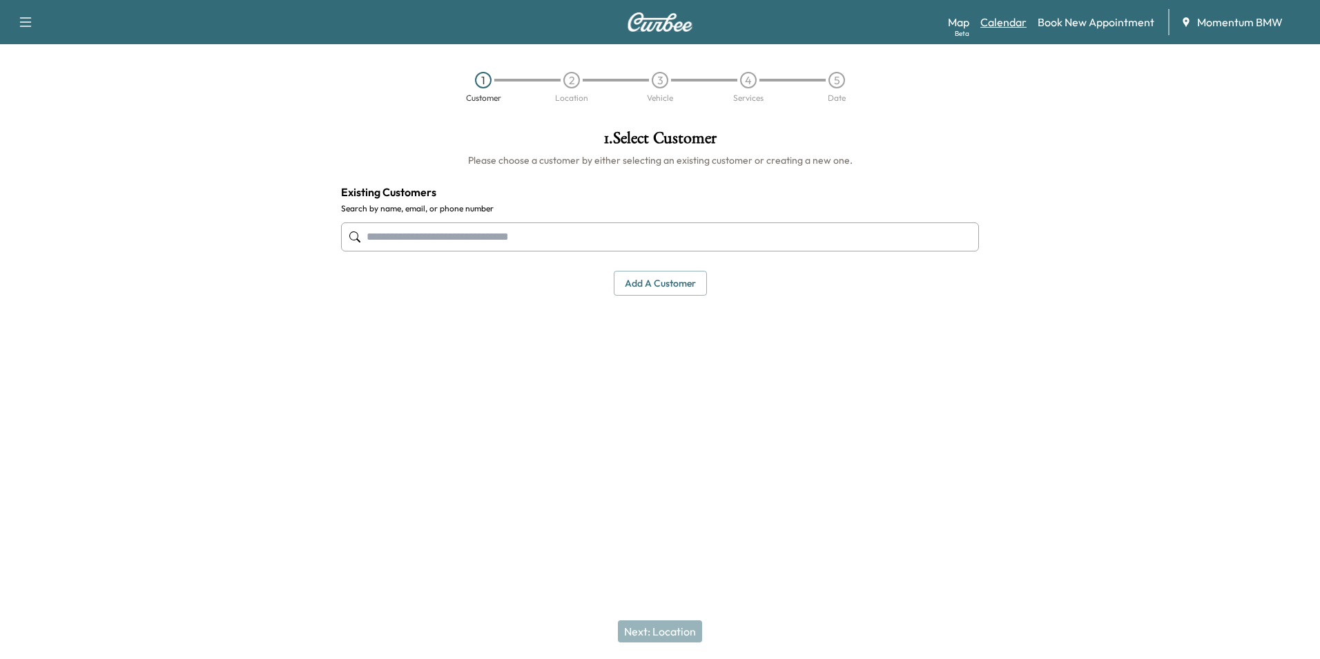
click at [1007, 18] on link "Calendar" at bounding box center [1003, 22] width 46 height 17
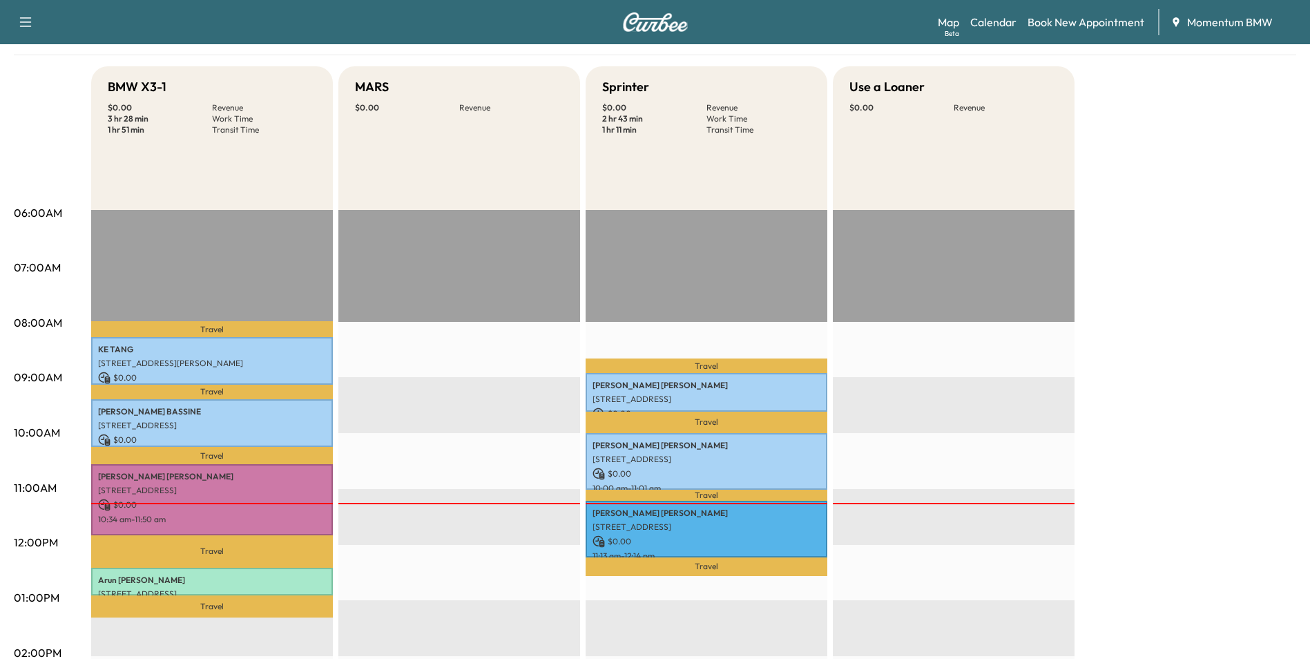
scroll to position [138, 0]
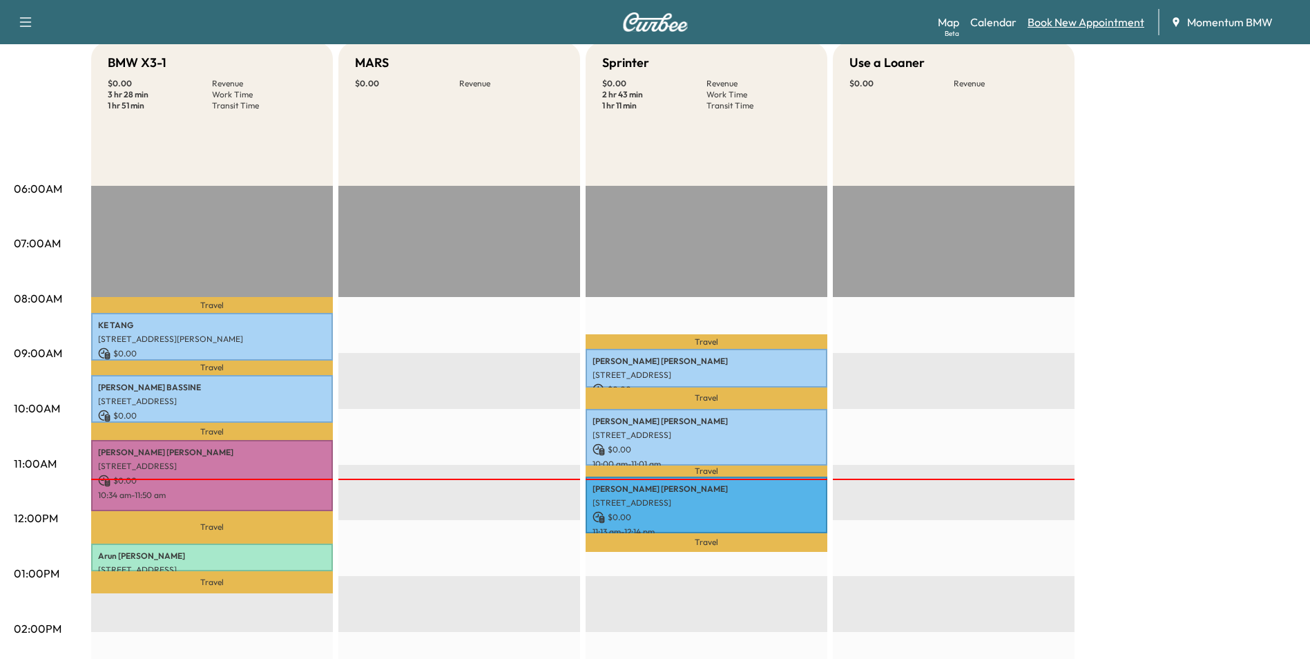
click at [1100, 20] on link "Book New Appointment" at bounding box center [1085, 22] width 117 height 17
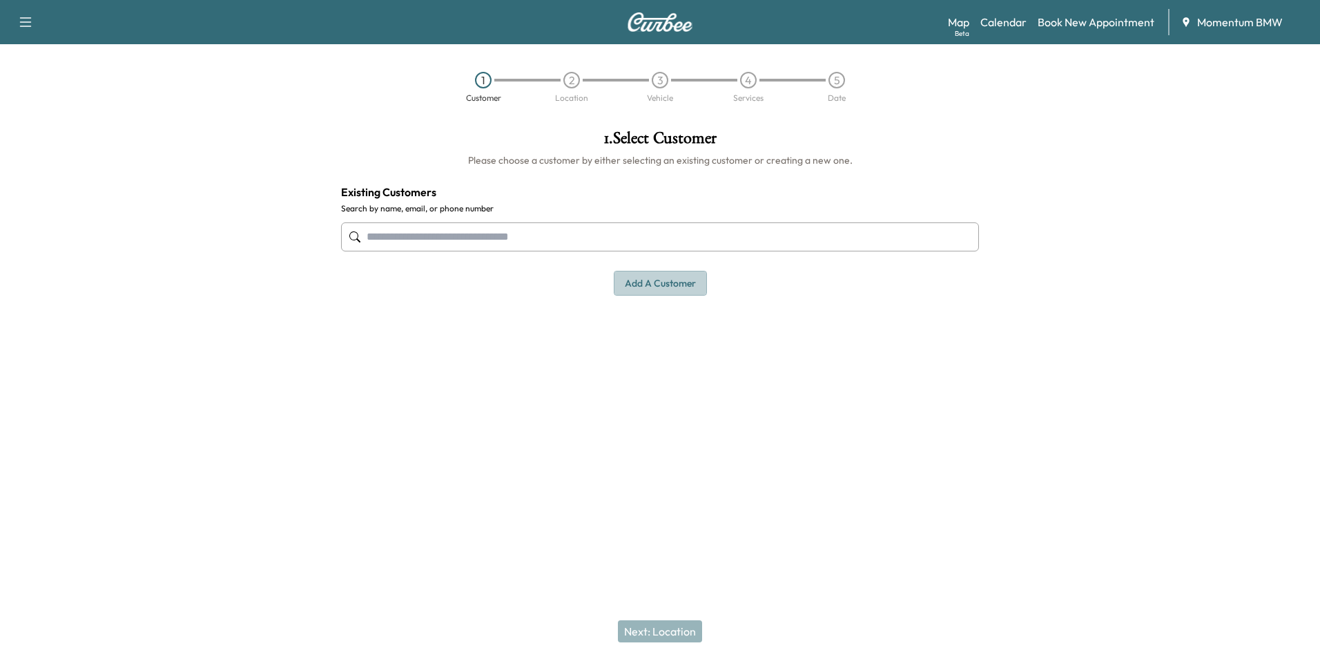
click at [673, 281] on button "Add a customer" at bounding box center [660, 284] width 93 height 26
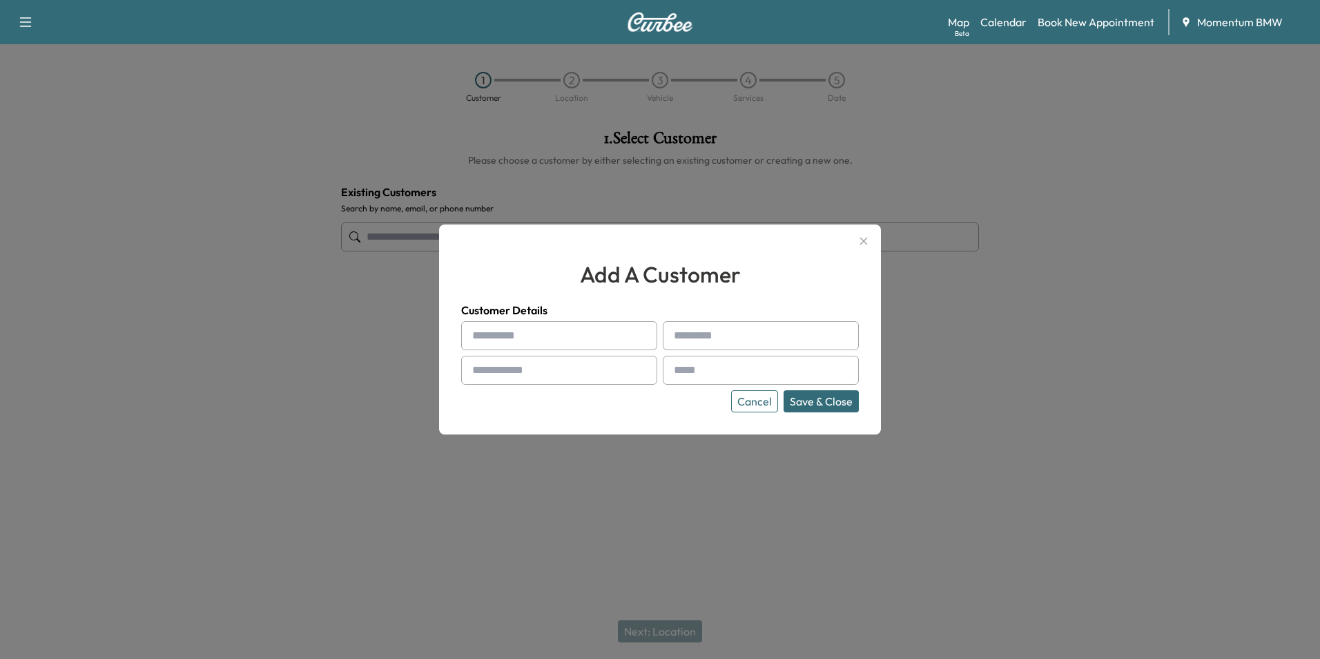
paste input "*********"
type input "*********"
type input "**********"
type input "*********"
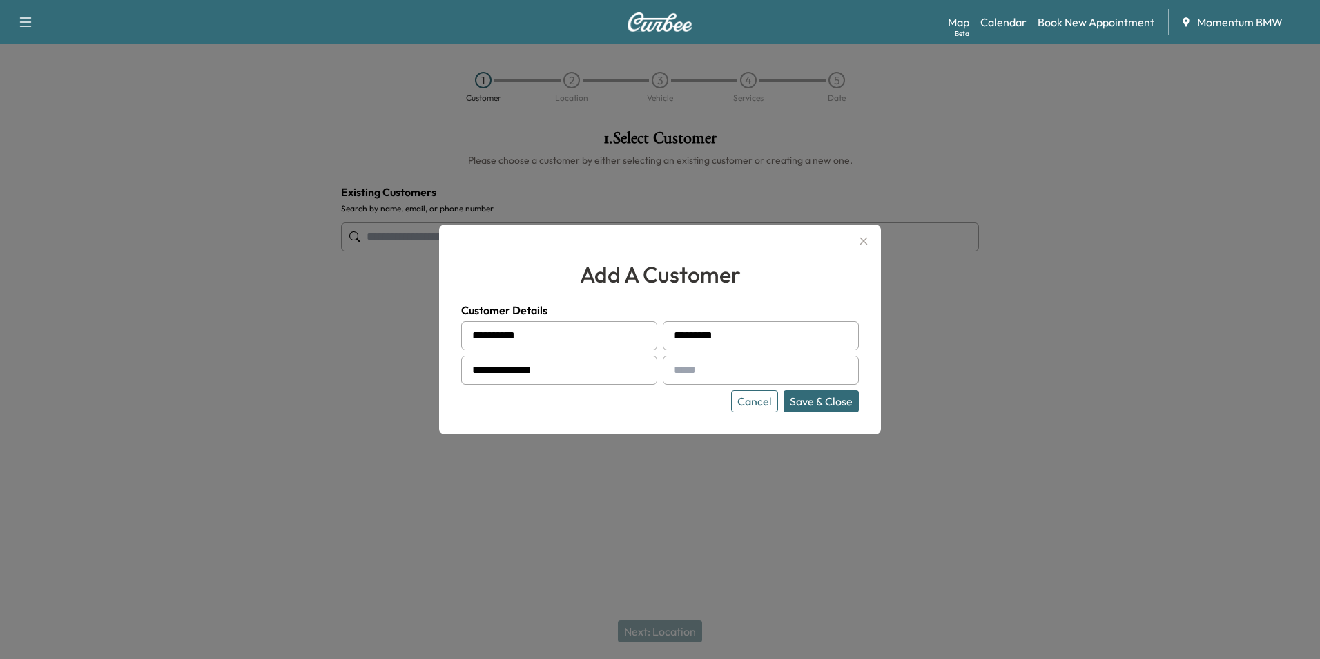
click at [712, 373] on input "text" at bounding box center [761, 370] width 196 height 29
paste input "**********"
type input "**********"
click at [818, 405] on button "Save & Close" at bounding box center [821, 401] width 75 height 22
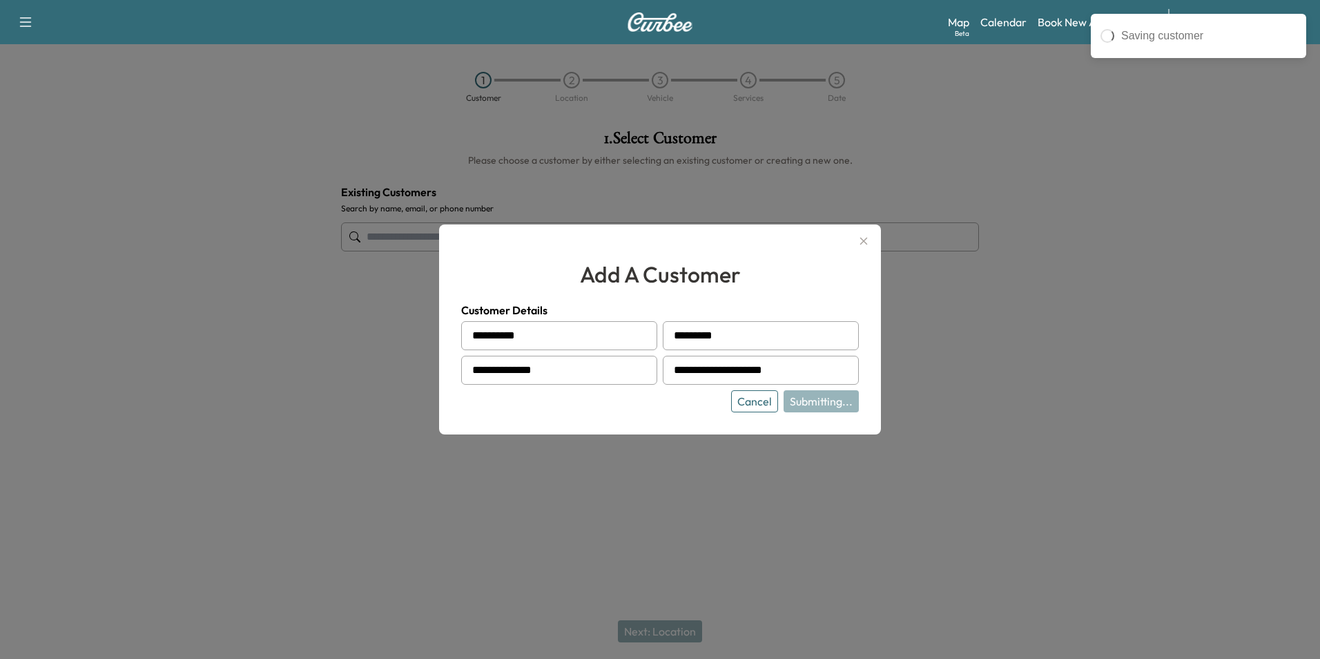
type input "**********"
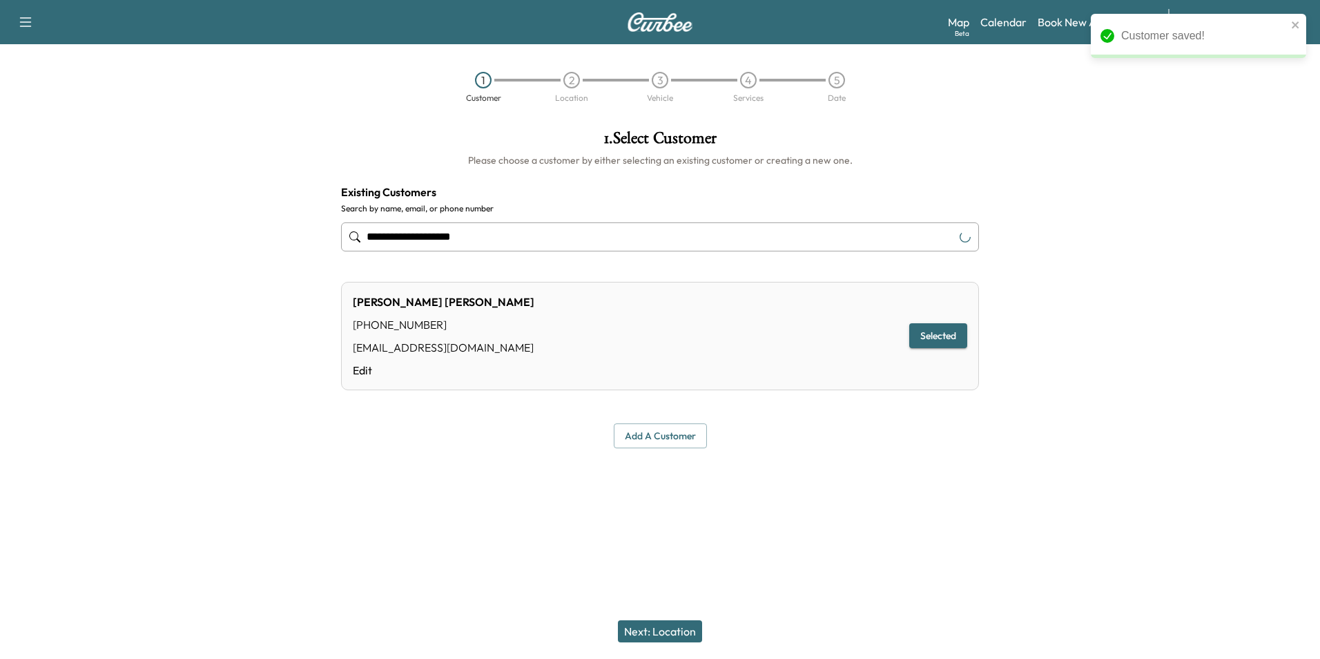
click at [665, 630] on button "Next: Location" at bounding box center [660, 631] width 84 height 22
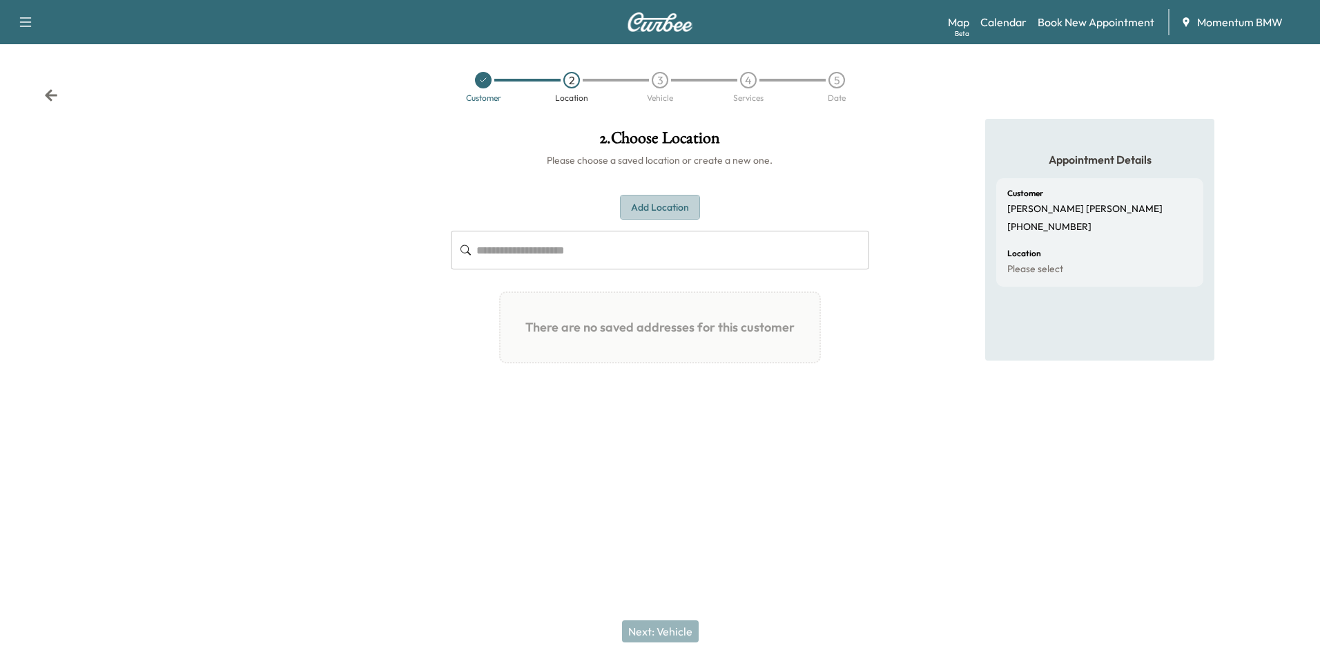
click at [657, 205] on button "Add Location" at bounding box center [660, 208] width 80 height 26
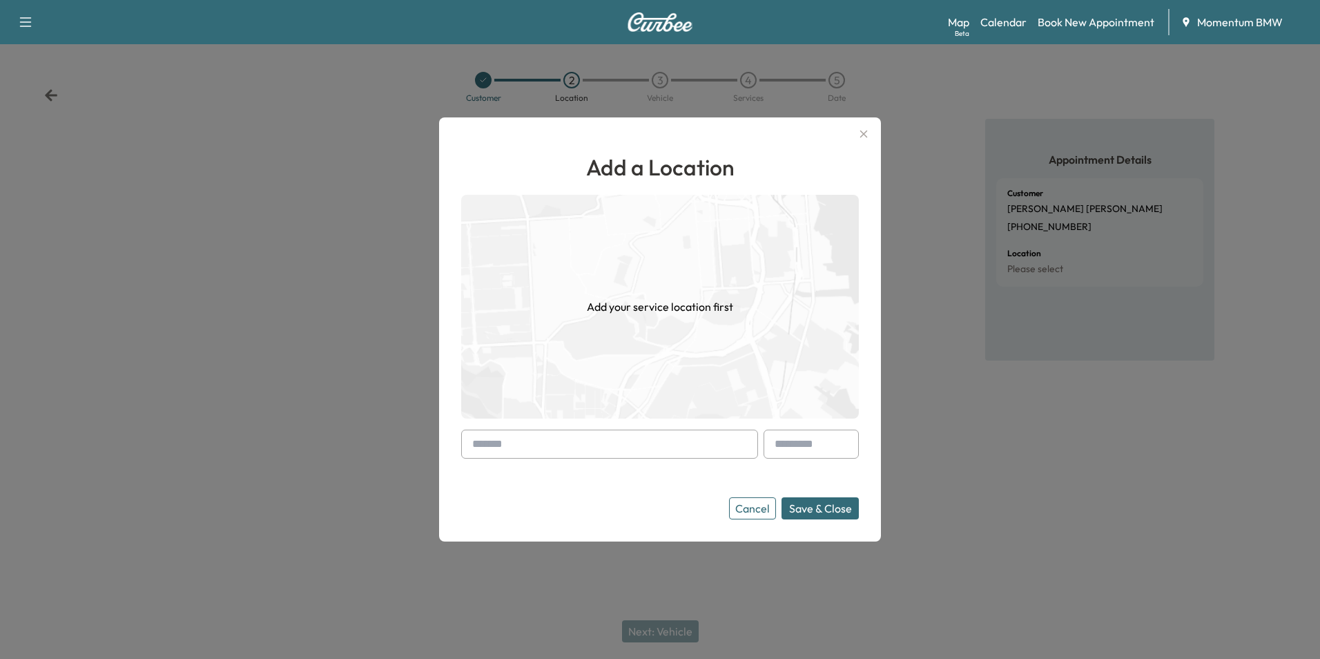
click at [525, 441] on input "text" at bounding box center [609, 443] width 297 height 29
paste input "**********"
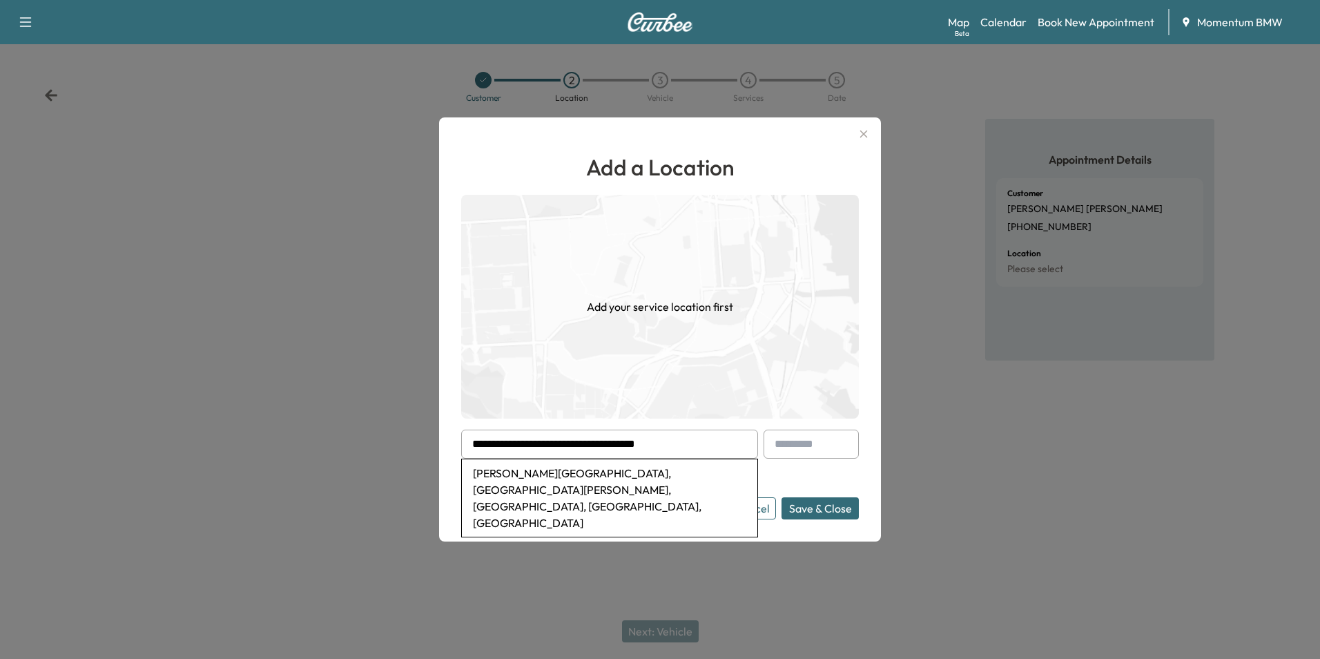
click at [551, 471] on li "Myatt Elementary School, West Webb Street, El Campo, TX, USA" at bounding box center [609, 497] width 295 height 77
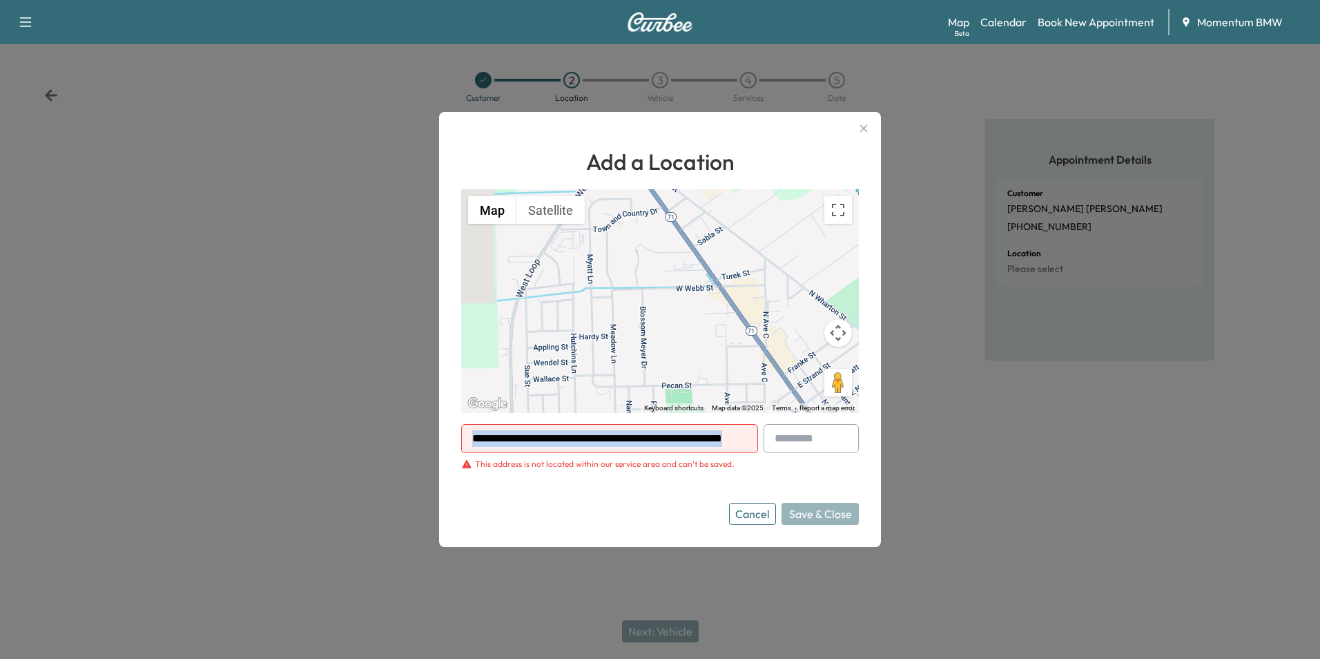
scroll to position [0, 1]
drag, startPoint x: 750, startPoint y: 434, endPoint x: 663, endPoint y: 431, distance: 86.3
click at [674, 431] on div "**********" at bounding box center [609, 438] width 297 height 29
click at [747, 512] on button "Cancel" at bounding box center [752, 514] width 47 height 22
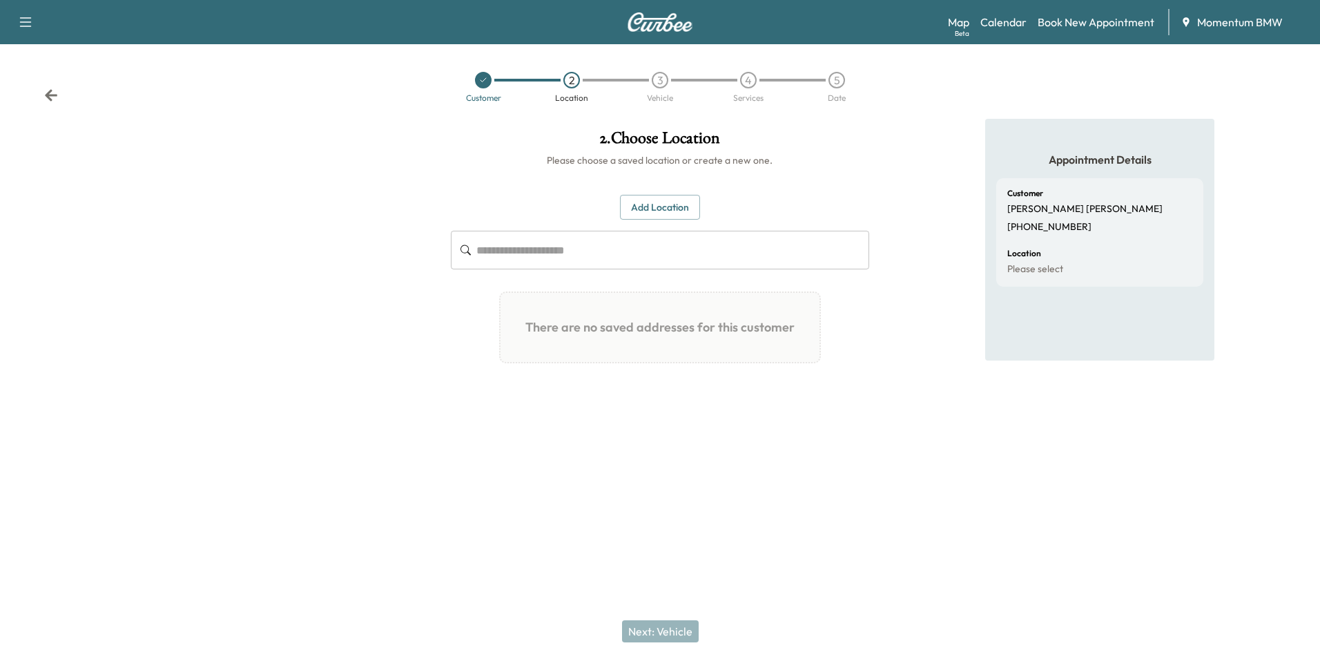
click at [670, 202] on button "Add Location" at bounding box center [660, 208] width 80 height 26
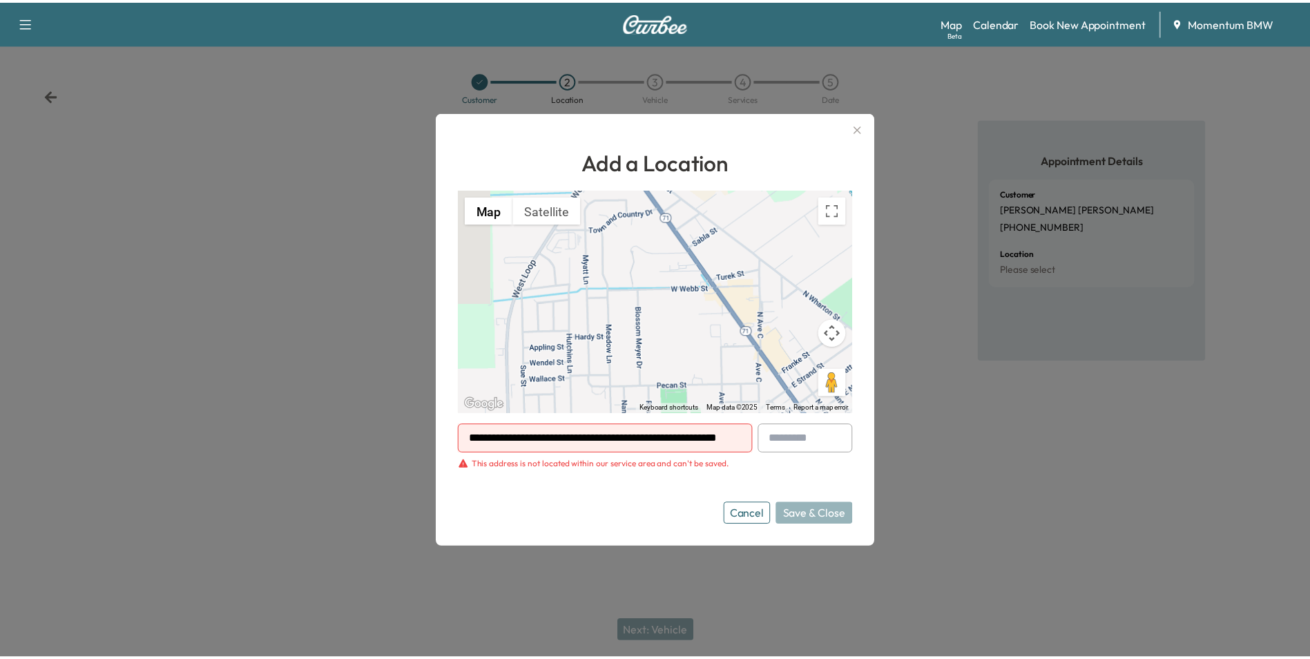
scroll to position [0, 0]
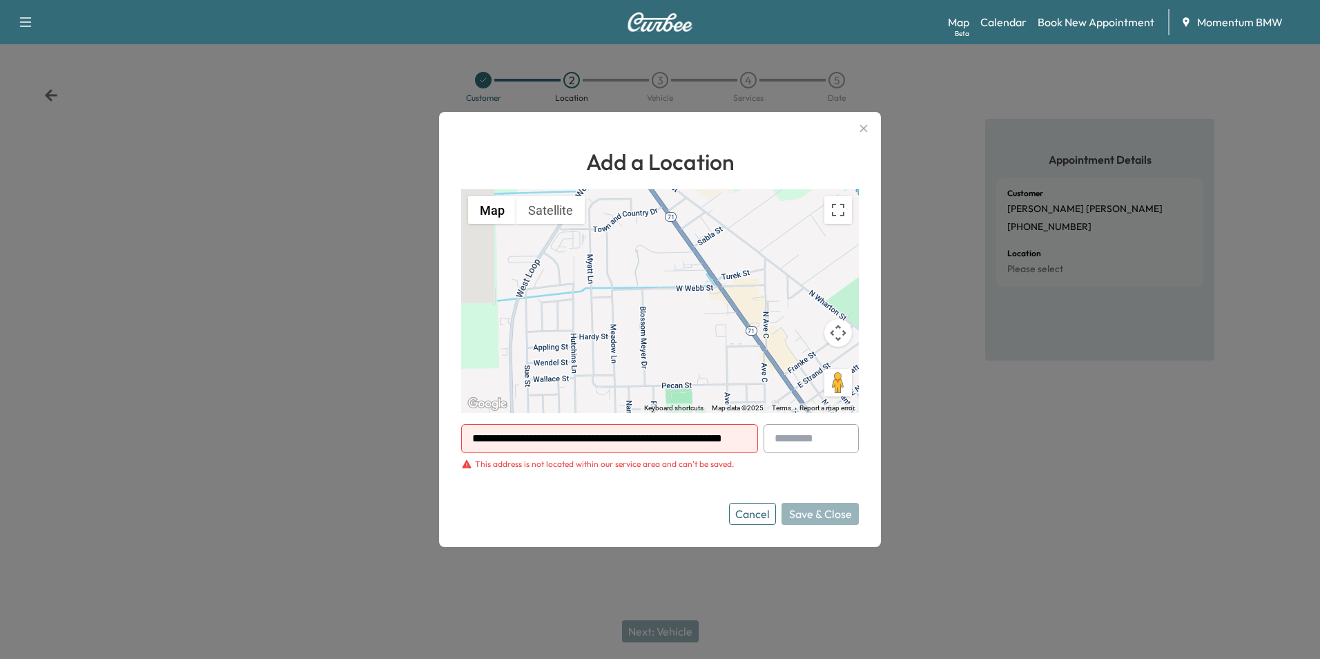
drag, startPoint x: 720, startPoint y: 438, endPoint x: 445, endPoint y: 428, distance: 274.9
click at [447, 427] on div "**********" at bounding box center [660, 329] width 442 height 435
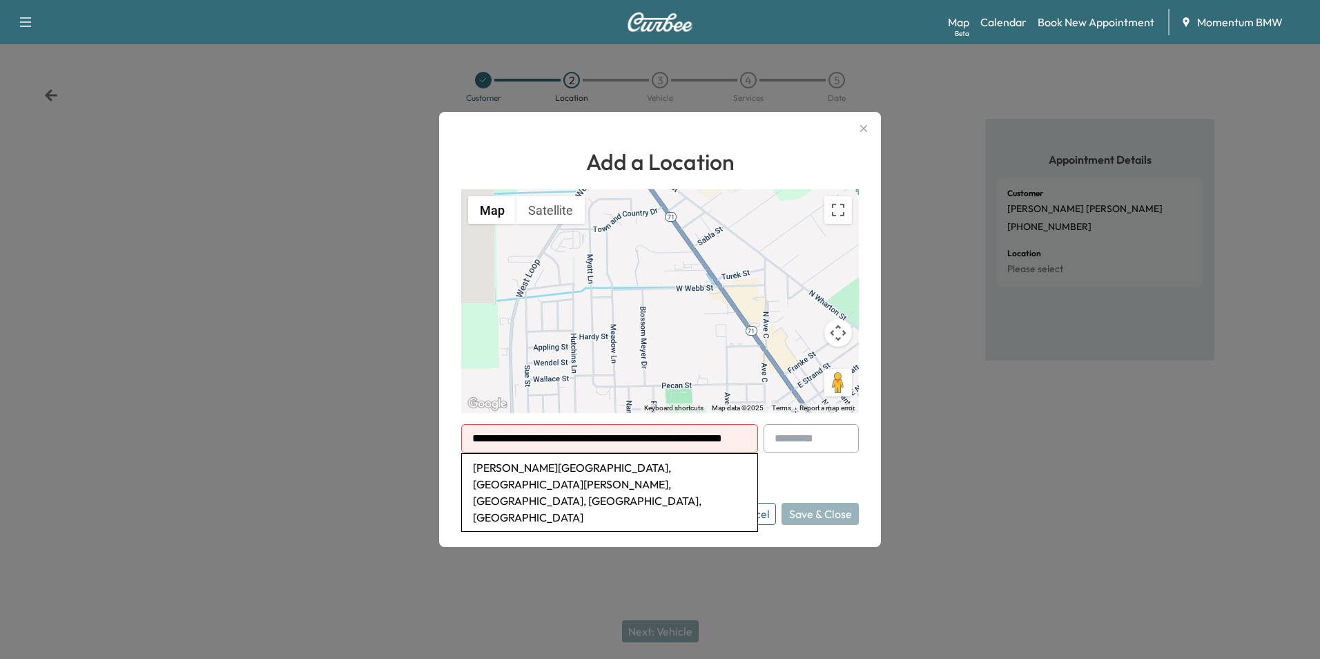
type input "**********"
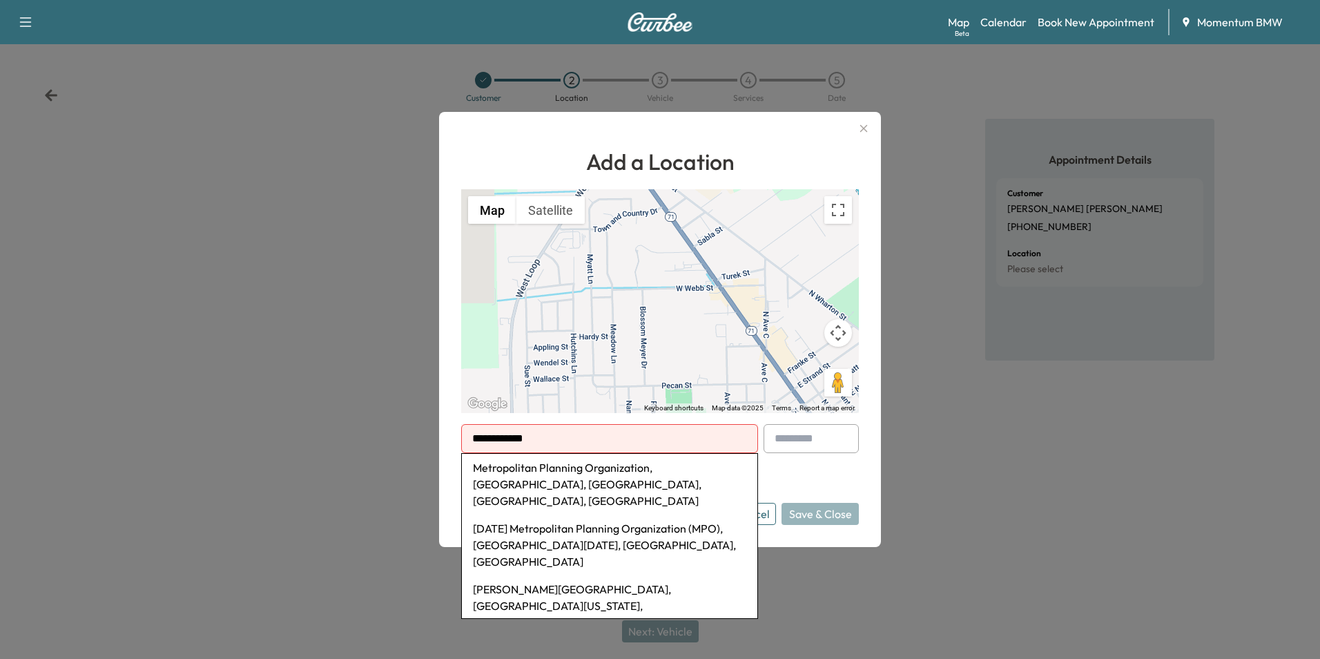
drag, startPoint x: 548, startPoint y: 427, endPoint x: 425, endPoint y: 429, distance: 122.9
click at [429, 430] on div "**********" at bounding box center [660, 329] width 1320 height 659
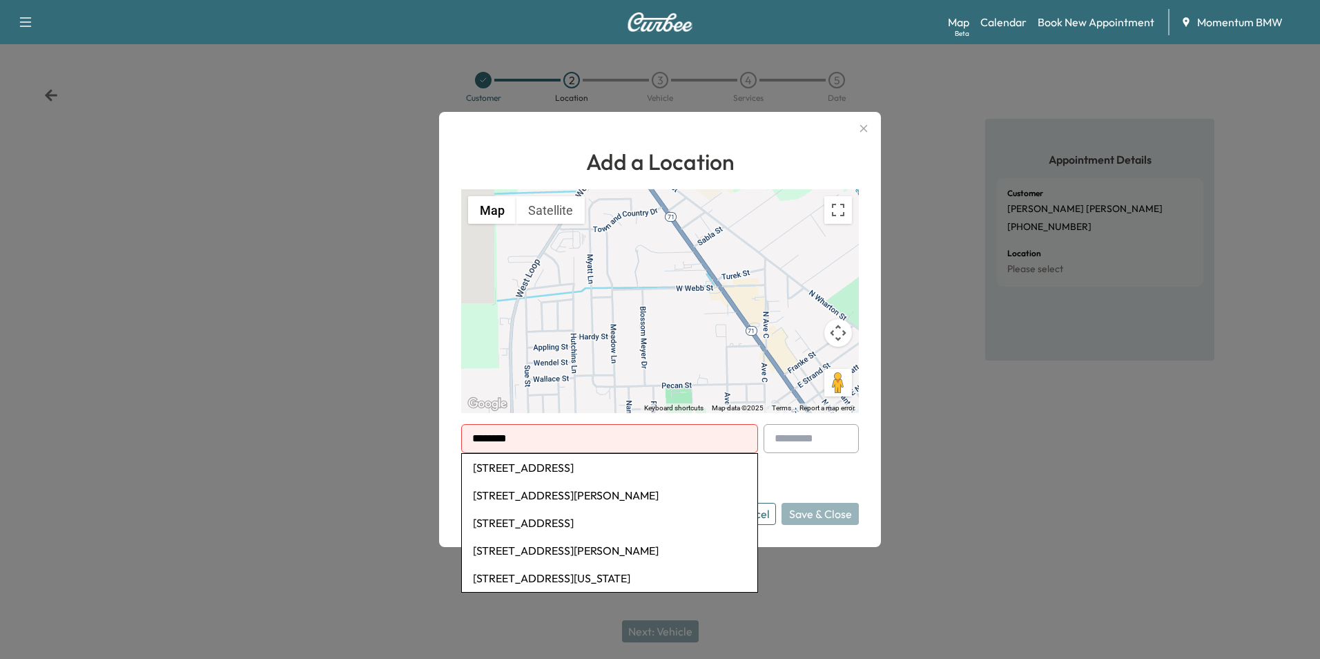
click at [541, 468] on li "9570 Southwest Freeway, Houston, TX, USA" at bounding box center [609, 468] width 295 height 28
type input "**********"
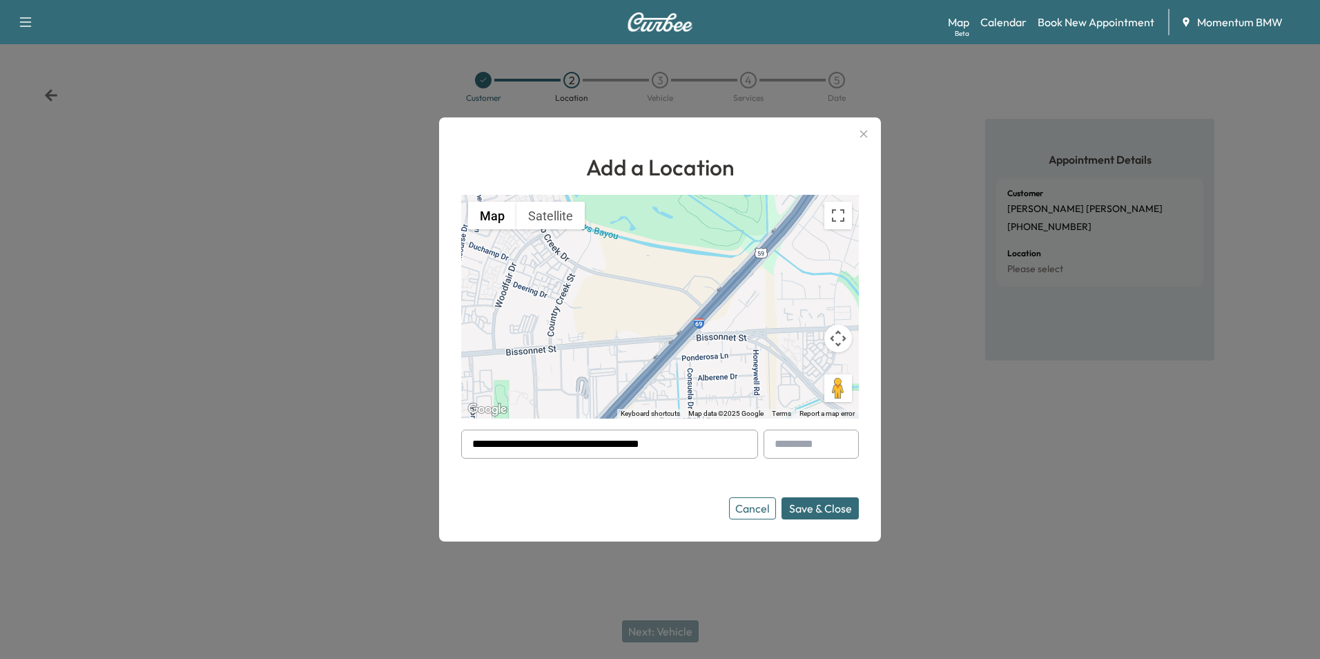
click at [810, 512] on button "Save & Close" at bounding box center [819, 508] width 77 height 22
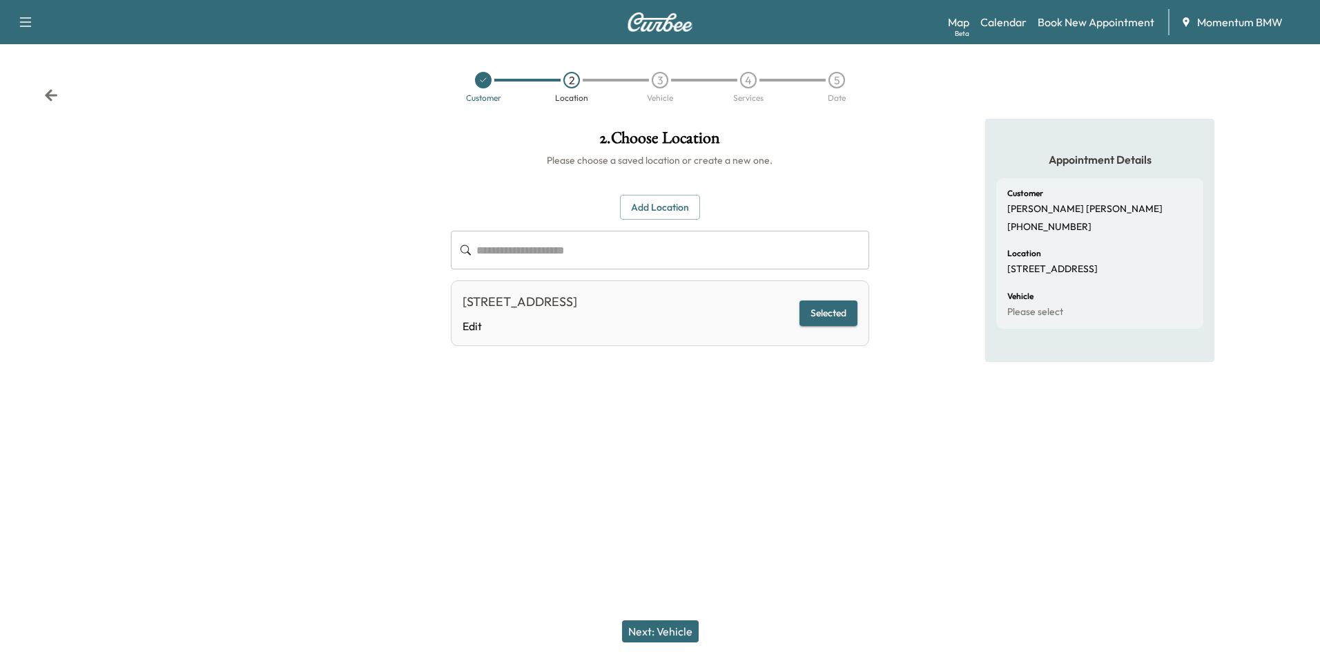
click at [657, 625] on button "Next: Vehicle" at bounding box center [660, 631] width 77 height 22
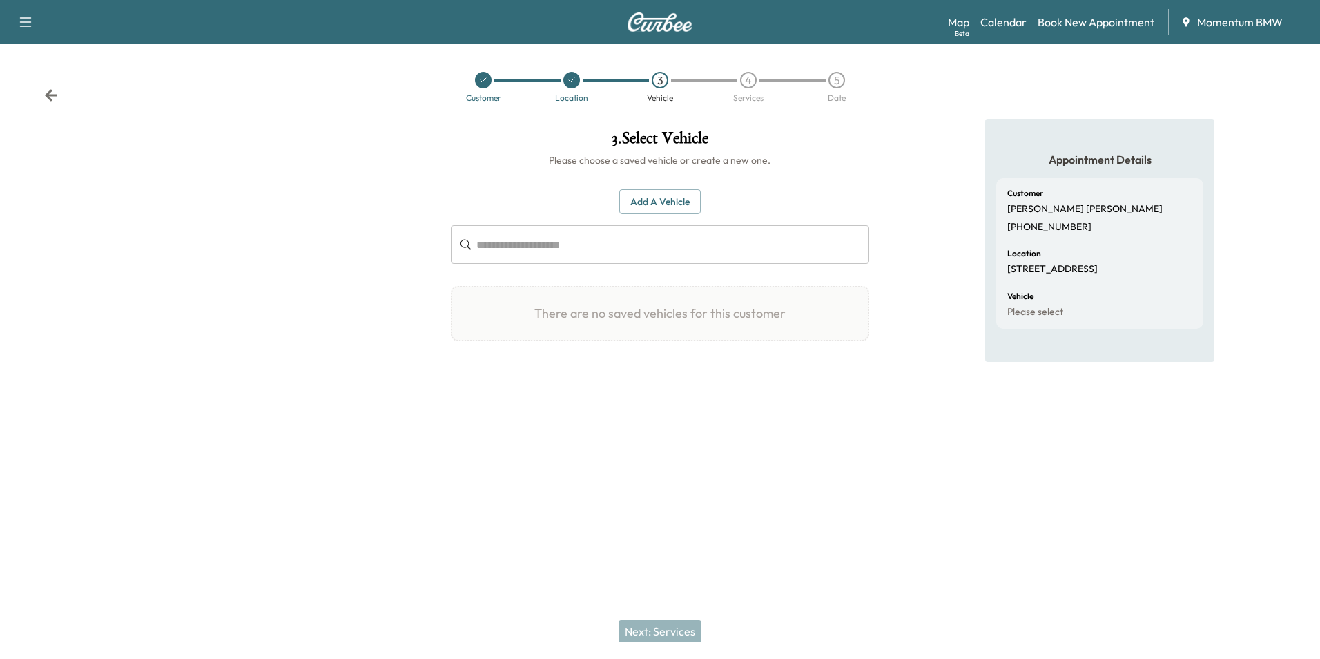
click at [657, 202] on button "Add a Vehicle" at bounding box center [659, 202] width 81 height 26
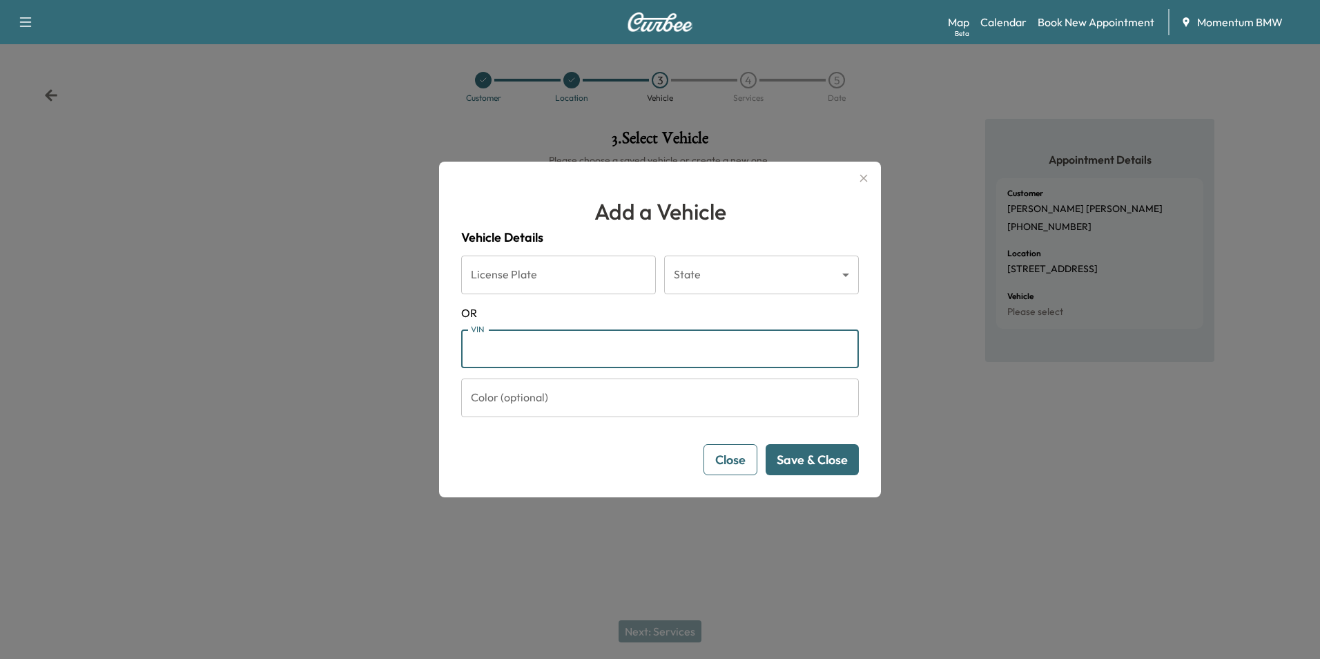
paste input "**********"
type input "**********"
click at [814, 451] on button "Save & Close" at bounding box center [812, 459] width 93 height 31
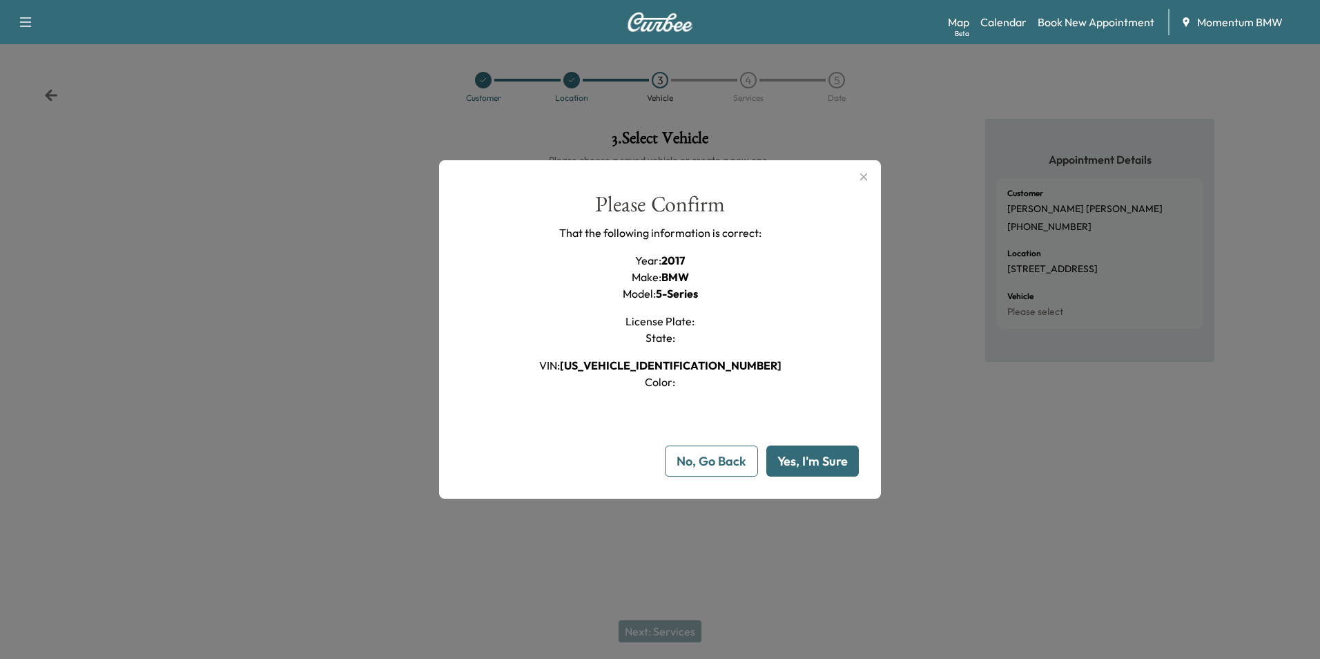
click at [814, 451] on button "Yes, I'm Sure" at bounding box center [812, 460] width 93 height 31
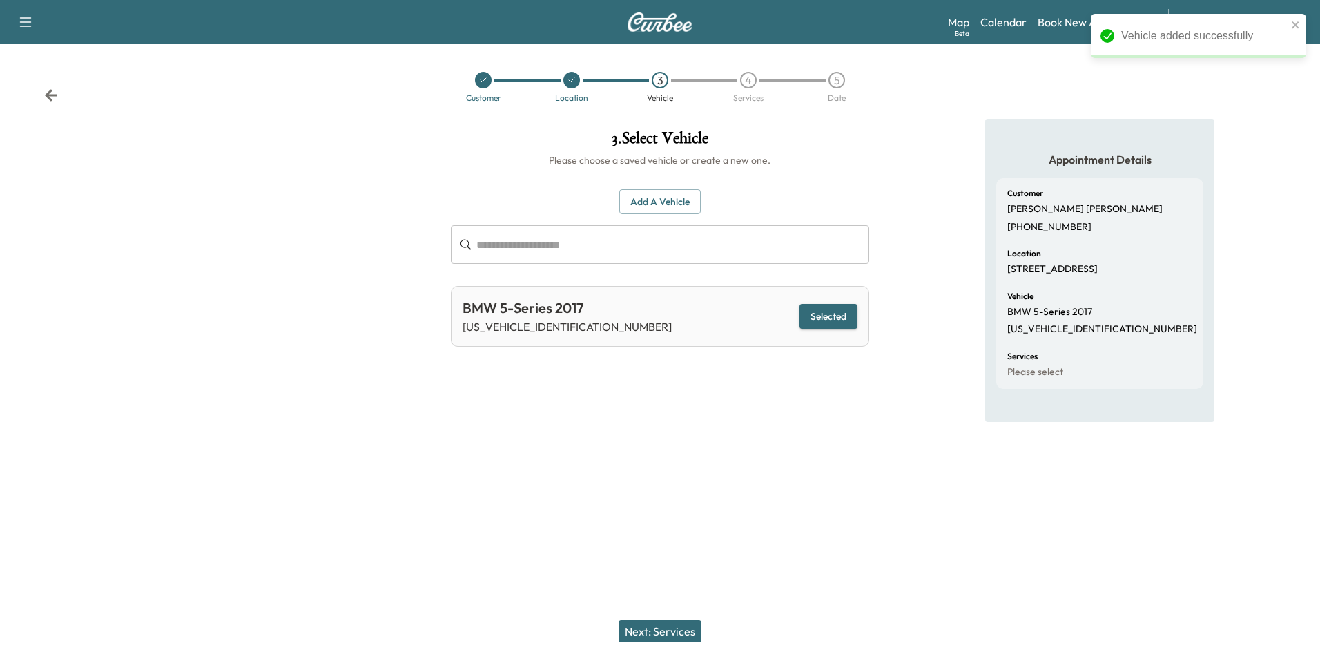
click at [657, 629] on button "Next: Services" at bounding box center [660, 631] width 83 height 22
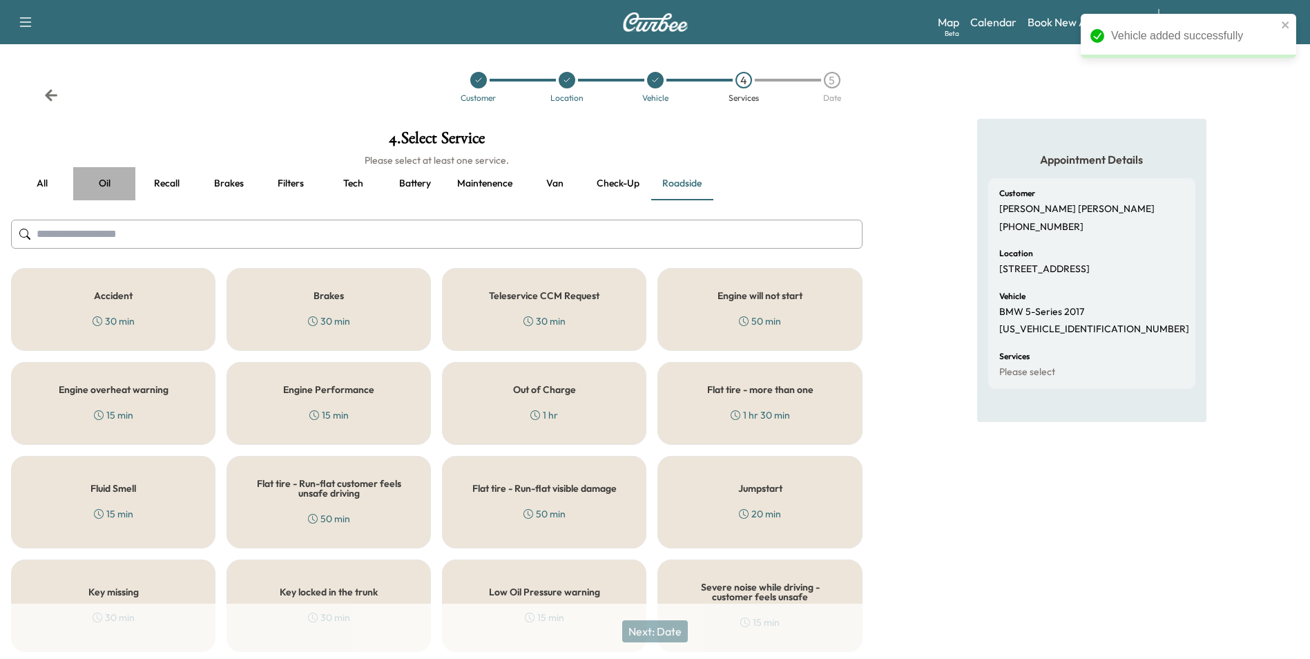
click at [104, 180] on button "Oil" at bounding box center [104, 183] width 62 height 33
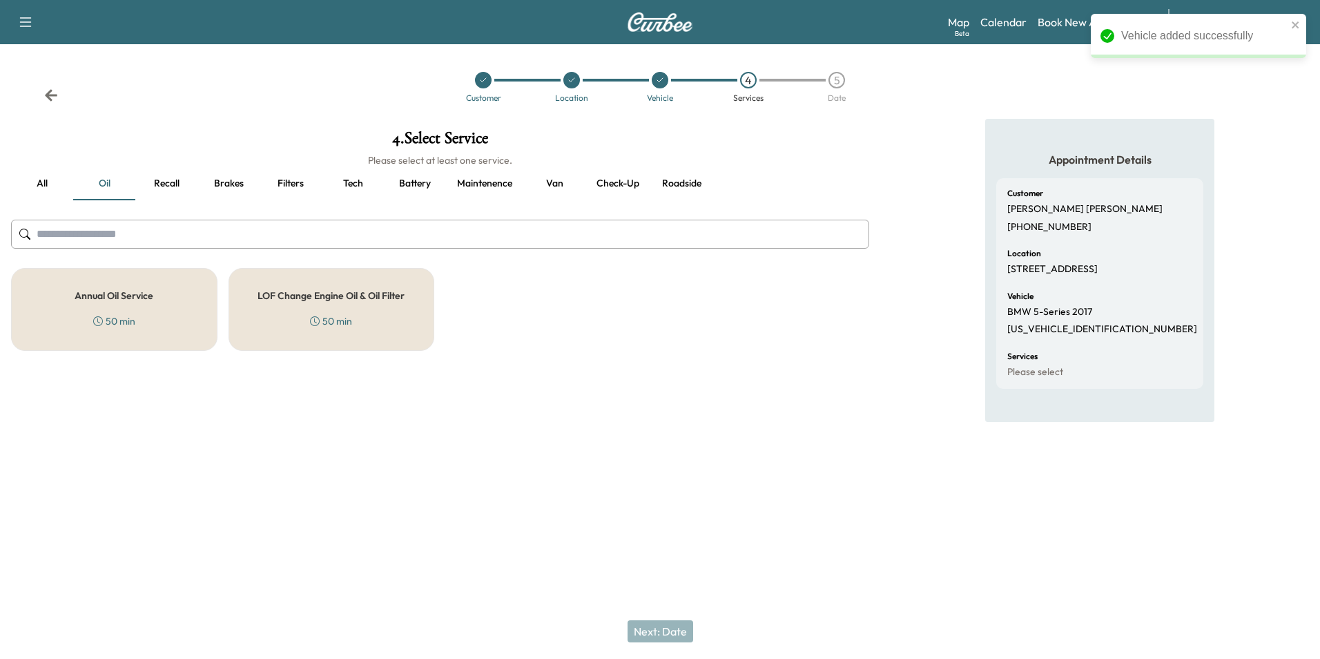
click at [121, 317] on div "50 min" at bounding box center [114, 321] width 42 height 14
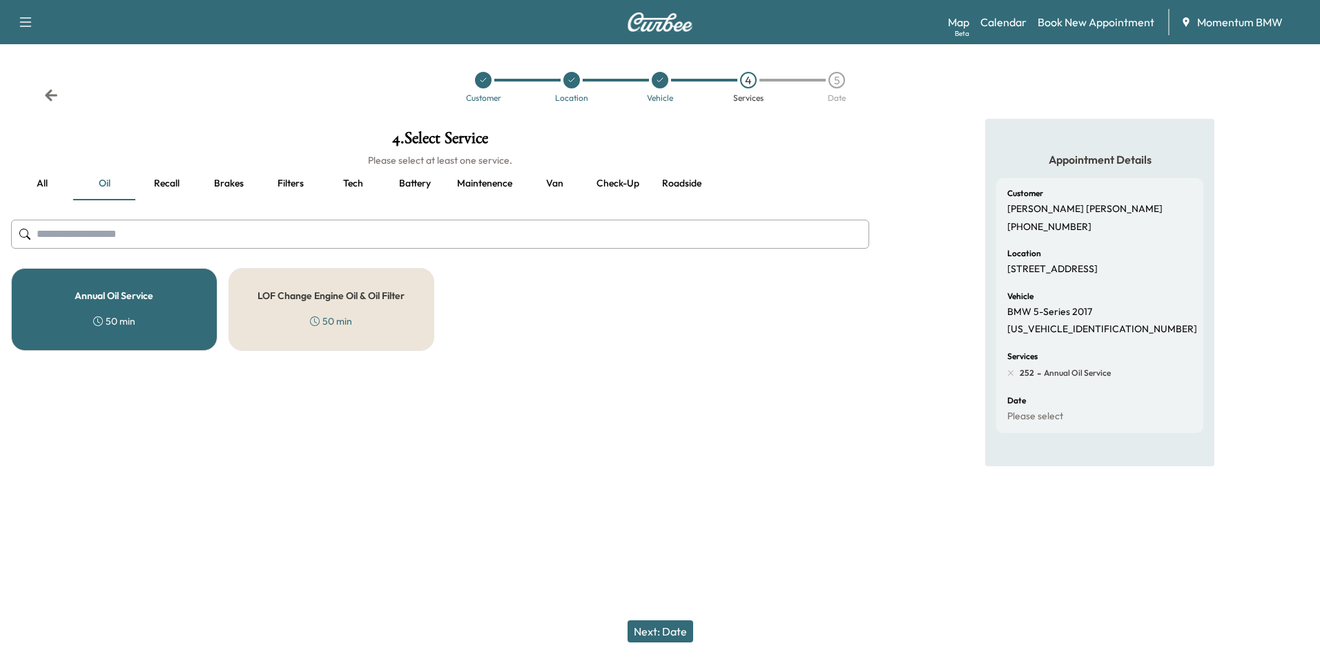
click at [230, 185] on button "Brakes" at bounding box center [228, 183] width 62 height 33
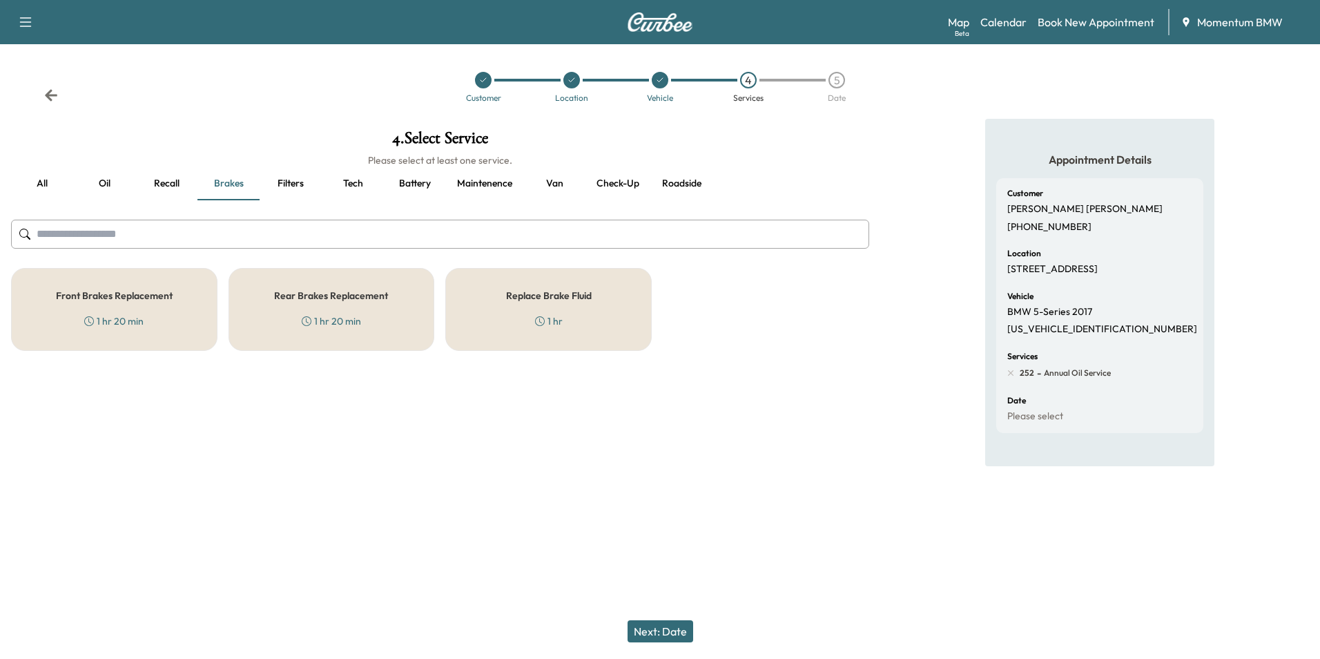
click at [542, 313] on div "Replace Brake Fluid 1 hr" at bounding box center [548, 309] width 206 height 83
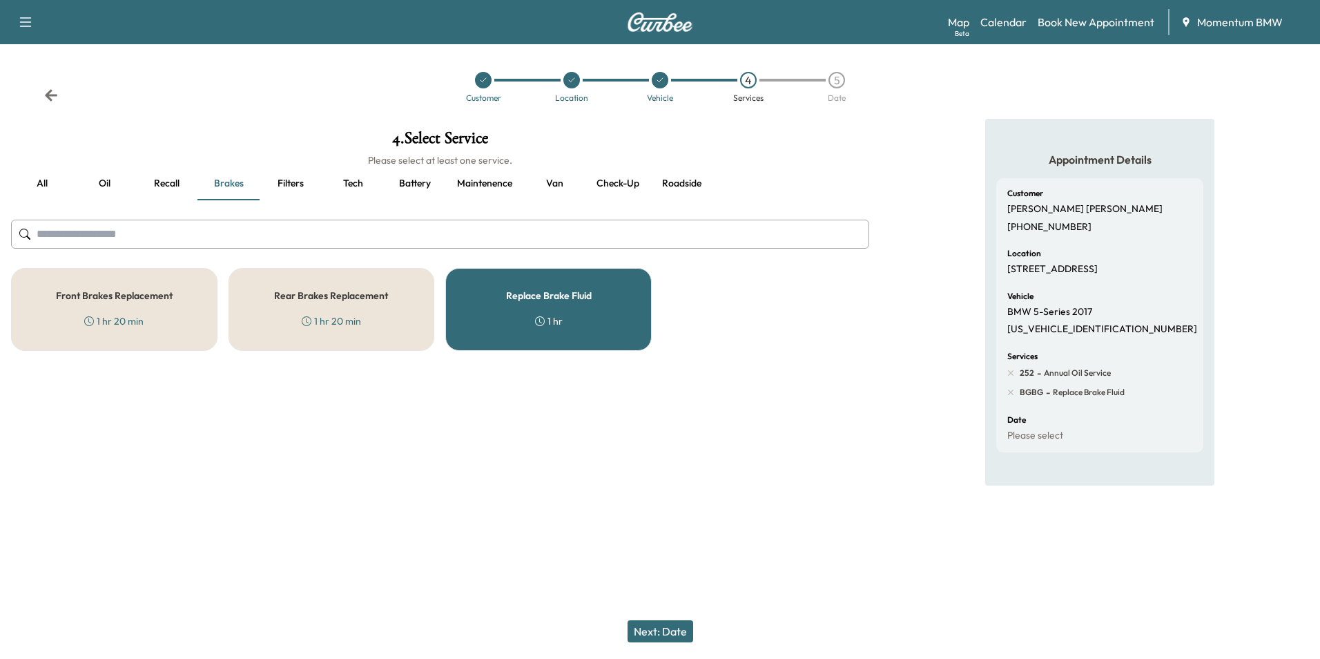
click at [652, 627] on button "Next: Date" at bounding box center [661, 631] width 66 height 22
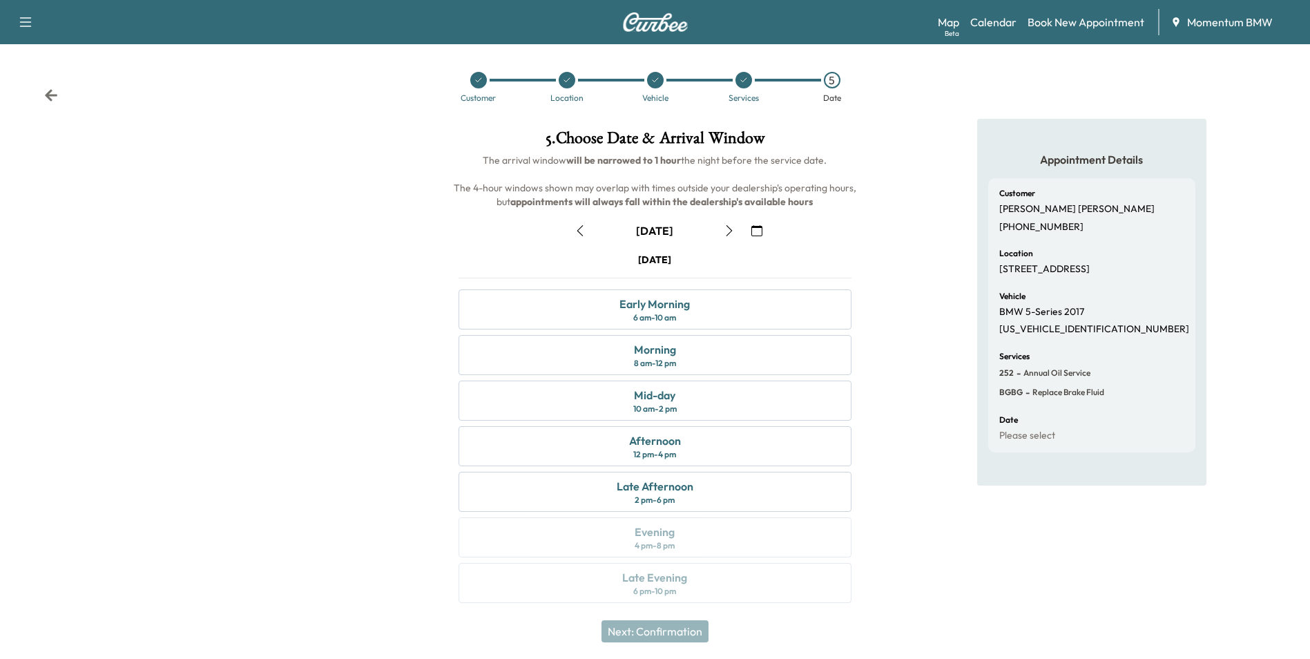
click at [729, 223] on button "button" at bounding box center [728, 231] width 23 height 22
click at [671, 349] on div "Morning" at bounding box center [655, 349] width 42 height 17
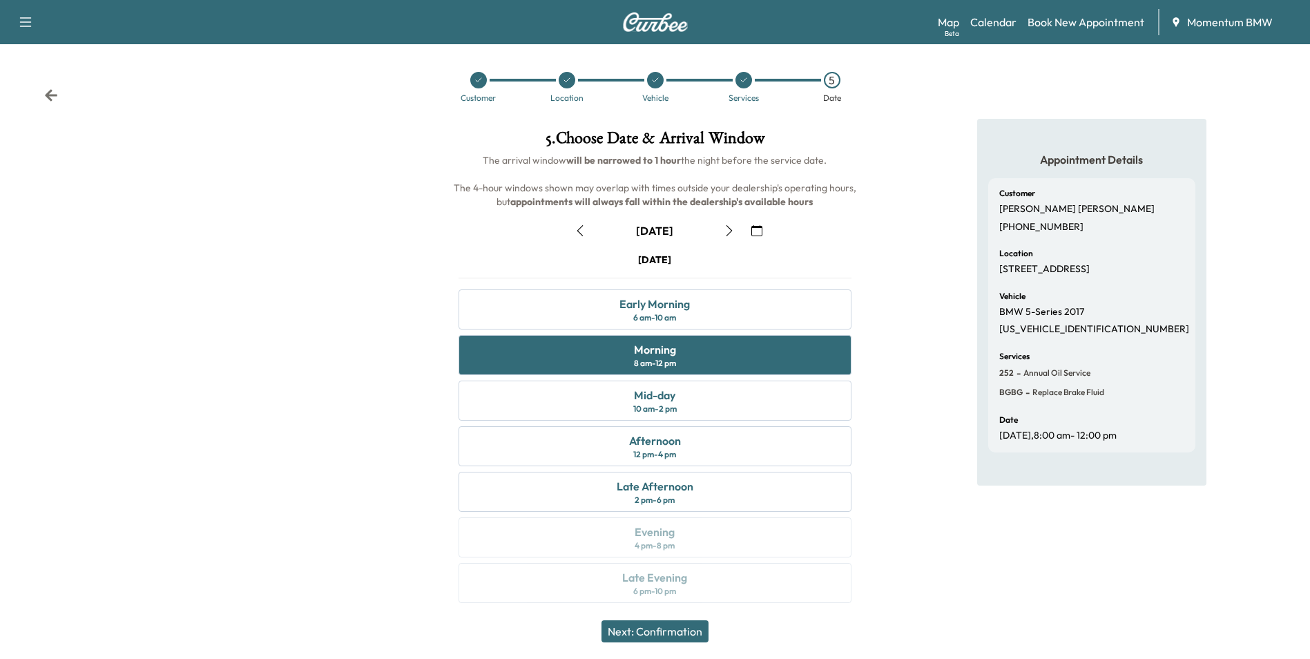
click at [659, 624] on button "Next: Confirmation" at bounding box center [654, 631] width 107 height 22
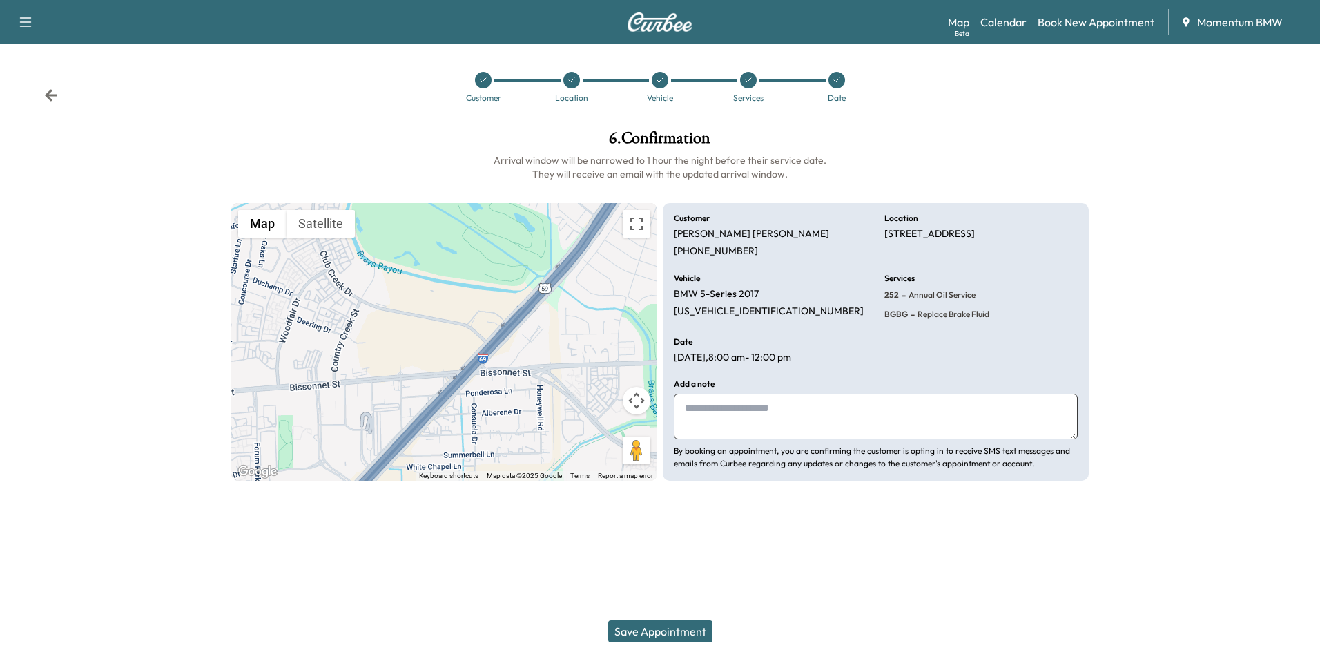
click at [670, 634] on button "Save Appointment" at bounding box center [660, 631] width 104 height 22
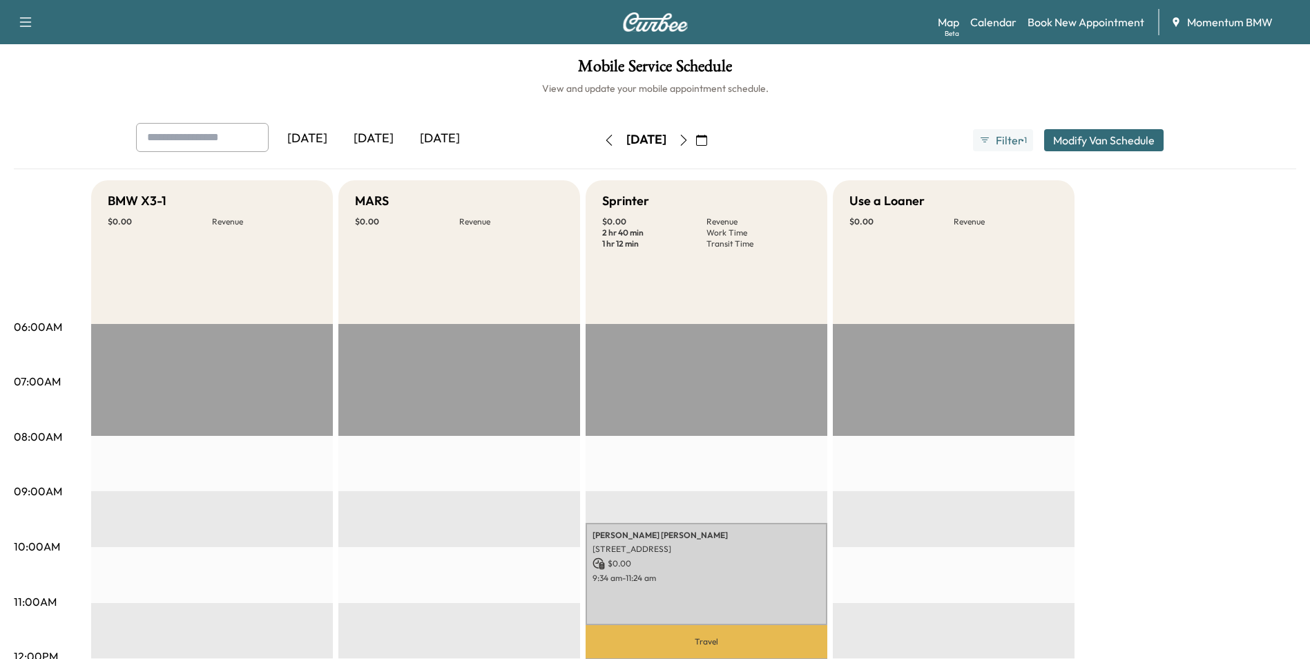
click at [603, 142] on icon "button" at bounding box center [608, 140] width 11 height 11
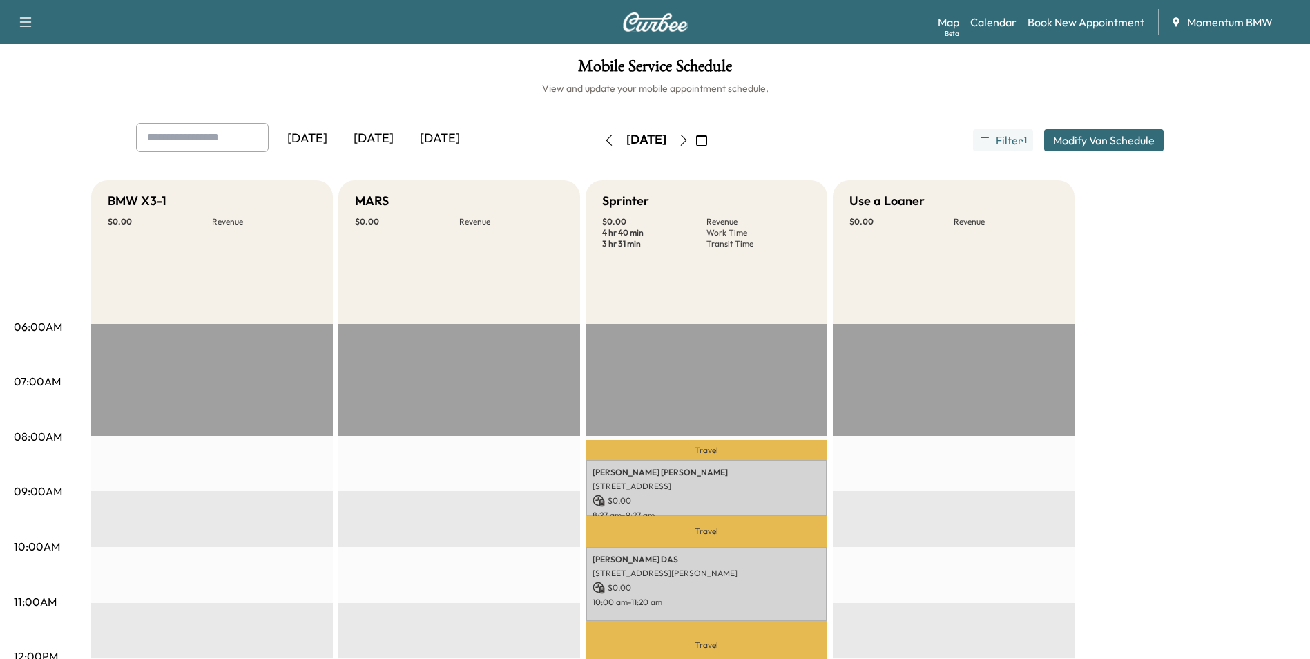
click at [603, 142] on icon "button" at bounding box center [608, 140] width 11 height 11
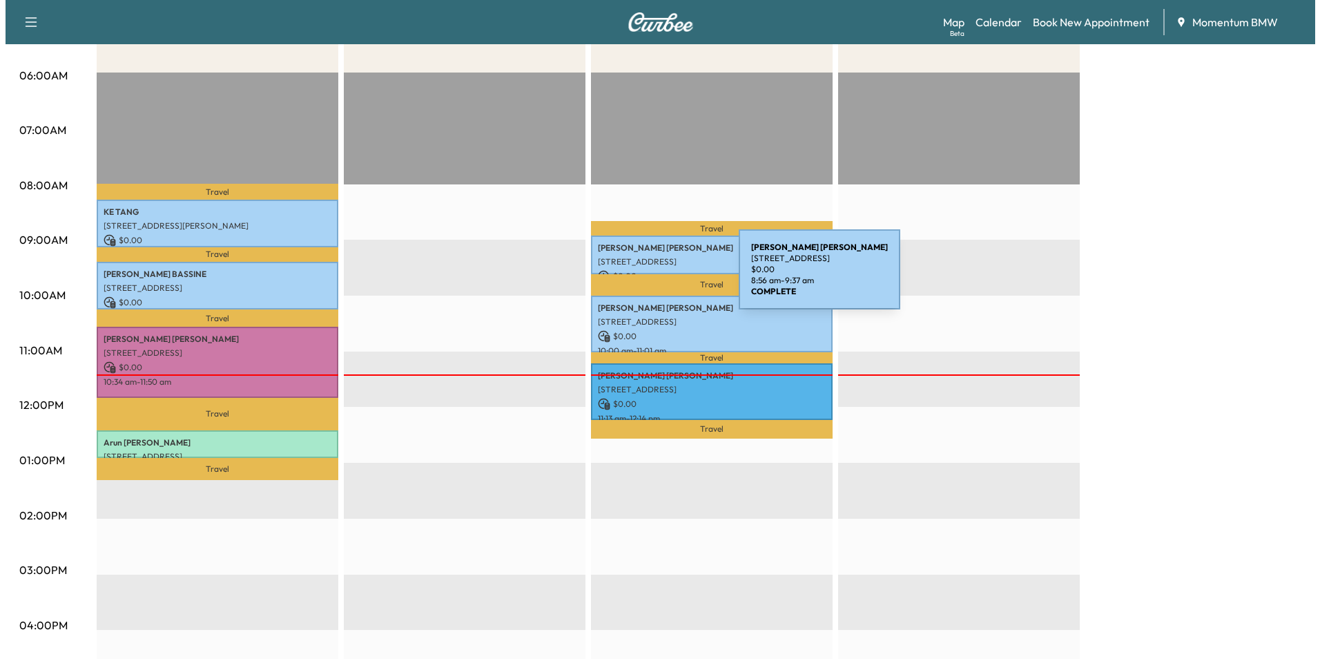
scroll to position [276, 0]
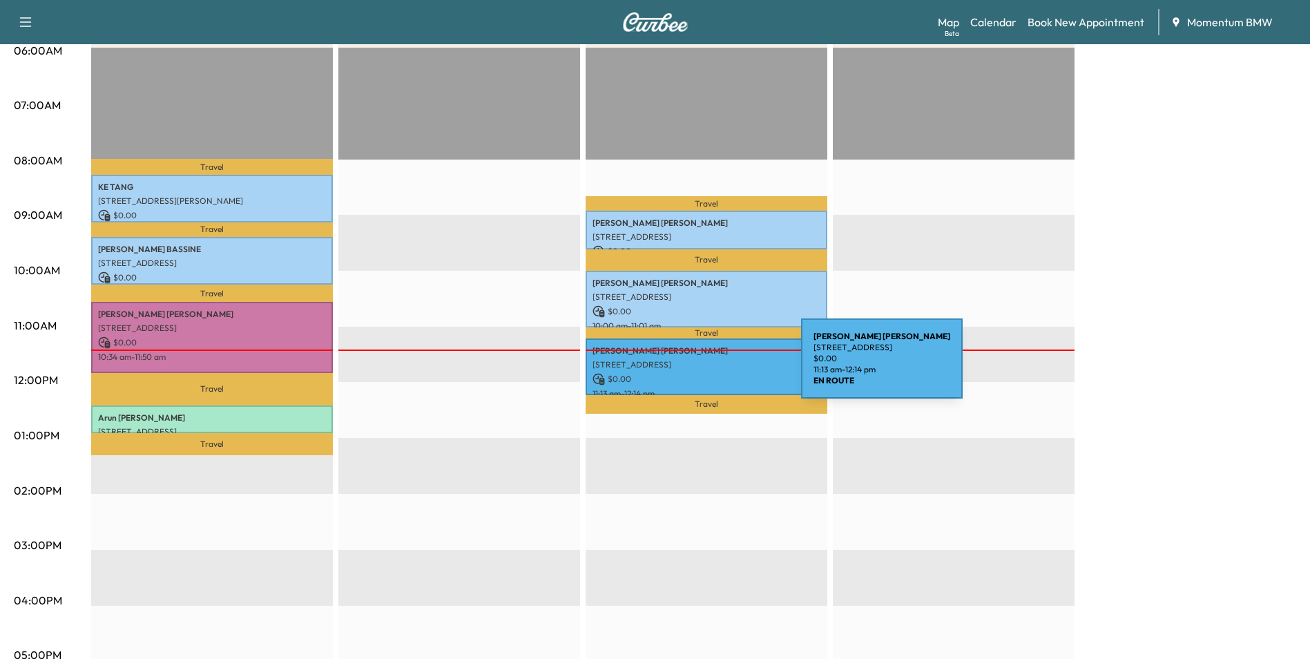
click at [697, 367] on div "[PERSON_NAME] 16422 [GEOGRAPHIC_DATA], [GEOGRAPHIC_DATA], [GEOGRAPHIC_DATA] $ 0…" at bounding box center [706, 366] width 242 height 57
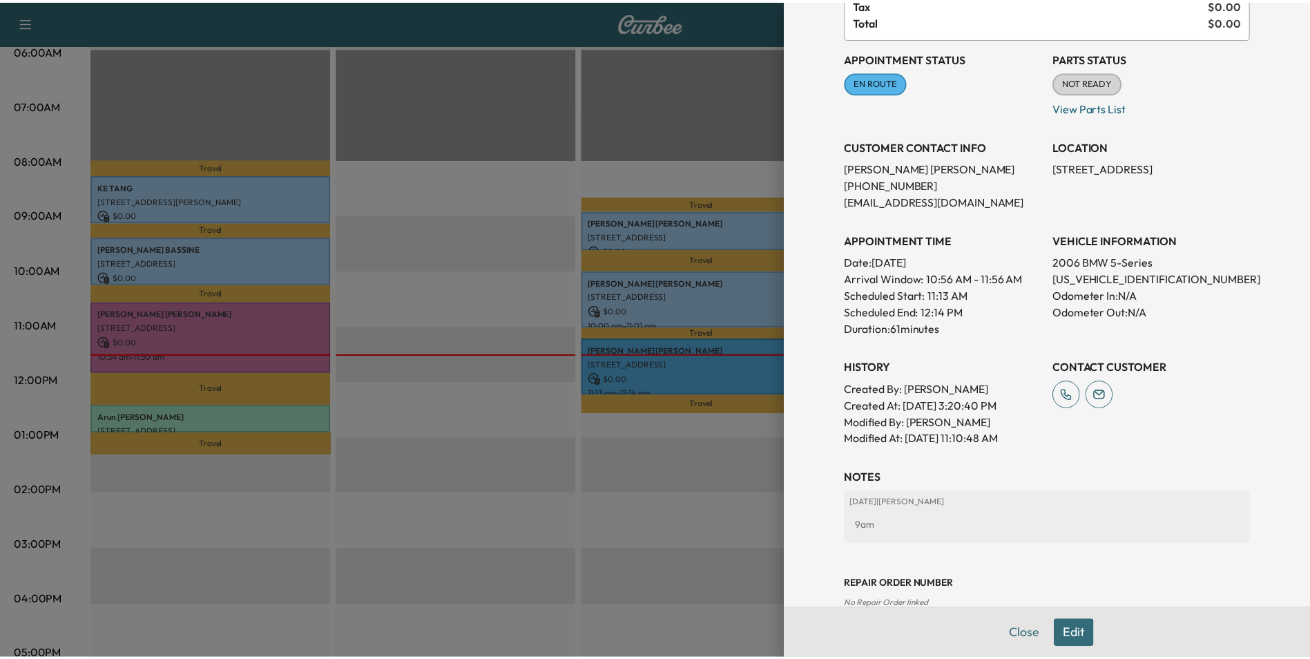
scroll to position [170, 0]
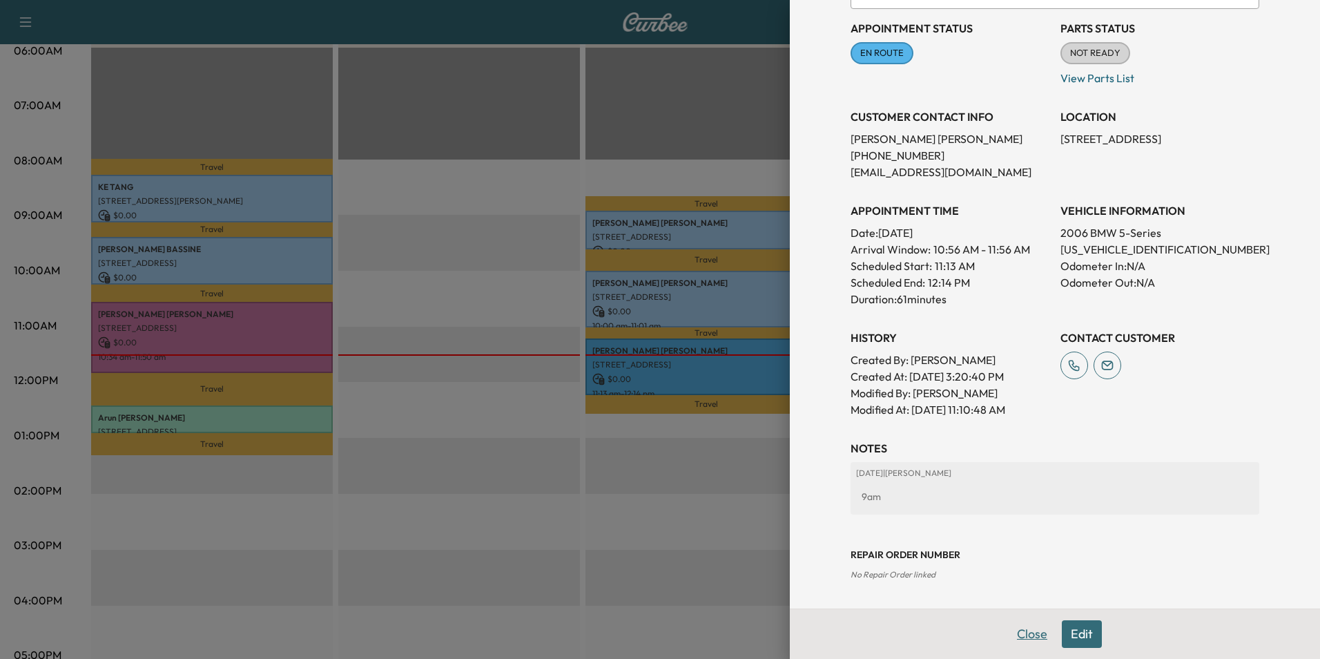
click at [1027, 636] on button "Close" at bounding box center [1032, 634] width 48 height 28
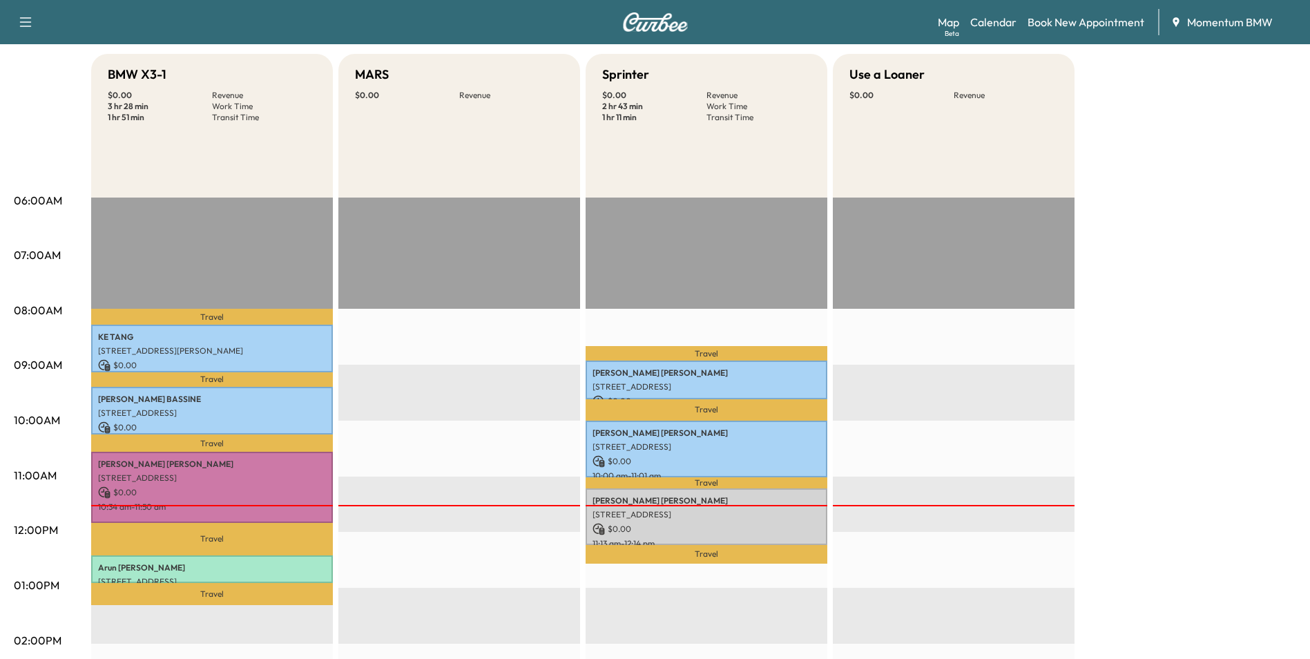
scroll to position [138, 0]
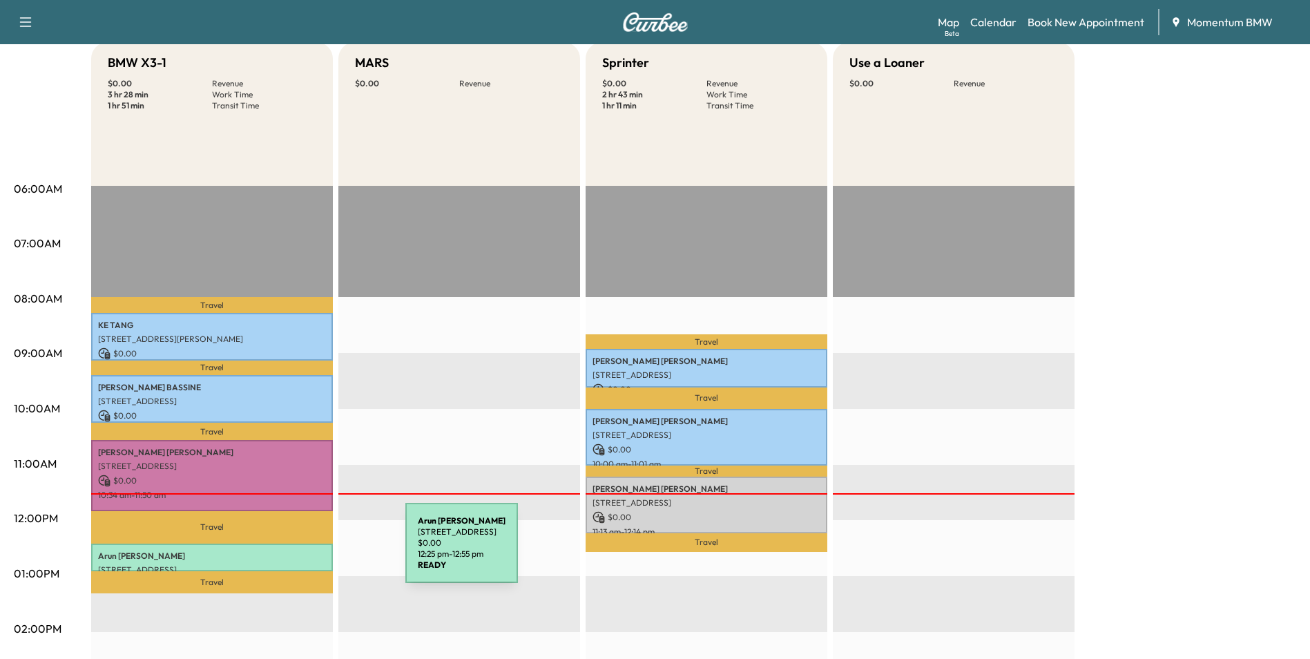
click at [302, 551] on p "Arun Andrews" at bounding box center [212, 555] width 228 height 11
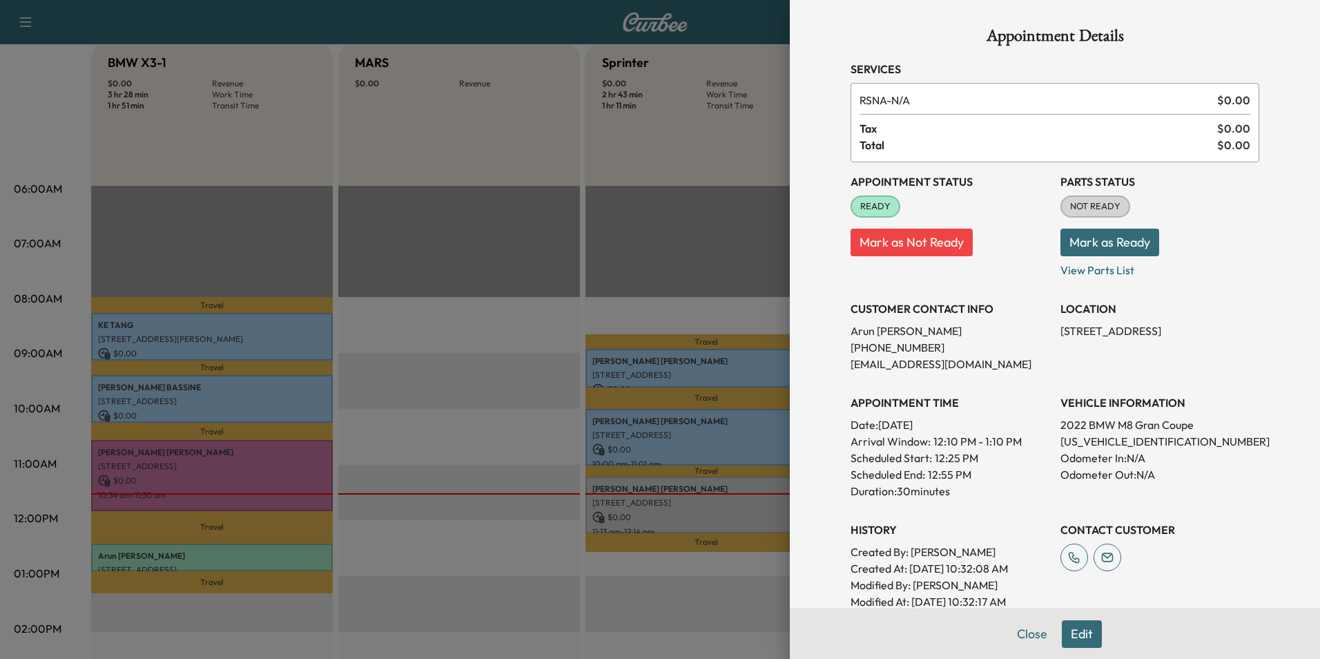
click at [1081, 637] on button "Edit" at bounding box center [1082, 634] width 40 height 28
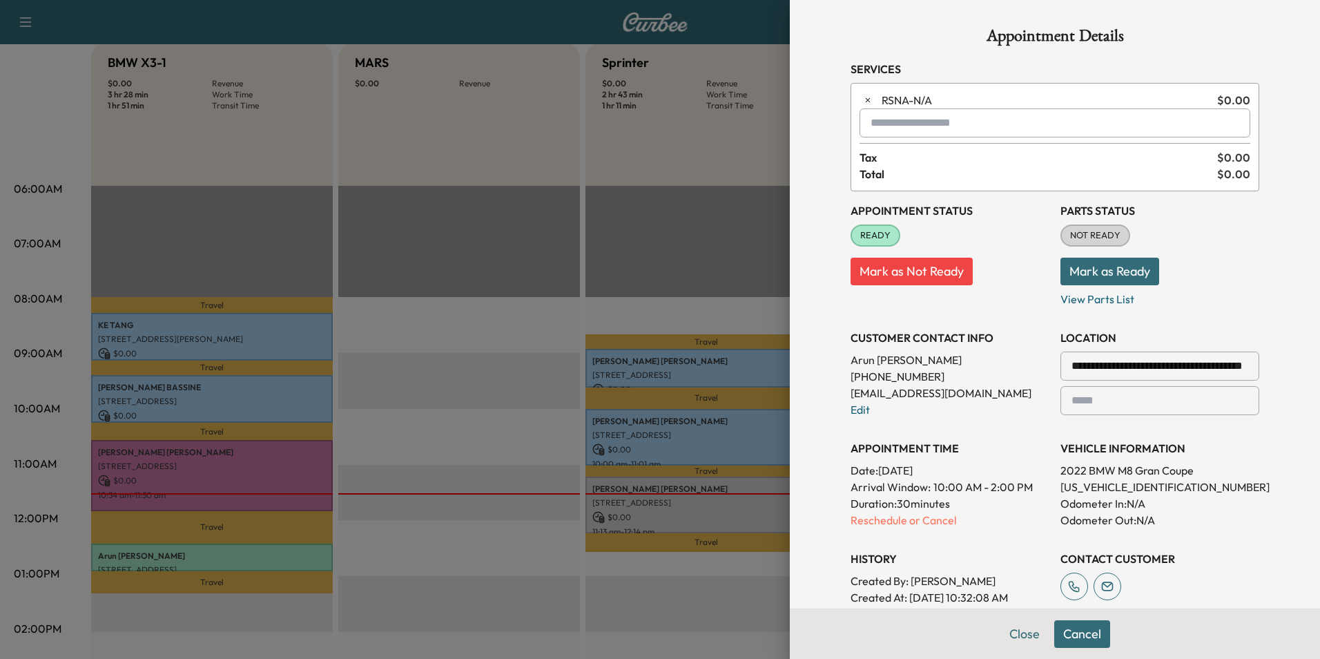
click at [895, 121] on input "text" at bounding box center [1054, 122] width 391 height 29
click at [893, 153] on p "Tech2 - Jaden" at bounding box center [1006, 158] width 303 height 19
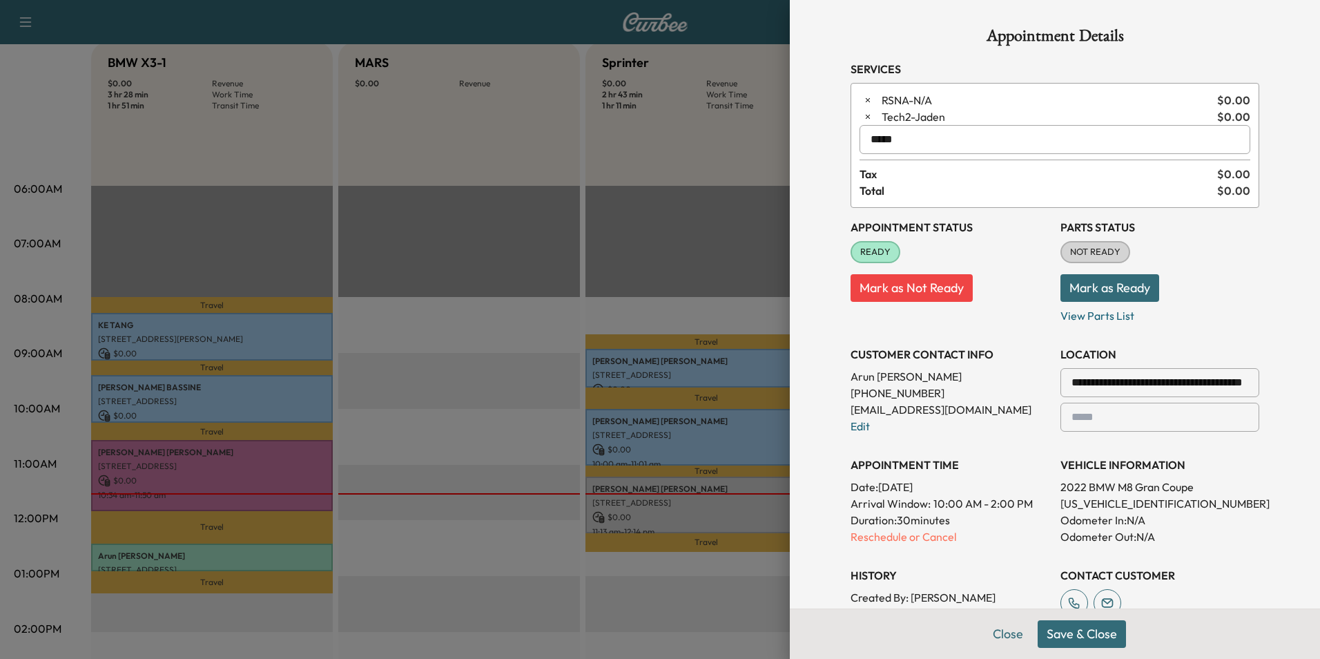
type input "*****"
click at [1076, 638] on button "Save & Close" at bounding box center [1082, 634] width 88 height 28
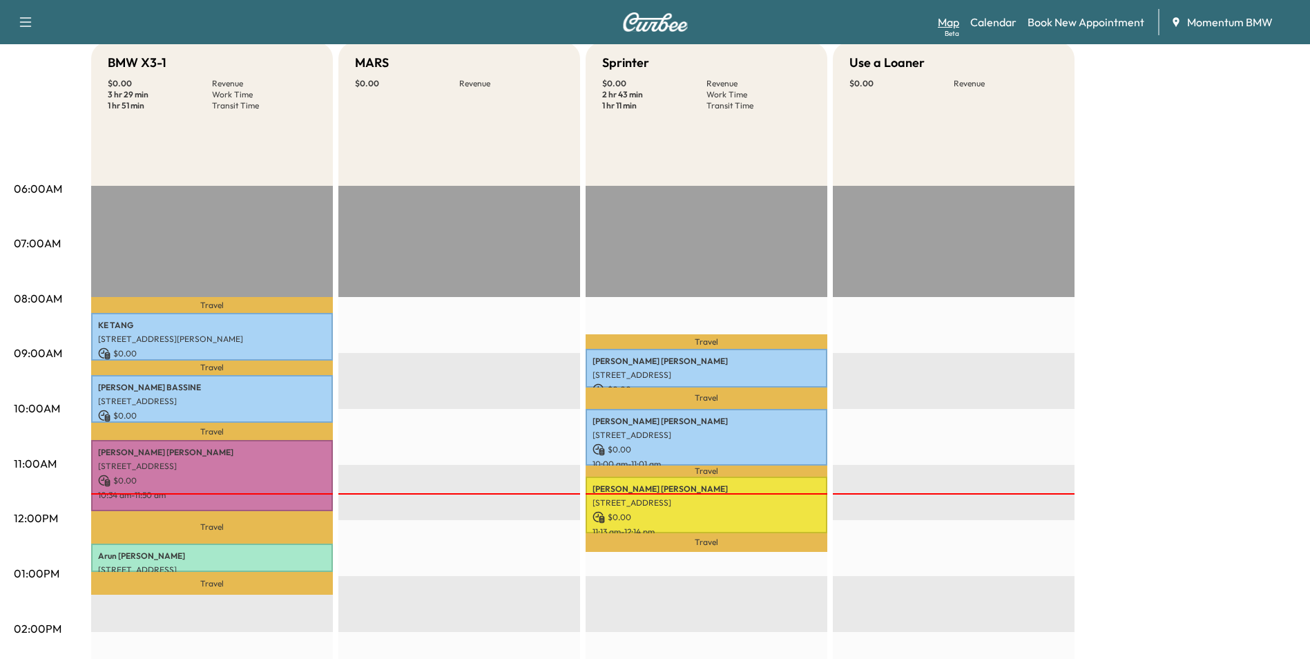
click at [953, 26] on link "Map Beta" at bounding box center [947, 22] width 21 height 17
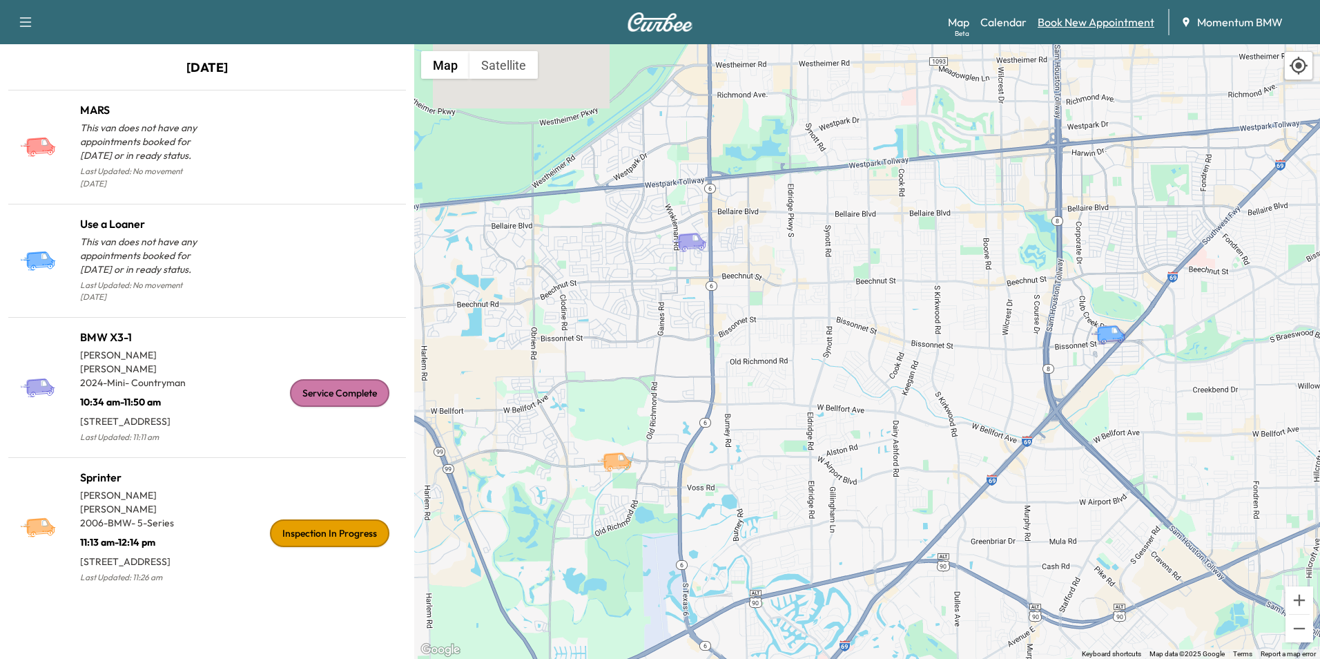
click at [1065, 23] on link "Book New Appointment" at bounding box center [1096, 22] width 117 height 17
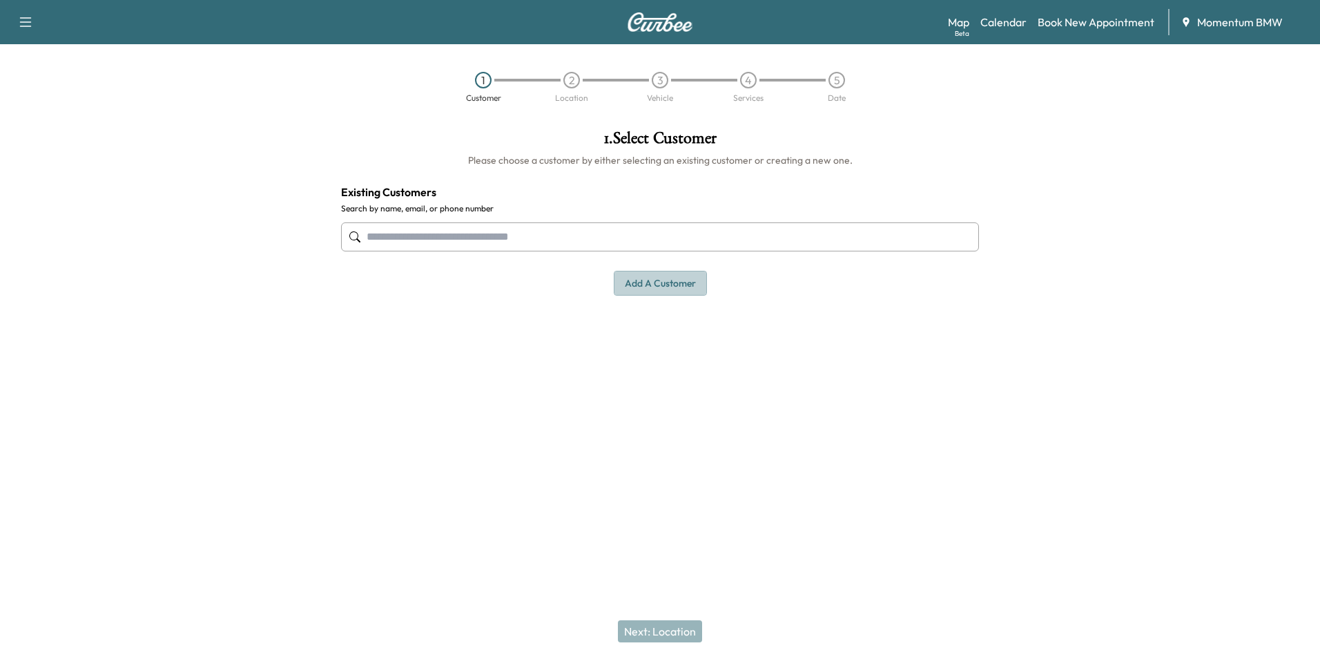
click at [665, 287] on button "Add a customer" at bounding box center [660, 284] width 93 height 26
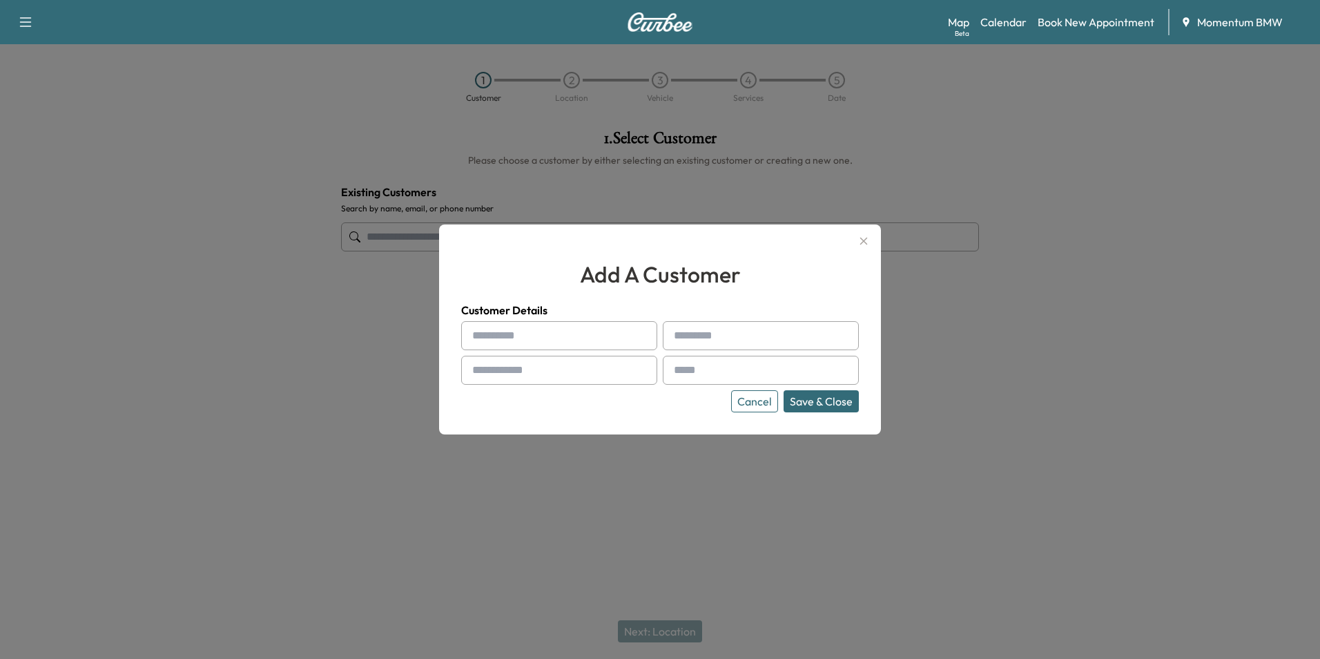
click at [507, 331] on input "text" at bounding box center [559, 335] width 196 height 29
type input "****"
click at [708, 336] on input "text" at bounding box center [761, 335] width 196 height 29
type input "*****"
type input "**********"
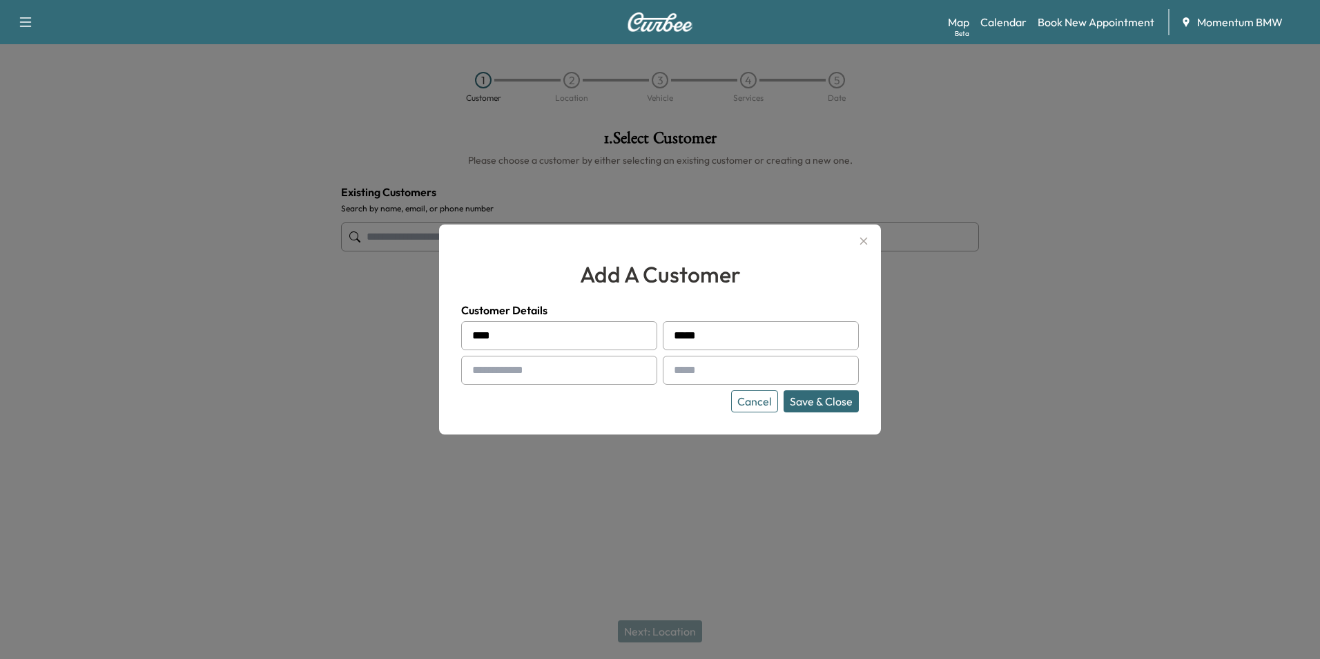
type input "**********"
click at [821, 401] on button "Save & Close" at bounding box center [821, 401] width 75 height 22
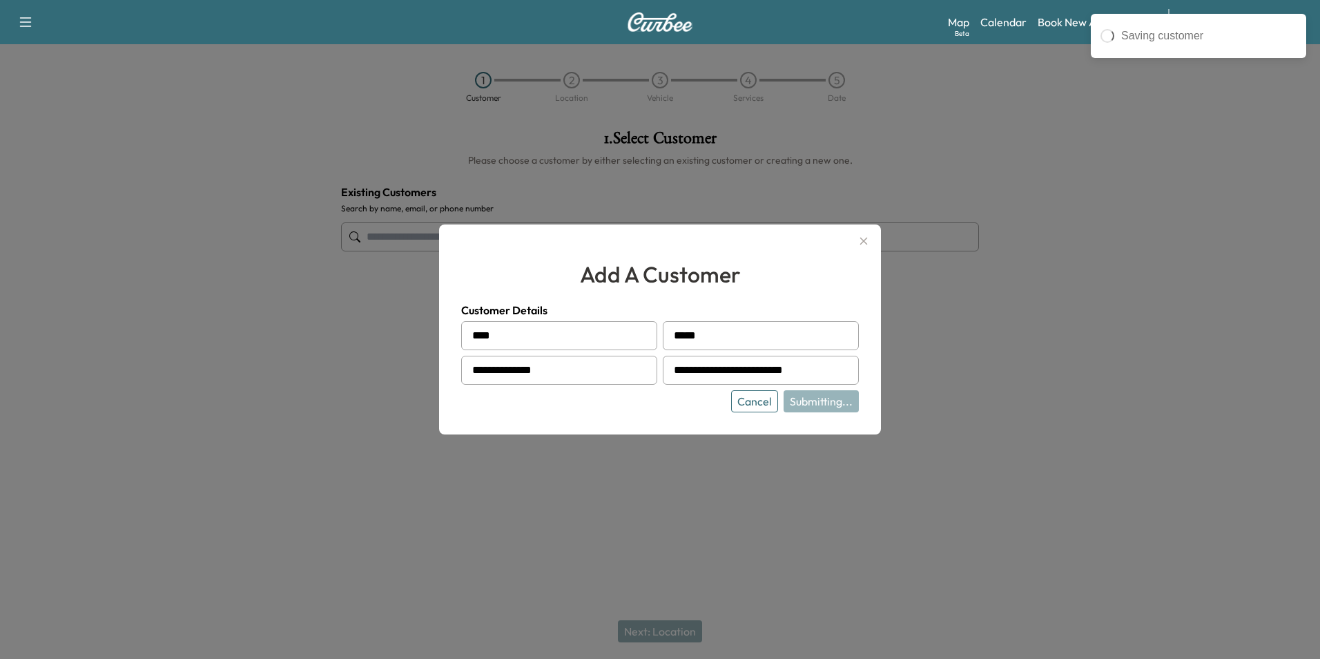
type input "**********"
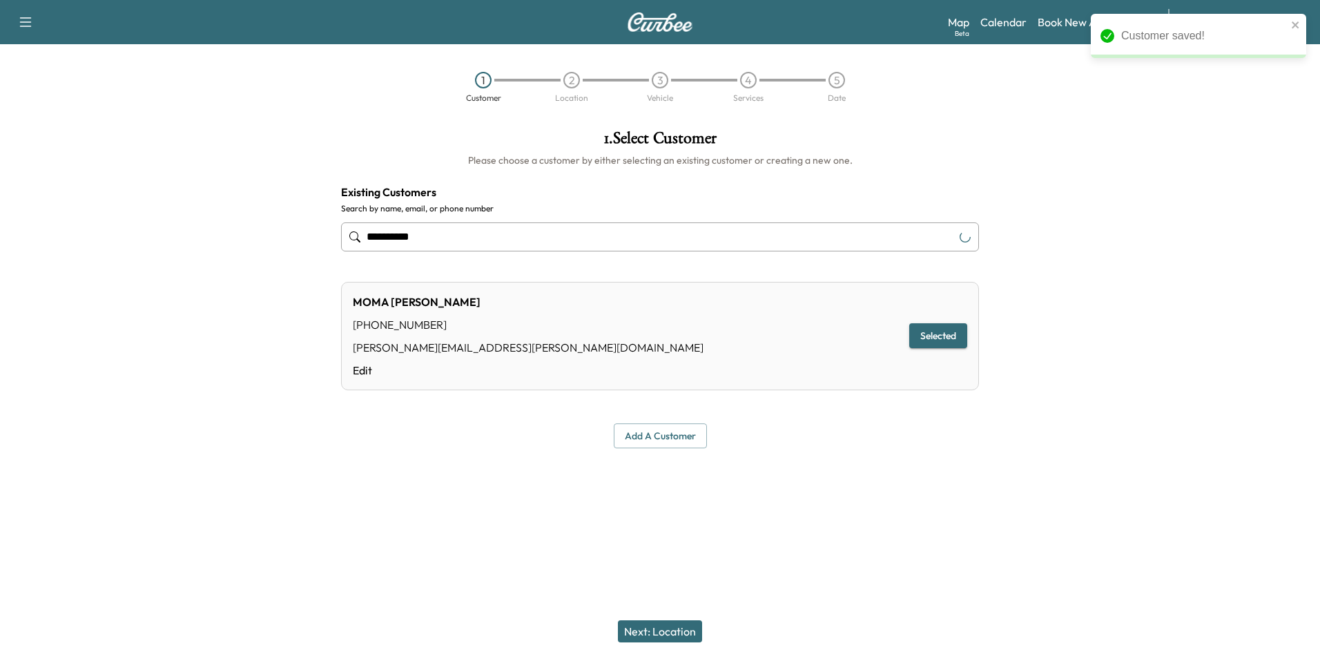
click at [663, 637] on button "Next: Location" at bounding box center [660, 631] width 84 height 22
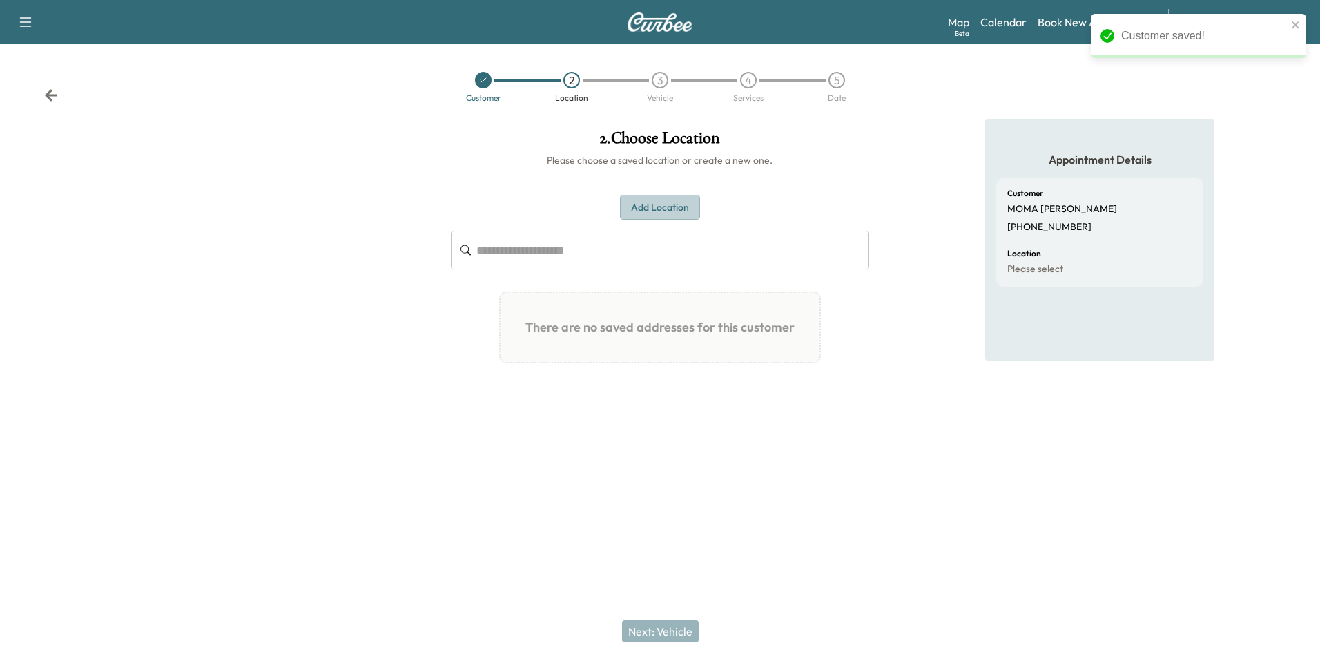
click at [668, 209] on button "Add Location" at bounding box center [660, 208] width 80 height 26
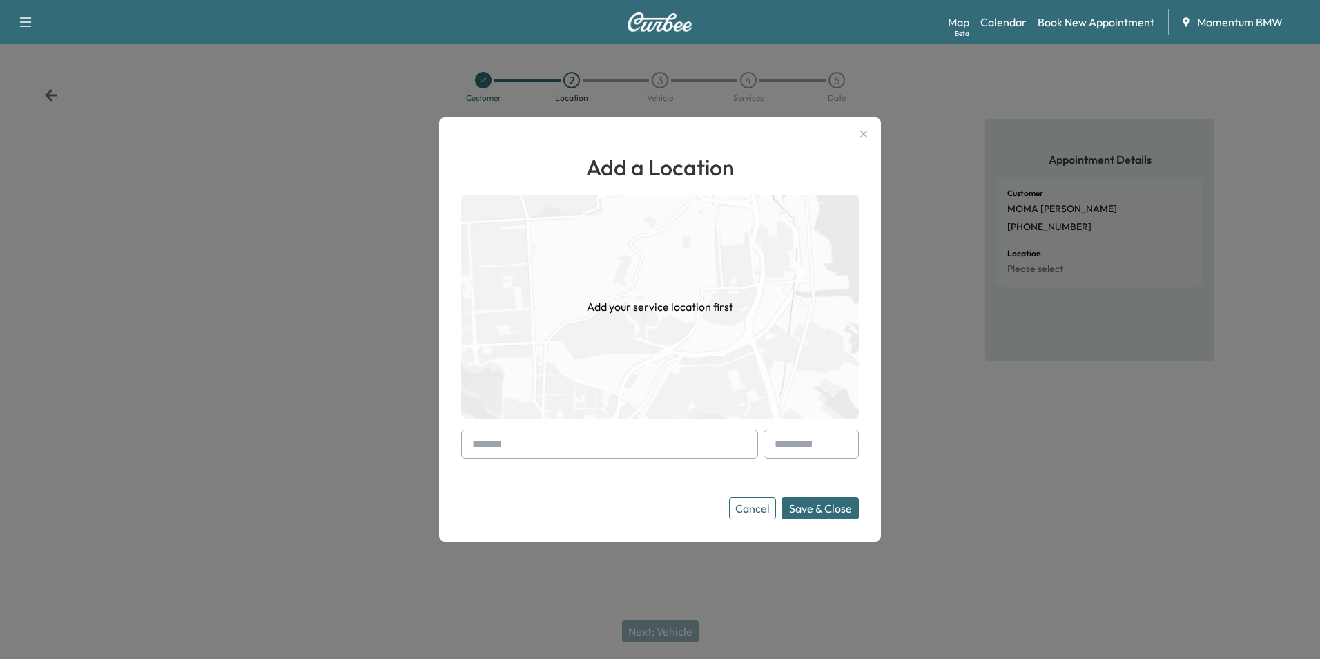
click at [492, 443] on input "text" at bounding box center [609, 443] width 297 height 29
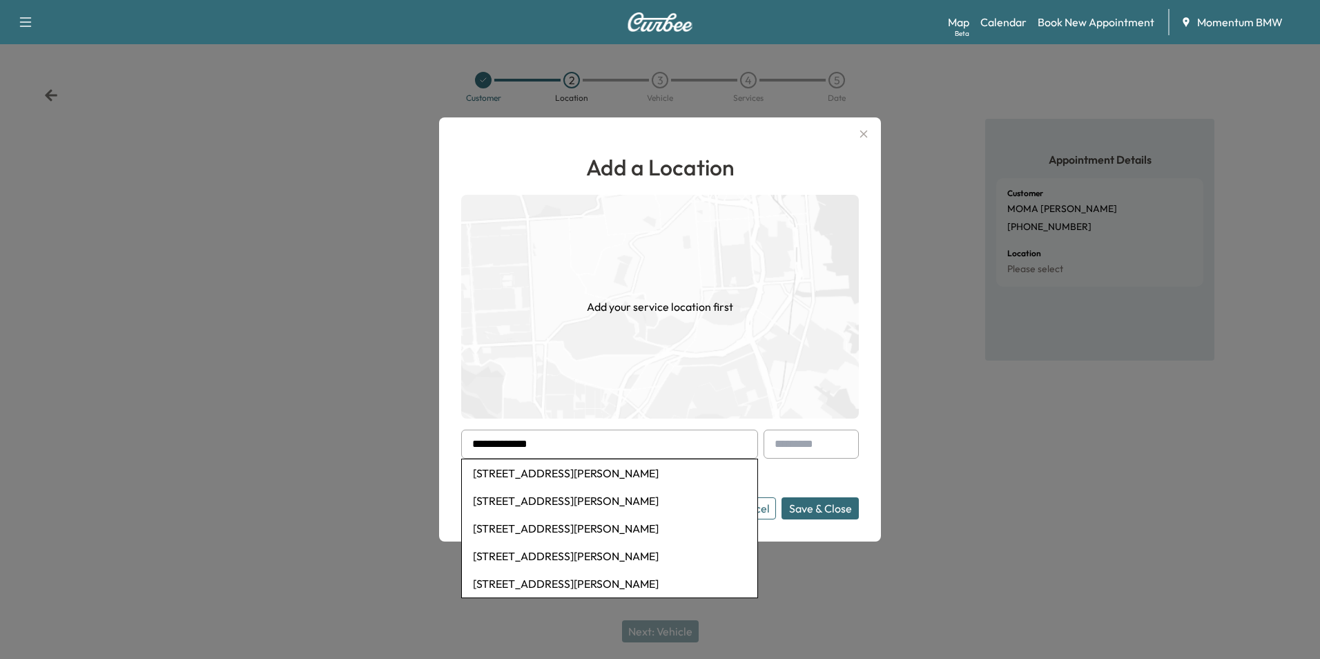
click at [588, 472] on li "501 Webb St, Lafayette, LA, USA" at bounding box center [609, 473] width 295 height 28
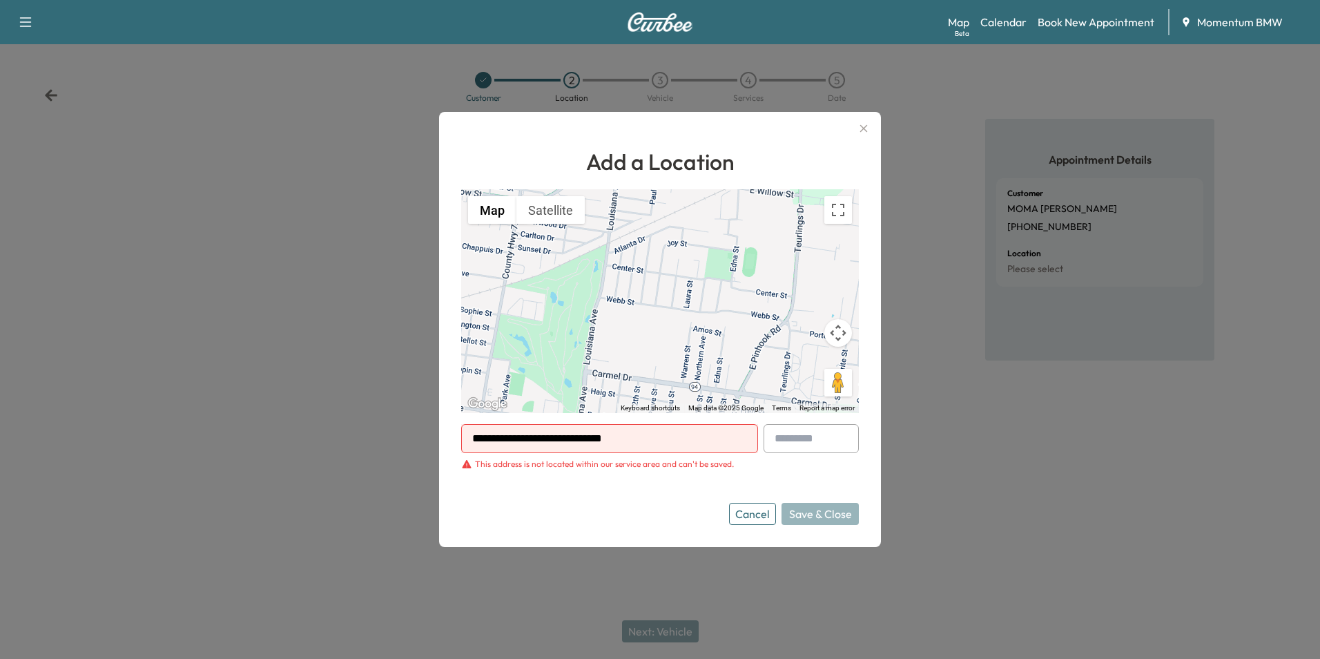
click at [43, 99] on div at bounding box center [660, 329] width 1320 height 659
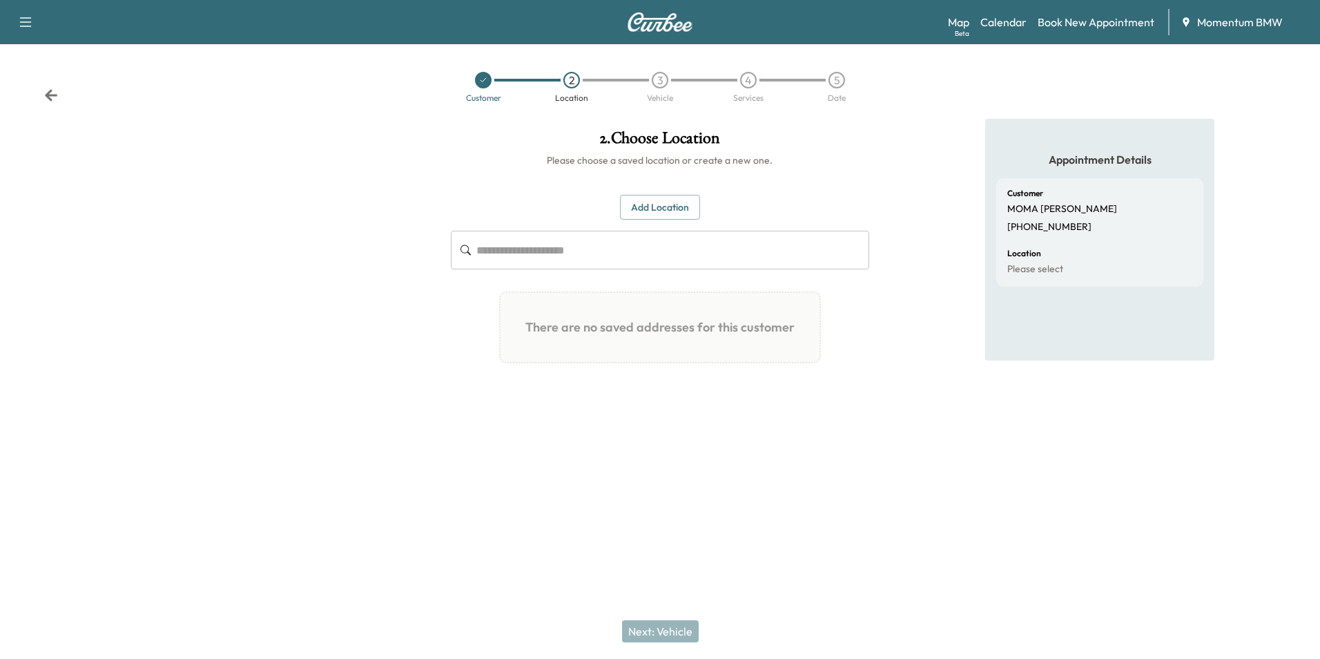
click at [29, 19] on icon "button" at bounding box center [25, 22] width 17 height 17
click at [228, 159] on div at bounding box center [220, 283] width 440 height 329
click at [677, 203] on button "Add Location" at bounding box center [660, 208] width 80 height 26
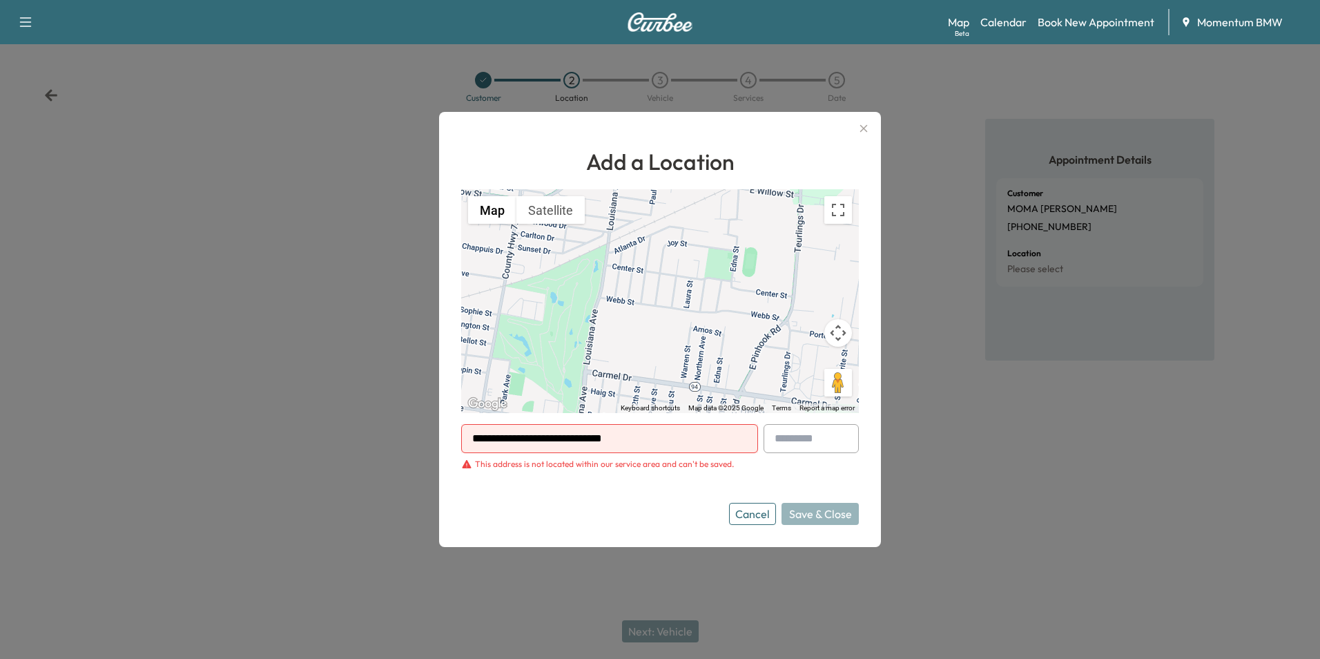
click at [663, 444] on input "**********" at bounding box center [609, 438] width 297 height 29
type input "**********"
click at [764, 518] on button "Cancel" at bounding box center [752, 514] width 47 height 22
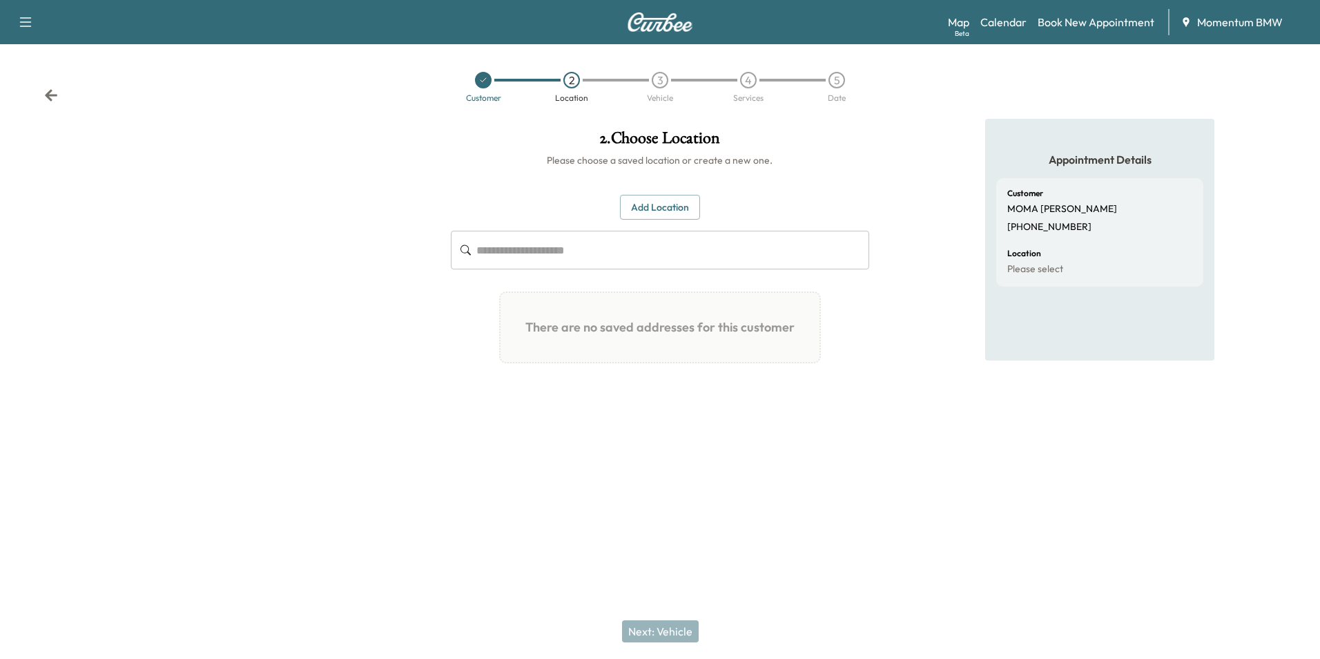
click at [50, 94] on icon at bounding box center [51, 95] width 14 height 14
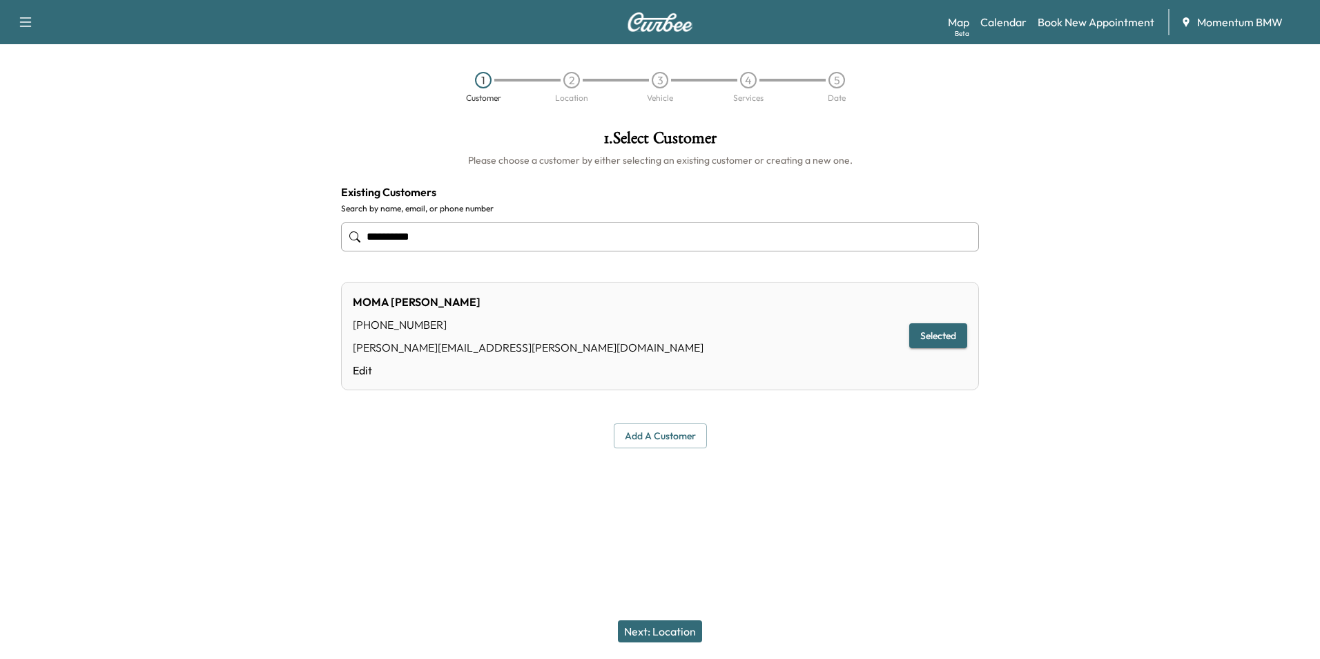
click at [50, 94] on div "1 Customer 2 Location 3 Vehicle 4 Services 5 Date" at bounding box center [660, 87] width 1320 height 64
click at [1097, 27] on link "Book New Appointment" at bounding box center [1096, 22] width 117 height 17
click at [1080, 21] on link "Book New Appointment" at bounding box center [1096, 22] width 117 height 17
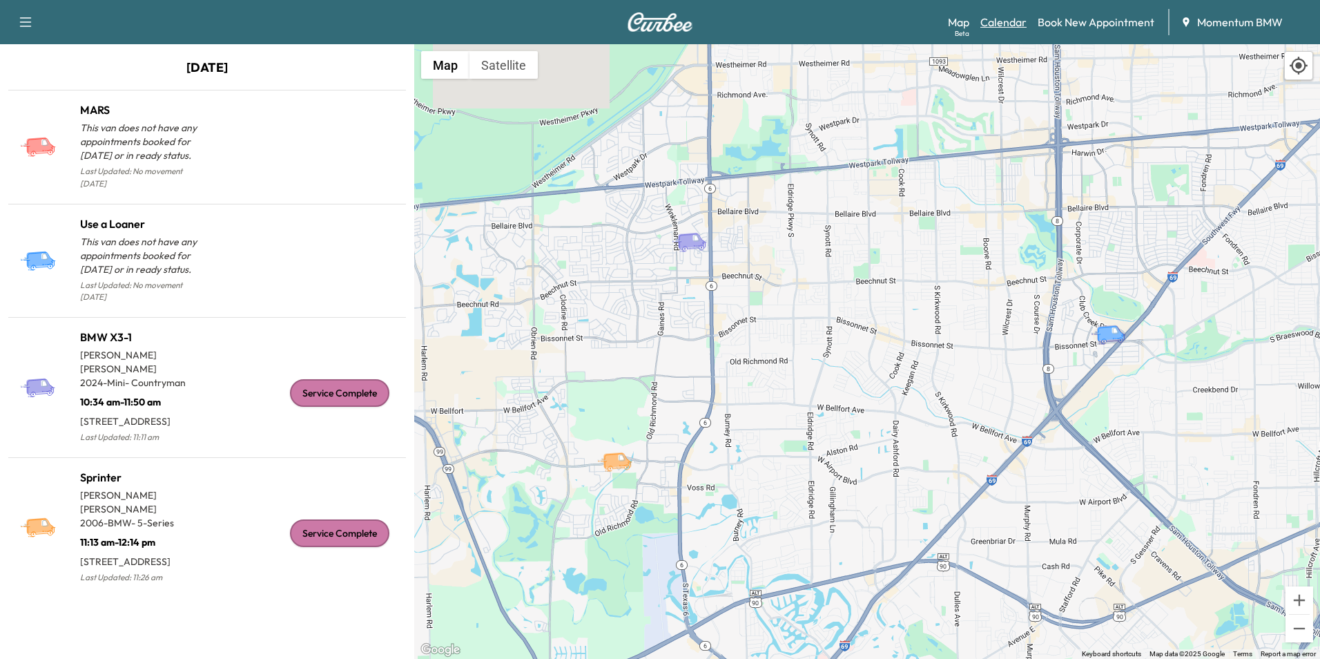
click at [1005, 26] on link "Calendar" at bounding box center [1003, 22] width 46 height 17
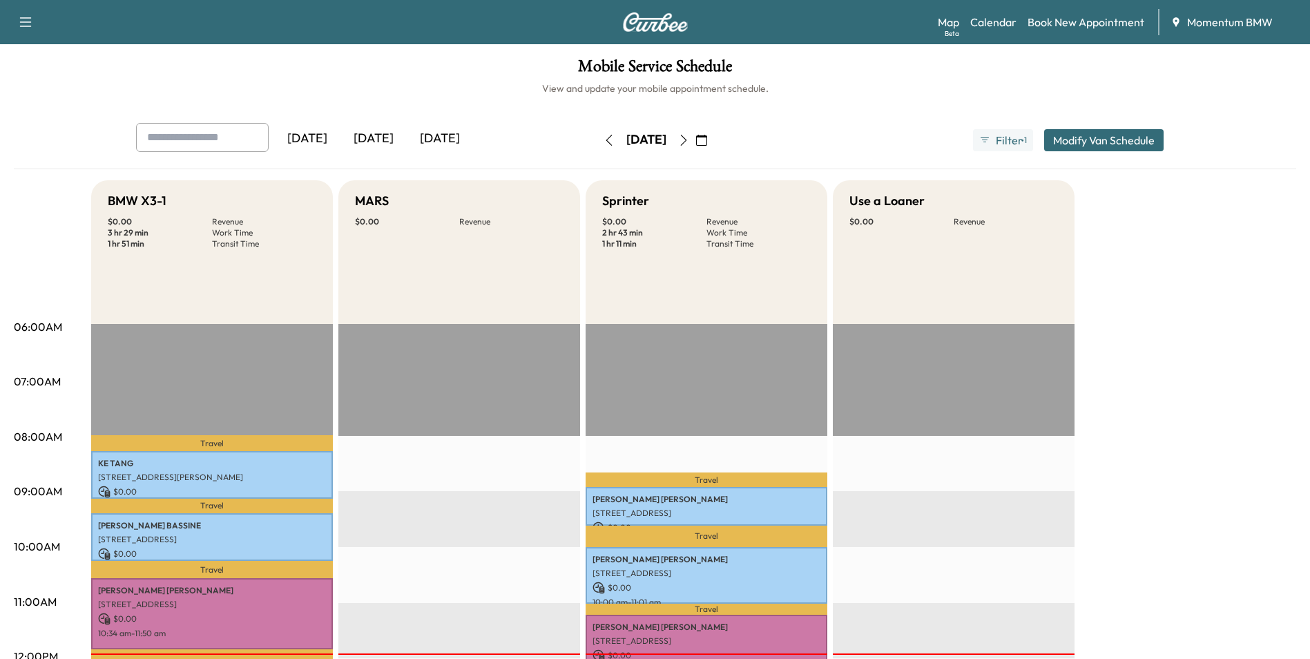
click at [689, 138] on icon "button" at bounding box center [683, 140] width 11 height 11
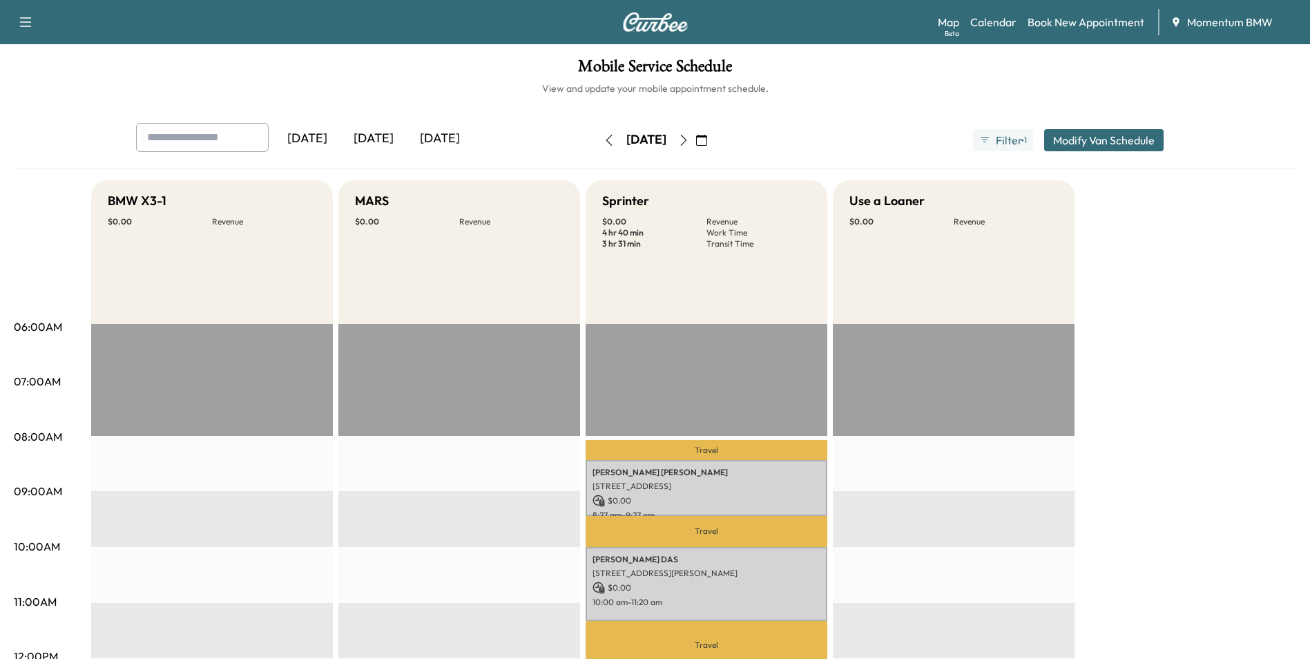
click at [713, 138] on button "button" at bounding box center [701, 140] width 23 height 22
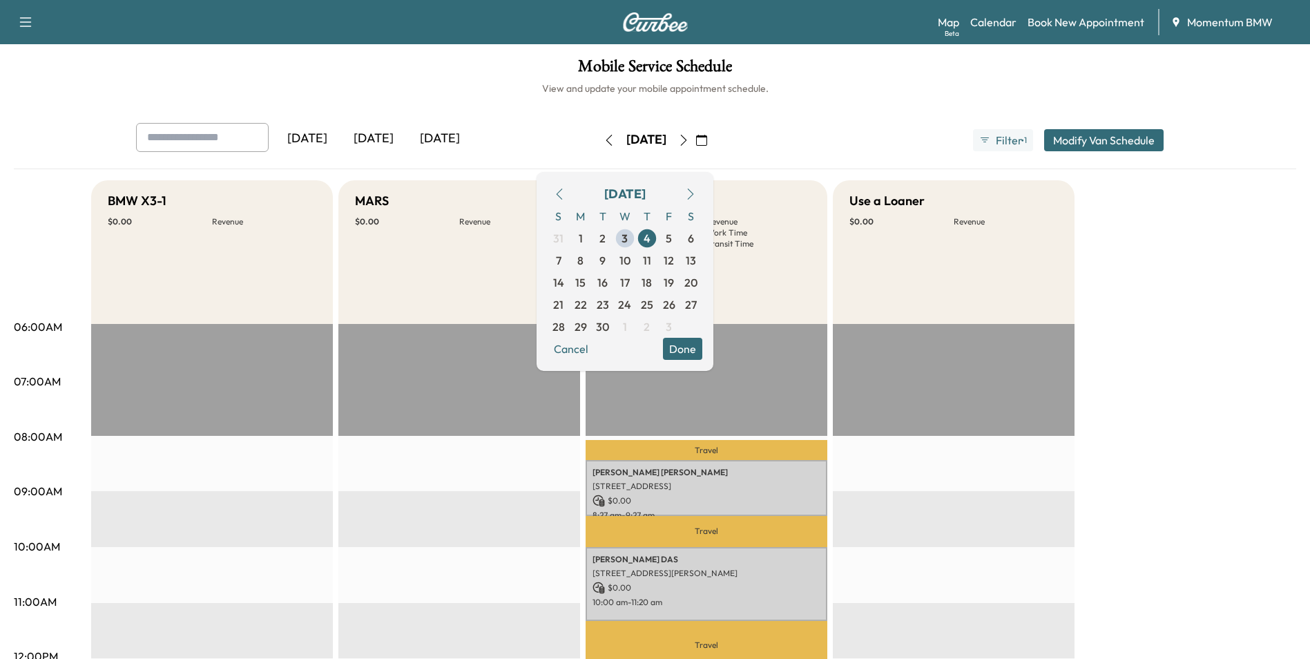
click at [689, 137] on icon "button" at bounding box center [683, 140] width 11 height 11
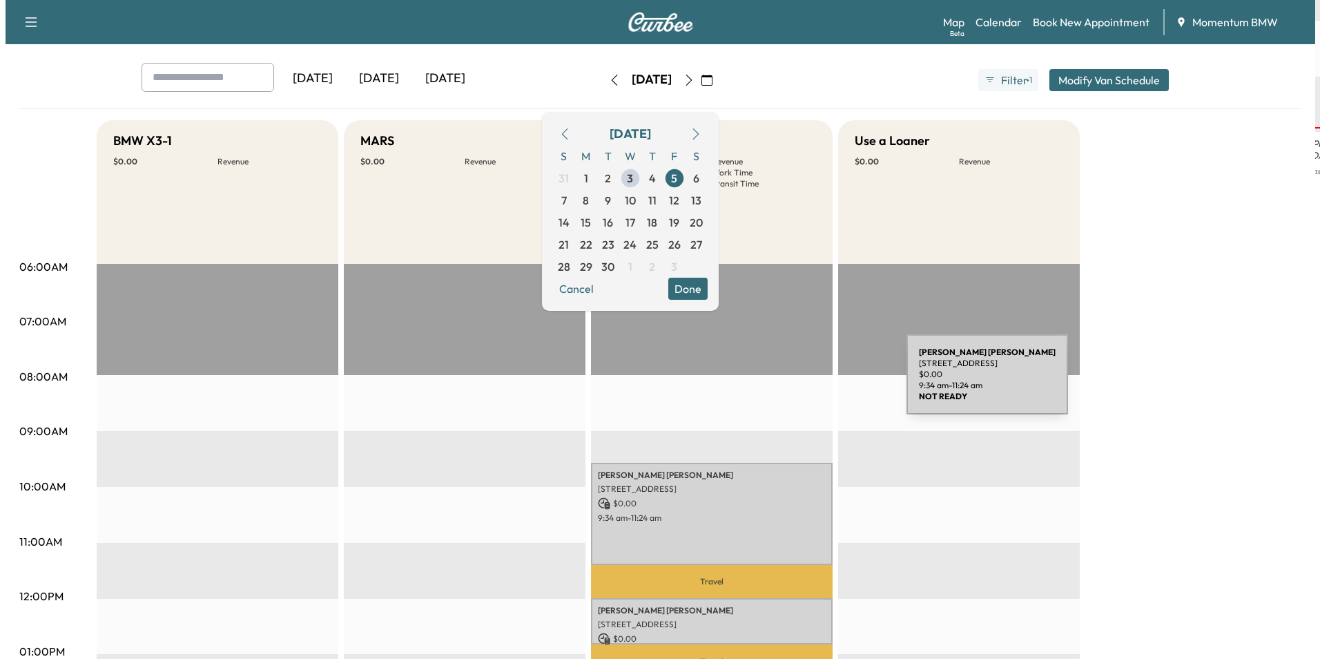
scroll to position [207, 0]
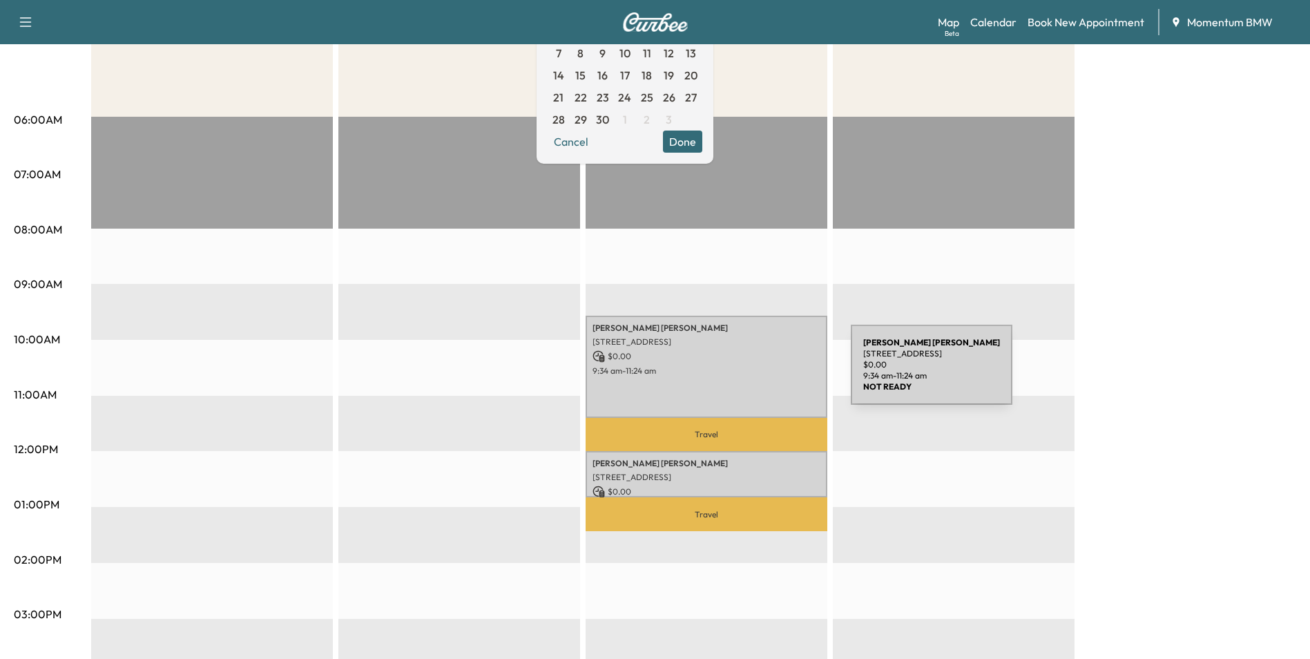
click at [747, 373] on p "9:34 am - 11:24 am" at bounding box center [706, 370] width 228 height 11
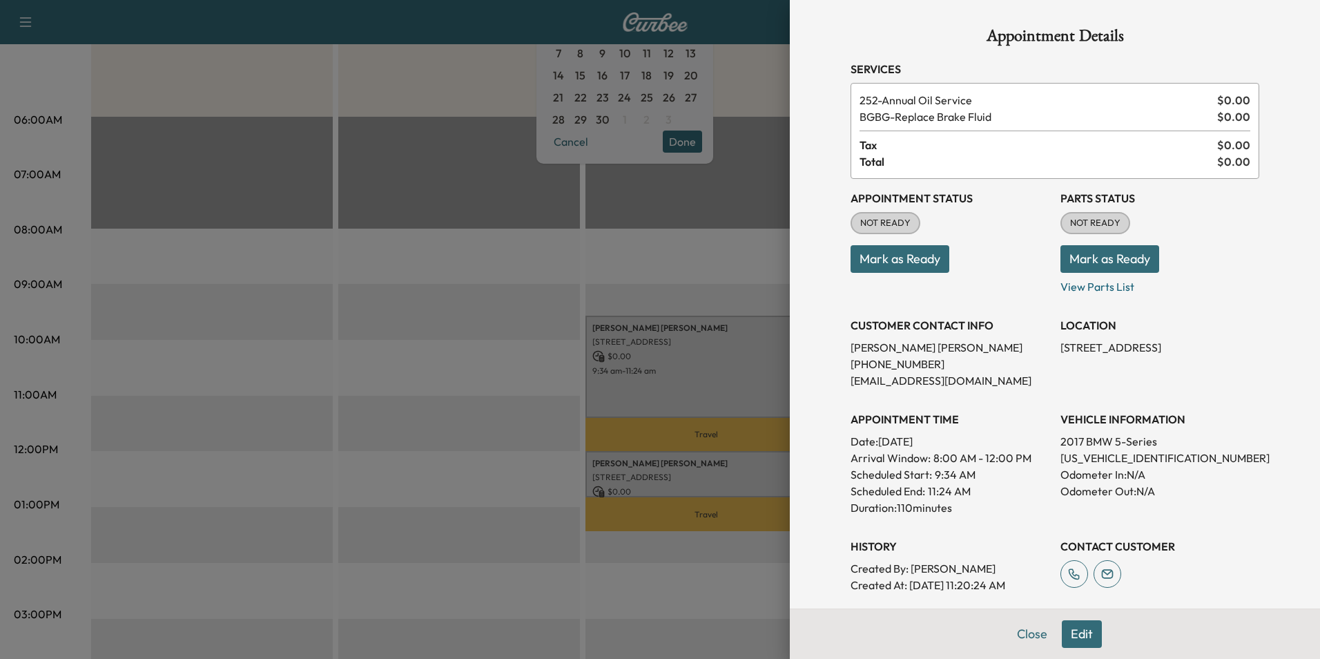
click at [1065, 633] on button "Edit" at bounding box center [1082, 634] width 40 height 28
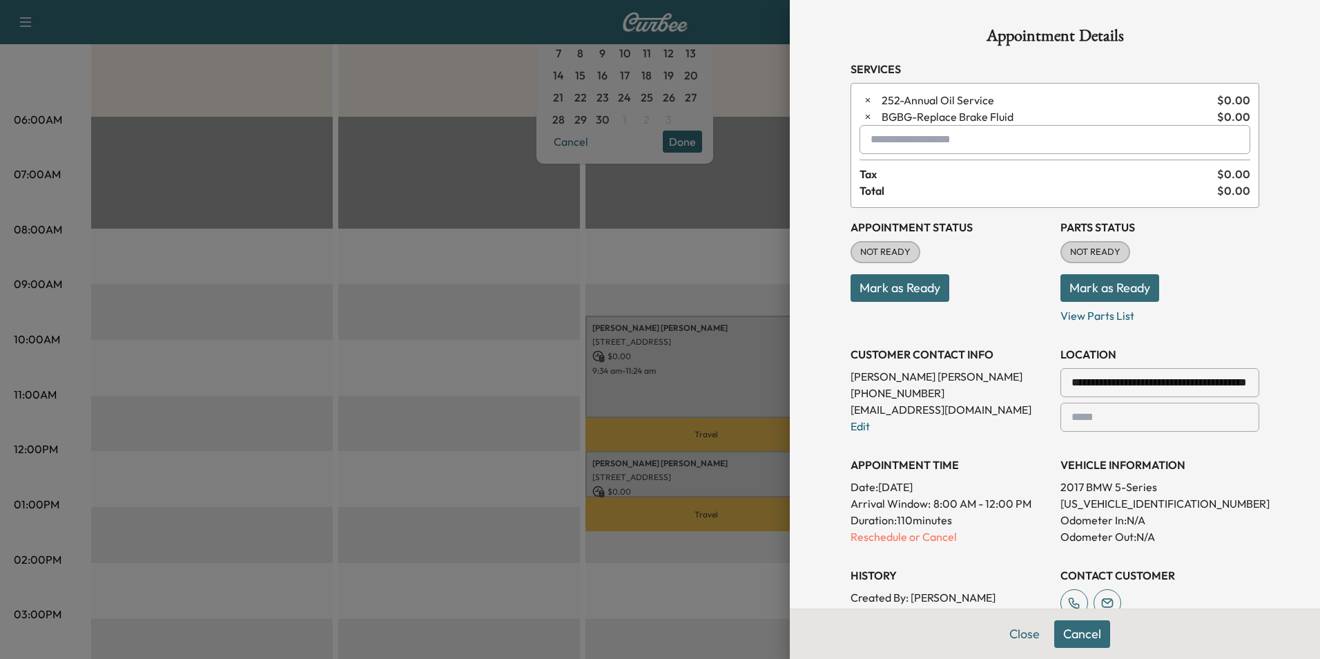
drag, startPoint x: 1243, startPoint y: 378, endPoint x: 1038, endPoint y: 371, distance: 205.1
click at [1040, 369] on div "**********" at bounding box center [1054, 415] width 409 height 414
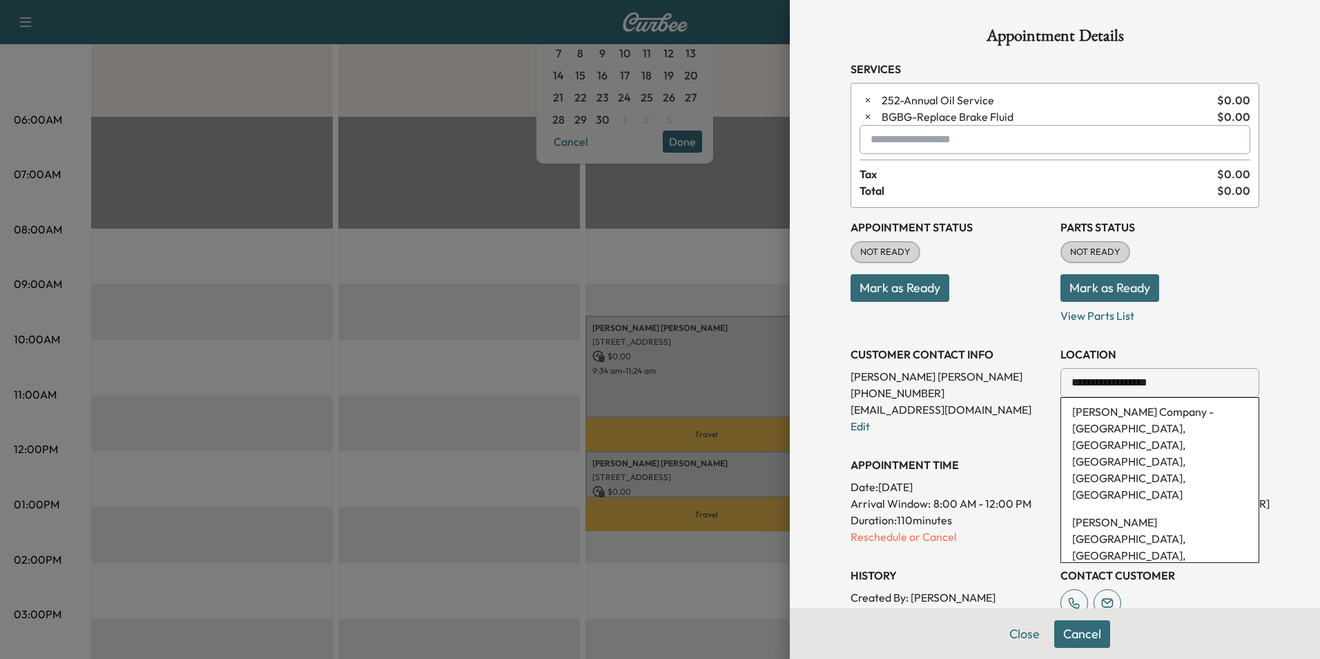
click at [1184, 383] on input "**********" at bounding box center [1159, 382] width 199 height 29
click at [1134, 416] on li "501 West Webb Street, El Campo, TX, USA" at bounding box center [1159, 420] width 197 height 44
type input "**********"
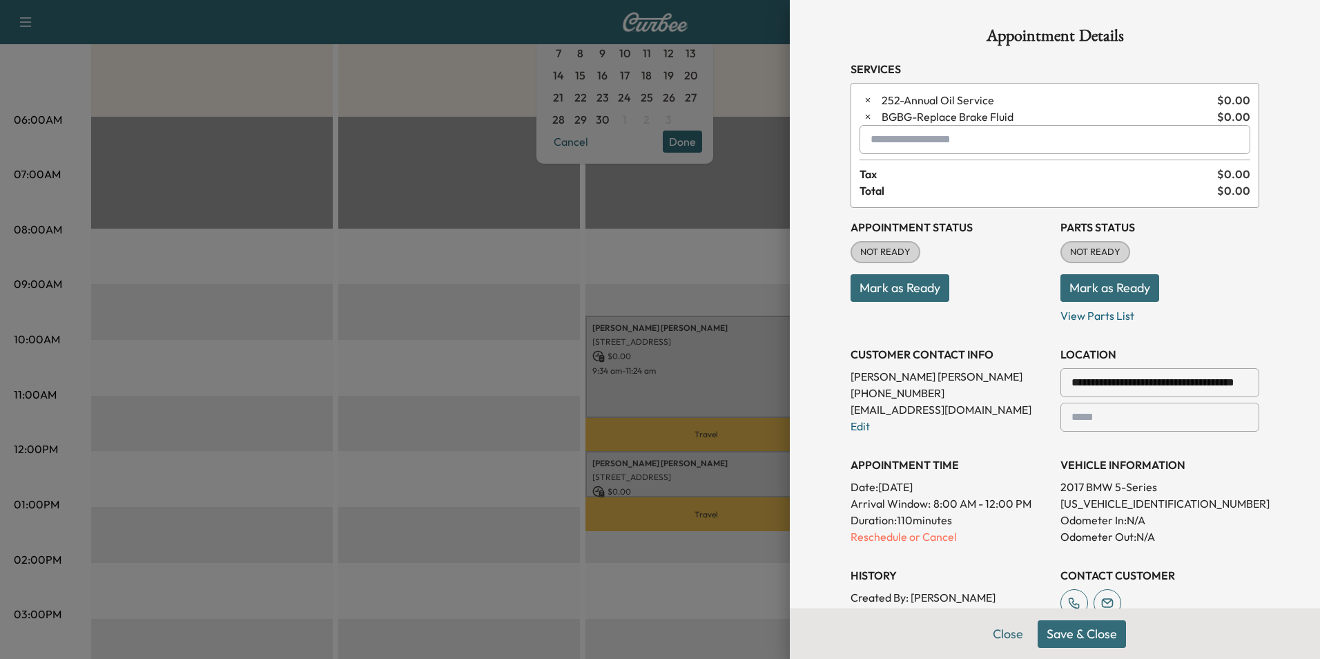
click at [1074, 634] on button "Save & Close" at bounding box center [1082, 634] width 88 height 28
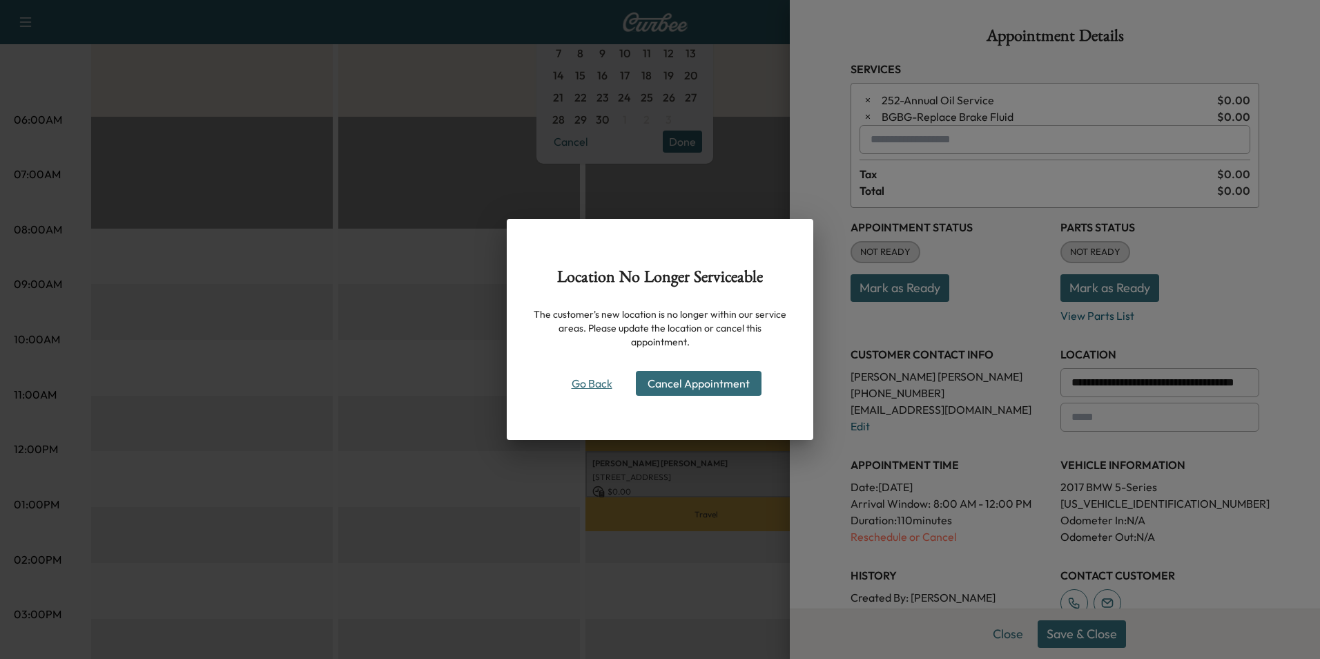
click at [593, 373] on button "Go Back" at bounding box center [591, 383] width 66 height 22
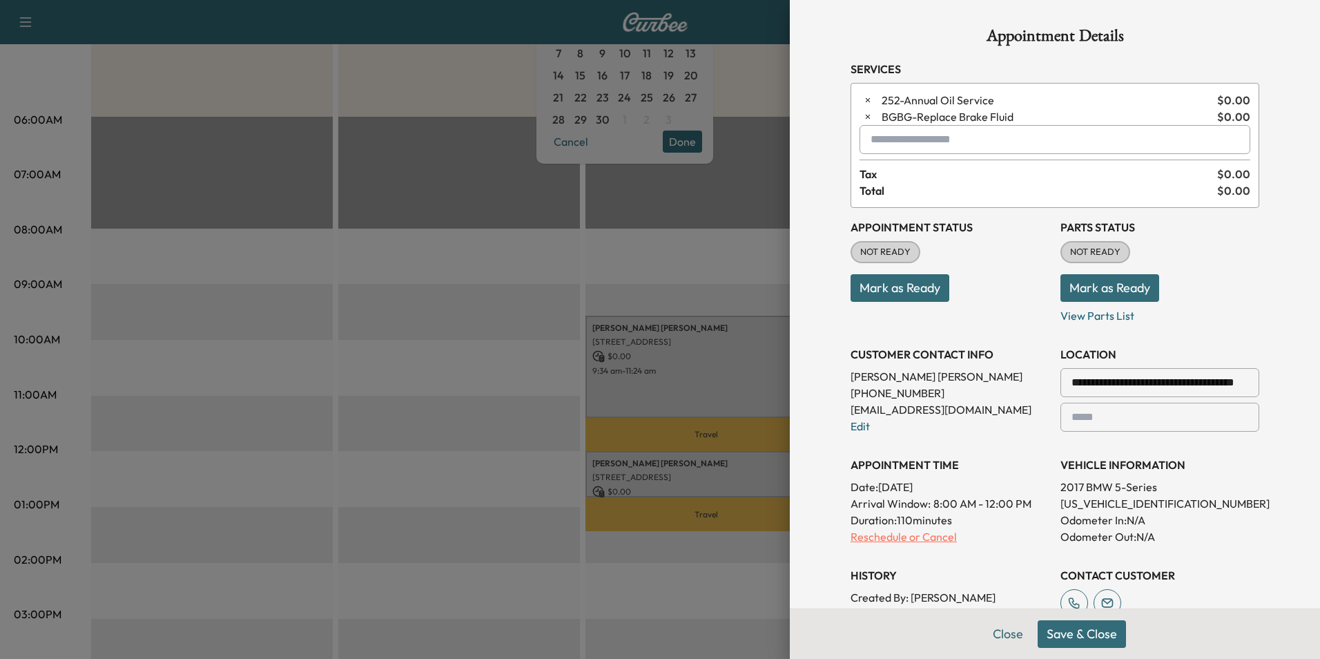
click at [874, 537] on p "Reschedule or Cancel" at bounding box center [949, 536] width 199 height 17
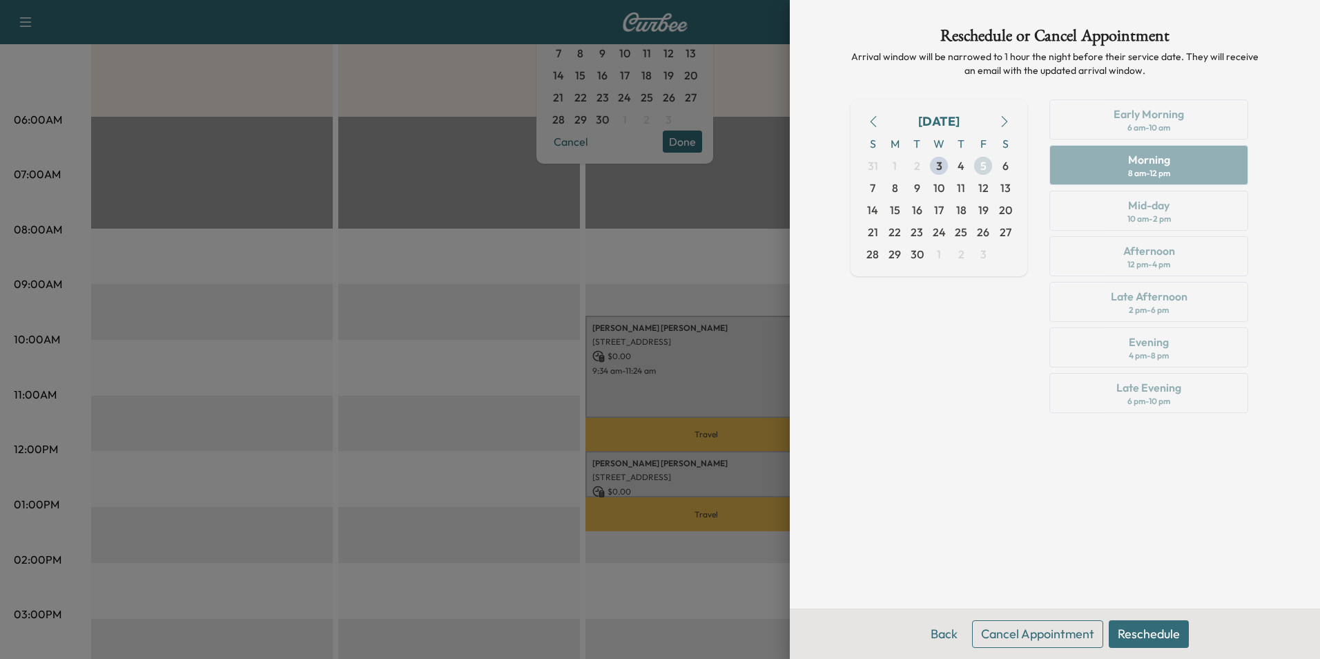
click at [982, 167] on span "5" at bounding box center [983, 165] width 6 height 17
click at [1143, 634] on button "Reschedule" at bounding box center [1149, 634] width 80 height 28
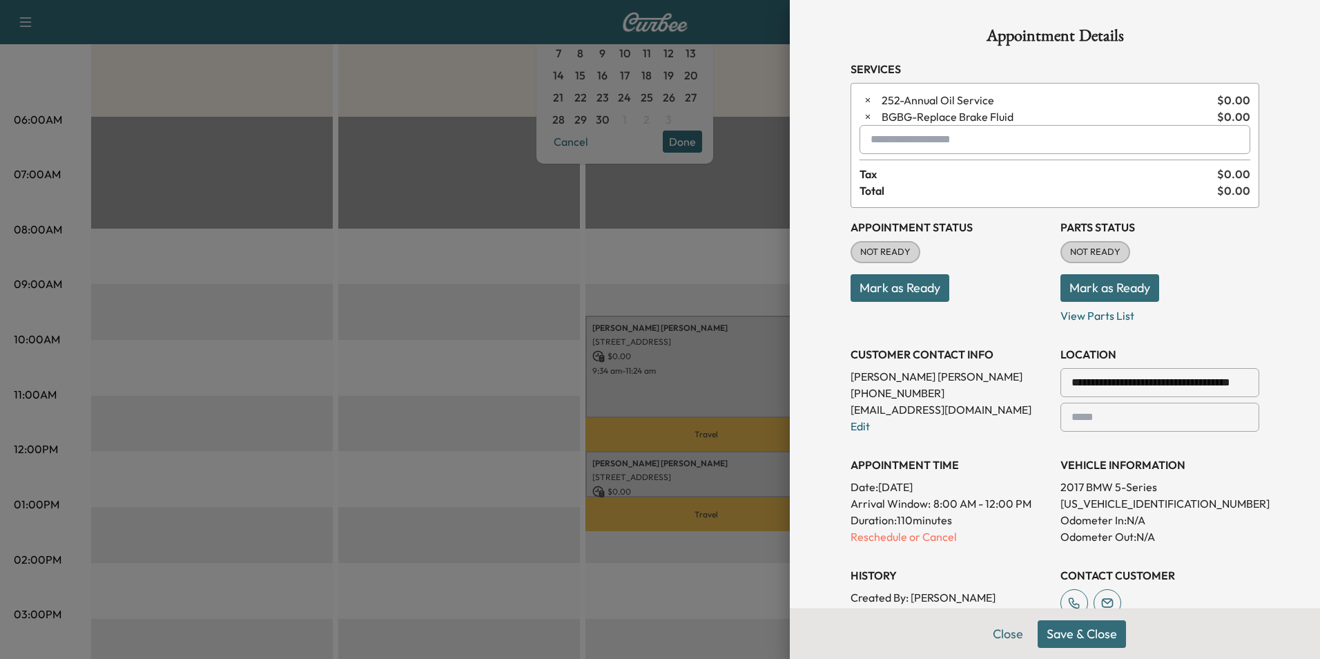
click at [1071, 630] on button "Save & Close" at bounding box center [1082, 634] width 88 height 28
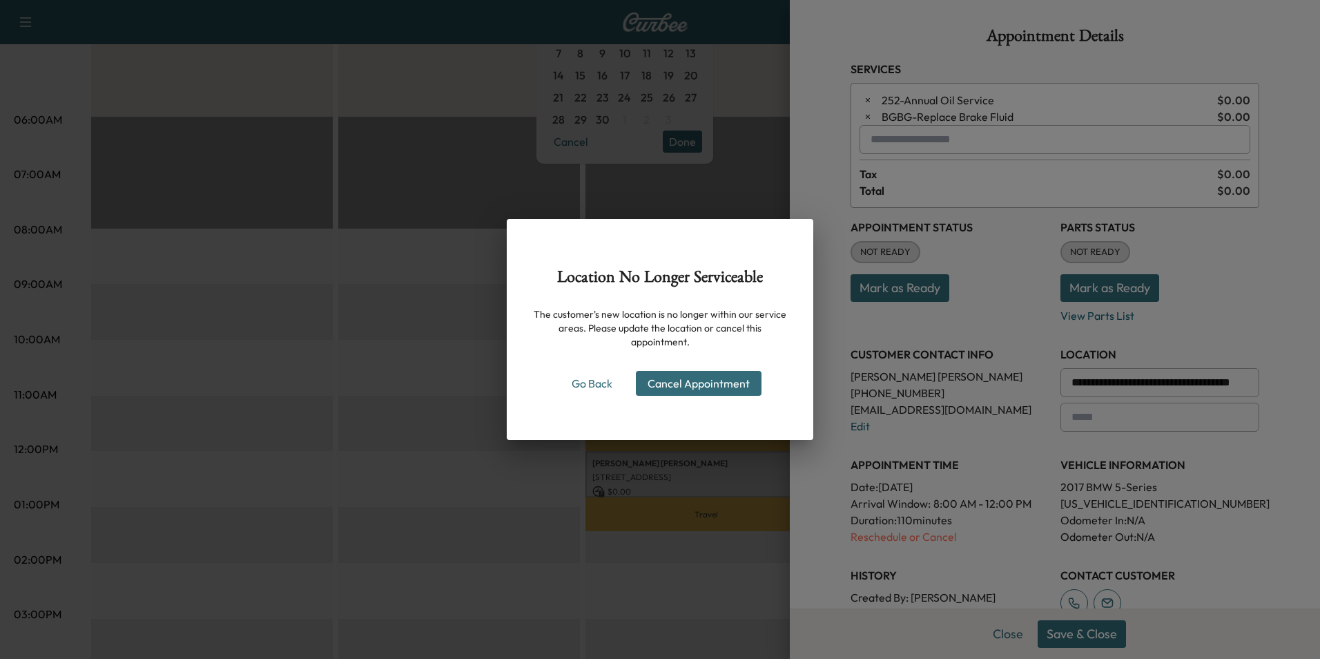
click at [712, 371] on button "Cancel Appointment" at bounding box center [699, 383] width 126 height 25
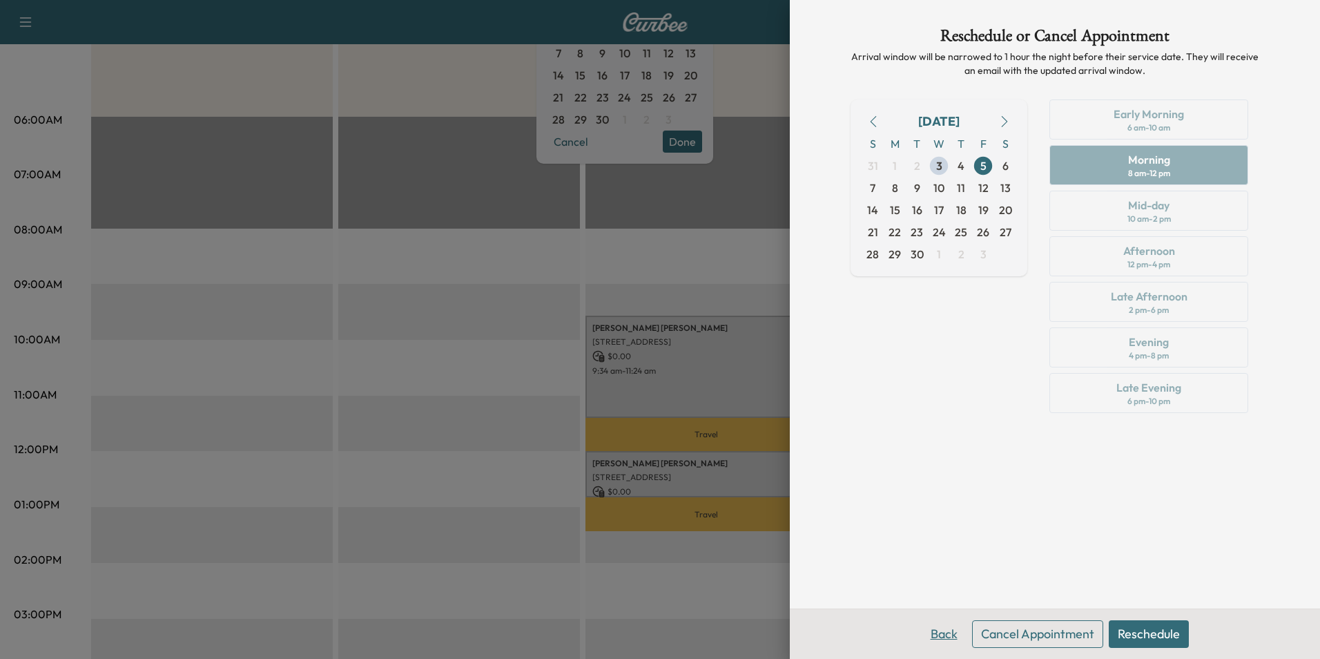
click at [937, 634] on button "Back" at bounding box center [944, 634] width 45 height 28
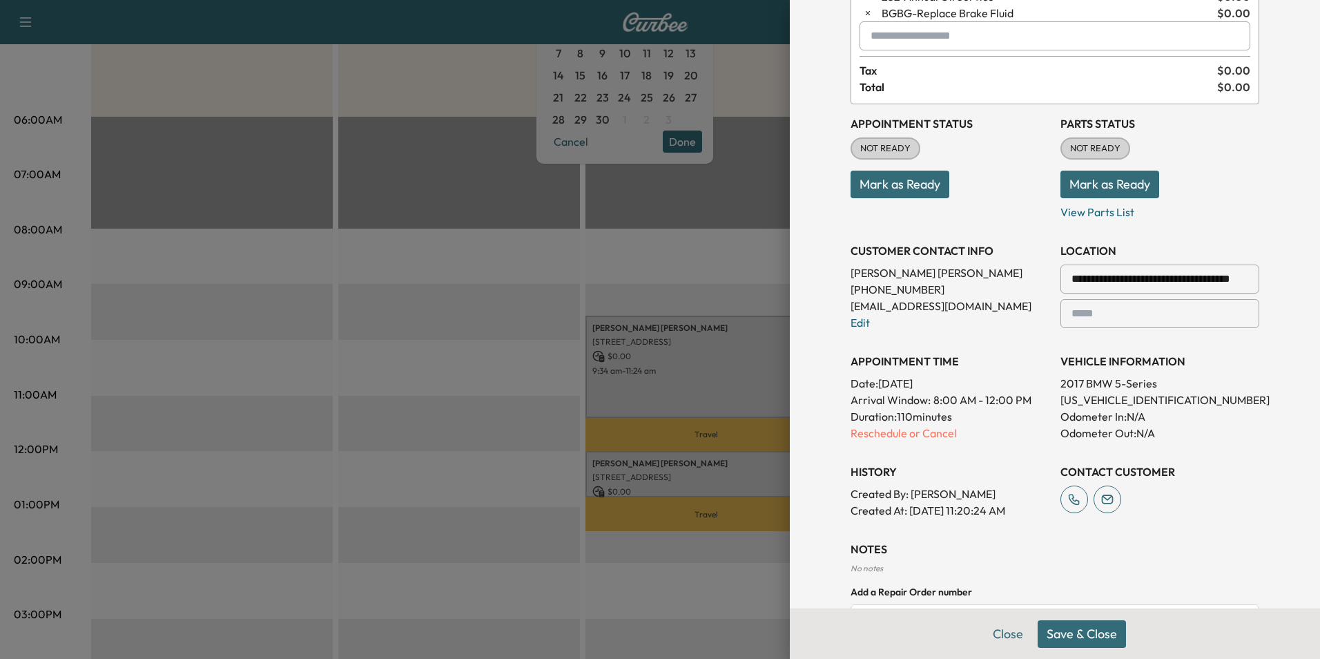
scroll to position [268, 0]
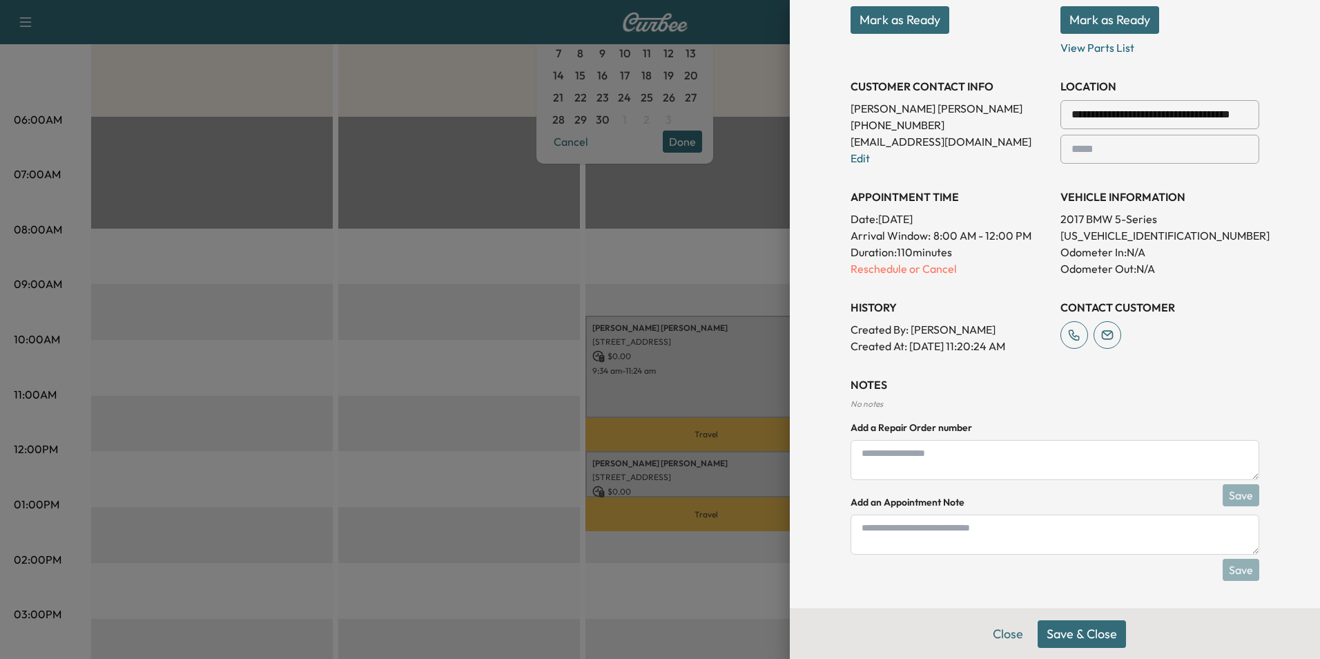
click at [859, 529] on textarea at bounding box center [1054, 534] width 409 height 40
type textarea "**********"
drag, startPoint x: 1245, startPoint y: 112, endPoint x: 1047, endPoint y: 101, distance: 197.7
click at [1047, 101] on div "**********" at bounding box center [1054, 147] width 409 height 414
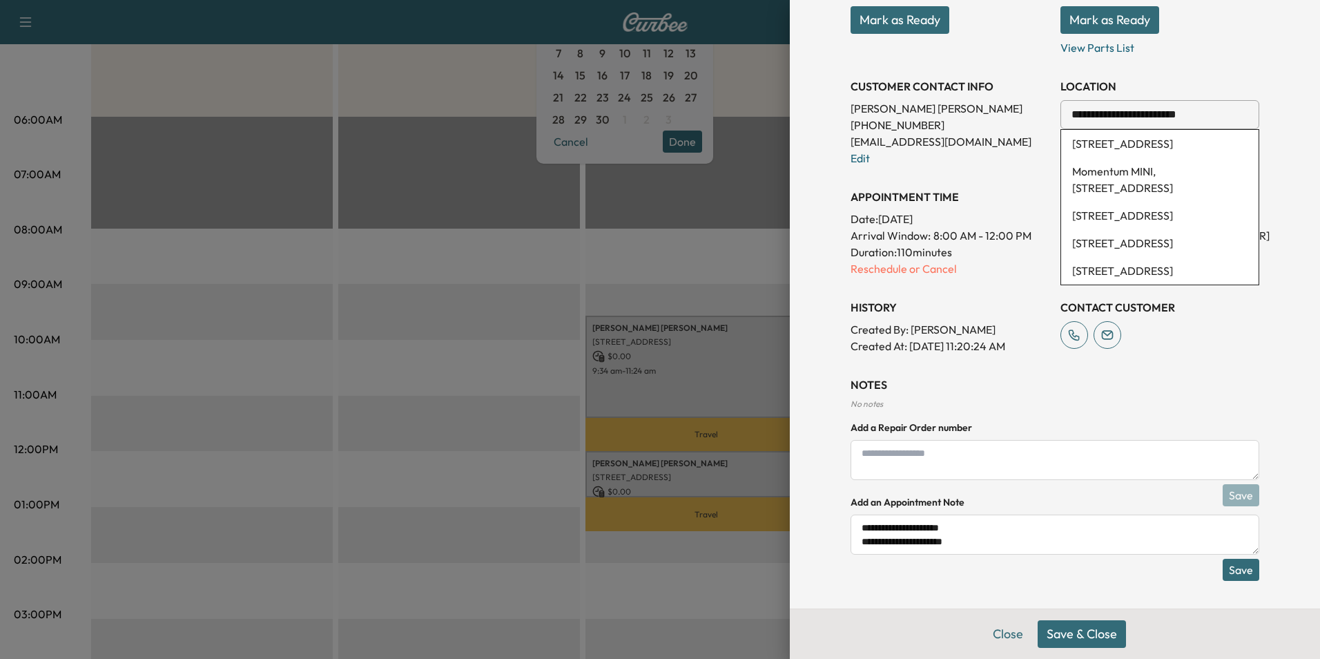
click at [1129, 147] on li "9570 Southwest Freeway, Houston, TX, USA" at bounding box center [1159, 144] width 197 height 28
type input "**********"
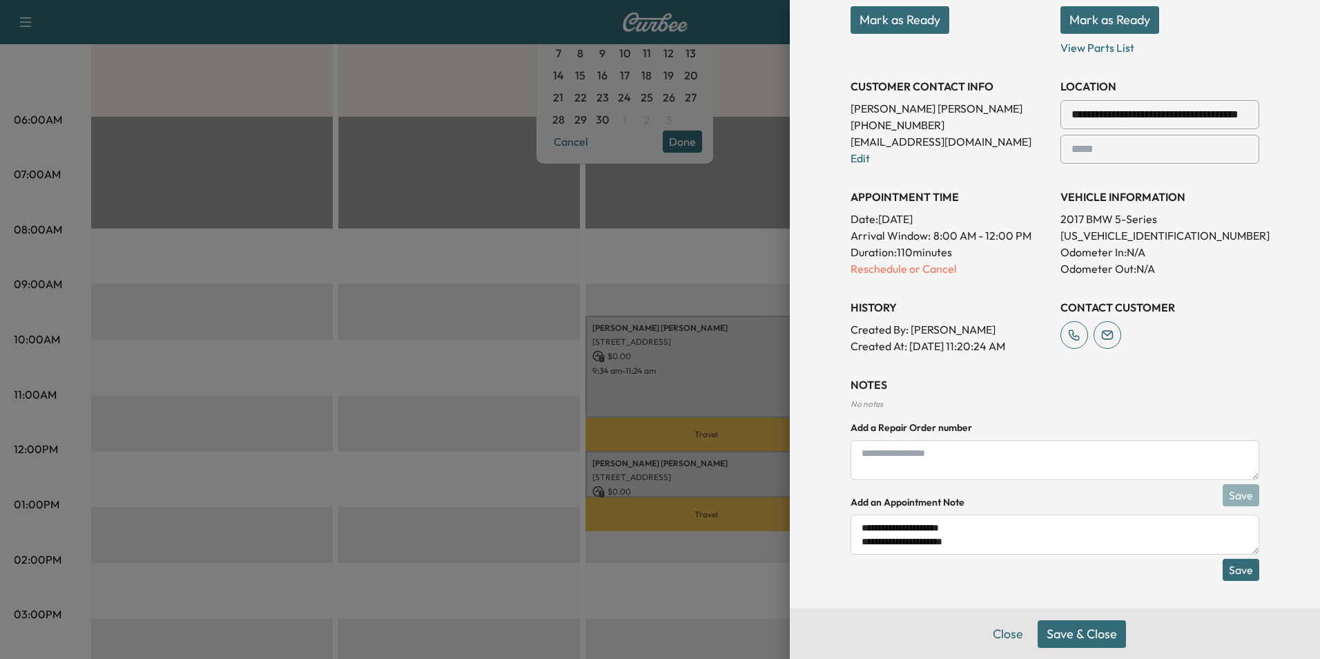
click at [1084, 636] on button "Save & Close" at bounding box center [1082, 634] width 88 height 28
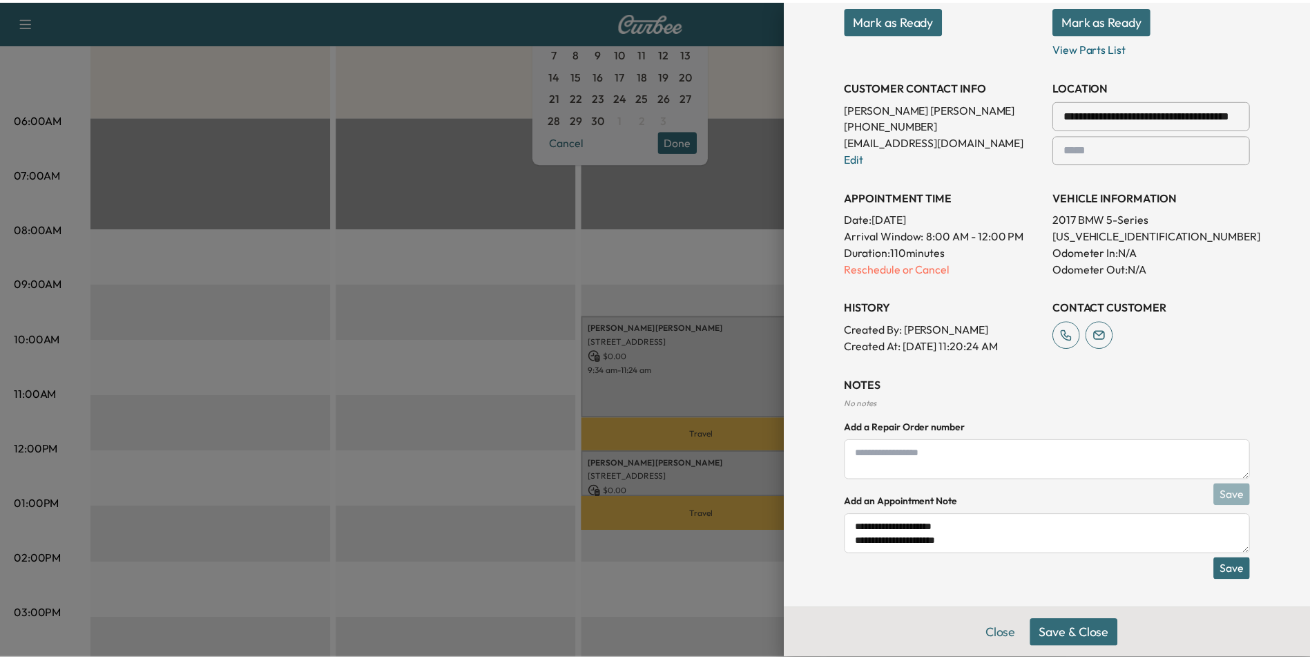
scroll to position [222, 0]
